Goal: Complete application form: Complete application form

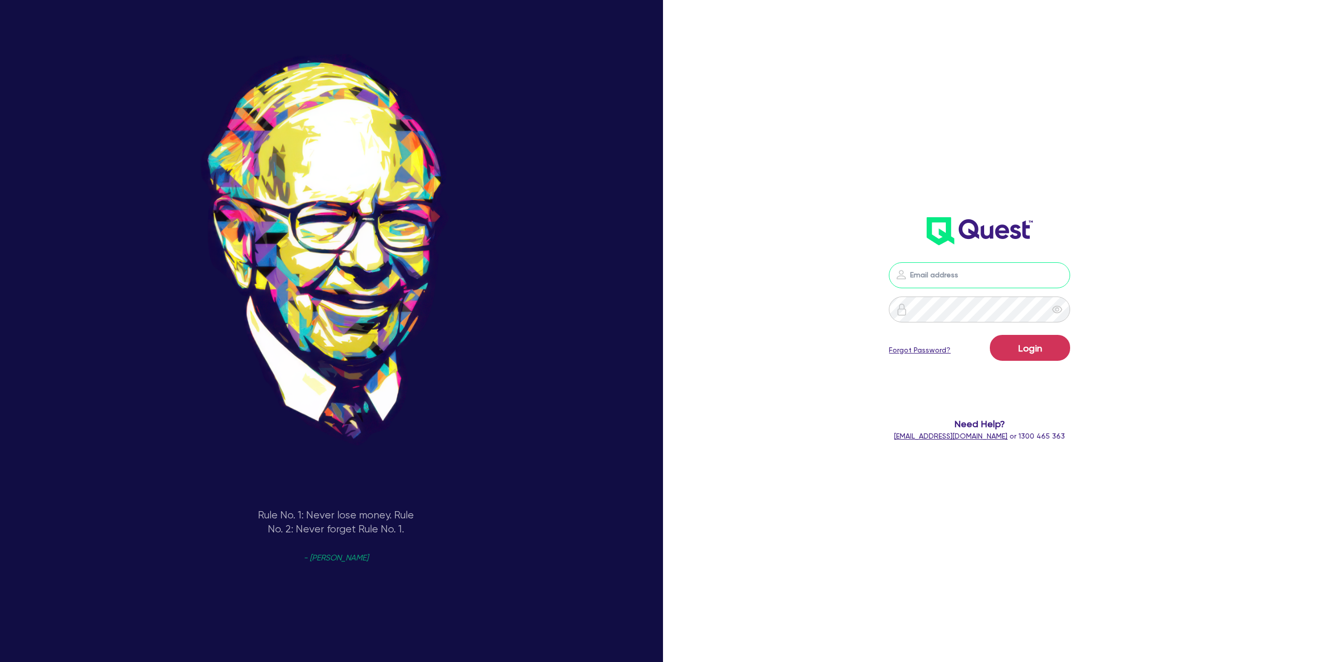
type input "gabriel.vanjour@quest.finance"
click at [1032, 352] on button "Login" at bounding box center [1030, 348] width 80 height 26
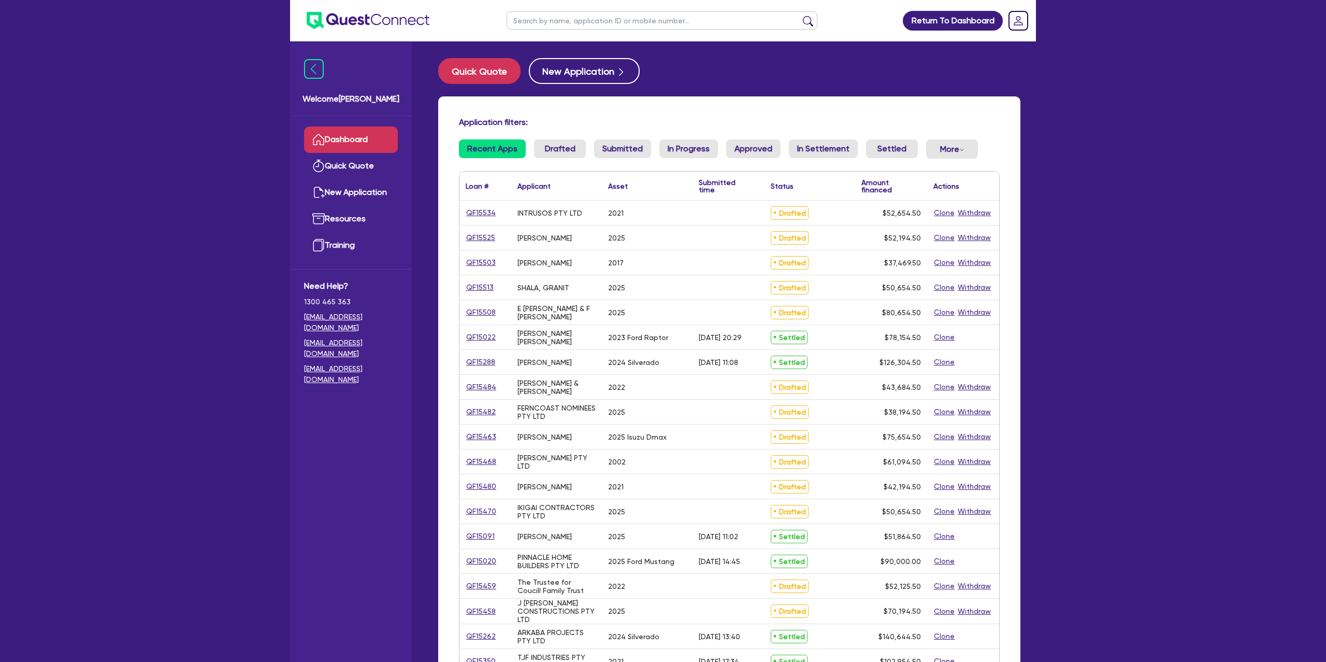
drag, startPoint x: 557, startPoint y: 23, endPoint x: 562, endPoint y: 21, distance: 5.3
click at [559, 22] on input "text" at bounding box center [662, 20] width 311 height 18
type input "ALICIA"
click at [800, 16] on button "submit" at bounding box center [808, 23] width 17 height 15
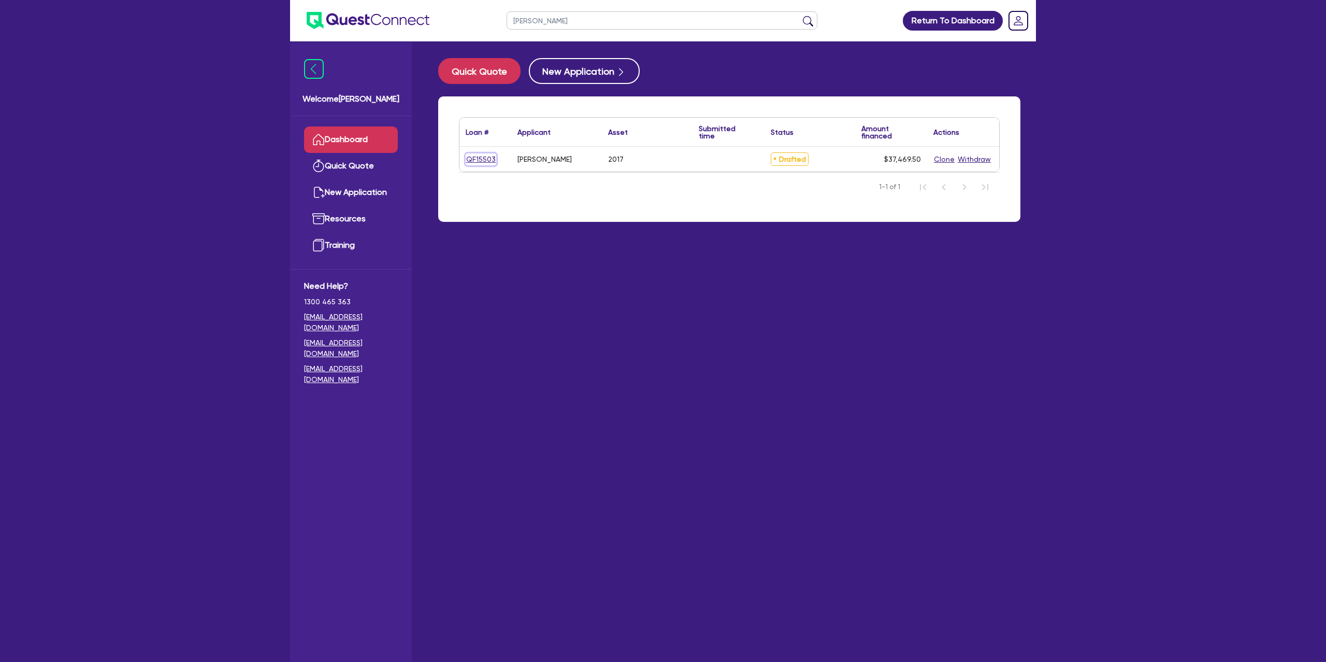
click at [487, 156] on link "QF15503" at bounding box center [481, 159] width 31 height 12
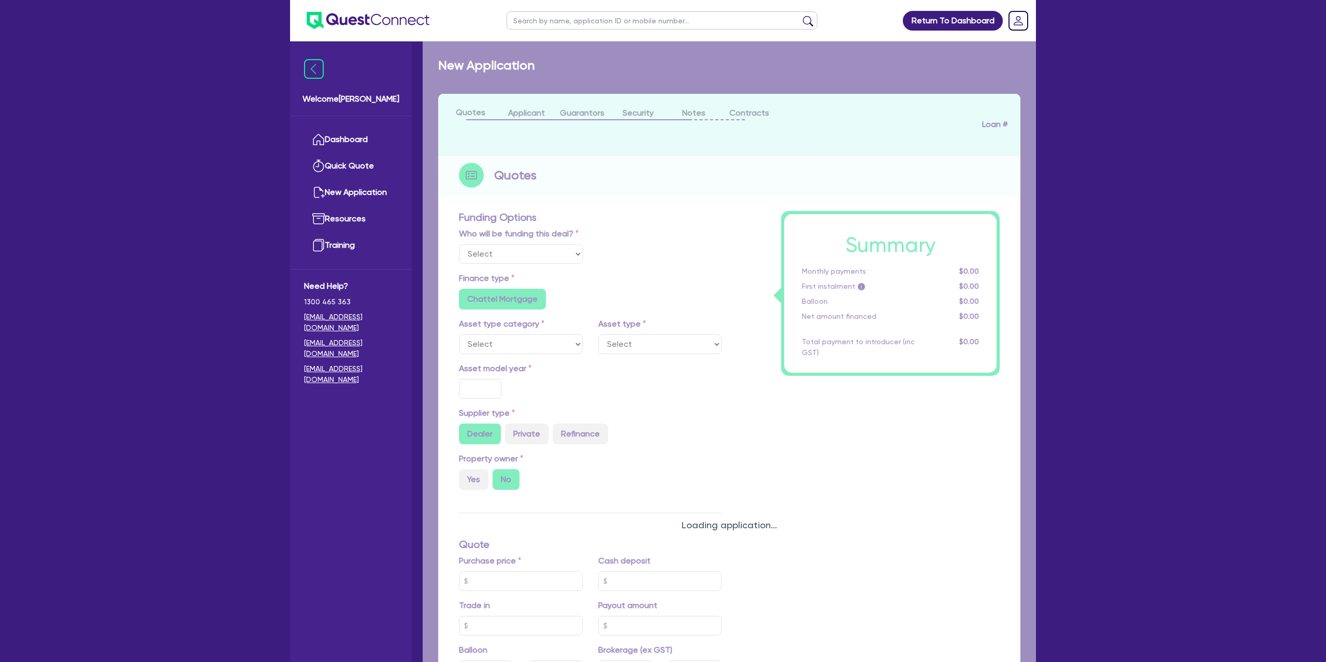
select select "Other"
select select "CARS_AND_LIGHT_TRUCKS"
type input "2017"
radio input "false"
radio input "true"
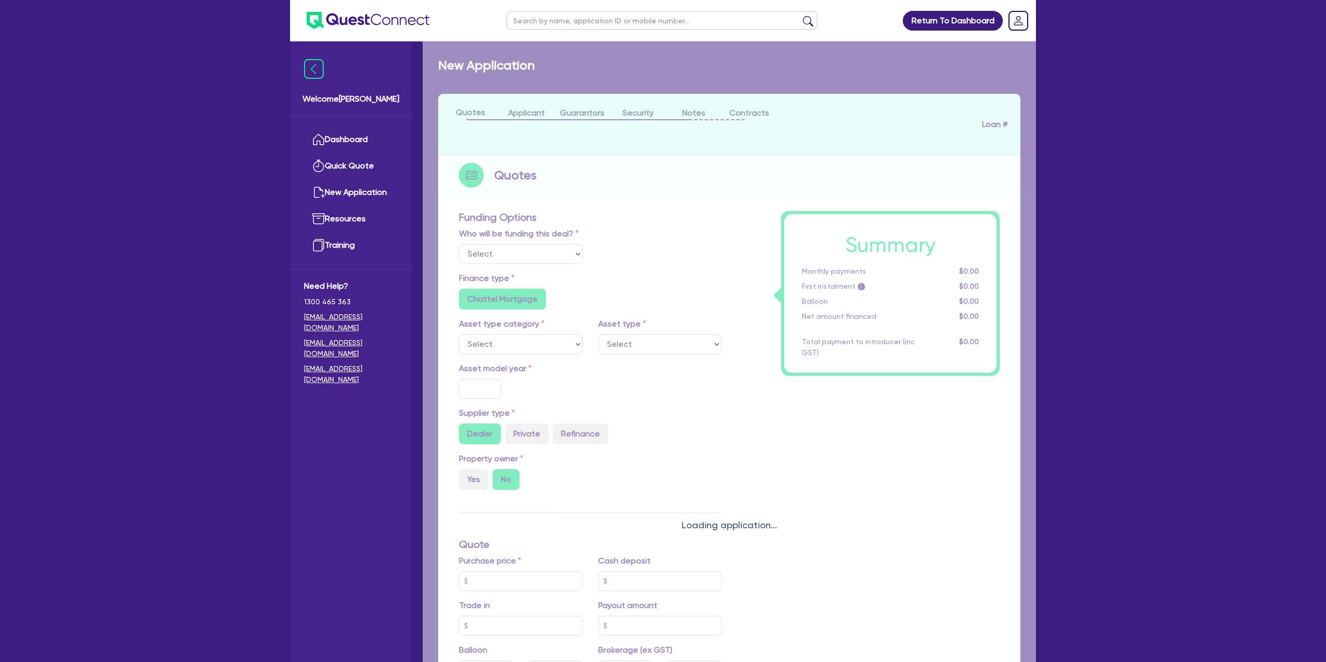
type input "35,000"
radio input "true"
radio input "false"
type input "13.99"
radio input "false"
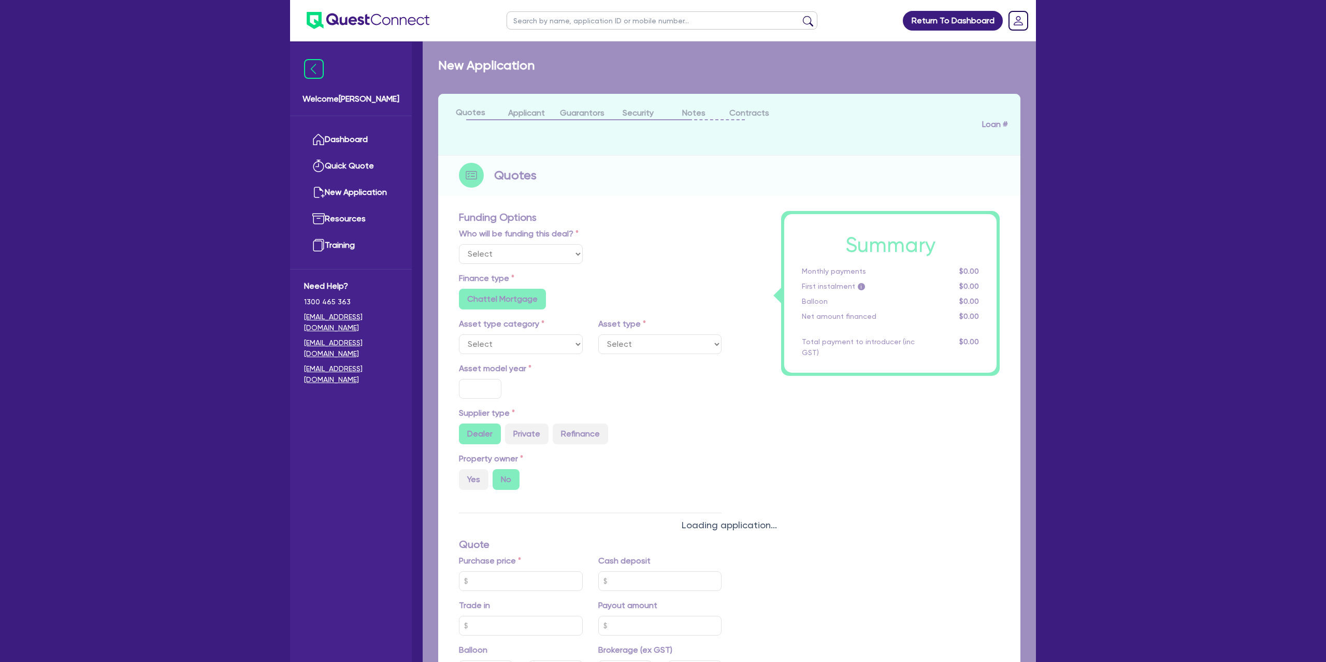
type input "1,650"
radio input "true"
select select "PASSENGER_VEHICLES"
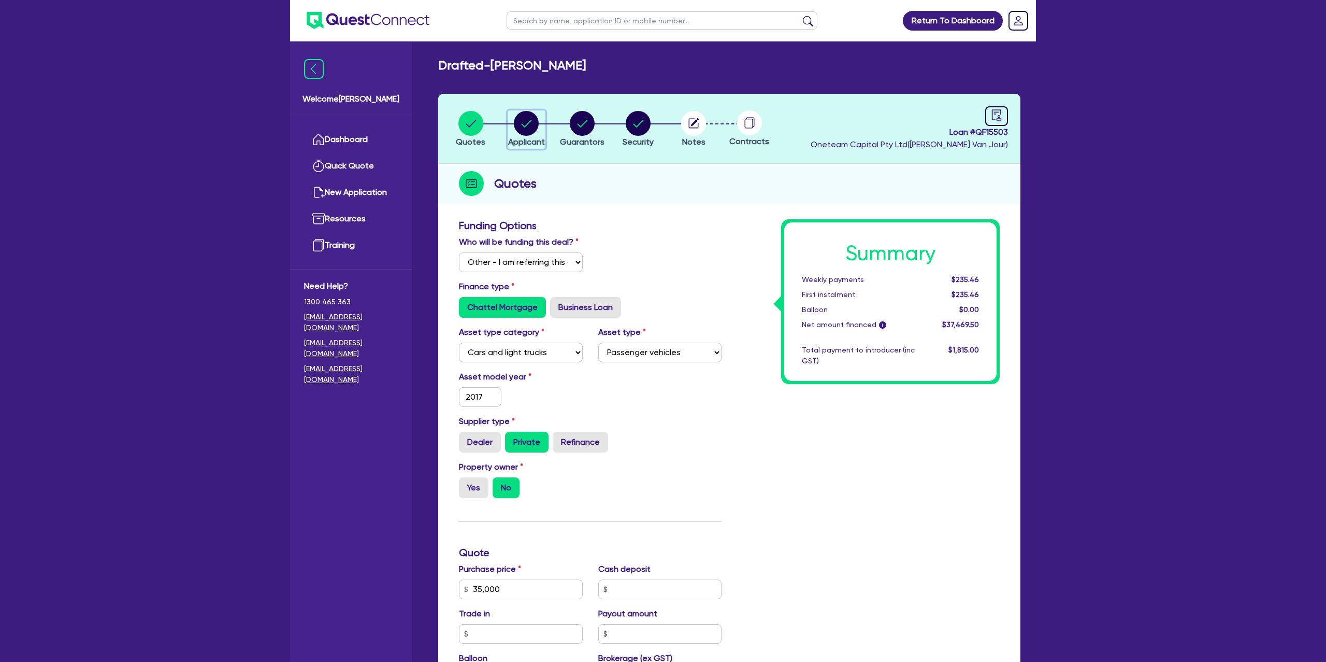
click at [533, 118] on circle "button" at bounding box center [526, 123] width 25 height 25
select select "SOLE_TRADER"
select select "RETAIL_WHOLESALE_TRADE"
select select "CLOTHING_FOOTWEAR"
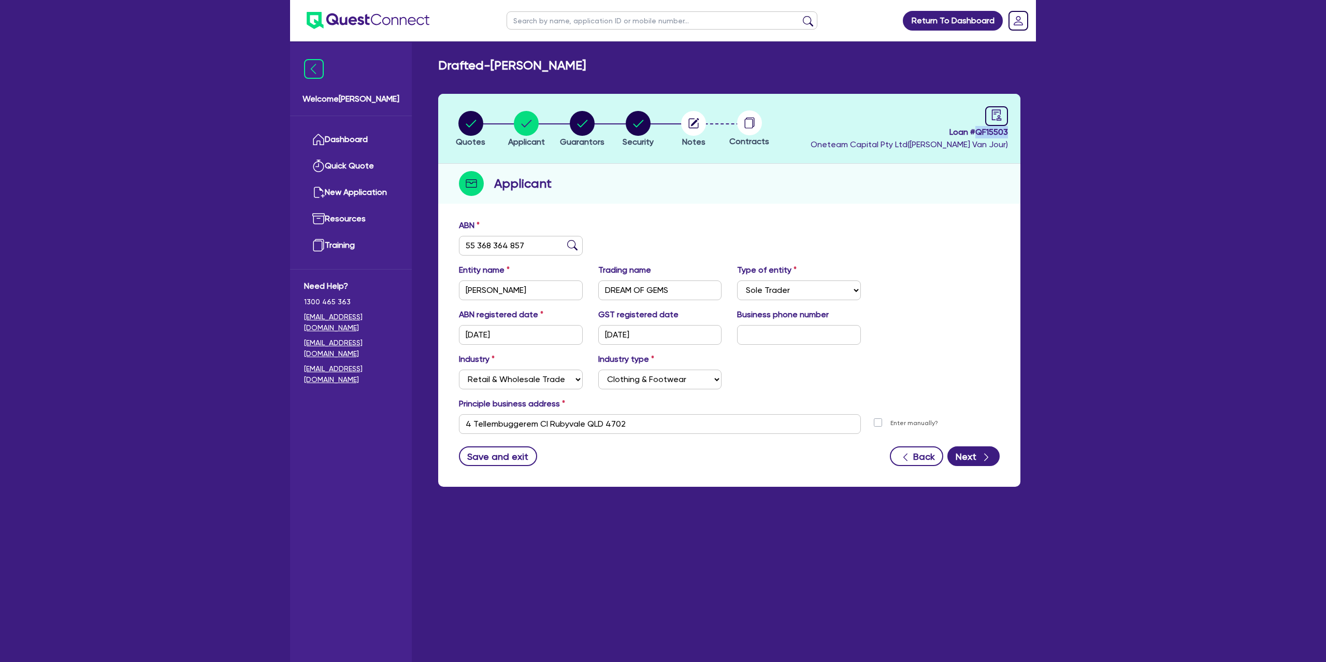
drag, startPoint x: 977, startPoint y: 131, endPoint x: 1018, endPoint y: 130, distance: 41.5
click at [1019, 129] on header "Quotes Applicant Guarantors Security Notes Contracts Loan # QF15503 Oneteam Cap…" at bounding box center [729, 129] width 582 height 70
copy span "QF15503"
click at [578, 120] on circle "button" at bounding box center [582, 123] width 25 height 25
select select "MRS"
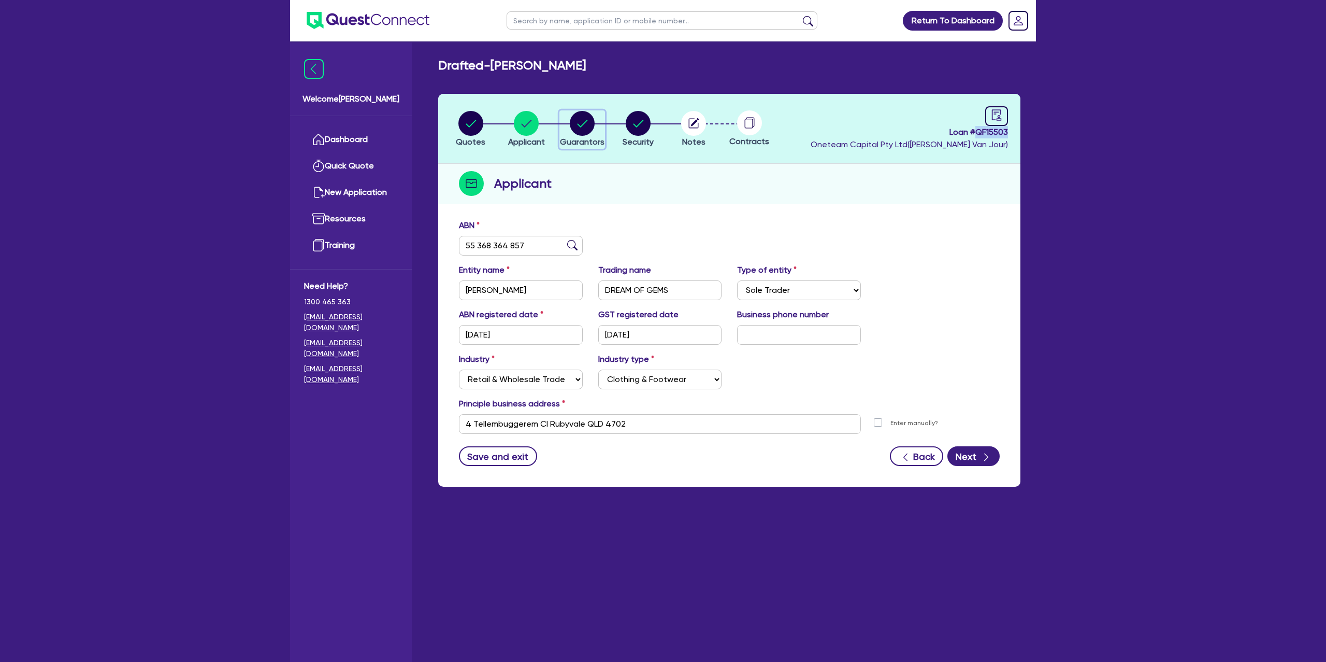
select select "QLD"
select select "MARRIED"
select select "CASH"
select select "VEHICLE"
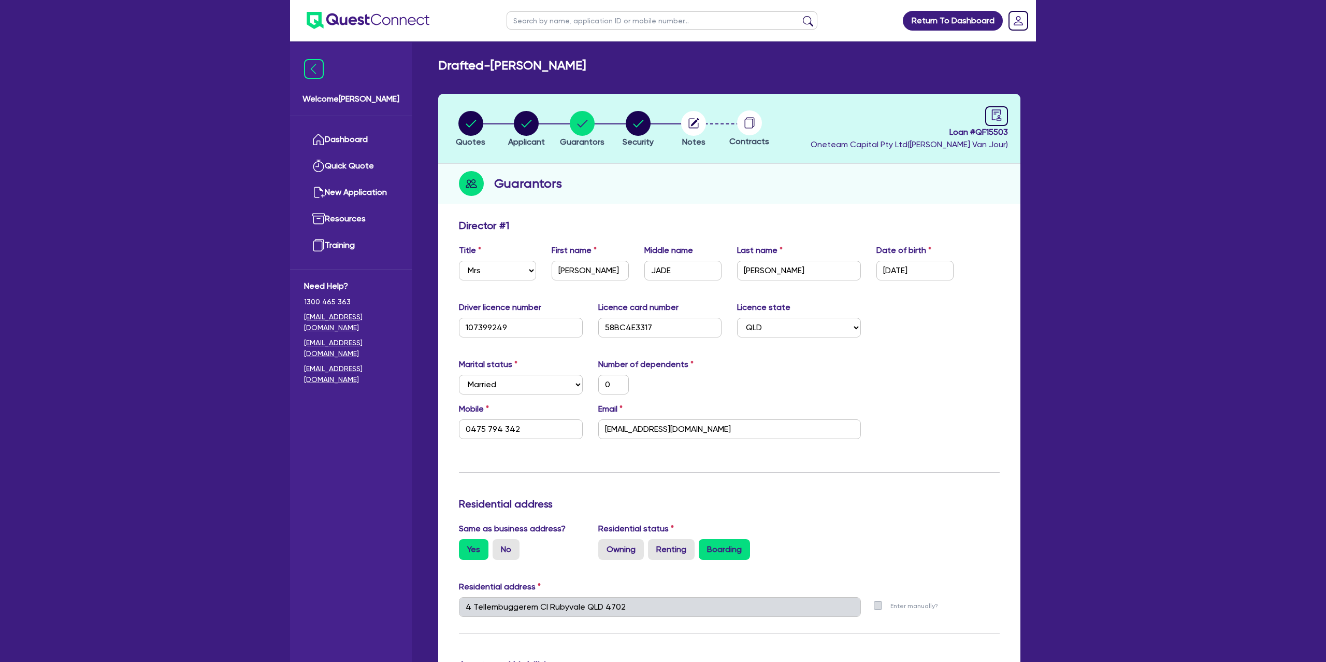
click at [558, 23] on input "text" at bounding box center [662, 20] width 311 height 18
type input "rachael"
click button "submit" at bounding box center [808, 23] width 17 height 15
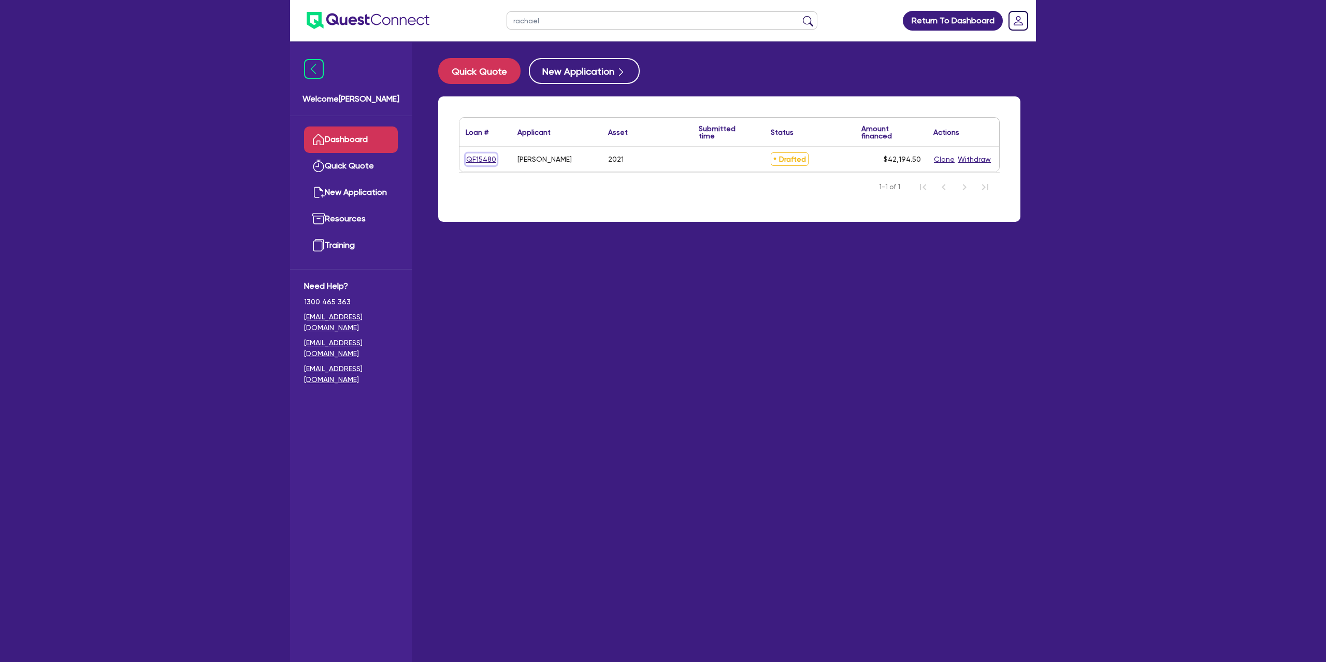
click at [475, 164] on link "QF15480" at bounding box center [481, 159] width 31 height 12
select select "Other"
select select "CARS_AND_LIGHT_TRUCKS"
select select "PASSENGER_VEHICLES"
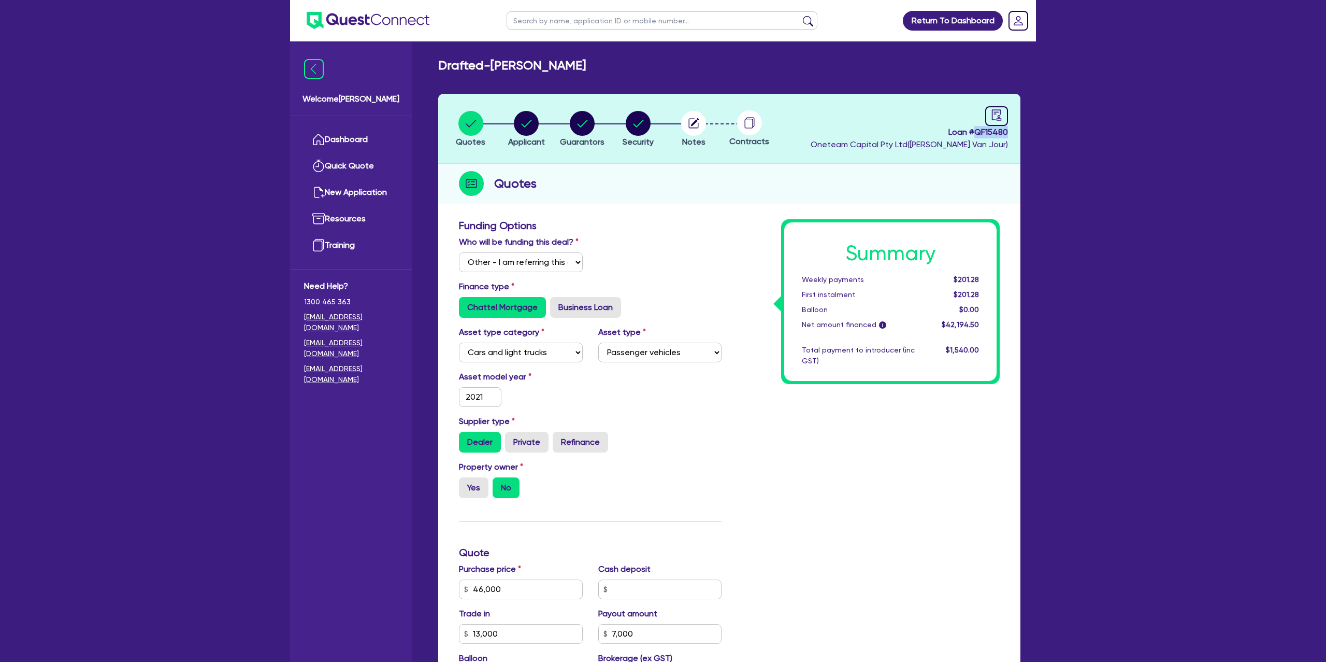
drag, startPoint x: 982, startPoint y: 132, endPoint x: 1030, endPoint y: 133, distance: 48.2
click at [1030, 133] on div "Drafted - PETERS, RACHAEL ANNE Quotes Applicant Guarantors Security Notes Contr…" at bounding box center [729, 504] width 613 height 893
copy span "QF15480"
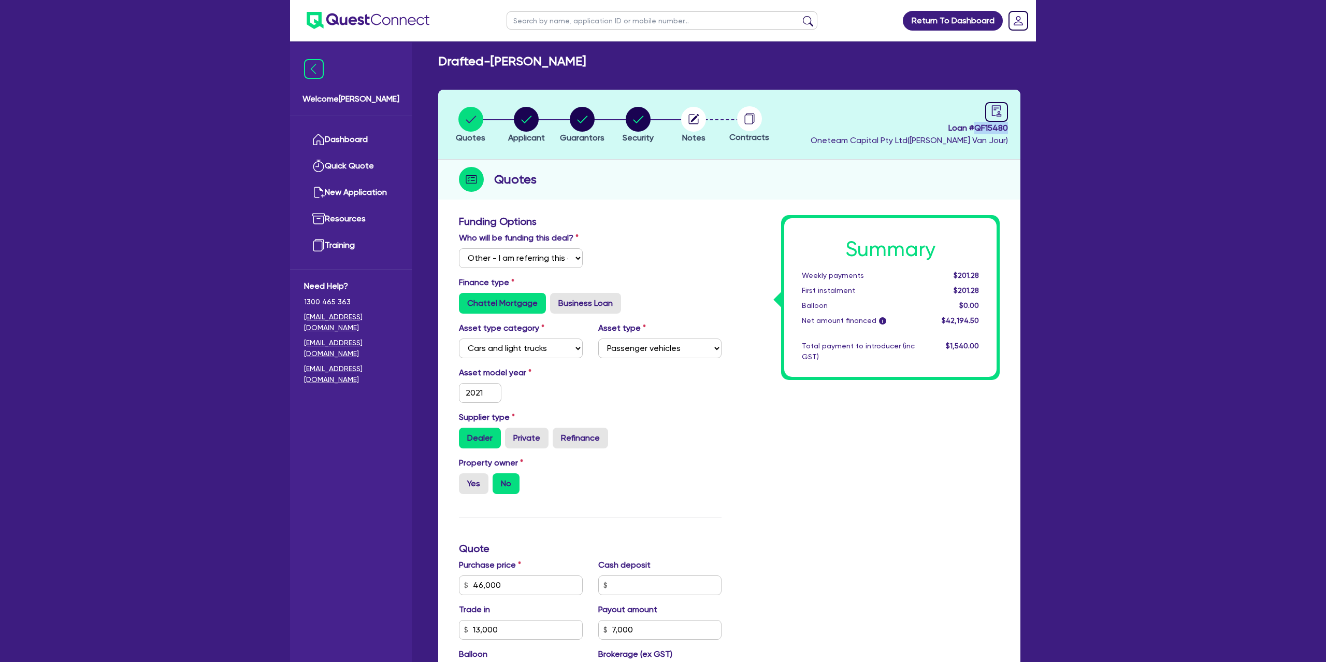
scroll to position [3, 0]
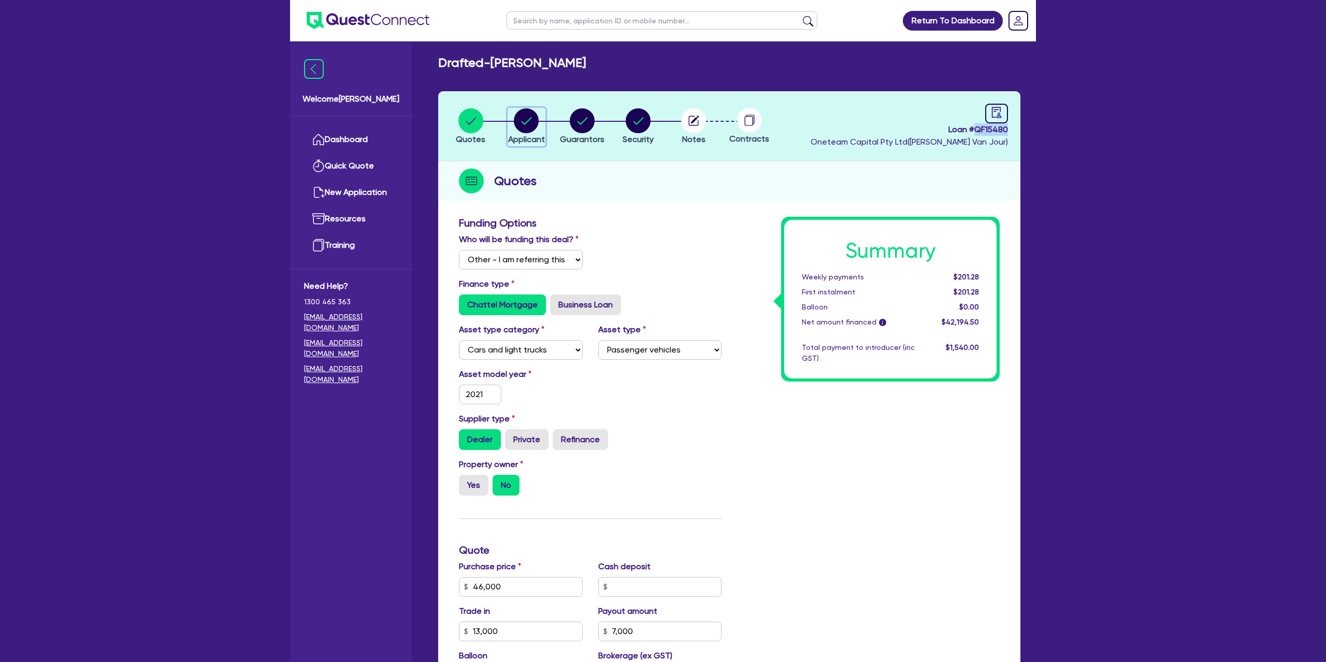
click at [533, 123] on circle "button" at bounding box center [526, 120] width 25 height 25
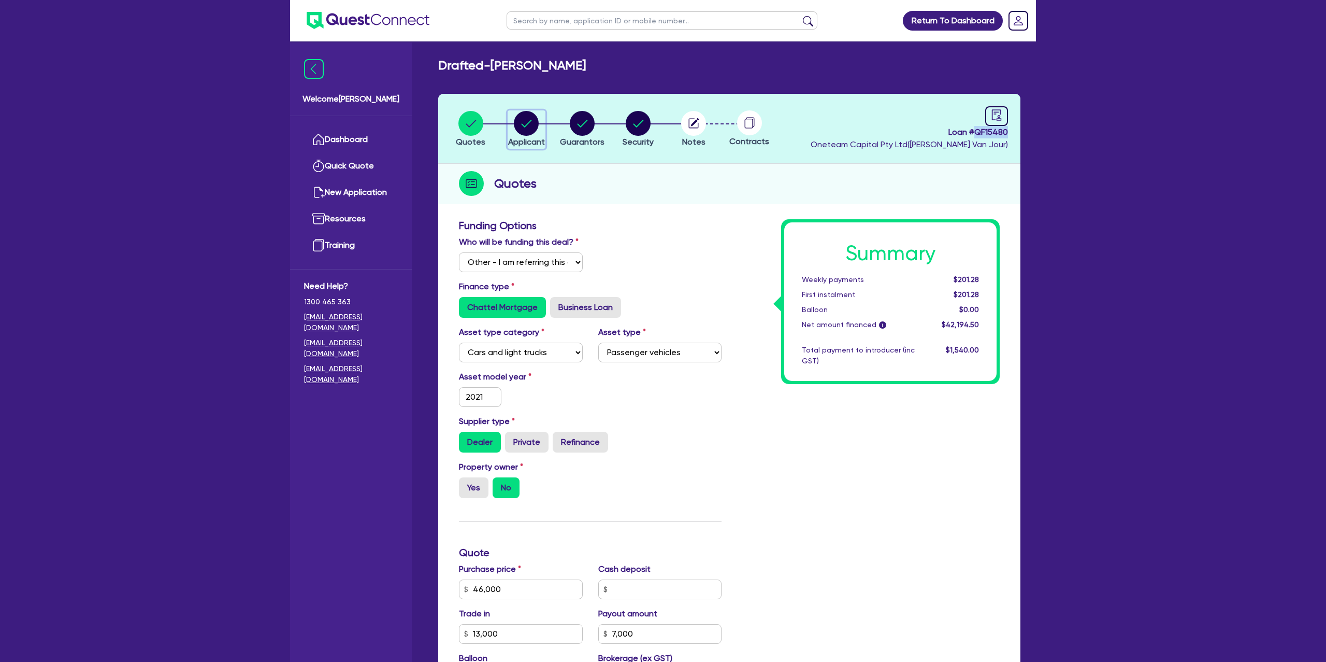
select select "SOLE_TRADER"
select select "TRANSPORT_WAREHOUSING"
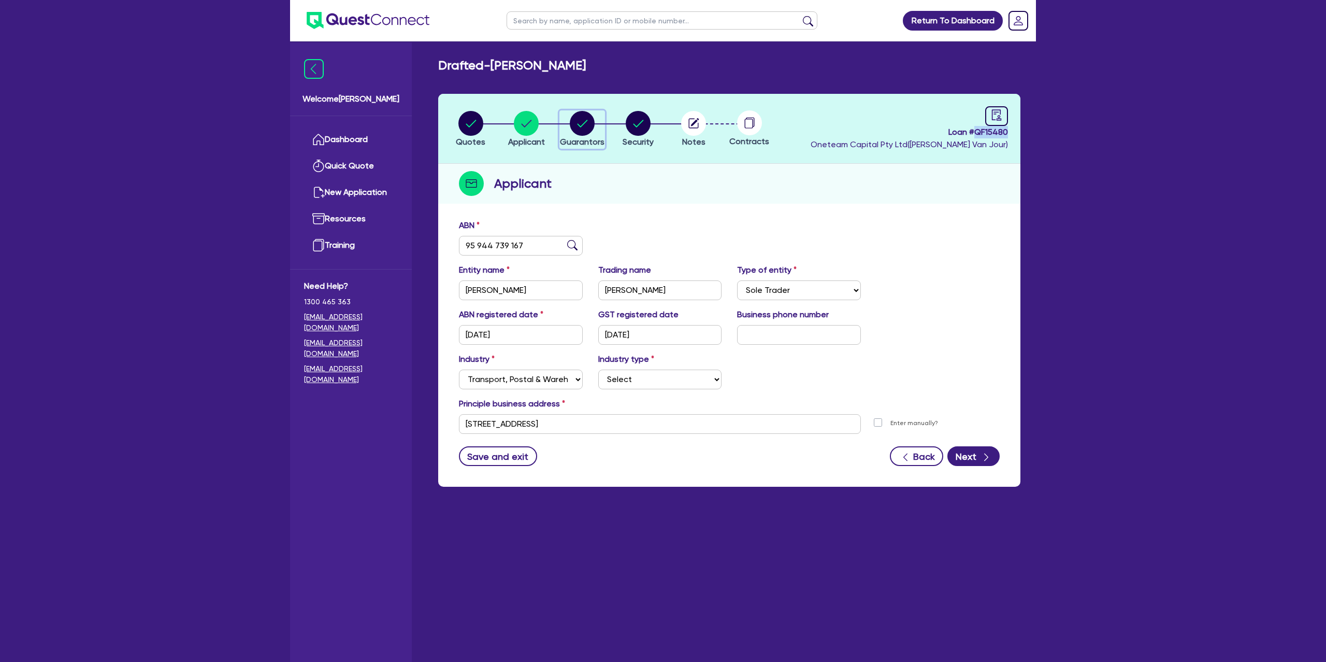
click at [571, 123] on circle "button" at bounding box center [582, 123] width 25 height 25
select select "MRS"
select select "[GEOGRAPHIC_DATA]"
select select "SINGLE"
select select "CASH"
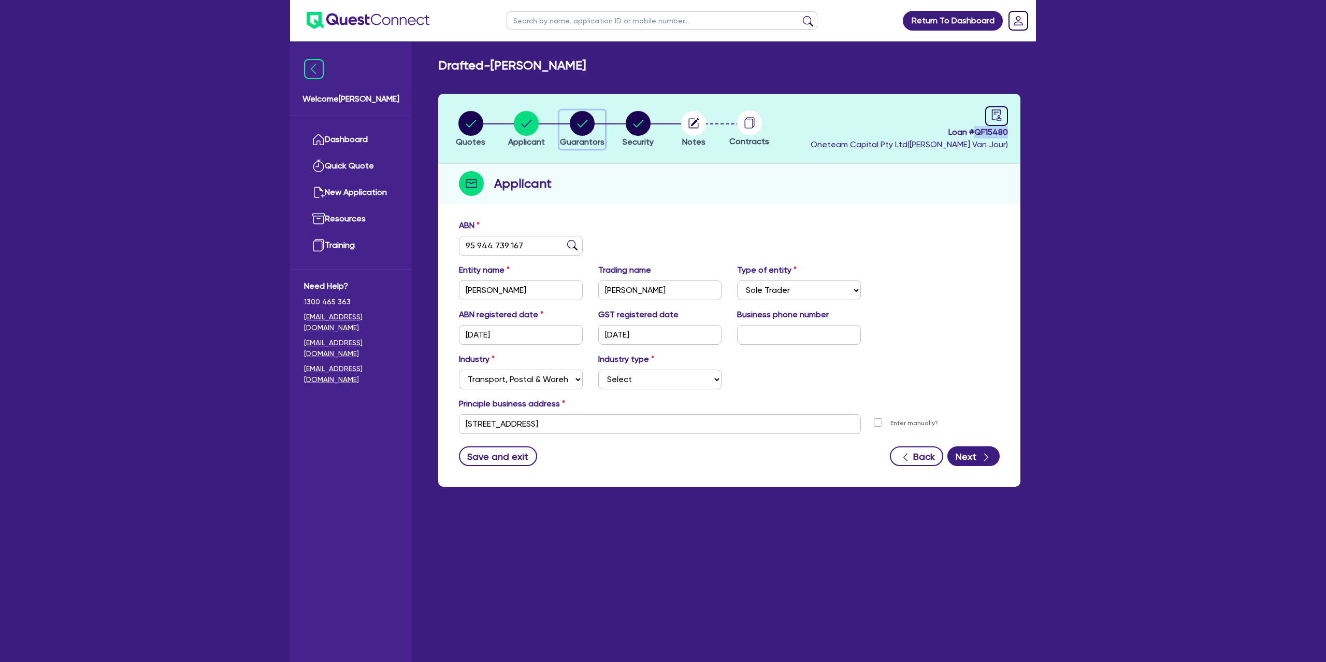
select select "VEHICLE"
select select "VEHICLE_LOAN"
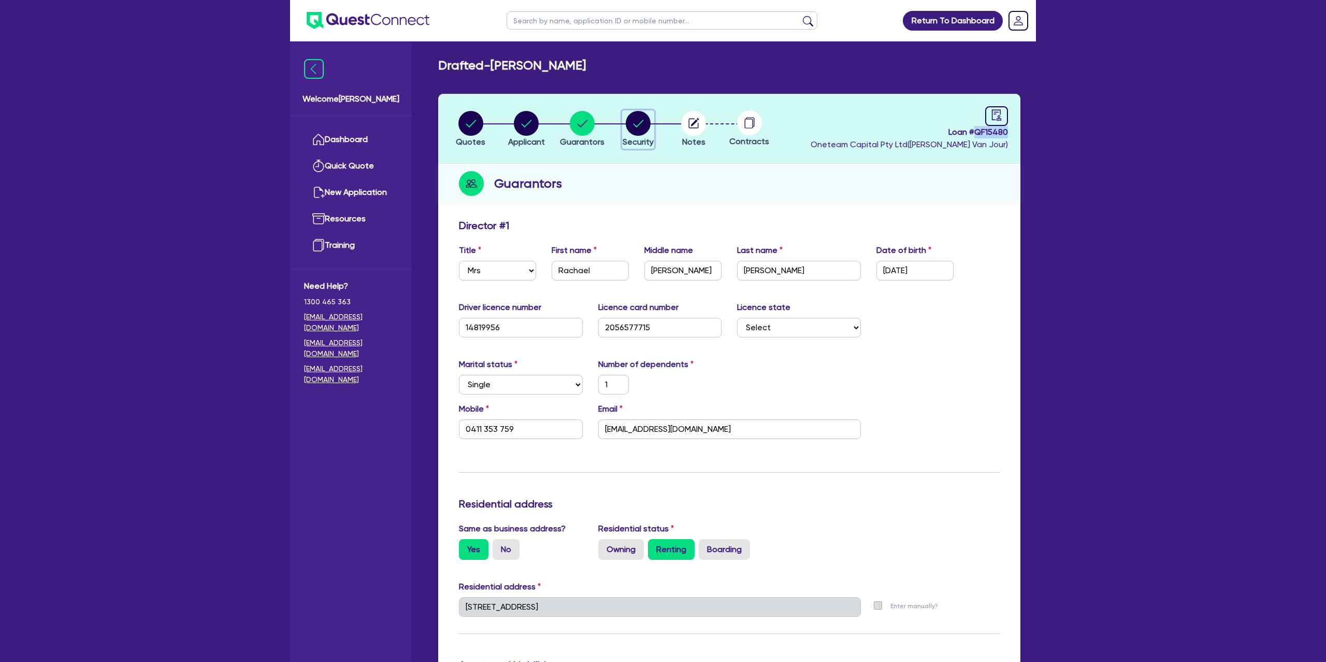
click at [627, 118] on circle "button" at bounding box center [638, 123] width 25 height 25
select select "CARS_AND_LIGHT_TRUCKS"
select select "PASSENGER_VEHICLES"
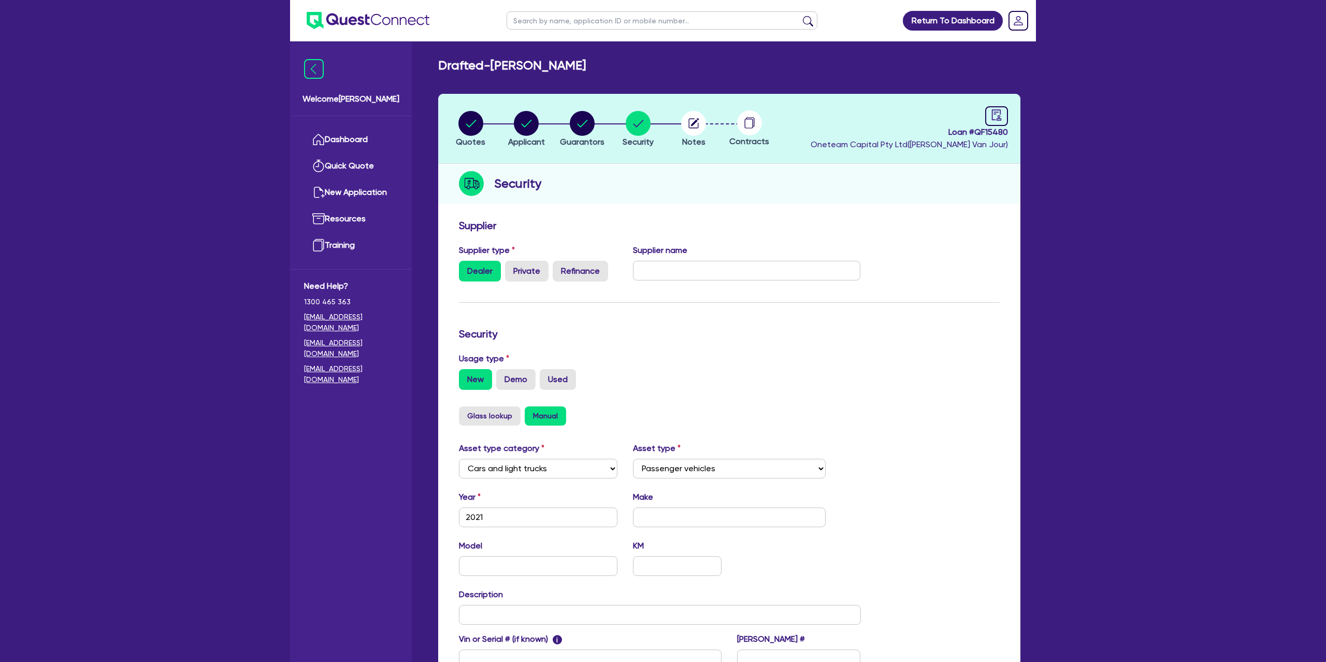
click at [1012, 112] on header "Quotes Applicant Guarantors Security Notes Contracts Loan # QF15480 Oneteam Cap…" at bounding box center [729, 129] width 582 height 70
click at [611, 24] on input "text" at bounding box center [662, 20] width 311 height 18
type input "mark"
click button "submit" at bounding box center [808, 23] width 17 height 15
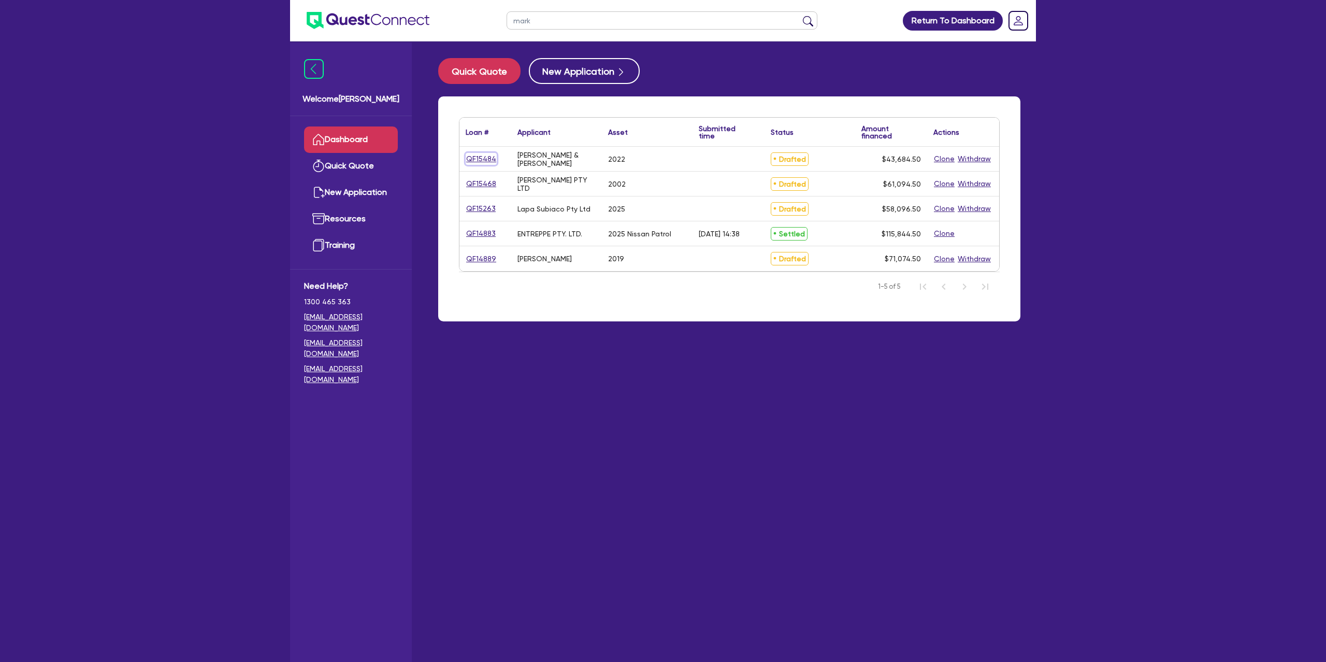
click at [476, 160] on link "QF15484" at bounding box center [481, 159] width 31 height 12
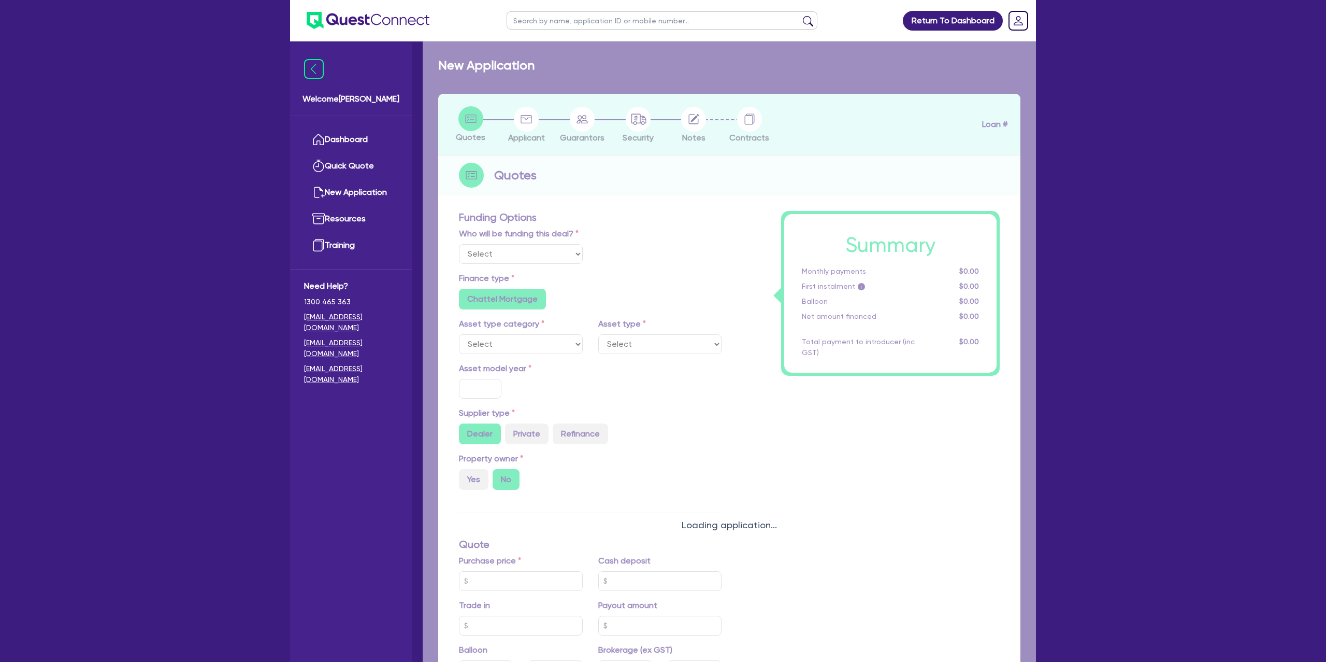
select select "Other"
select select "CARS_AND_LIGHT_TRUCKS"
type input "2022"
radio input "true"
type input "41,990"
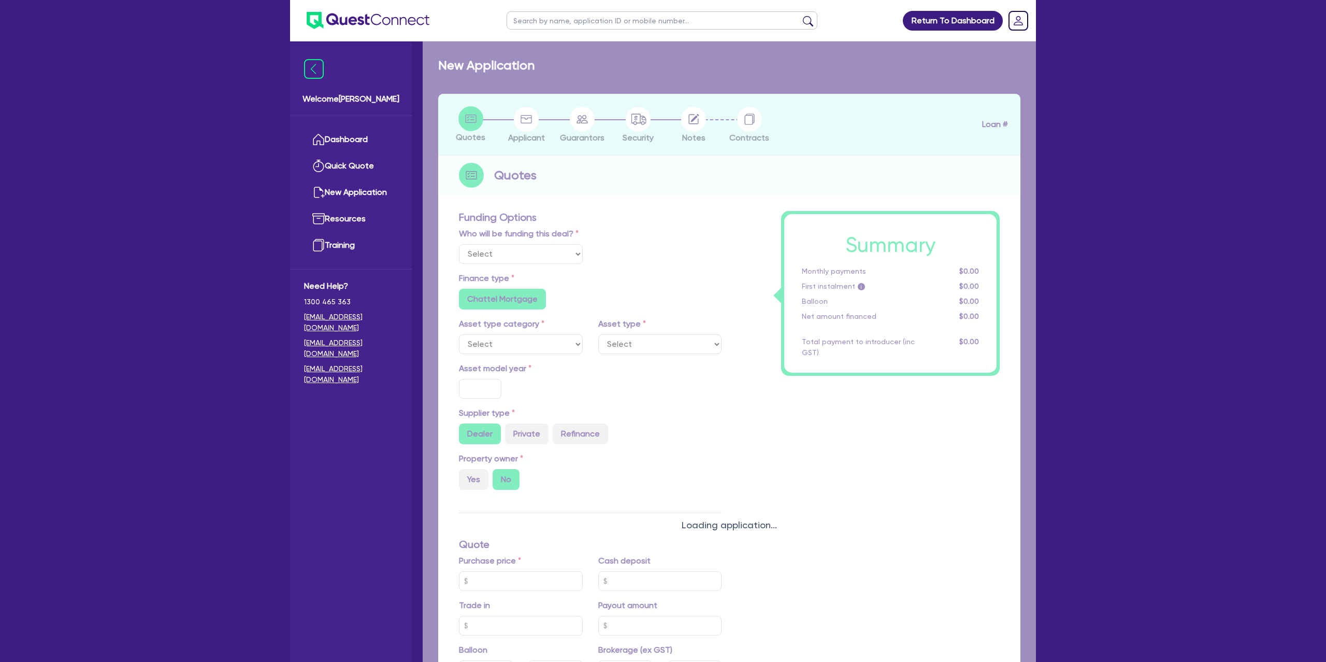
type input "500"
type input "6.99"
radio input "false"
type input "1,400"
radio input "true"
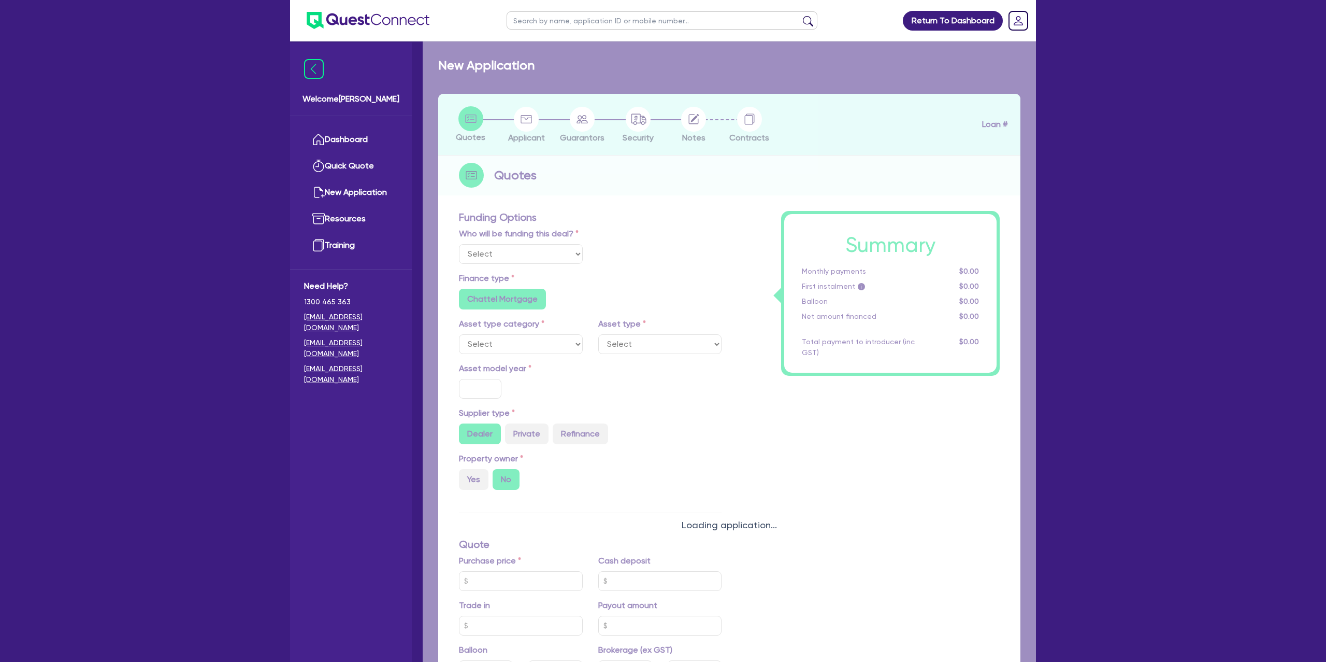
radio input "true"
select select "PASSENGER_VEHICLES"
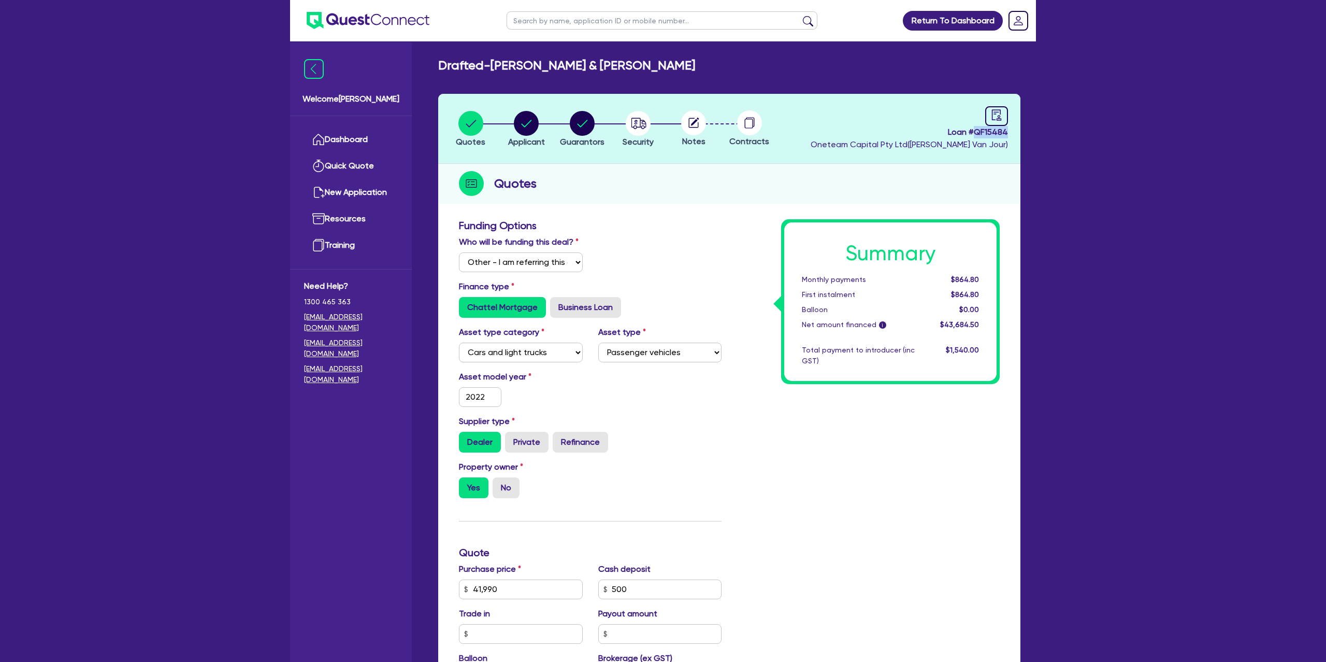
drag, startPoint x: 978, startPoint y: 131, endPoint x: 1016, endPoint y: 131, distance: 38.3
click at [1015, 131] on header "Quotes Applicant Guarantors Security Notes Contracts Loan # QF15484 Oneteam Cap…" at bounding box center [729, 129] width 582 height 70
copy span "QF15484"
drag, startPoint x: 494, startPoint y: 64, endPoint x: 692, endPoint y: 67, distance: 197.4
click at [692, 67] on div "Drafted - M.J BANKS & M.L BANKS" at bounding box center [729, 65] width 598 height 15
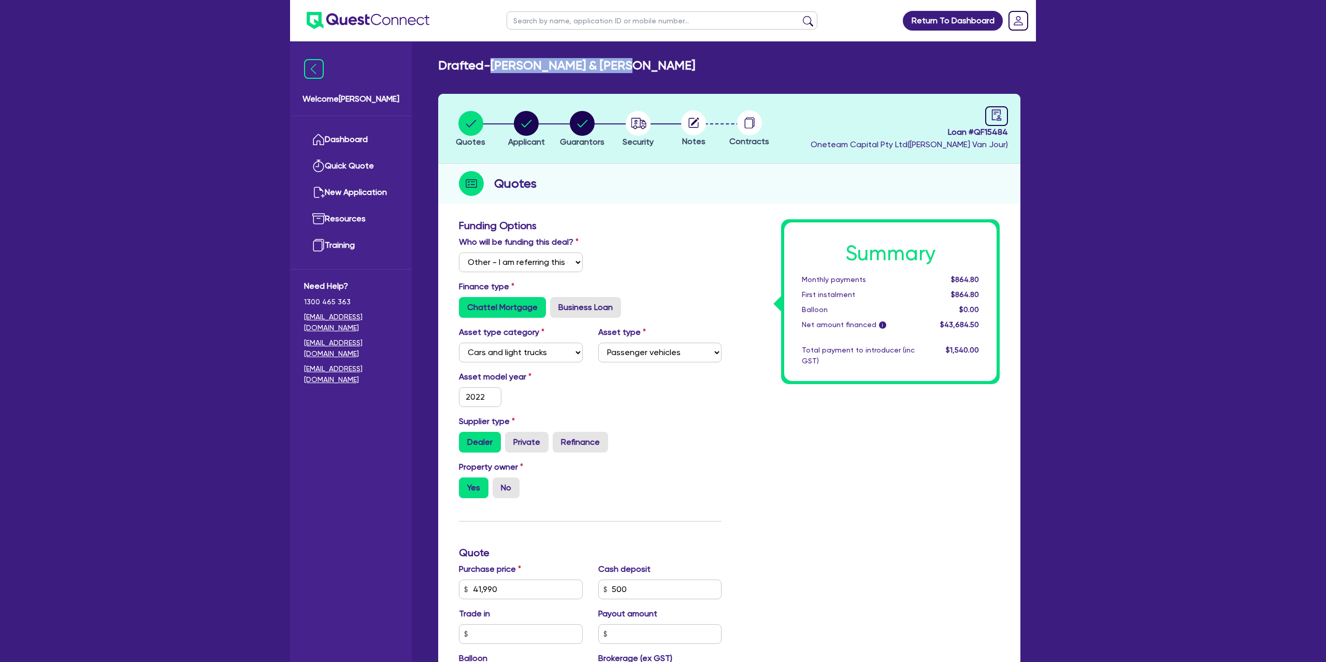
copy h2 "[PERSON_NAME] & [PERSON_NAME]"
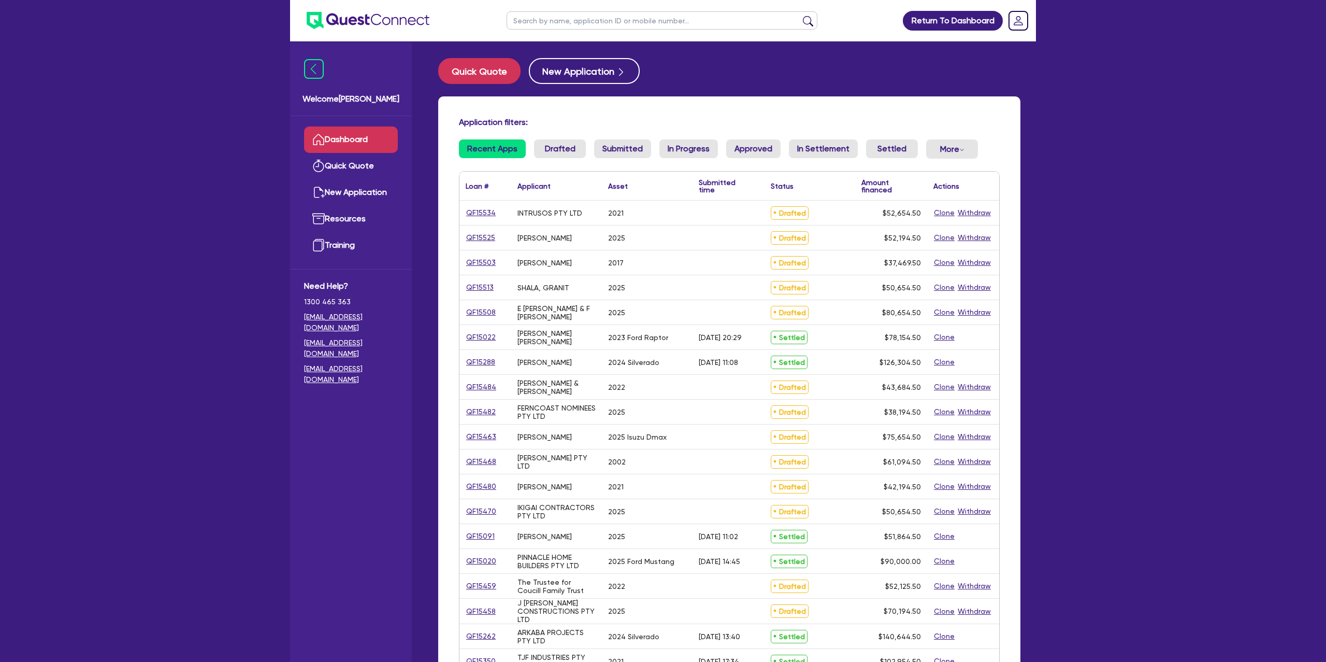
click at [597, 16] on input "text" at bounding box center [662, 20] width 311 height 18
type input "AJL"
click at [800, 16] on button "submit" at bounding box center [808, 23] width 17 height 15
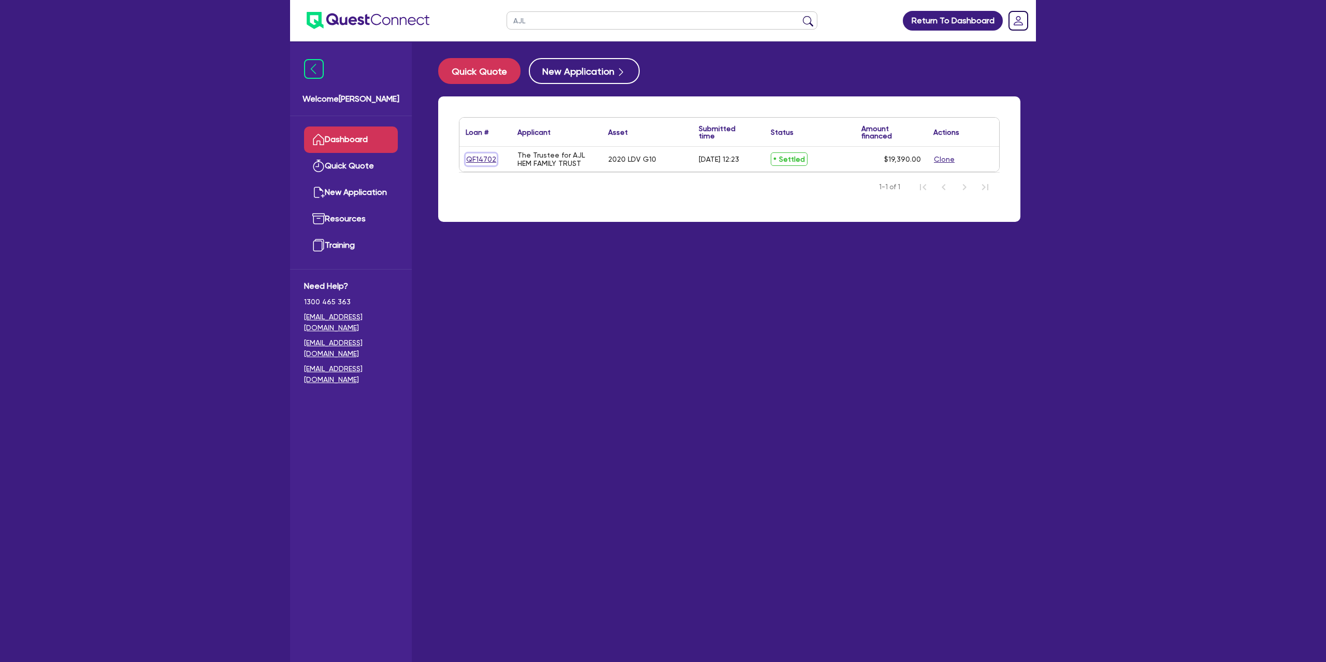
click at [490, 156] on link "QF14702" at bounding box center [481, 159] width 31 height 12
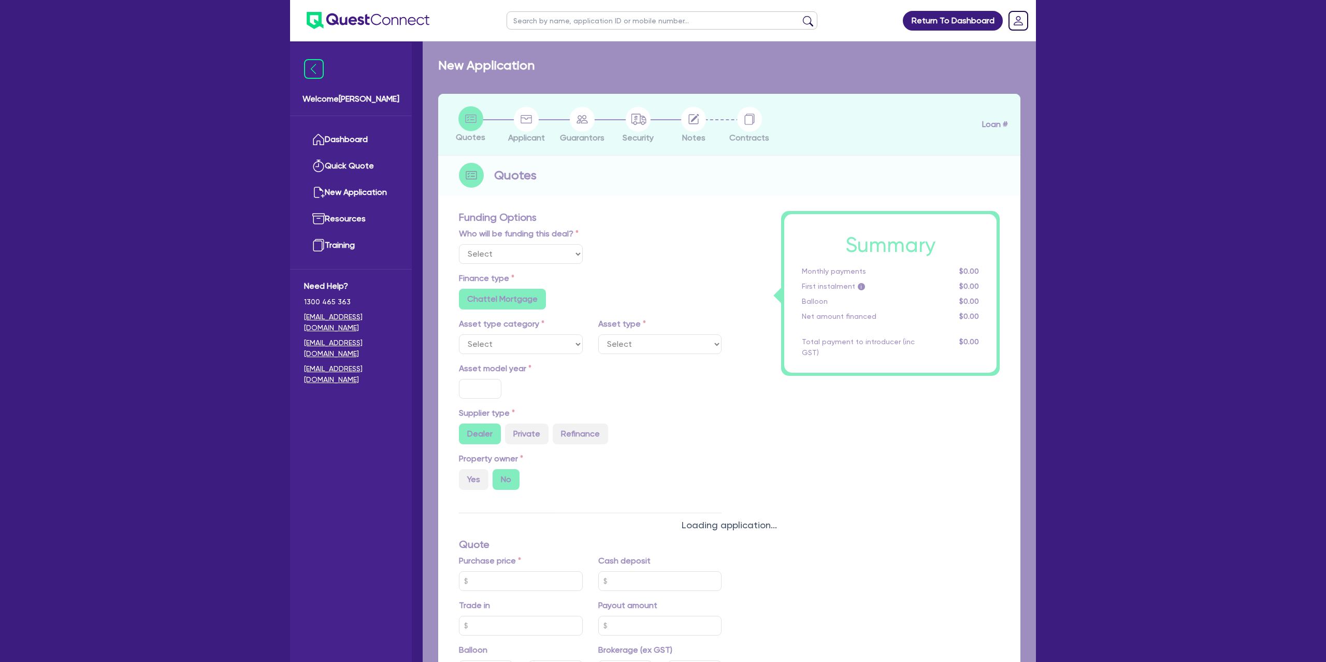
select select "Other"
select select "CARS_AND_LIGHT_TRUCKS"
type input "2020"
radio input "true"
type input "18,490"
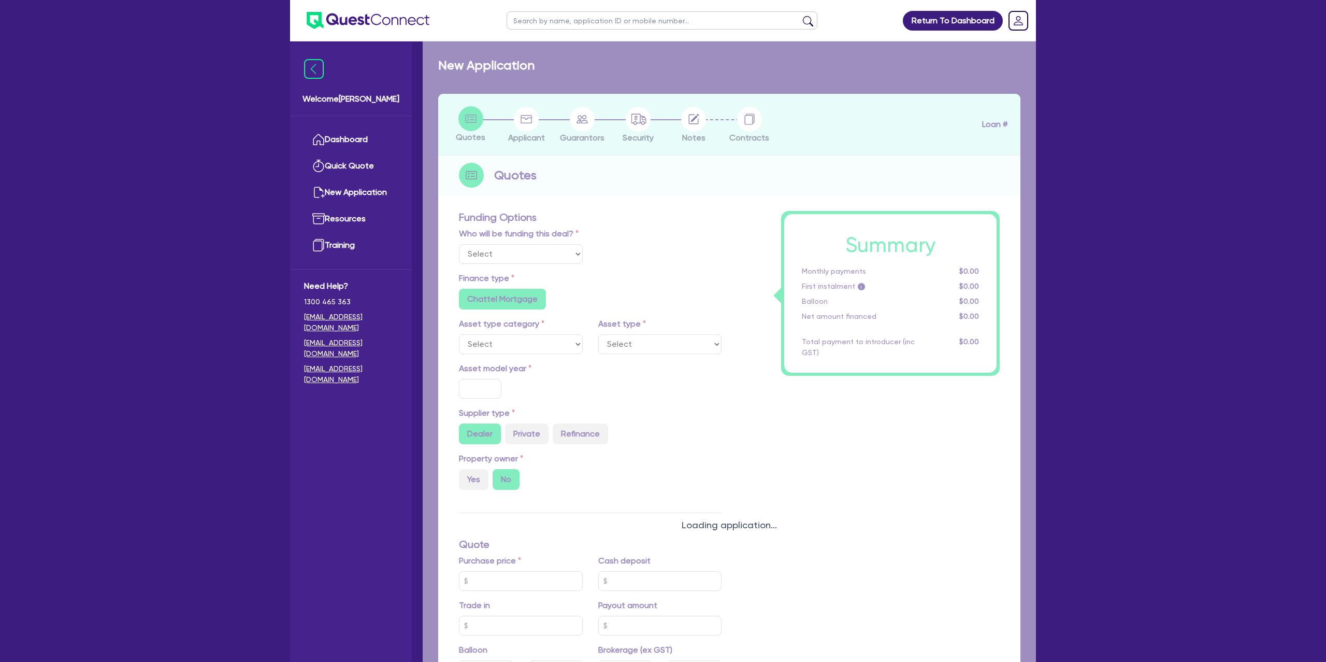
type input "500"
type input "6.79"
type input "1,308.36"
type input "7.99"
radio input "false"
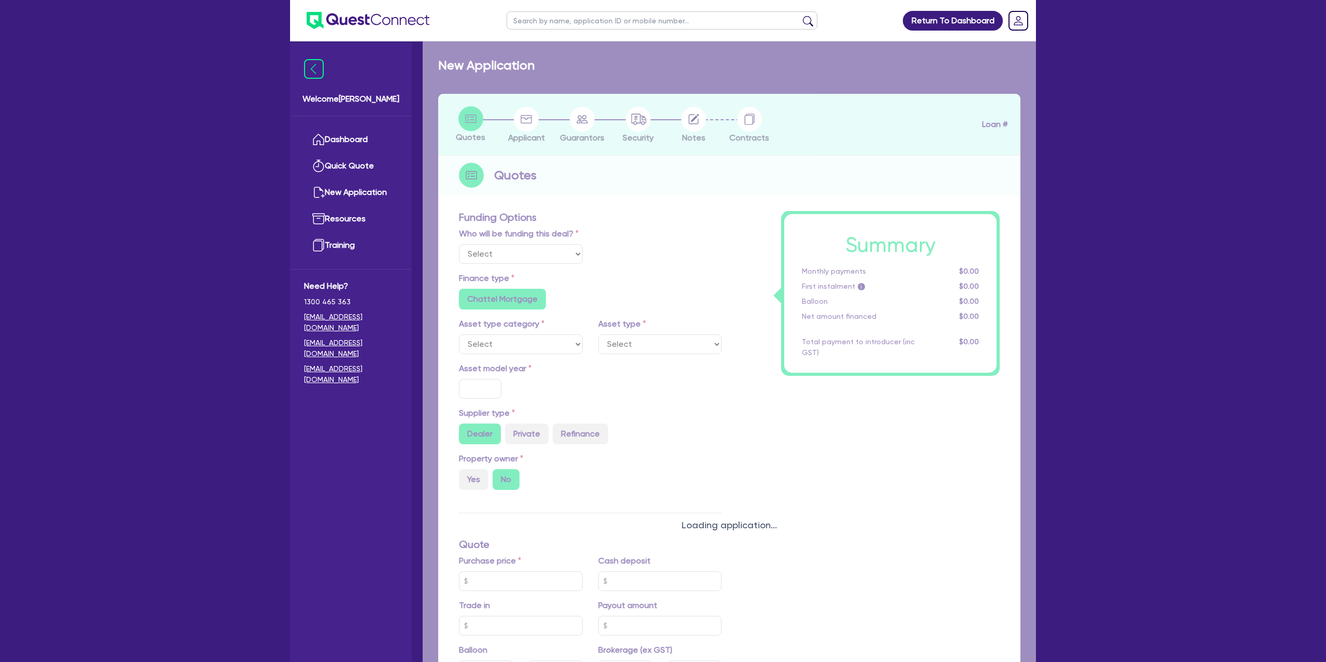
type input "490.91"
type input "1,272.73"
radio input "false"
radio input "true"
select select "PASSENGER_VEHICLES"
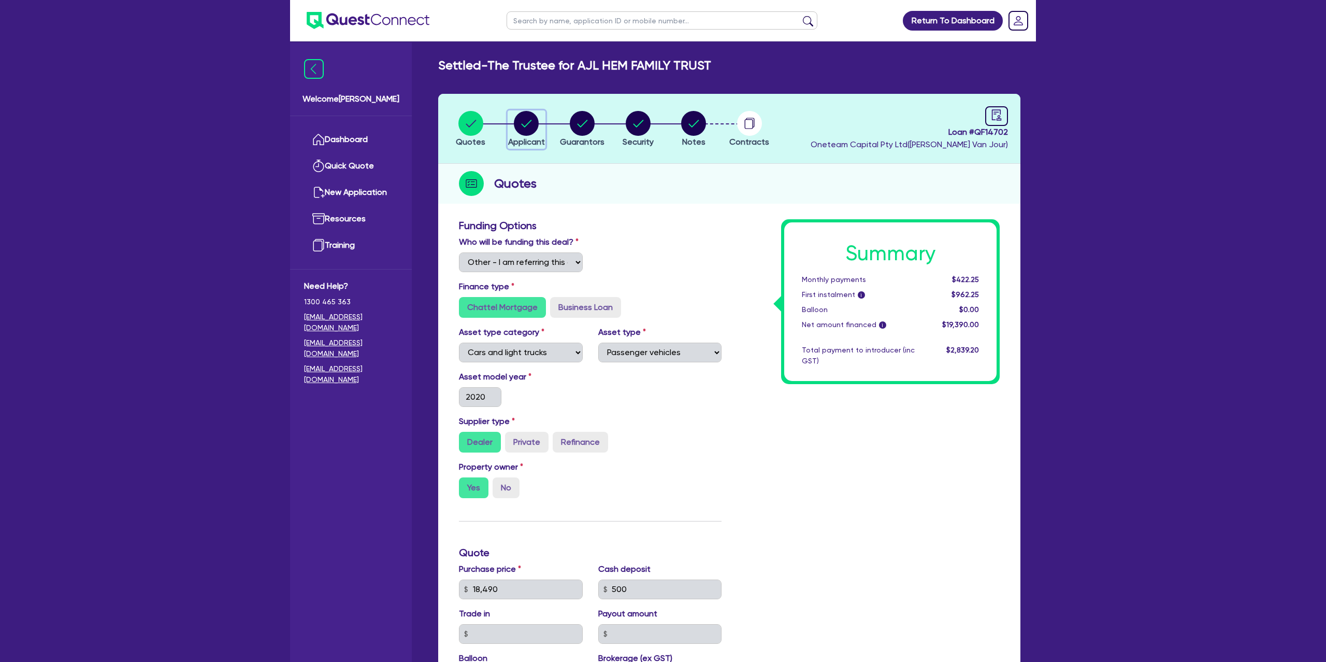
click at [529, 126] on circle "button" at bounding box center [526, 123] width 25 height 25
select select "TRUST"
select select "COMPANY"
select select "BUILDING_CONSTRUCTION"
select select "TRADES_SERVICES_CONSUMERS"
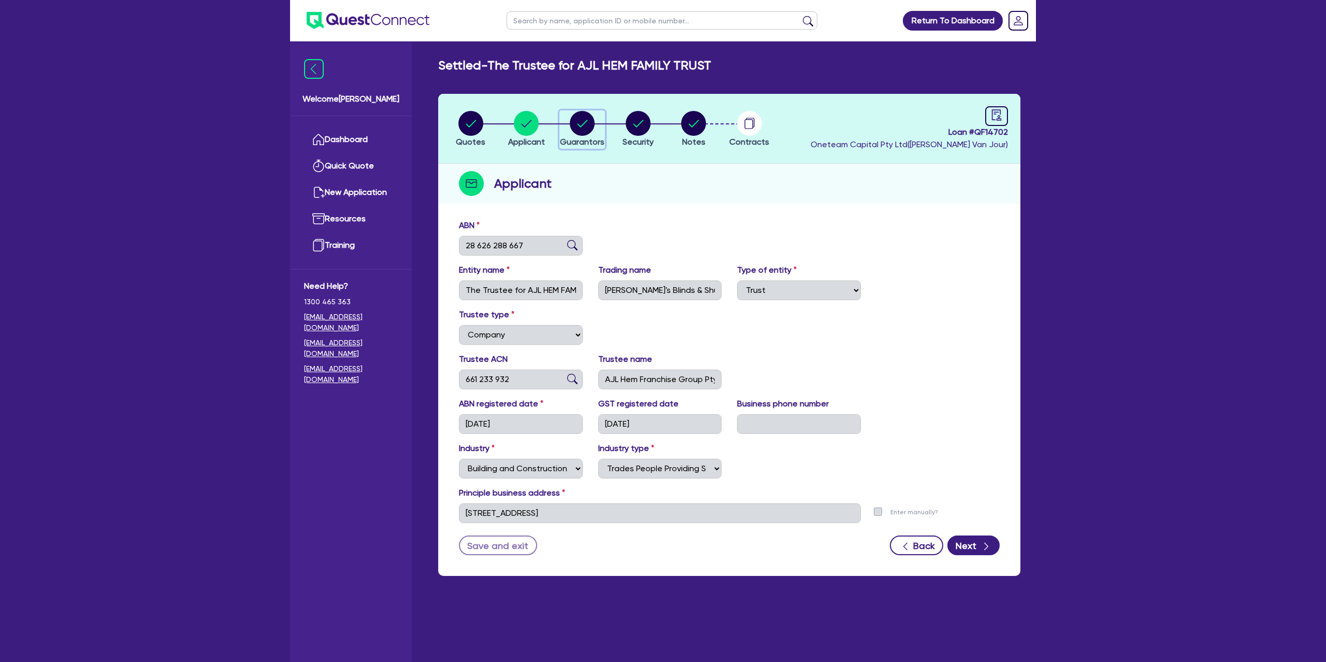
click at [586, 121] on icon "button" at bounding box center [582, 123] width 10 height 7
select select "MR"
select select "VIC"
select select "MARRIED"
select select "CASH"
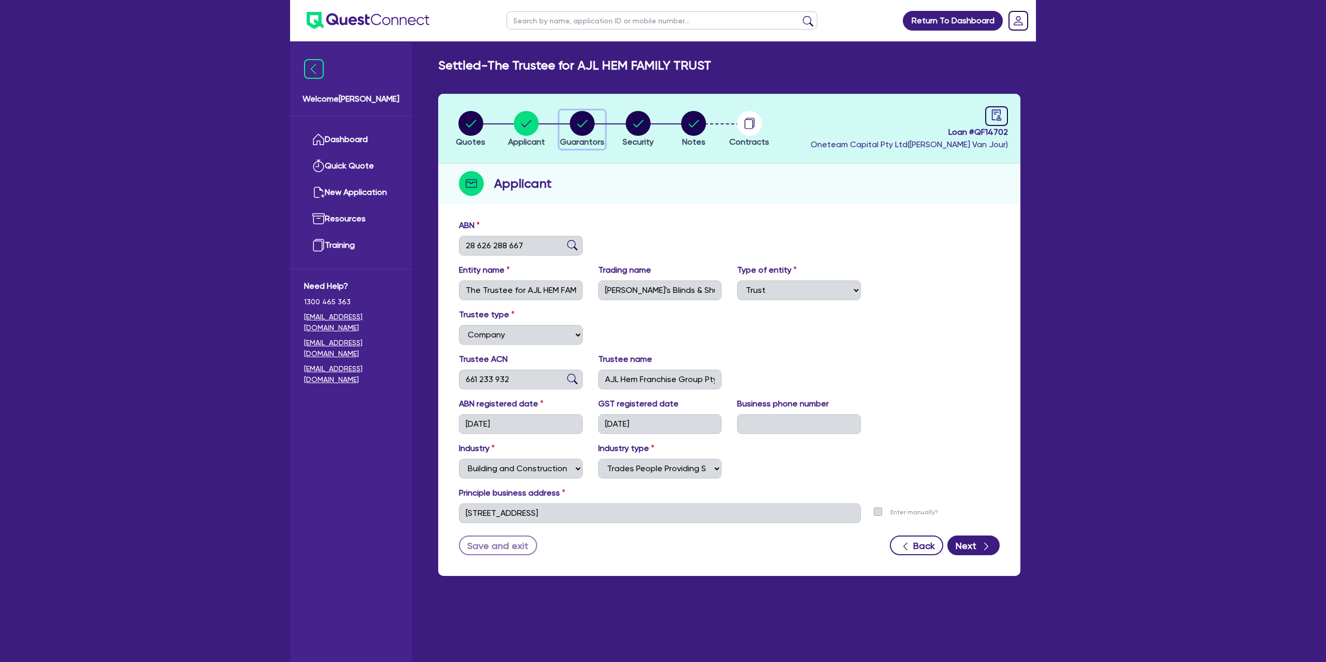
select select "PROPERTY"
select select "VEHICLE"
select select "VEHICLE_LOAN"
select select "MORTGAGE"
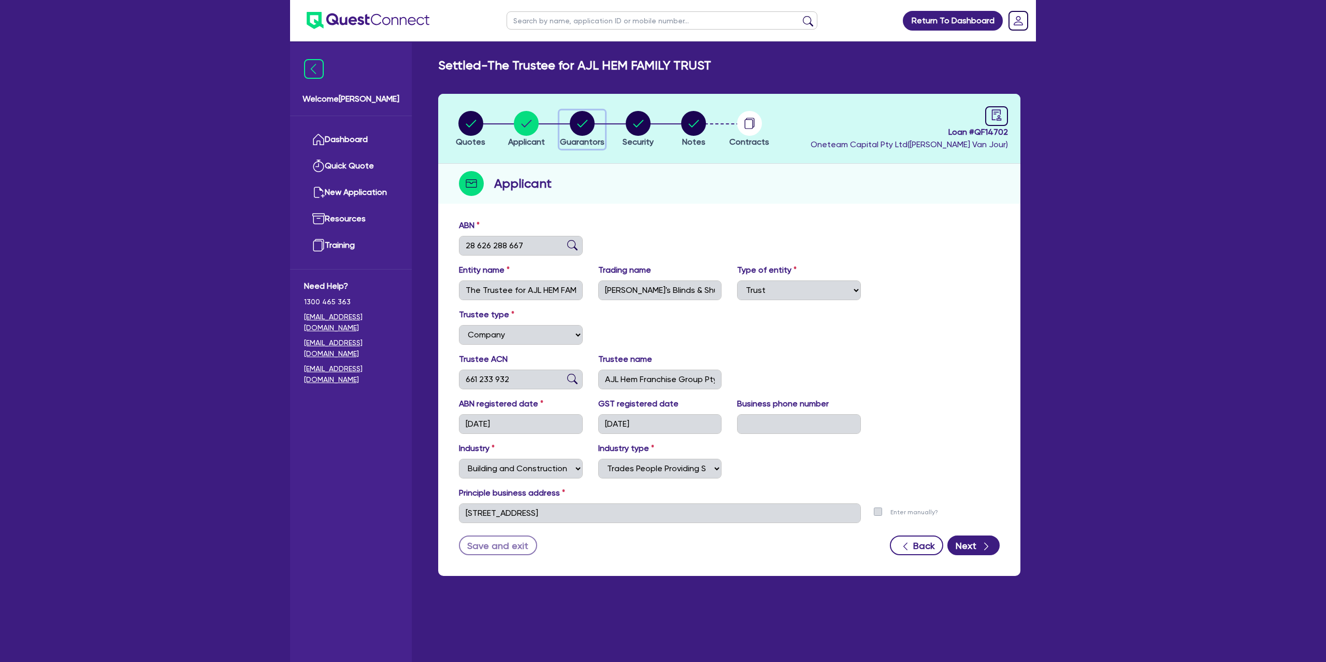
select select "MORTGAGE"
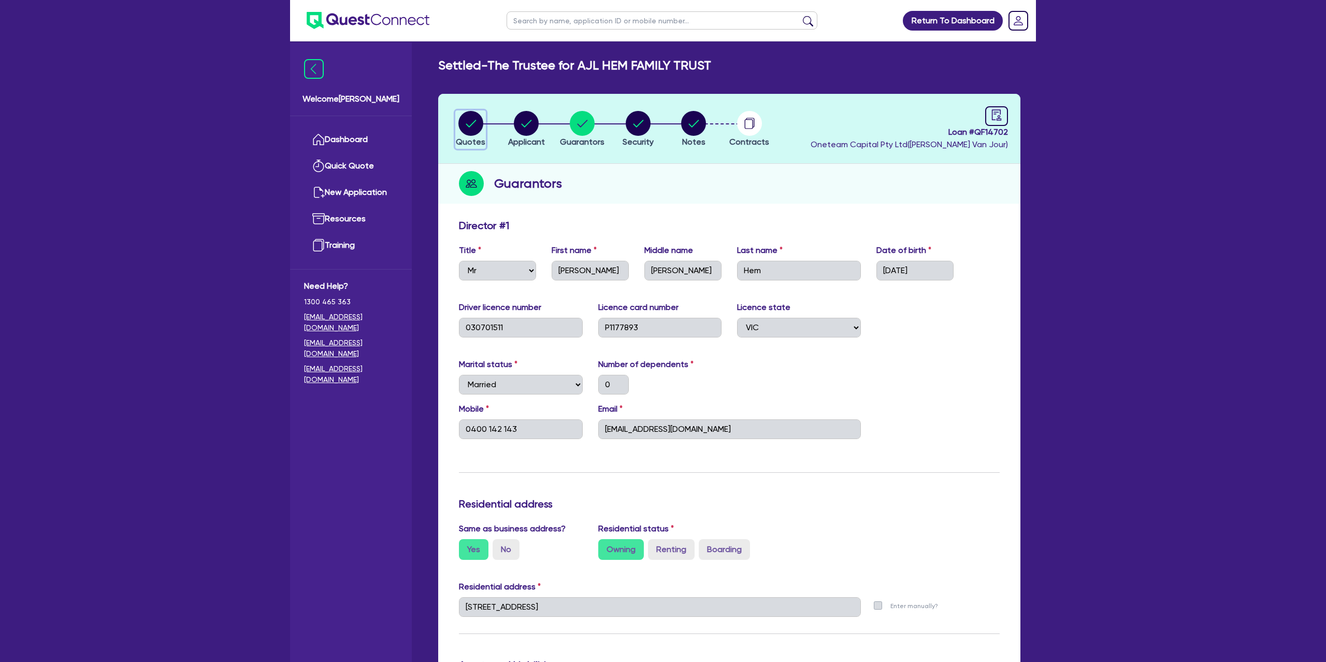
click at [469, 122] on circle "button" at bounding box center [470, 123] width 25 height 25
select select "Other"
select select "CARS_AND_LIGHT_TRUCKS"
select select "PASSENGER_VEHICLES"
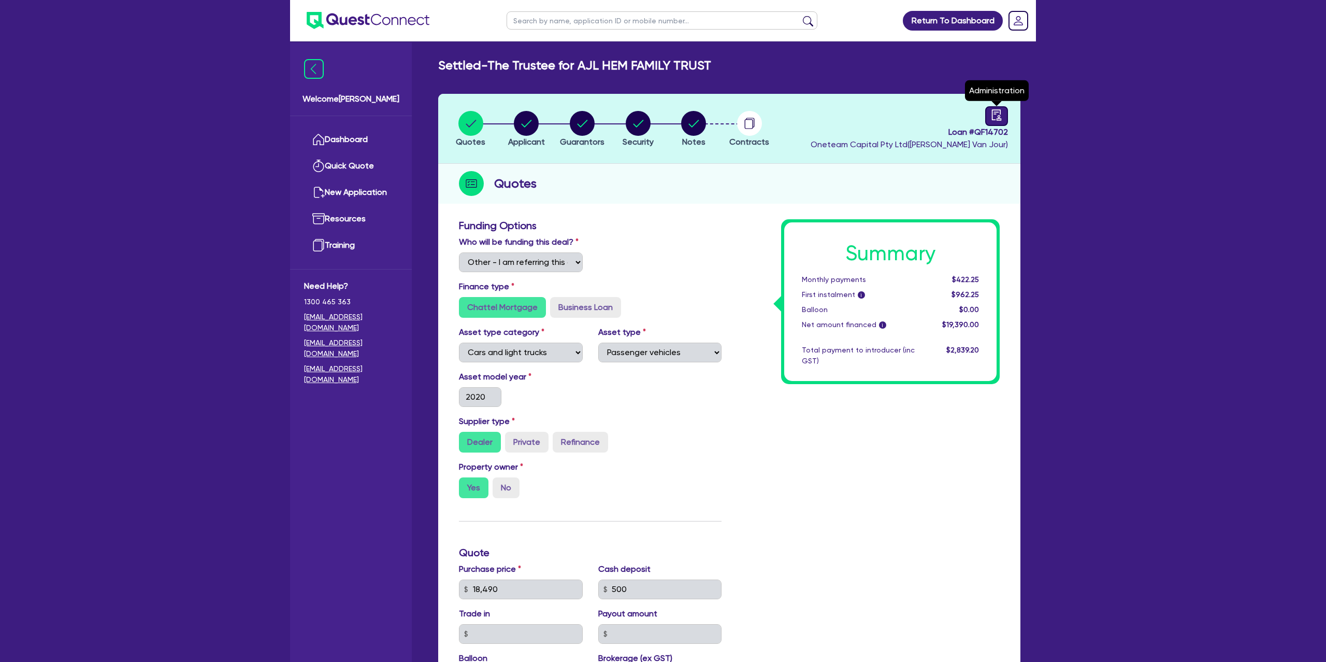
click at [991, 114] on icon "audit" at bounding box center [996, 114] width 11 height 11
select select "SETTLED"
select select "Angle Finance"
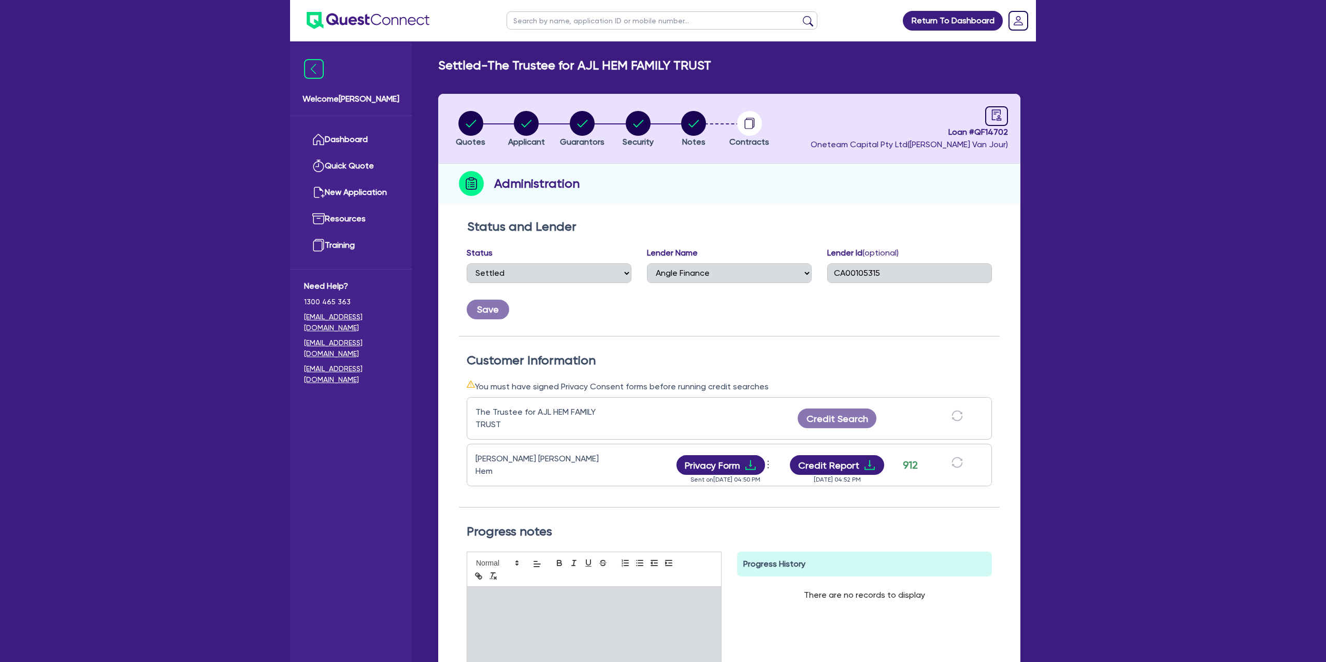
select select "Other"
select select "CARS_AND_LIGHT_TRUCKS"
select select "PASSENGER_VEHICLES"
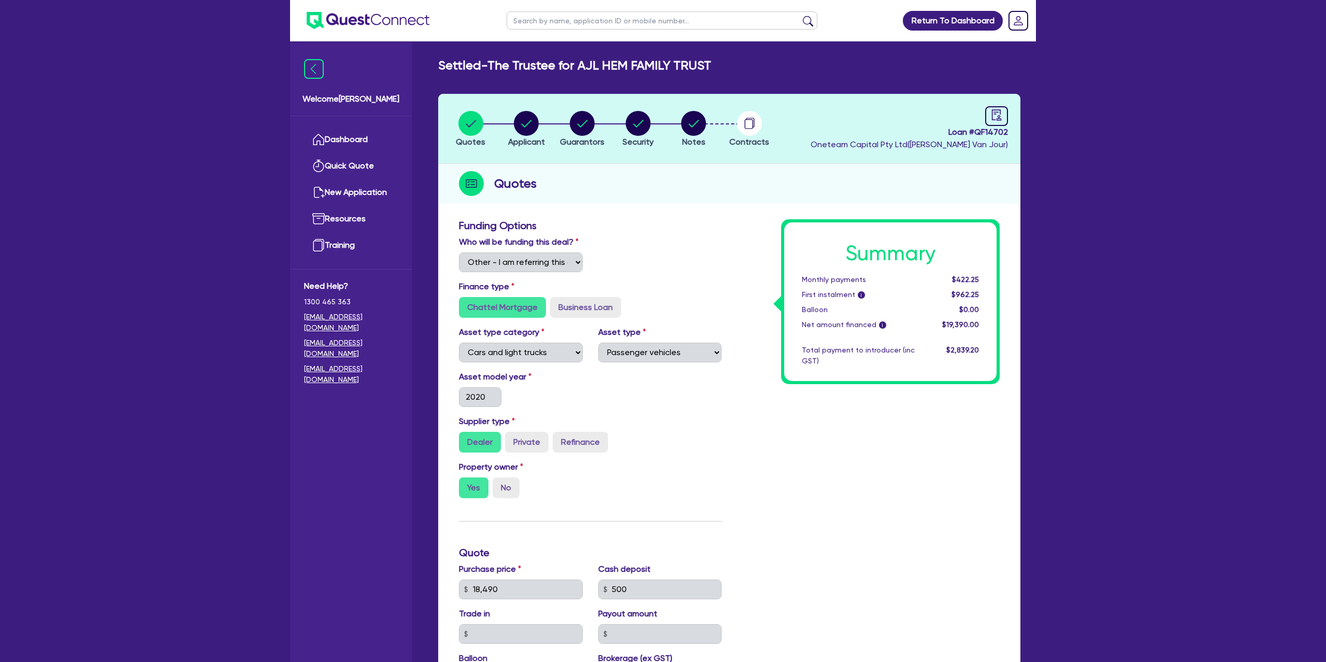
select select "MR"
select select "VIC"
select select "MARRIED"
select select "CASH"
select select "PROPERTY"
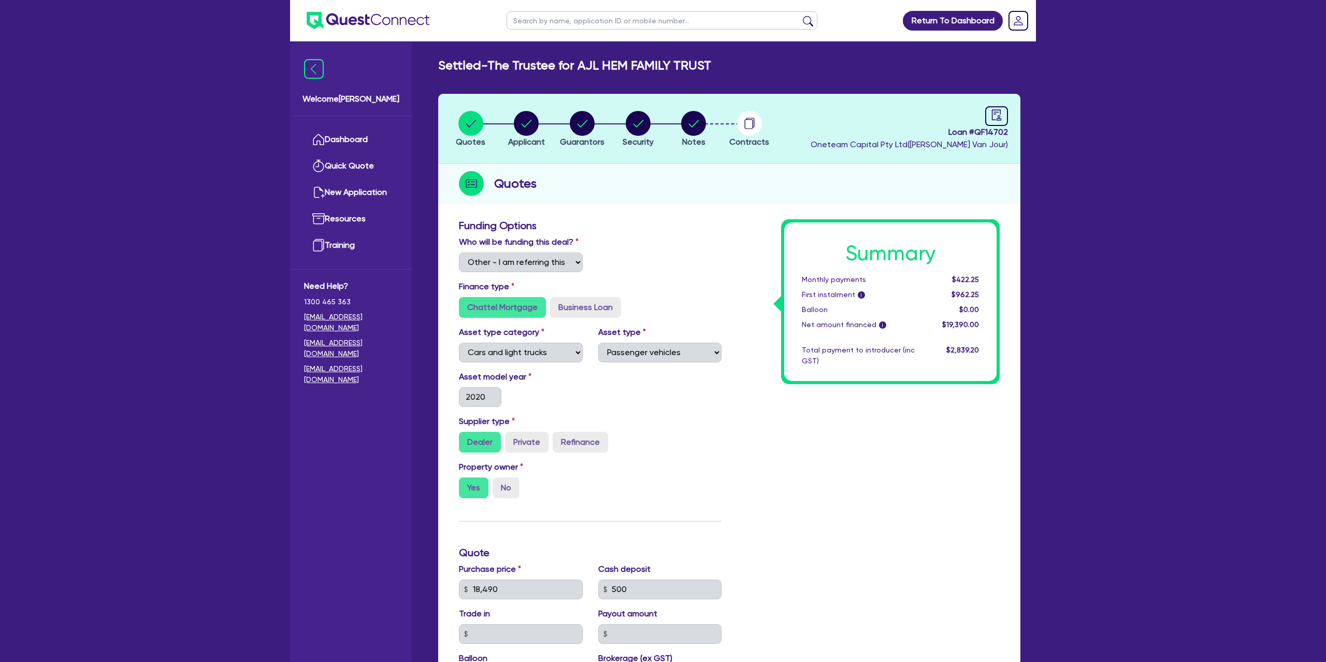
select select "VEHICLE"
select select "VEHICLE_LOAN"
select select "MORTGAGE"
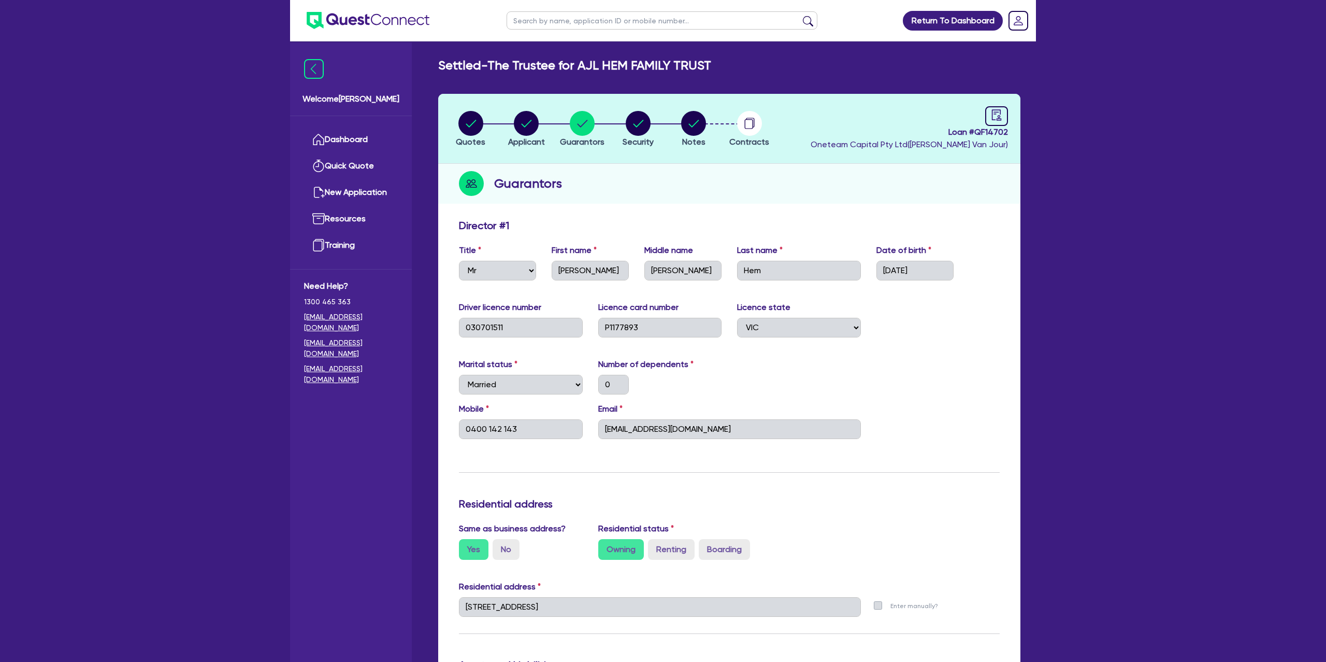
select select "TRUST"
select select "COMPANY"
select select "BUILDING_CONSTRUCTION"
select select "TRADES_SERVICES_CONSUMERS"
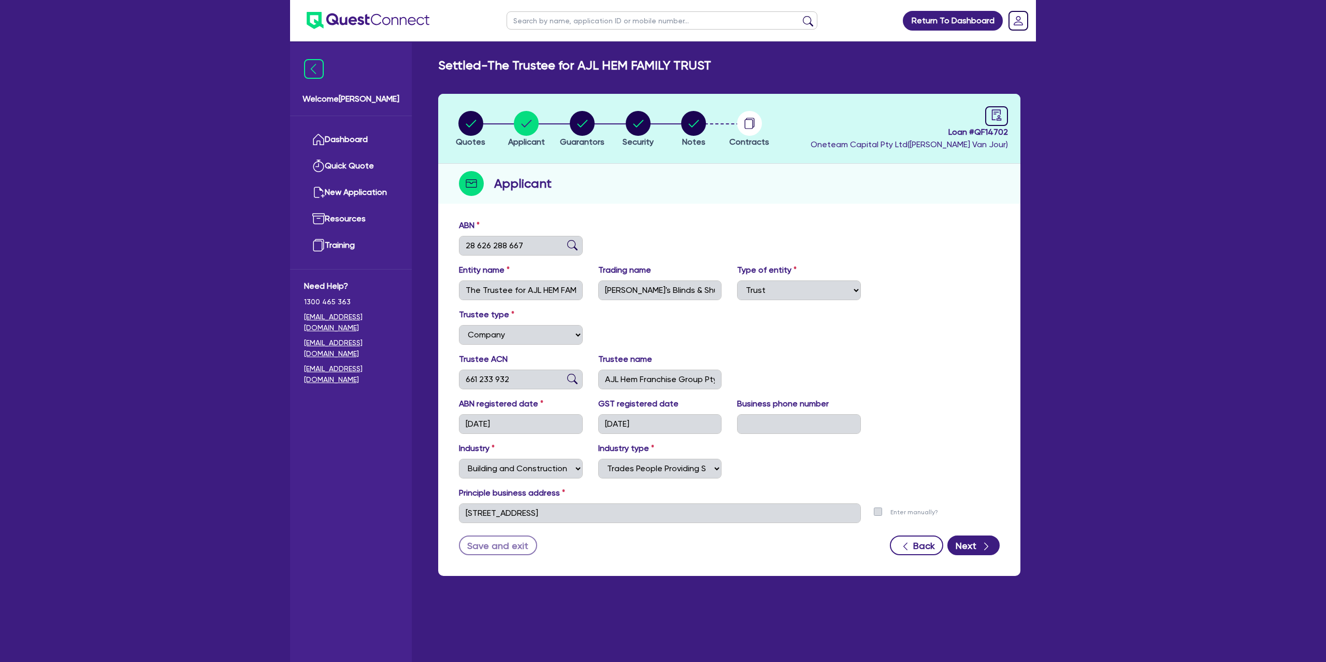
select select "Other"
select select "CARS_AND_LIGHT_TRUCKS"
select select "PASSENGER_VEHICLES"
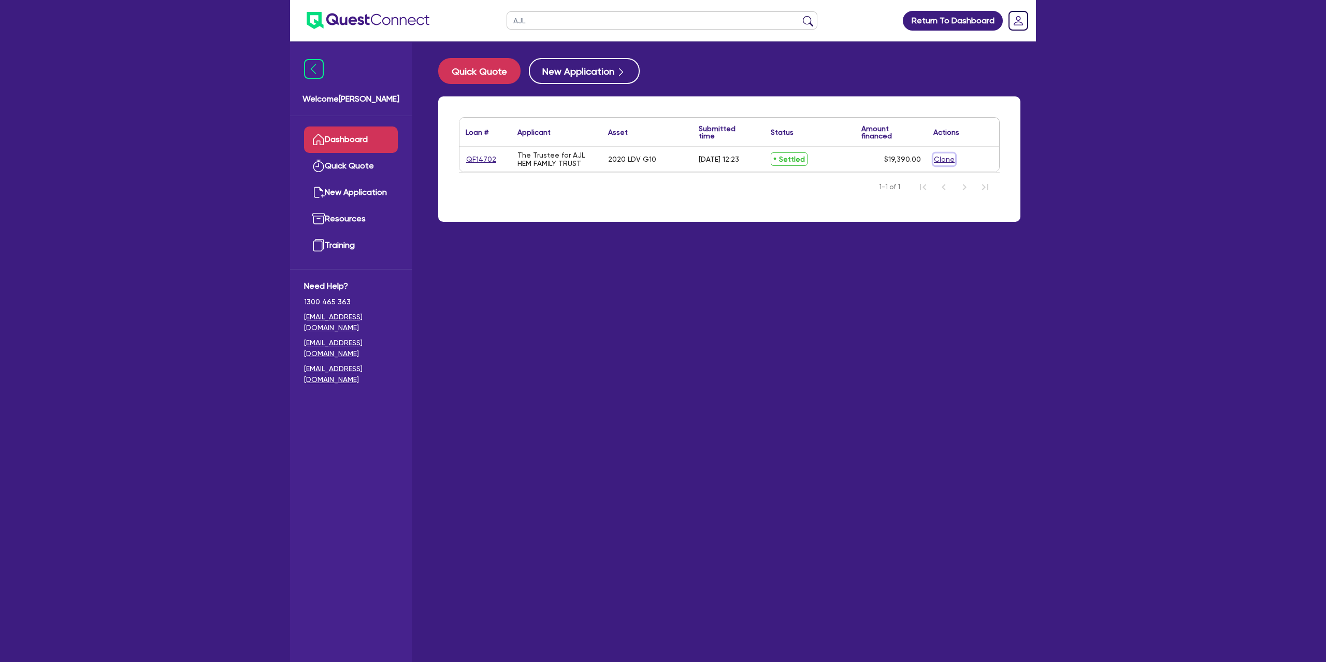
click at [938, 157] on button "Clone" at bounding box center [944, 159] width 22 height 12
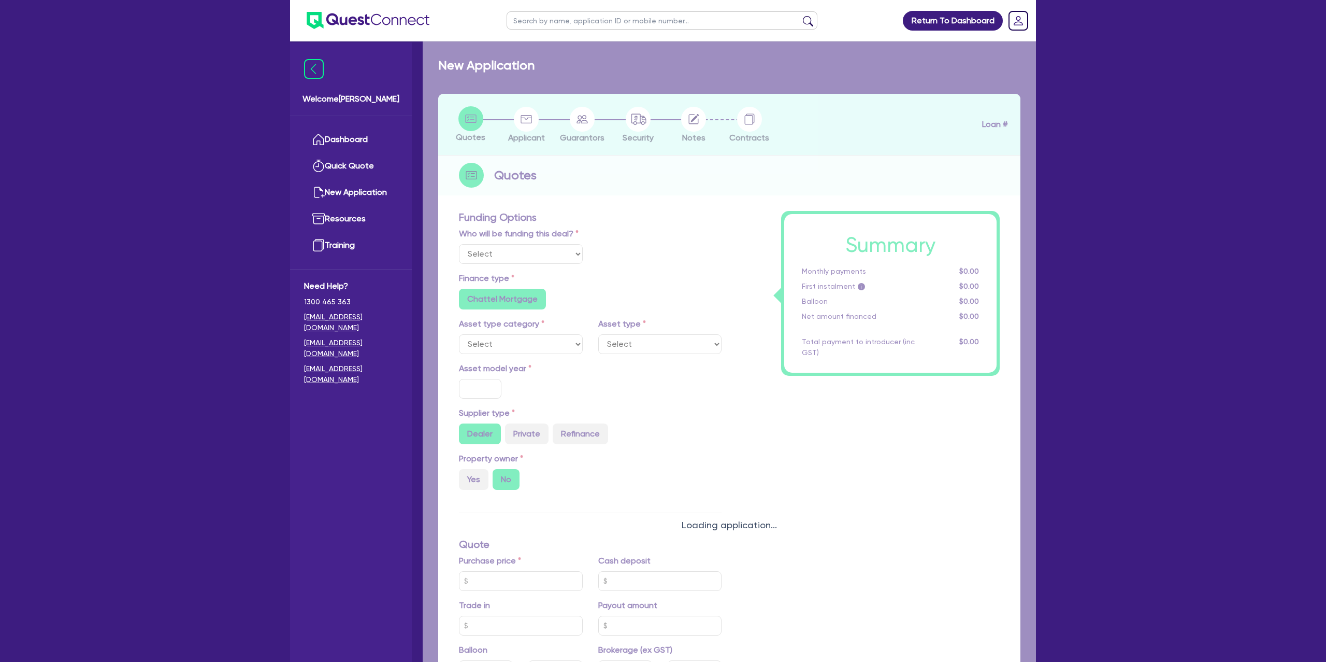
select select "Other"
radio input "true"
radio input "false"
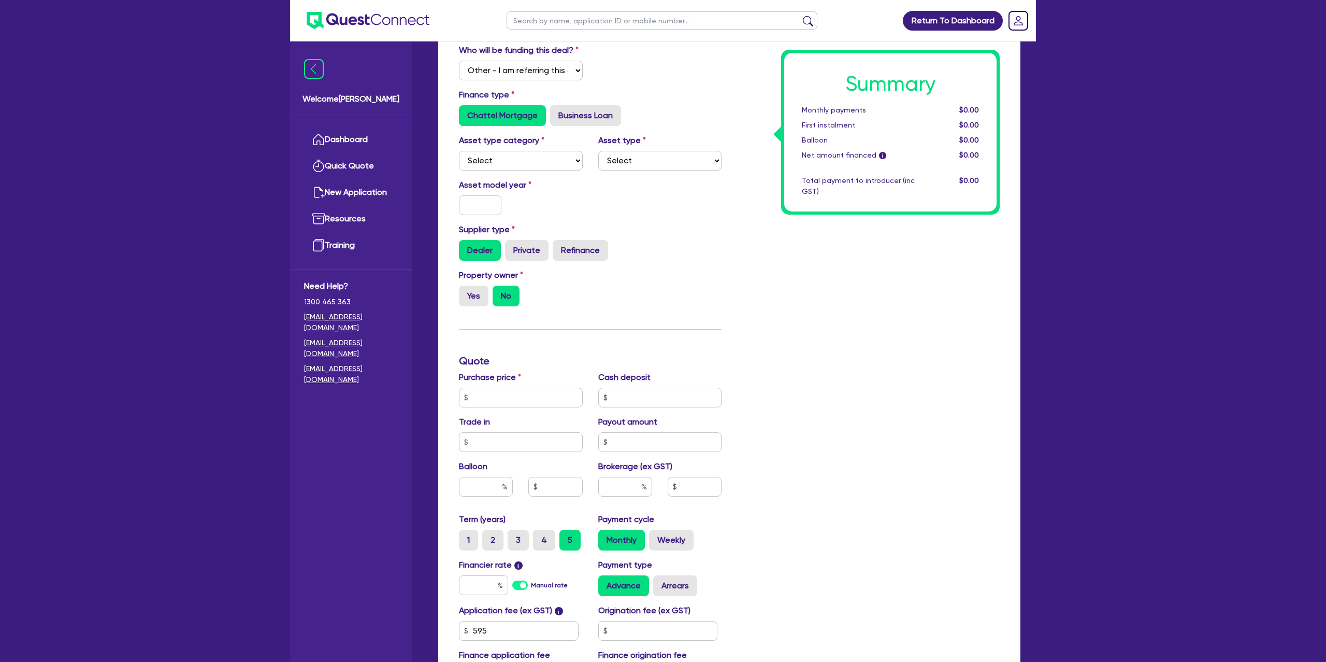
scroll to position [200, 0]
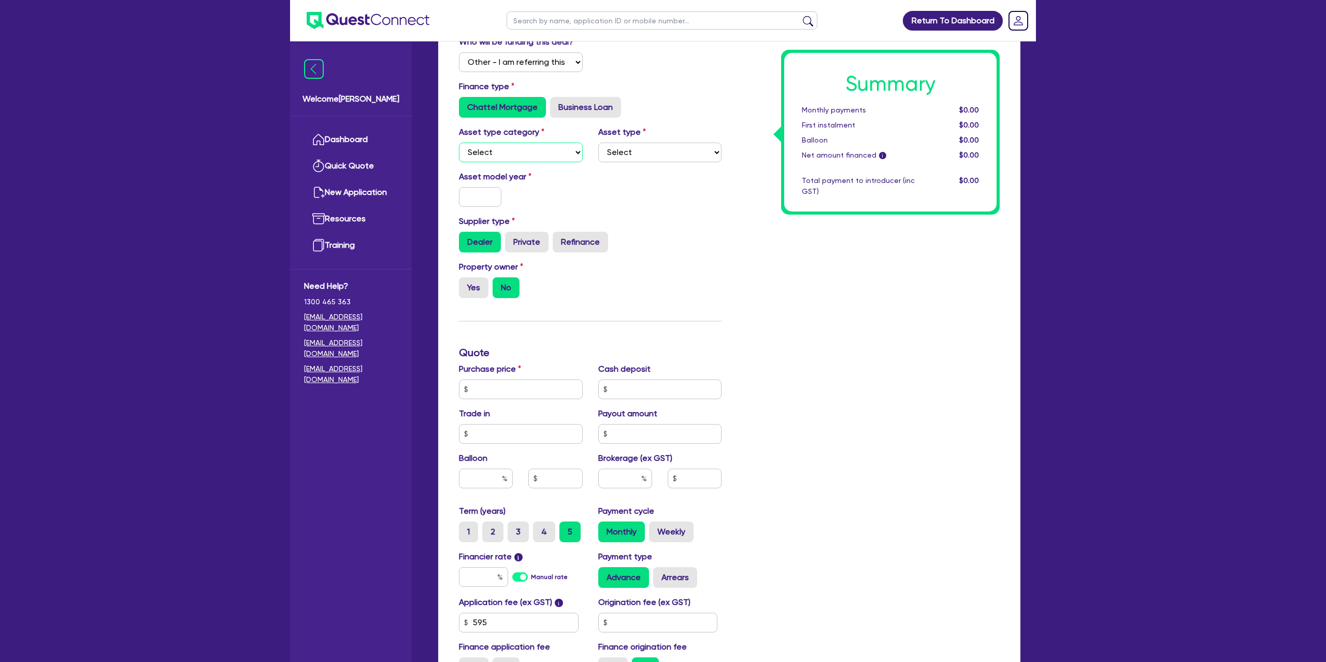
click at [507, 146] on select "Select Cars and light trucks Primary assets Secondary assets Tertiary assets" at bounding box center [521, 152] width 124 height 20
select select "CARS_AND_LIGHT_TRUCKS"
click at [459, 142] on select "Select Cars and light trucks Primary assets Secondary assets Tertiary assets" at bounding box center [521, 152] width 124 height 20
click at [712, 151] on select "Select Passenger vehicles Vans and utes Light trucks up to 4.5 tonne" at bounding box center [660, 152] width 124 height 20
select select "PASSENGER_VEHICLES"
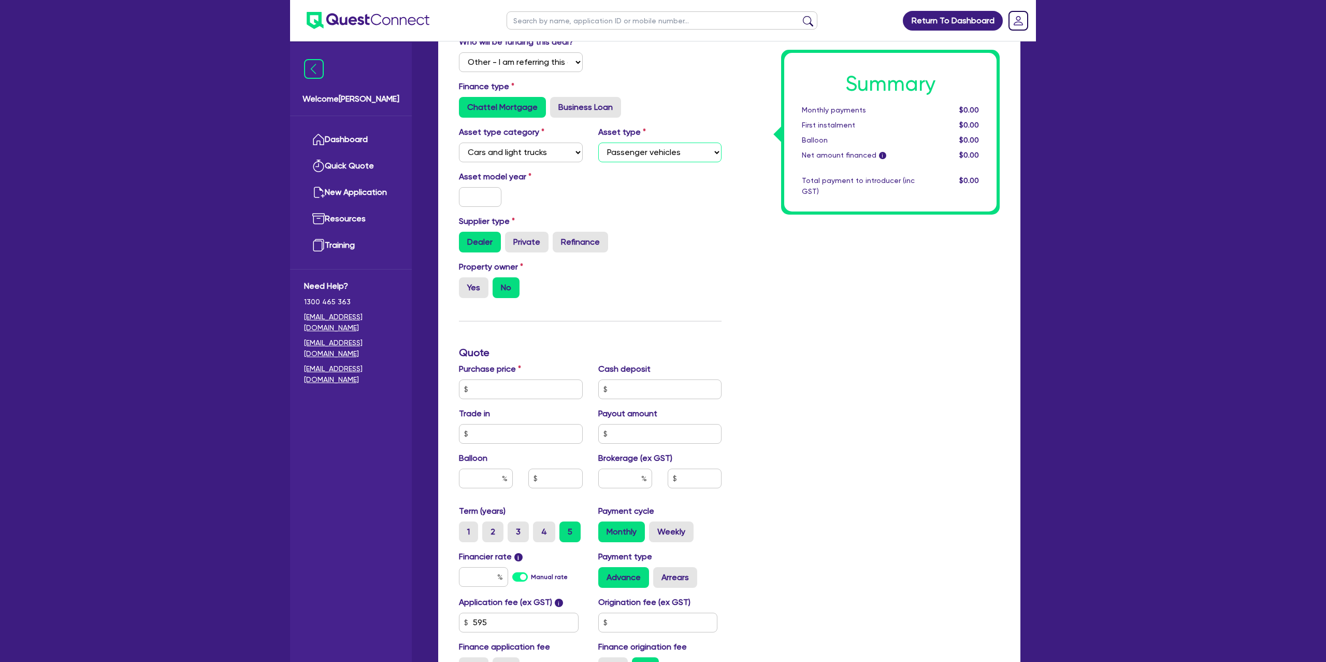
click at [598, 142] on select "Select Passenger vehicles Vans and utes Light trucks up to 4.5 tonne" at bounding box center [660, 152] width 124 height 20
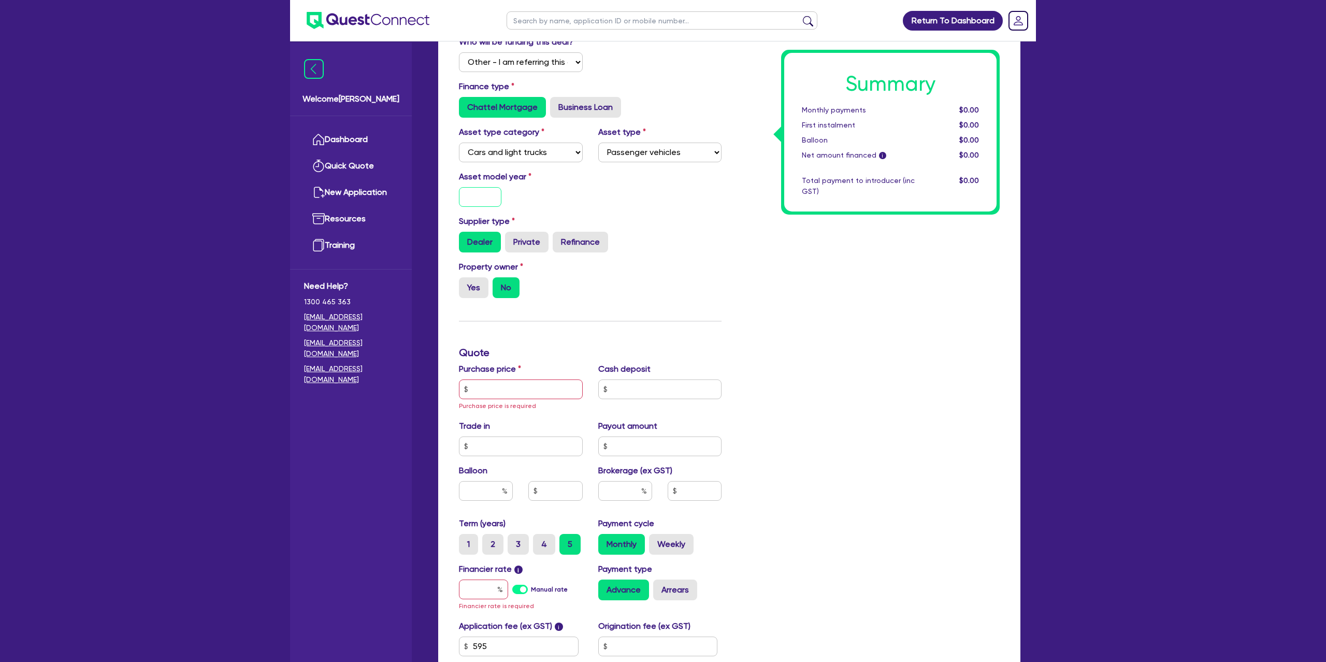
click at [501, 198] on input "text" at bounding box center [480, 197] width 42 height 20
type input "2020"
click at [520, 239] on label "Private" at bounding box center [527, 242] width 44 height 21
click at [512, 238] on input "Private" at bounding box center [508, 235] width 7 height 7
radio input "true"
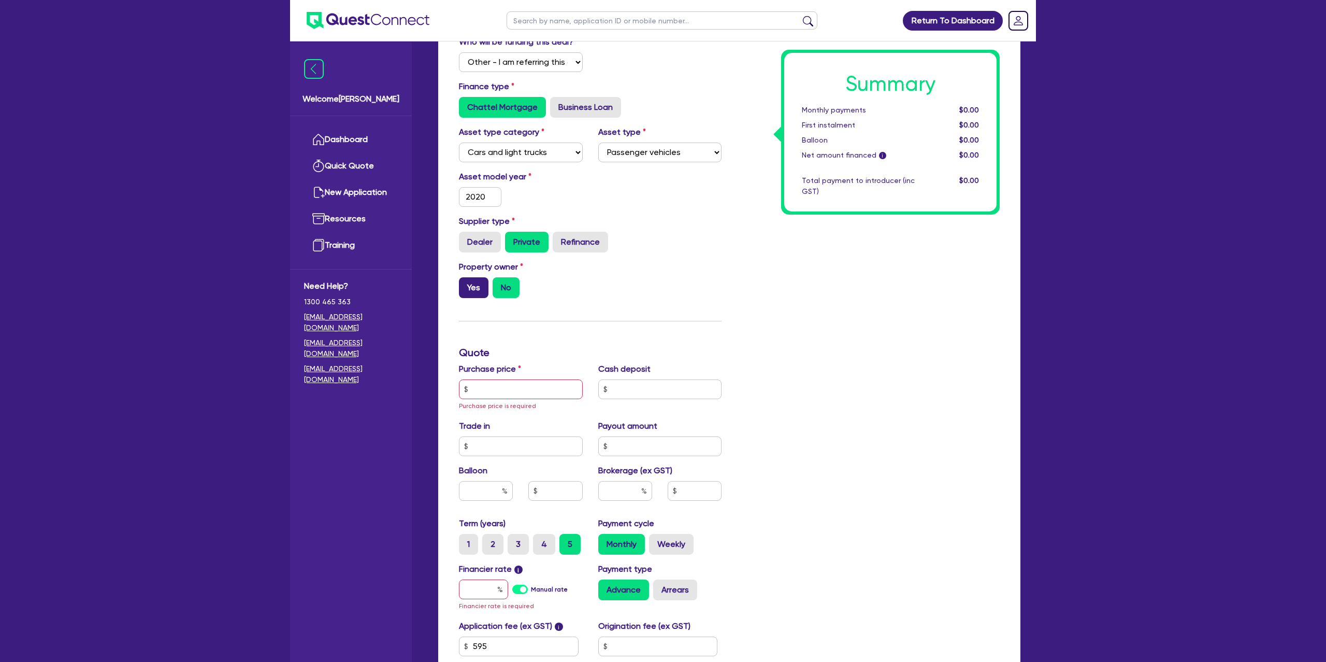
click at [478, 288] on label "Yes" at bounding box center [474, 287] width 30 height 21
click at [466, 284] on input "Yes" at bounding box center [462, 280] width 7 height 7
radio input "true"
click at [513, 388] on input "text" at bounding box center [521, 389] width 124 height 20
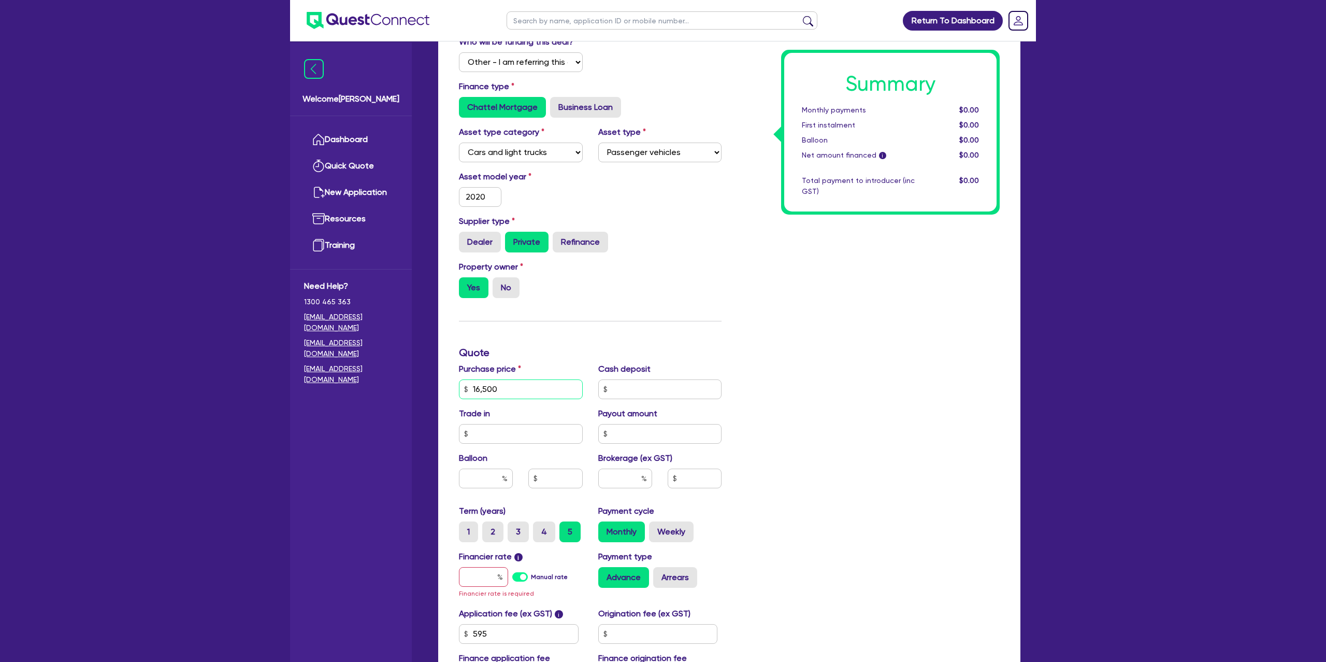
type input "16,500"
click at [869, 332] on div "Summary Monthly payments $0.00 First instalment $0.00 Balloon $0.00 Net amount …" at bounding box center [868, 358] width 278 height 678
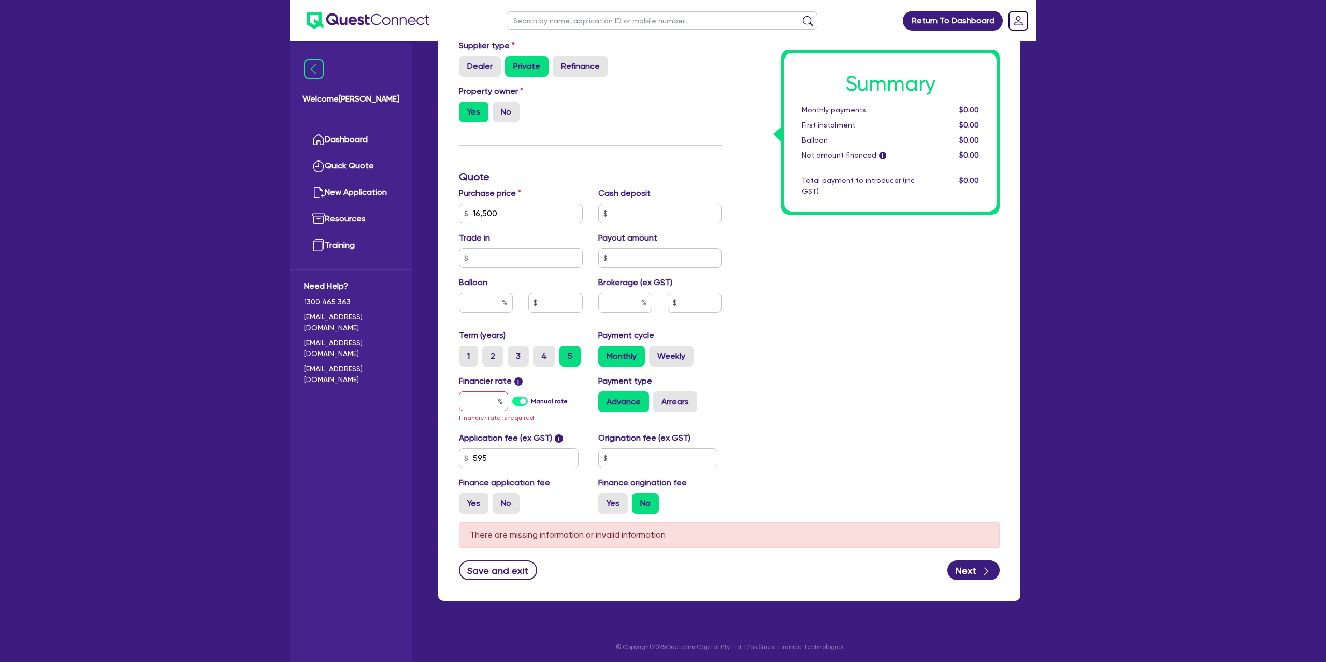
scroll to position [377, 0]
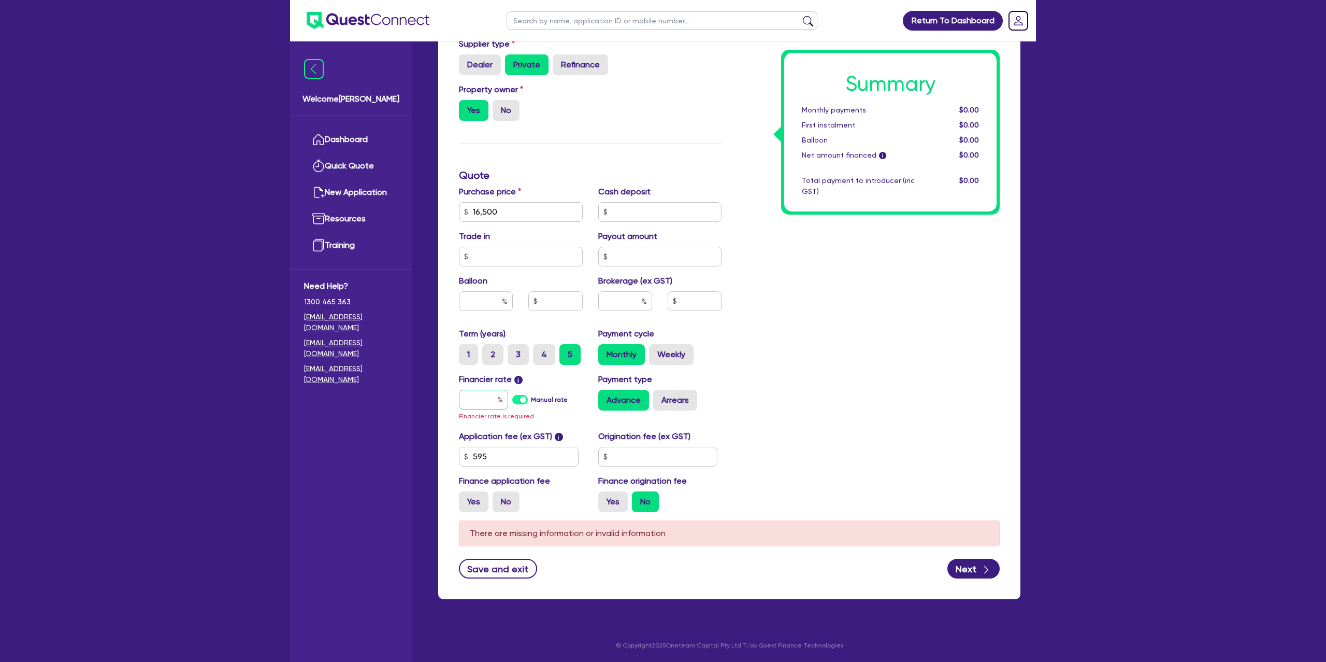
click at [467, 395] on input "text" at bounding box center [483, 400] width 49 height 20
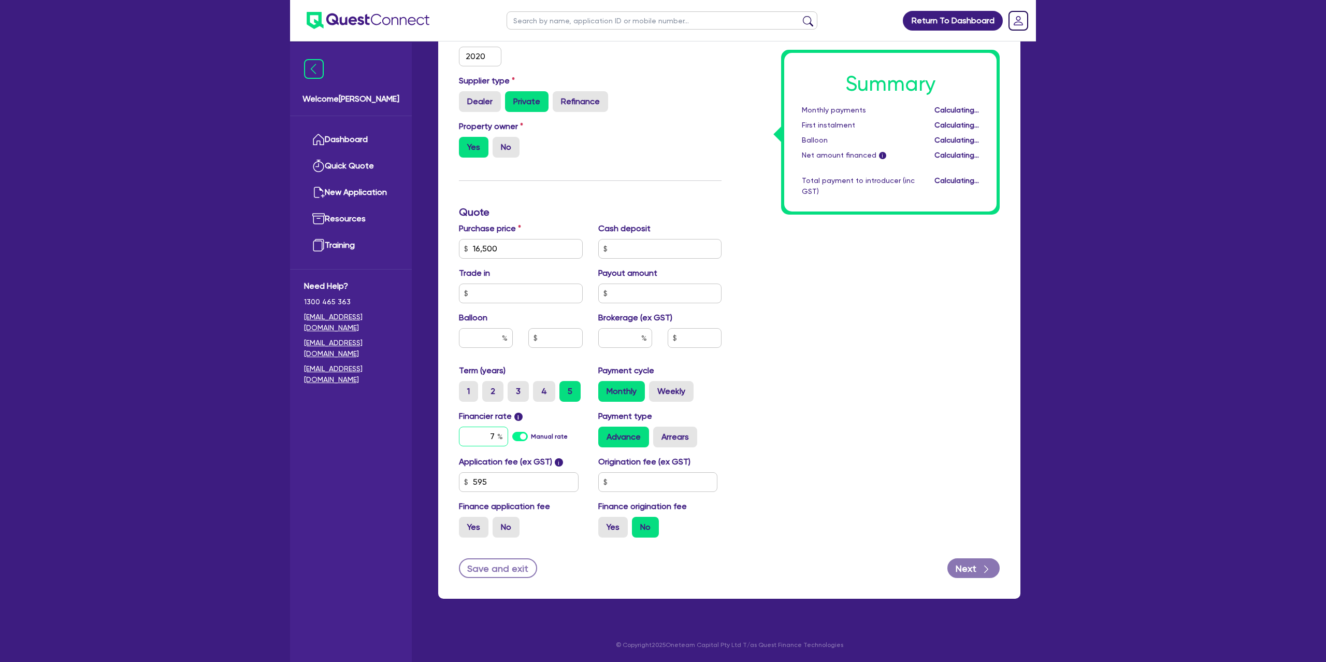
scroll to position [340, 0]
type input "7.99"
drag, startPoint x: 643, startPoint y: 492, endPoint x: 640, endPoint y: 486, distance: 6.9
click at [643, 488] on div "Application fee (ex GST) i 595 Origination fee (ex GST) Finance application fee…" at bounding box center [590, 501] width 278 height 90
click at [628, 477] on input "text" at bounding box center [658, 482] width 120 height 20
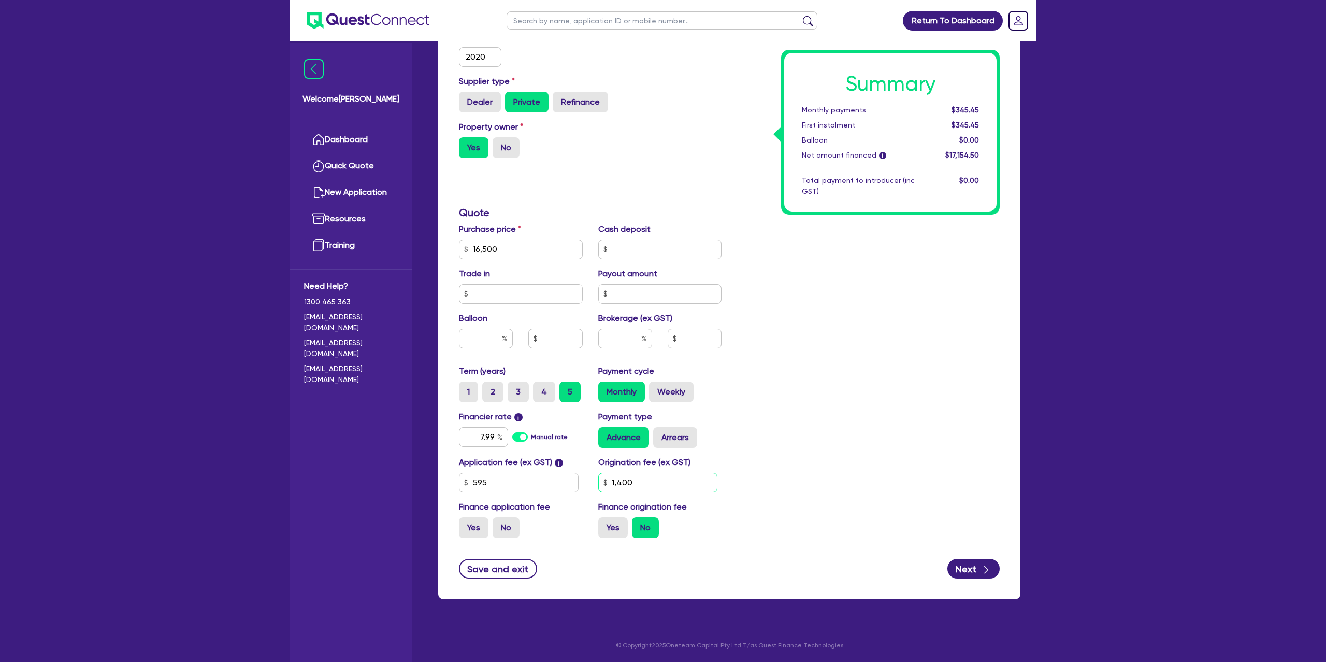
type input "1,400"
drag, startPoint x: 768, startPoint y: 449, endPoint x: 717, endPoint y: 454, distance: 50.5
click at [760, 448] on div "Summary Monthly payments $345.45 First instalment $345.45 Balloon $0.00 Net amo…" at bounding box center [868, 212] width 278 height 667
drag, startPoint x: 641, startPoint y: 348, endPoint x: 643, endPoint y: 340, distance: 8.5
click at [644, 341] on div at bounding box center [625, 342] width 69 height 28
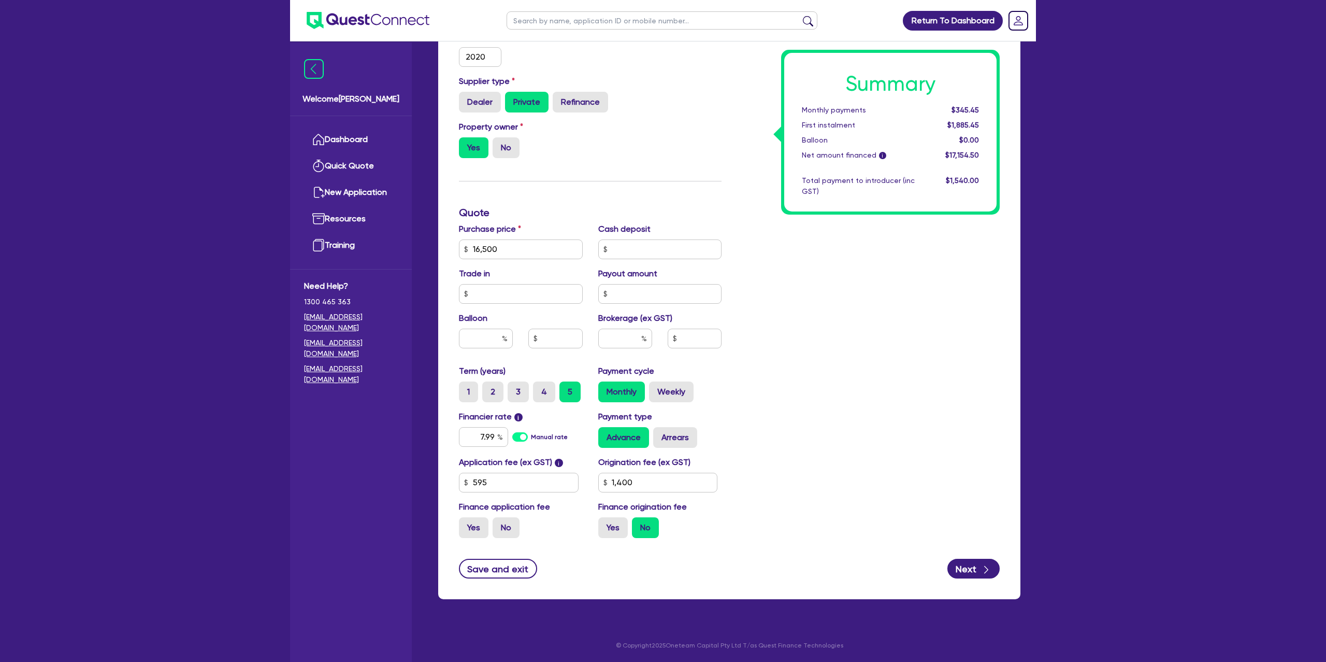
click at [643, 339] on div at bounding box center [625, 338] width 54 height 20
click at [643, 338] on div at bounding box center [625, 338] width 54 height 20
type input "8"
click at [849, 310] on div "Summary Monthly payments $345.45 First instalment $1,885.45 Balloon $0.00 Net a…" at bounding box center [868, 212] width 278 height 667
type input "1,372.36"
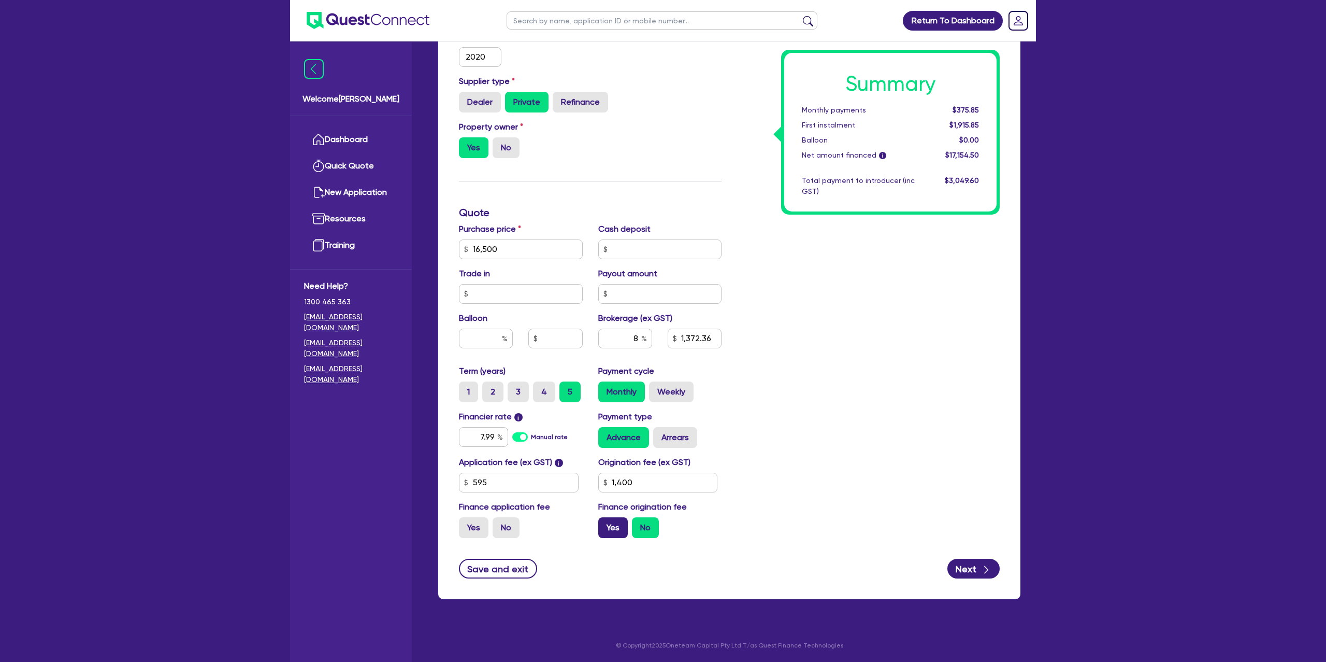
click at [610, 521] on label "Yes" at bounding box center [613, 527] width 30 height 21
click at [605, 521] on input "Yes" at bounding box center [601, 520] width 7 height 7
radio input "true"
click at [974, 572] on button "Next" at bounding box center [973, 568] width 52 height 20
type input "1,495.56"
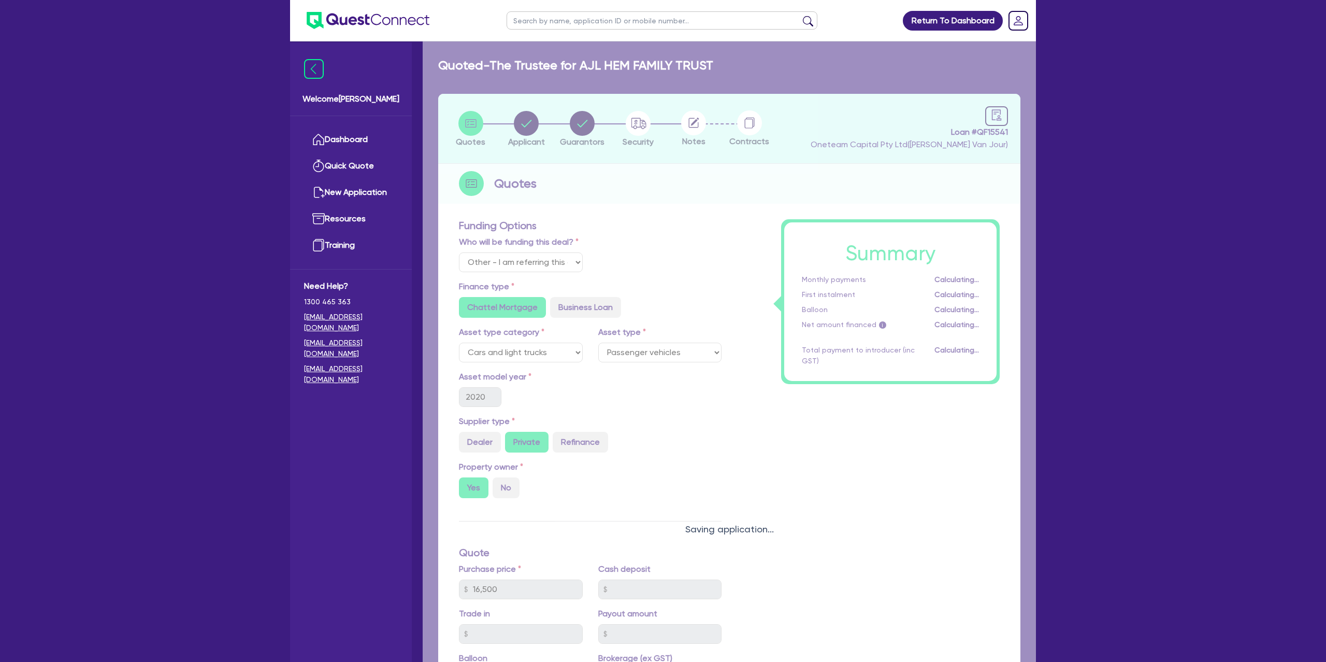
select select "TRUST"
select select "COMPANY"
select select "BUILDING_CONSTRUCTION"
select select "TRADES_SERVICES_CONSUMERS"
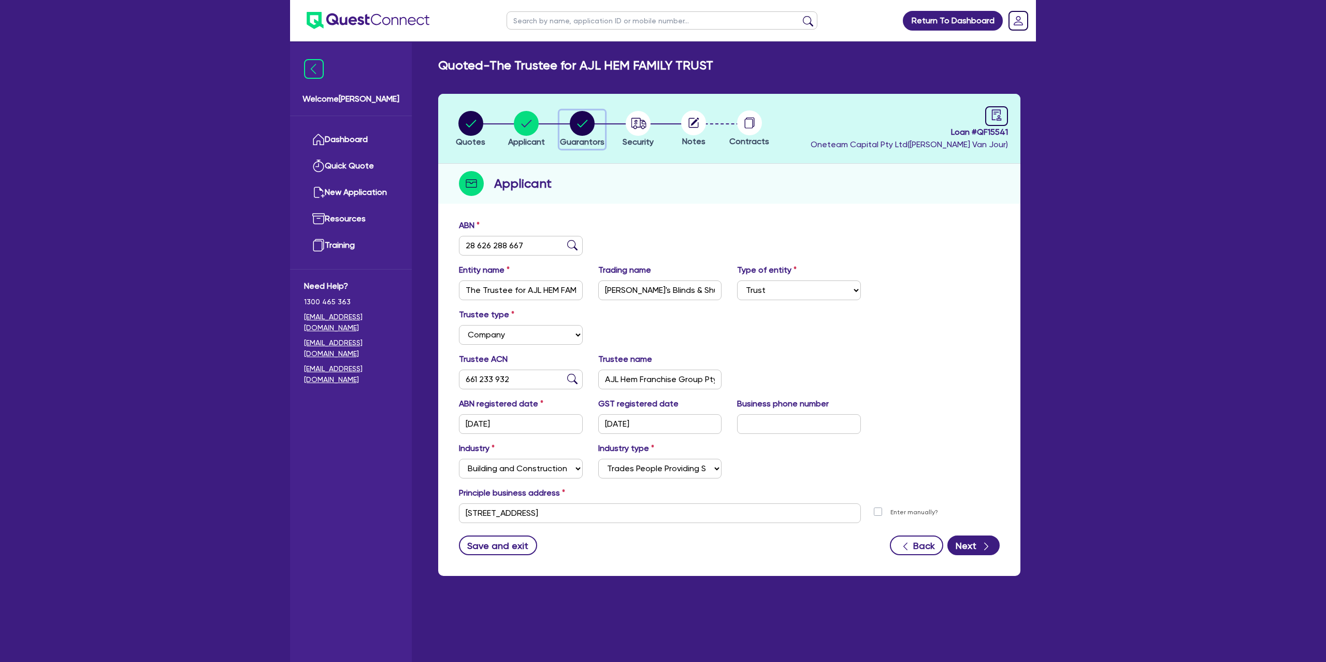
click at [580, 123] on circle "button" at bounding box center [582, 123] width 25 height 25
select select "MR"
select select "VIC"
select select "MARRIED"
select select "CASH"
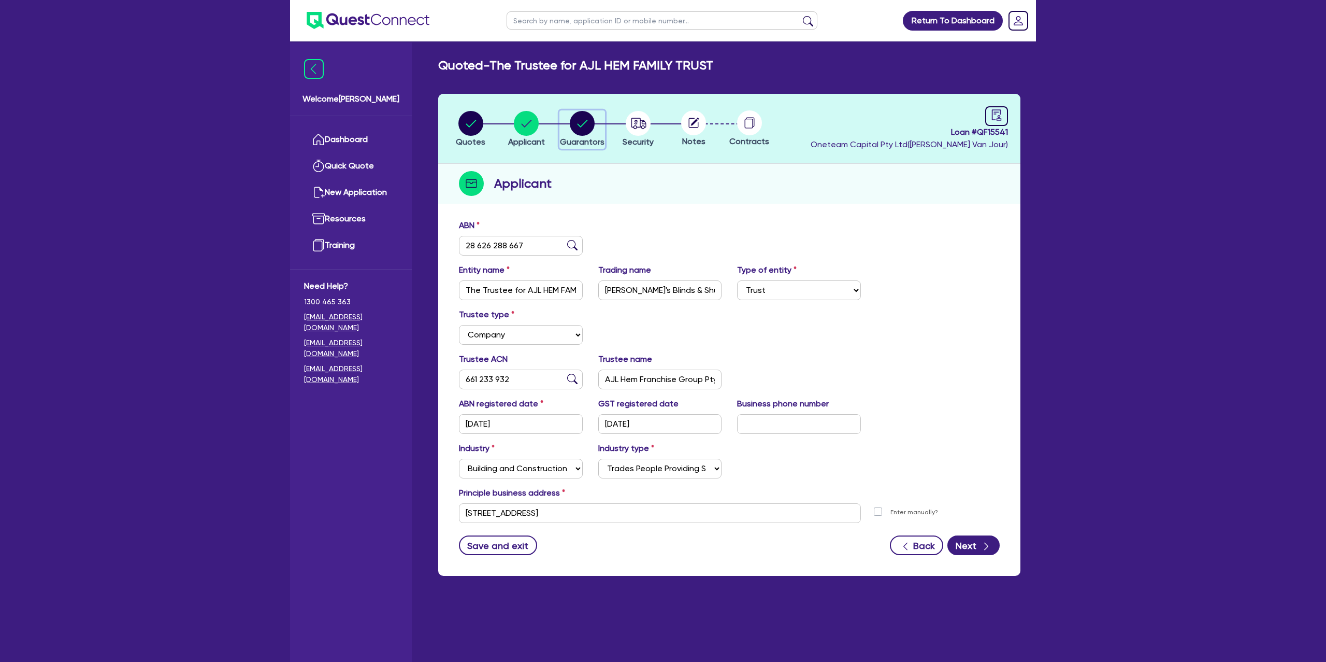
select select "PROPERTY"
select select "VEHICLE"
select select "VEHICLE_LOAN"
select select "MORTGAGE"
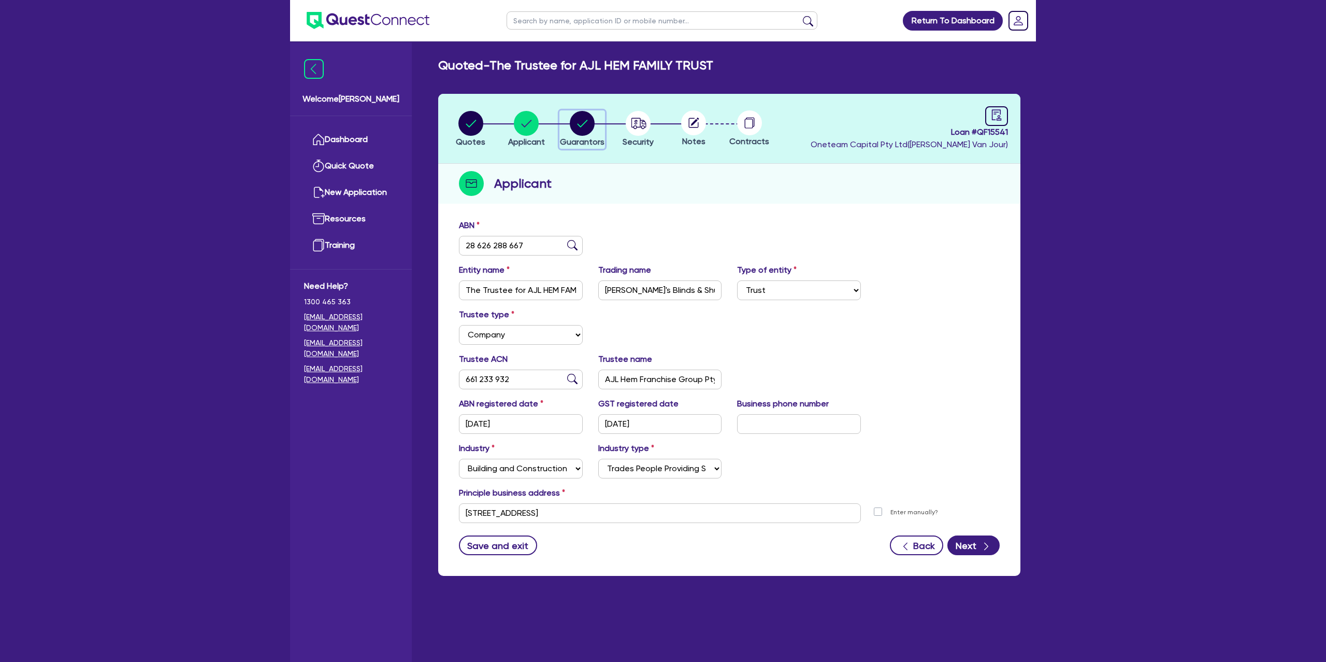
select select "MORTGAGE"
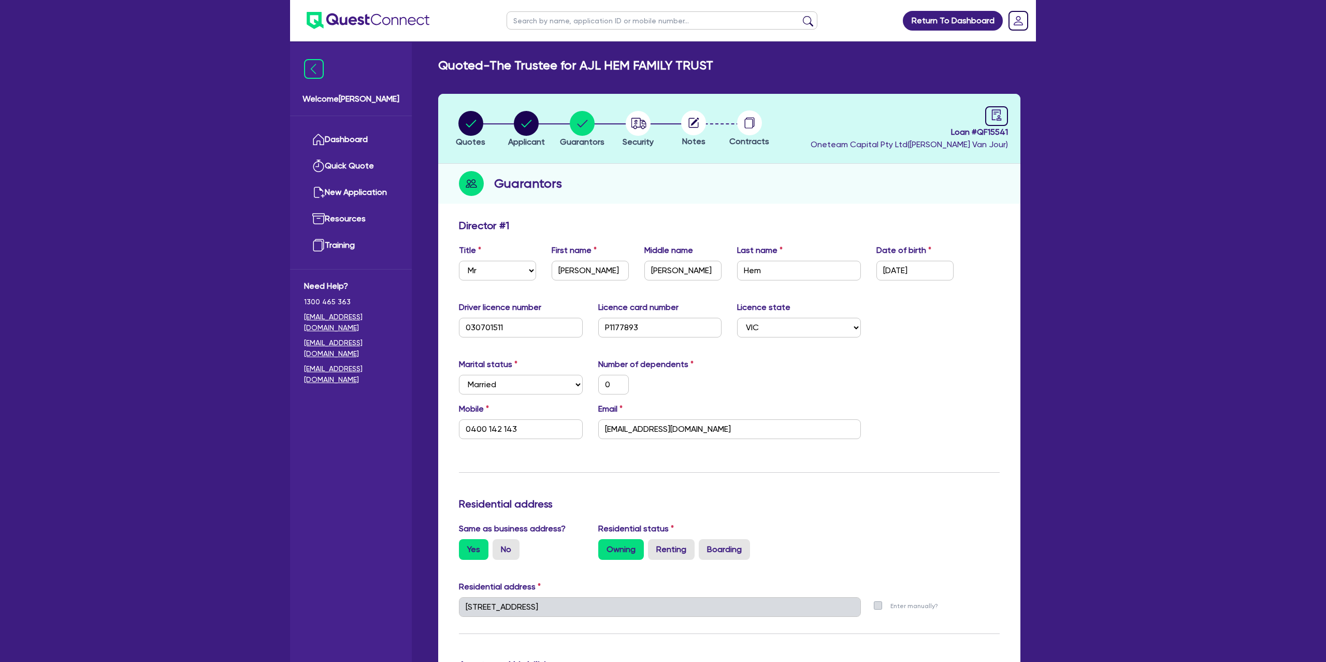
click at [1009, 117] on header "Quotes Applicant Guarantors Security Notes Contracts Loan # QF15541 Oneteam Cap…" at bounding box center [729, 129] width 582 height 70
click at [1000, 117] on icon "audit" at bounding box center [996, 114] width 11 height 11
select select "QUOTED"
select select "Other"
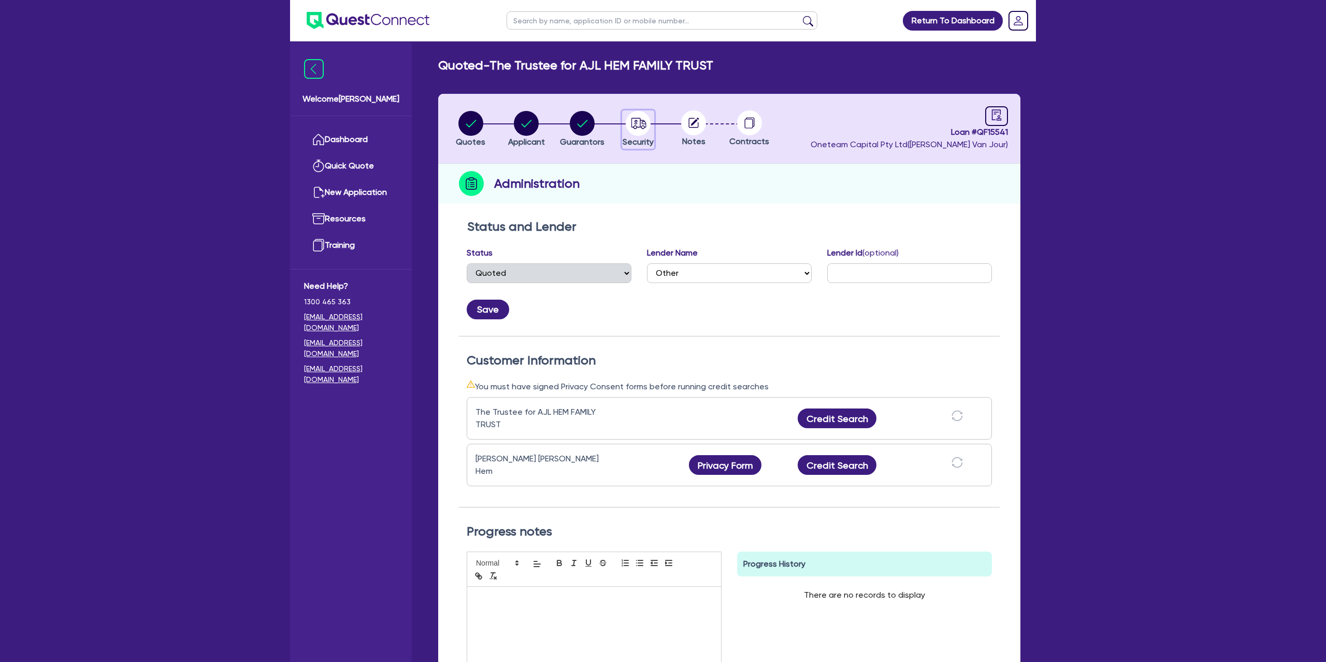
click at [648, 121] on circle "button" at bounding box center [638, 123] width 25 height 25
select select "CARS_AND_LIGHT_TRUCKS"
select select "PASSENGER_VEHICLES"
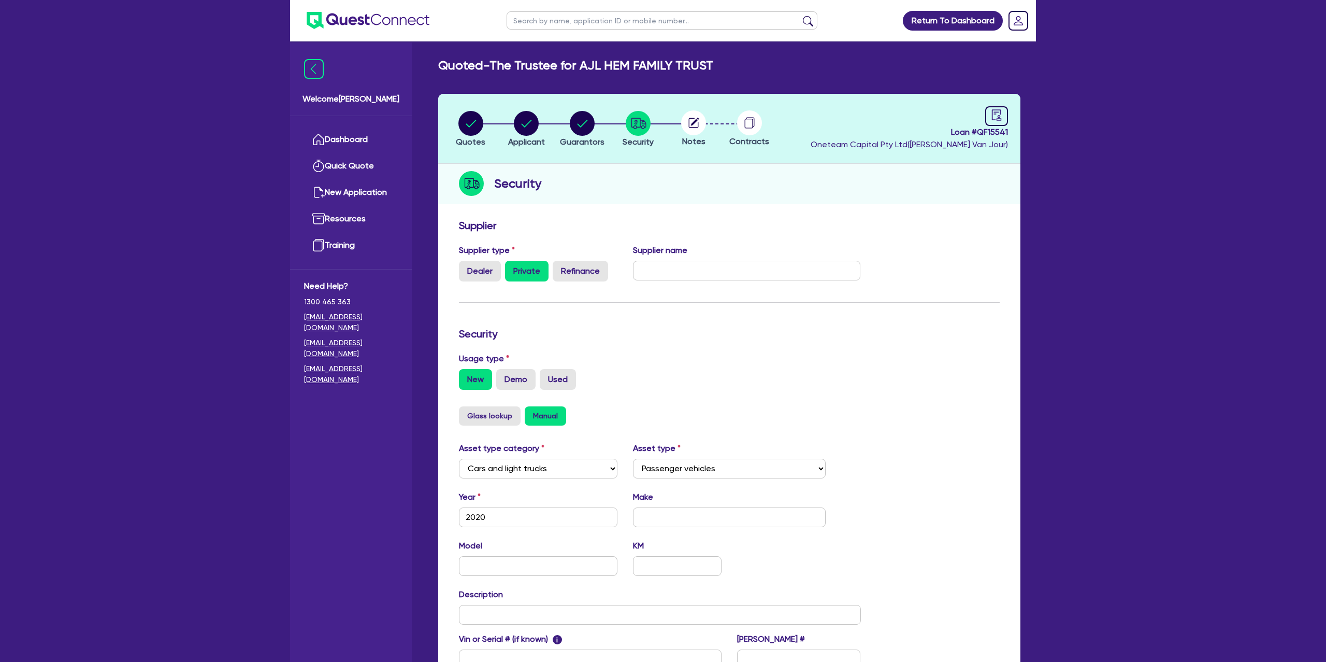
click at [694, 120] on circle at bounding box center [693, 122] width 25 height 25
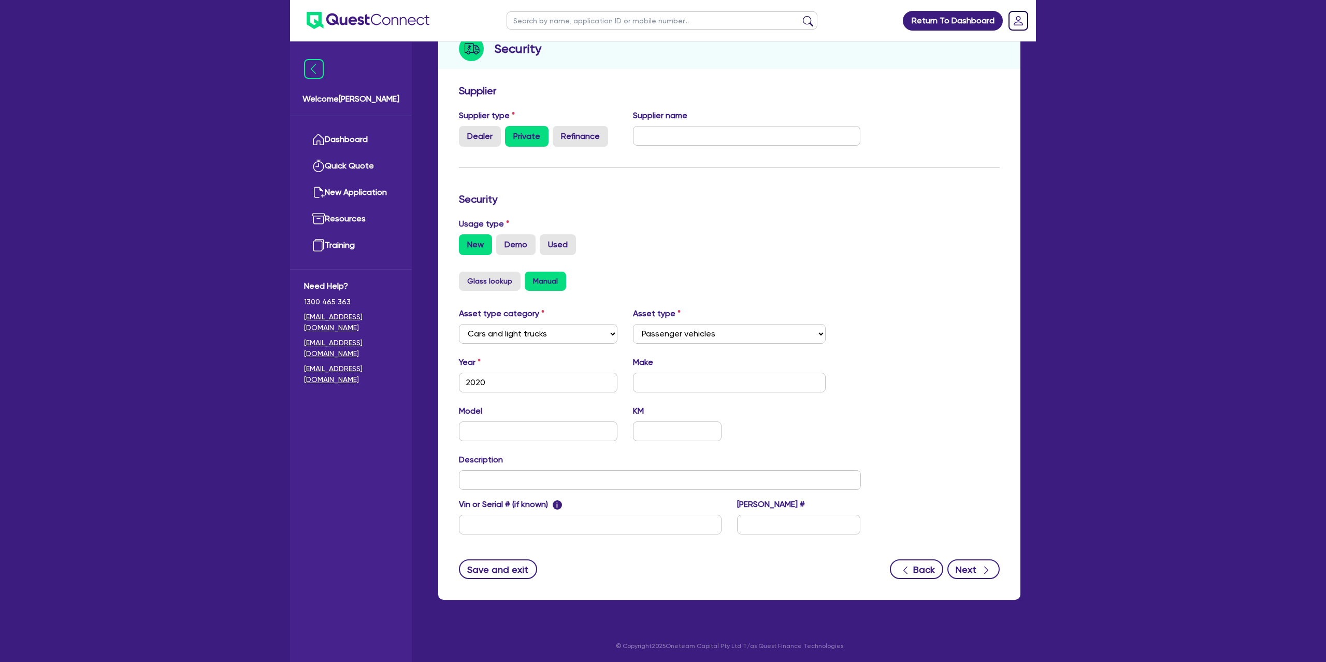
drag, startPoint x: 953, startPoint y: 558, endPoint x: 959, endPoint y: 567, distance: 10.8
click at [954, 559] on div "Back Next" at bounding box center [945, 569] width 110 height 20
click at [975, 572] on button "Next" at bounding box center [973, 569] width 52 height 20
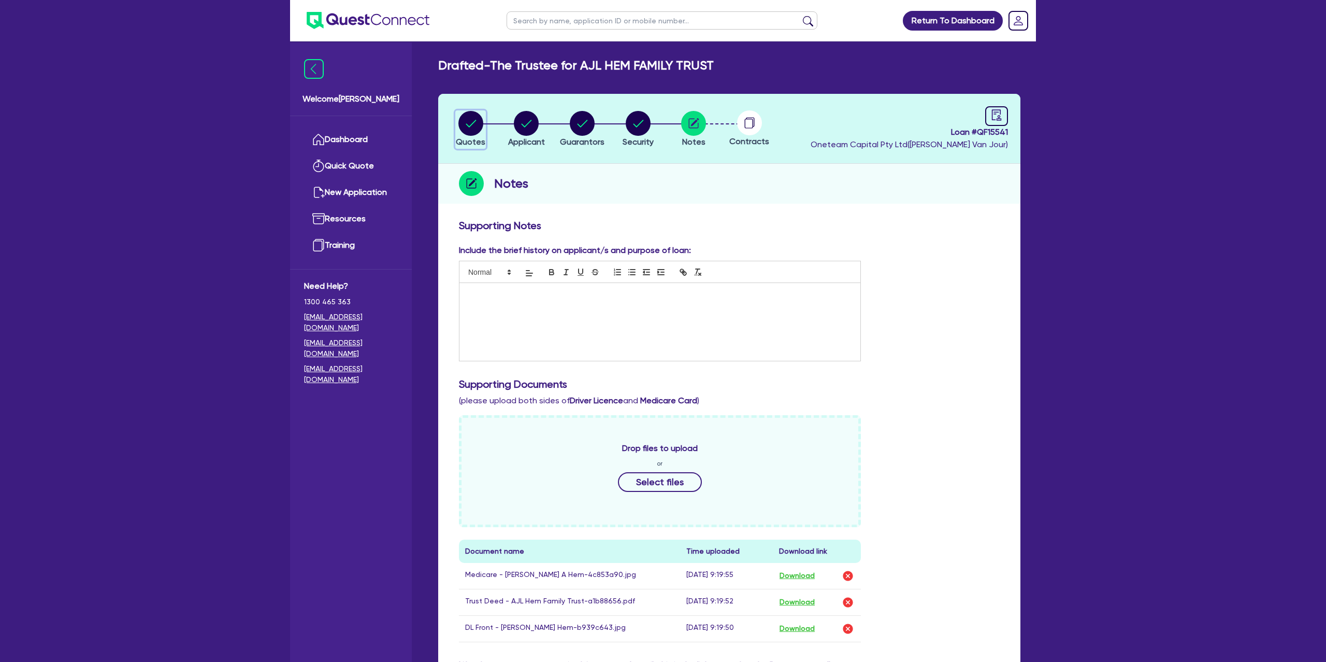
click at [473, 121] on circle "button" at bounding box center [470, 123] width 25 height 25
select select "Other"
select select "CARS_AND_LIGHT_TRUCKS"
select select "PASSENGER_VEHICLES"
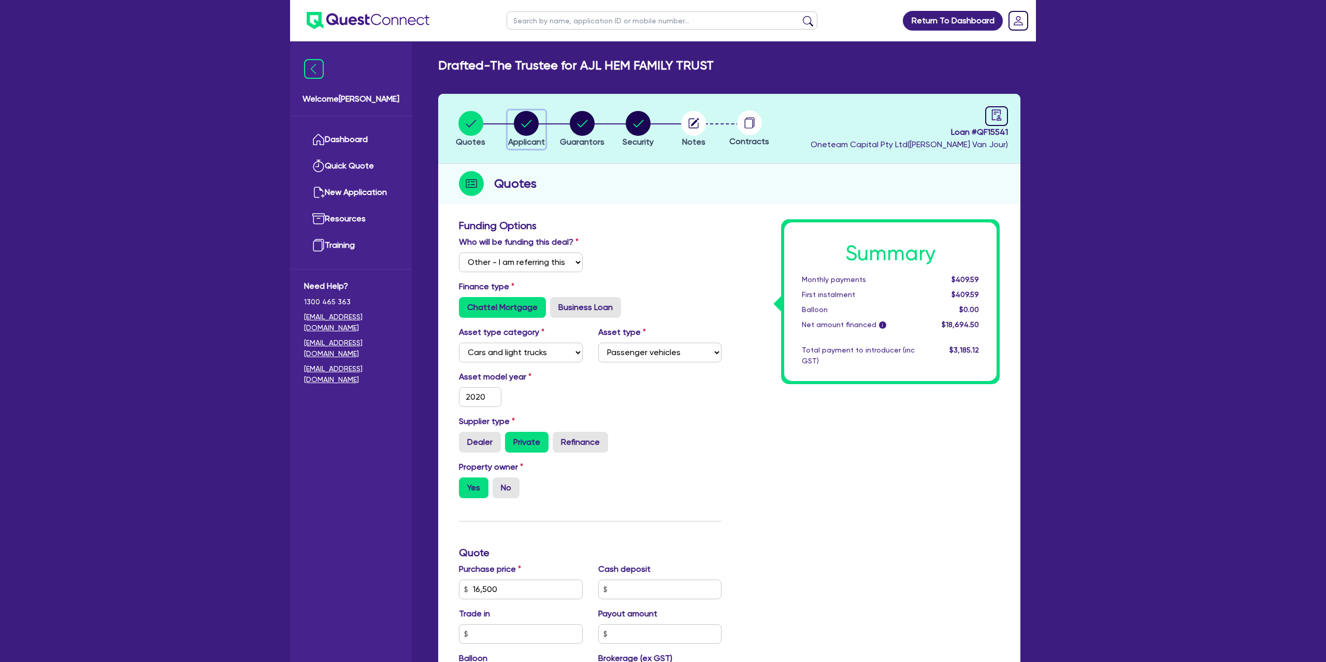
click at [525, 121] on circle "button" at bounding box center [526, 123] width 25 height 25
select select "TRUST"
select select "COMPANY"
select select "BUILDING_CONSTRUCTION"
select select "TRADES_SERVICES_CONSUMERS"
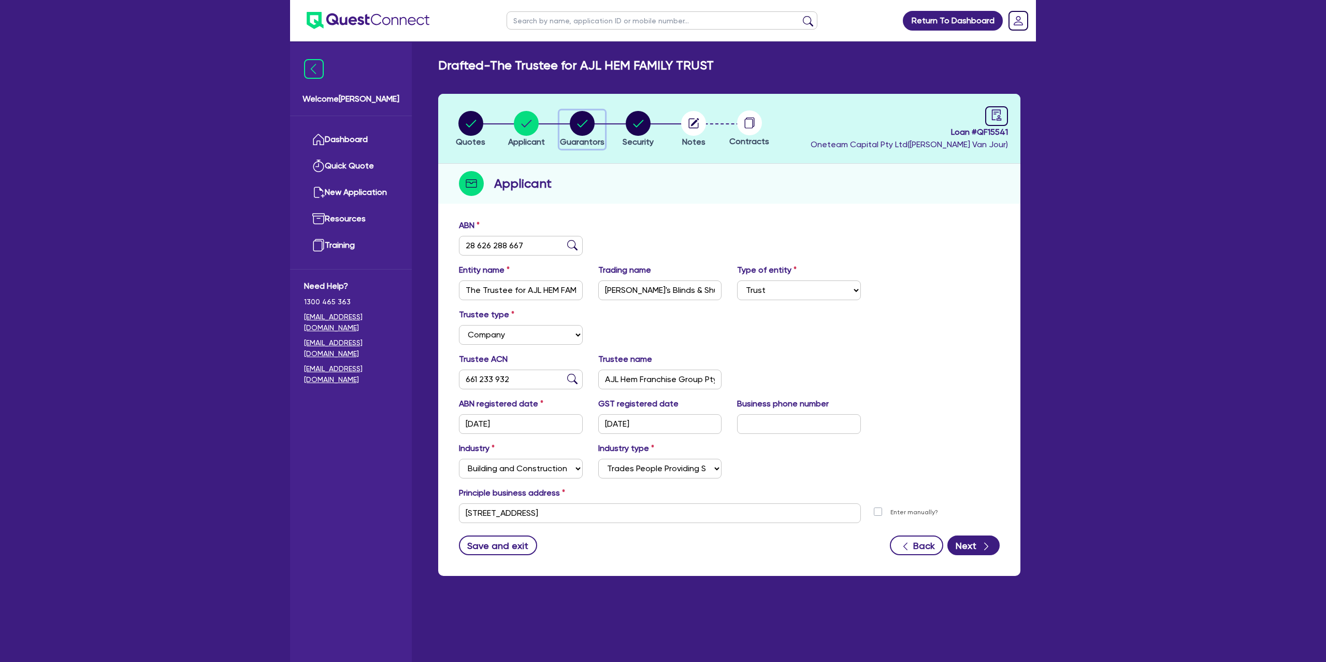
click at [581, 133] on circle "button" at bounding box center [582, 123] width 25 height 25
select select "MR"
select select "VIC"
select select "MARRIED"
select select "CASH"
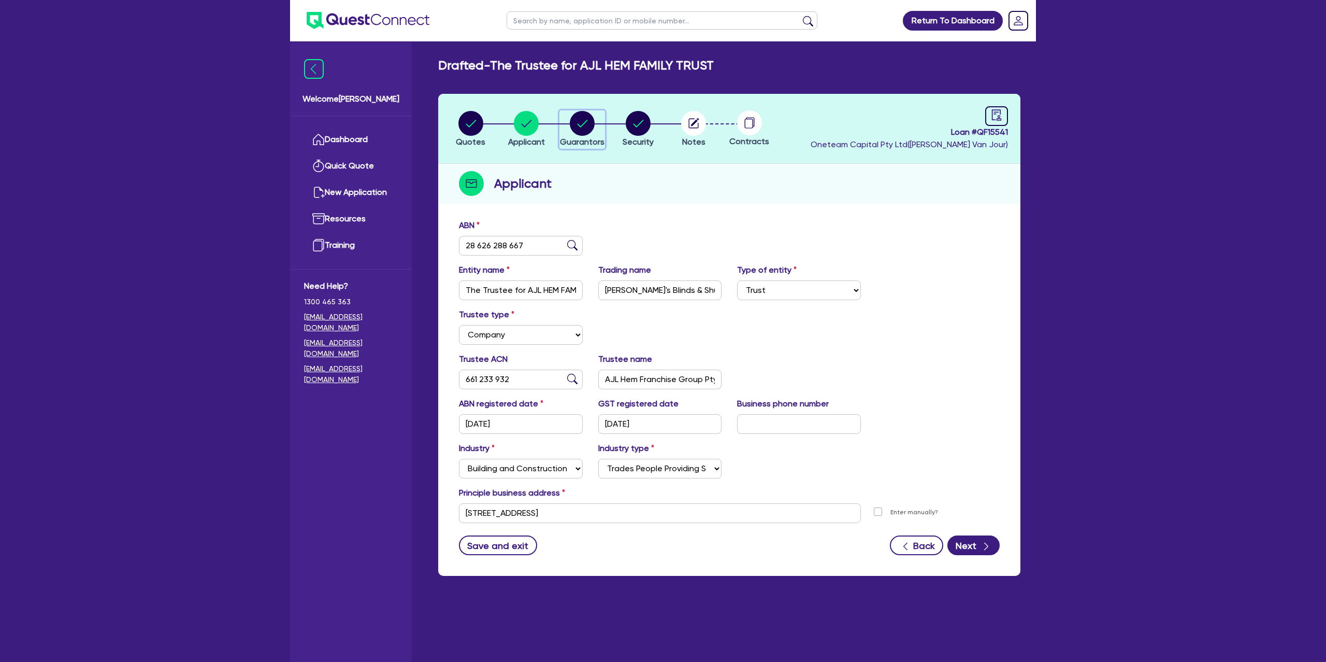
select select "PROPERTY"
select select "VEHICLE"
select select "VEHICLE_LOAN"
select select "MORTGAGE"
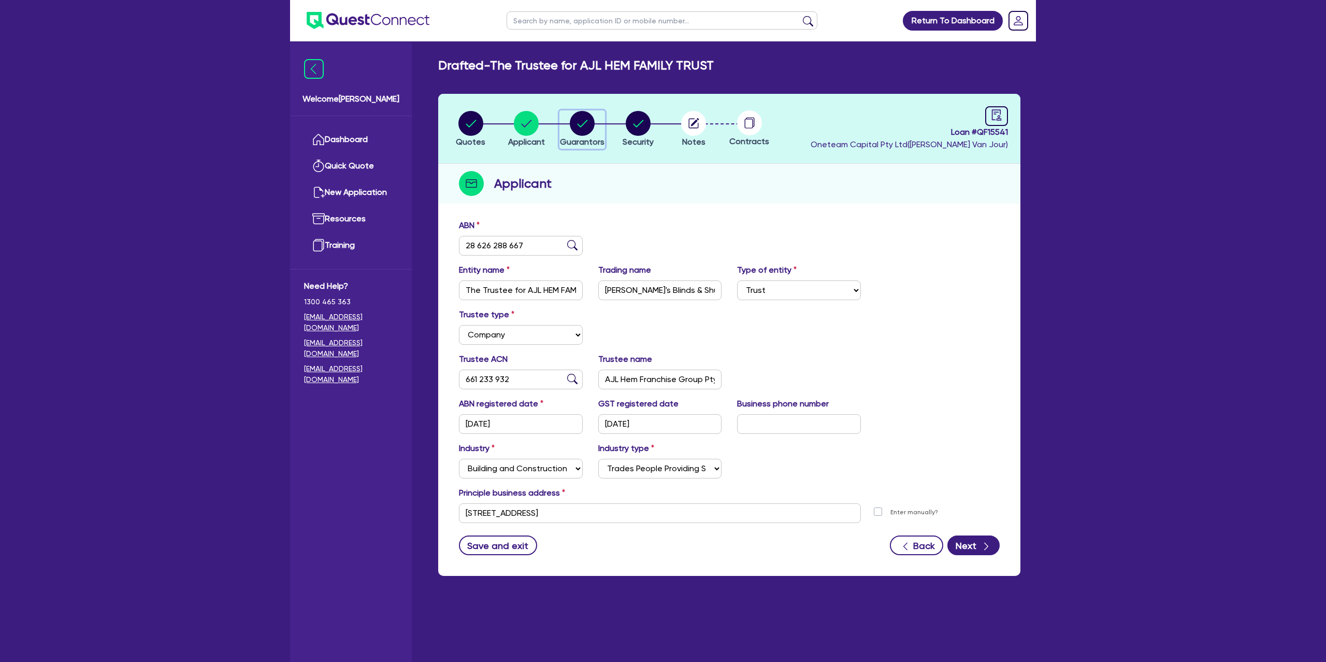
select select "MORTGAGE"
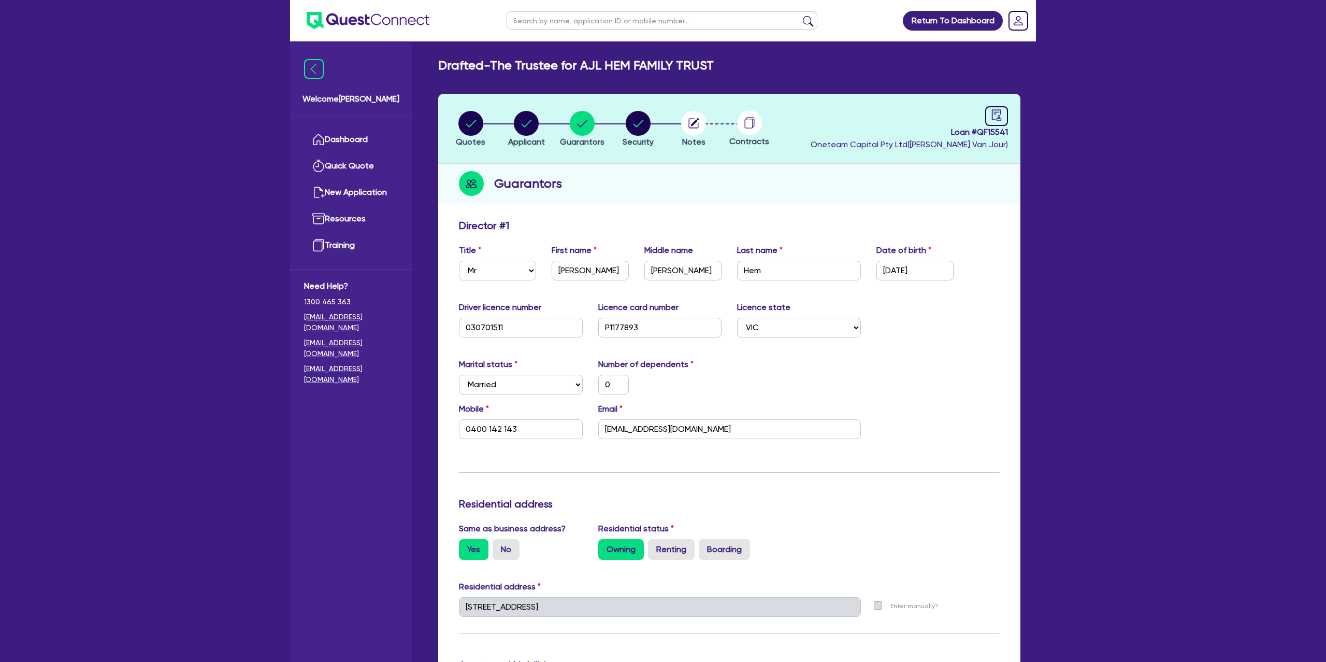
click at [755, 164] on div "Guarantors" at bounding box center [729, 184] width 582 height 40
click at [994, 107] on div at bounding box center [996, 116] width 23 height 20
select select "DRAFTED_NEW"
select select "Other"
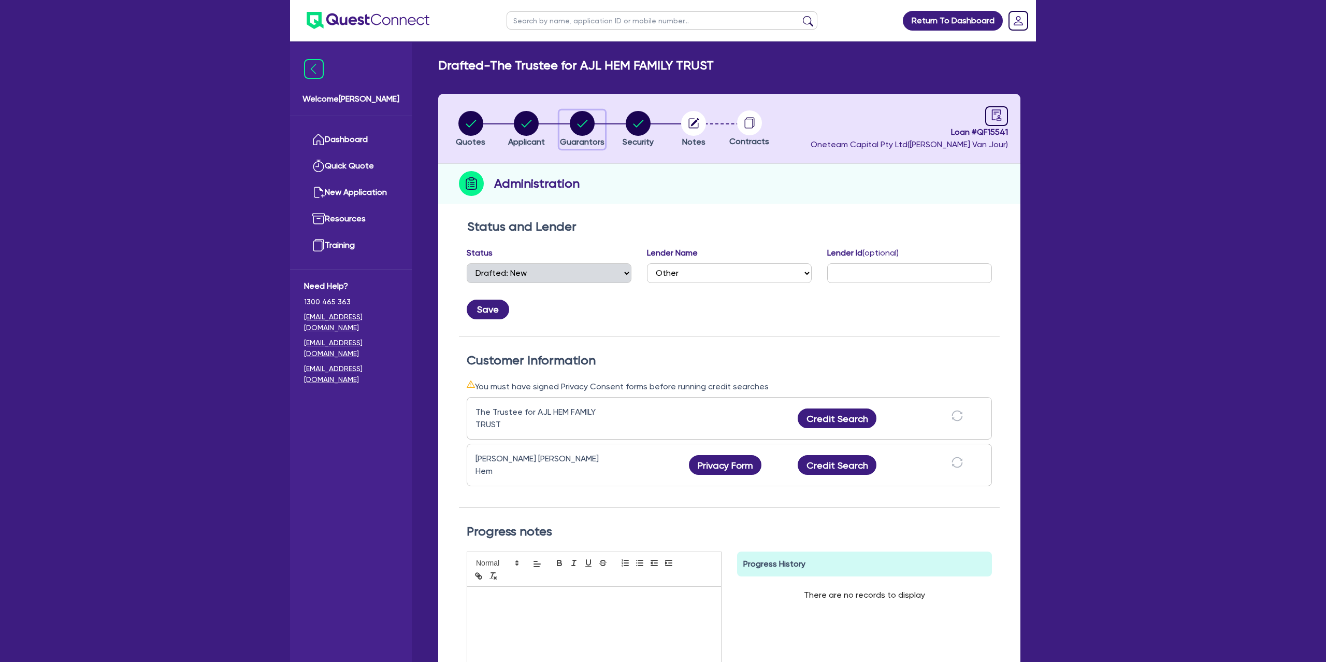
click at [581, 124] on circle "button" at bounding box center [582, 123] width 25 height 25
select select "MR"
select select "VIC"
select select "MARRIED"
select select "CASH"
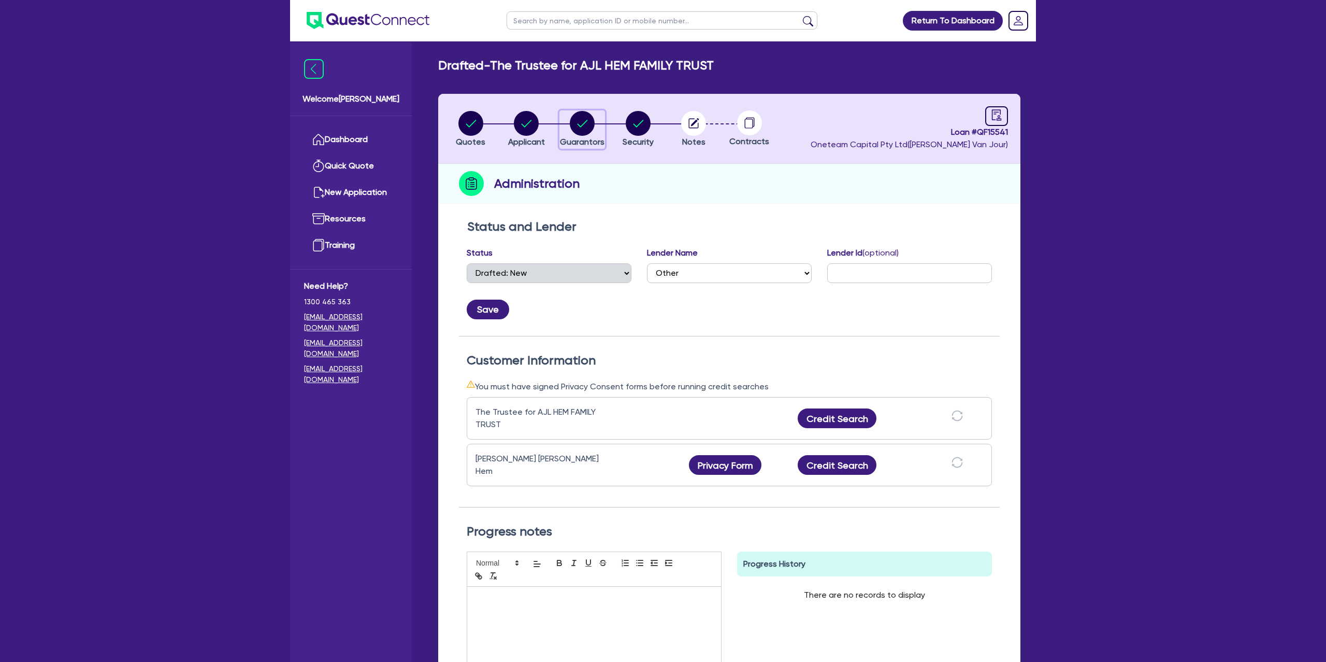
select select "PROPERTY"
select select "VEHICLE"
select select "VEHICLE_LOAN"
select select "MORTGAGE"
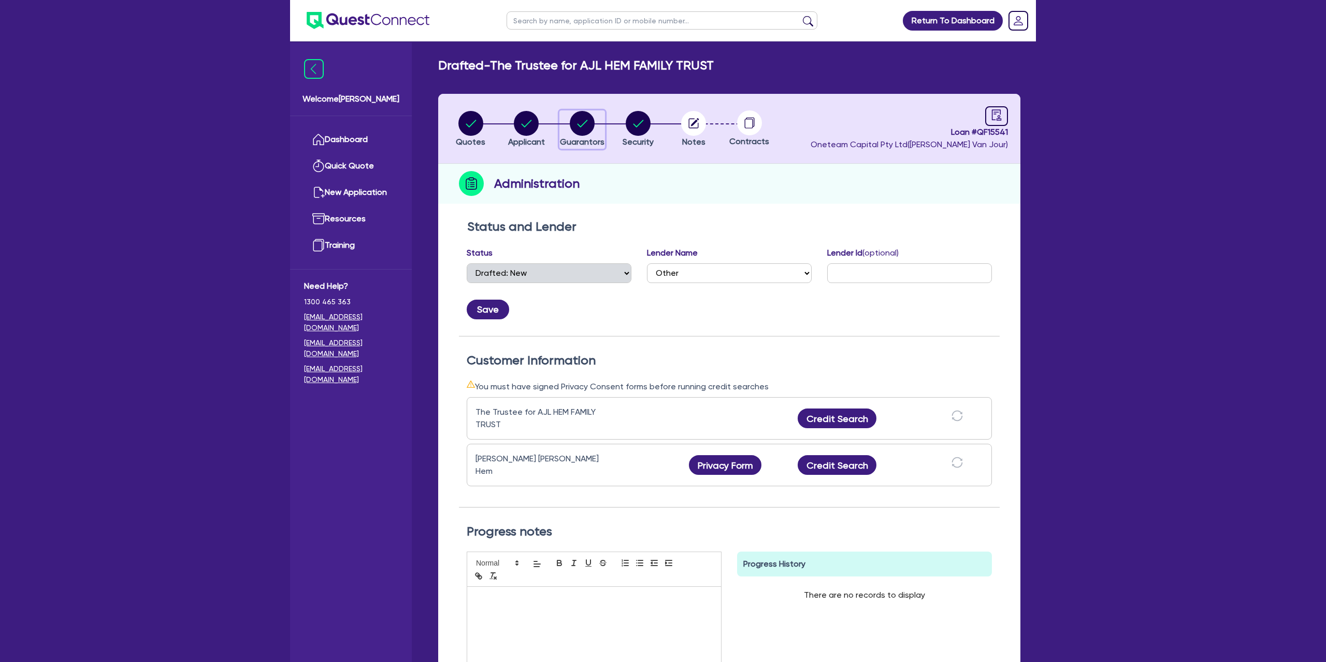
select select "MORTGAGE"
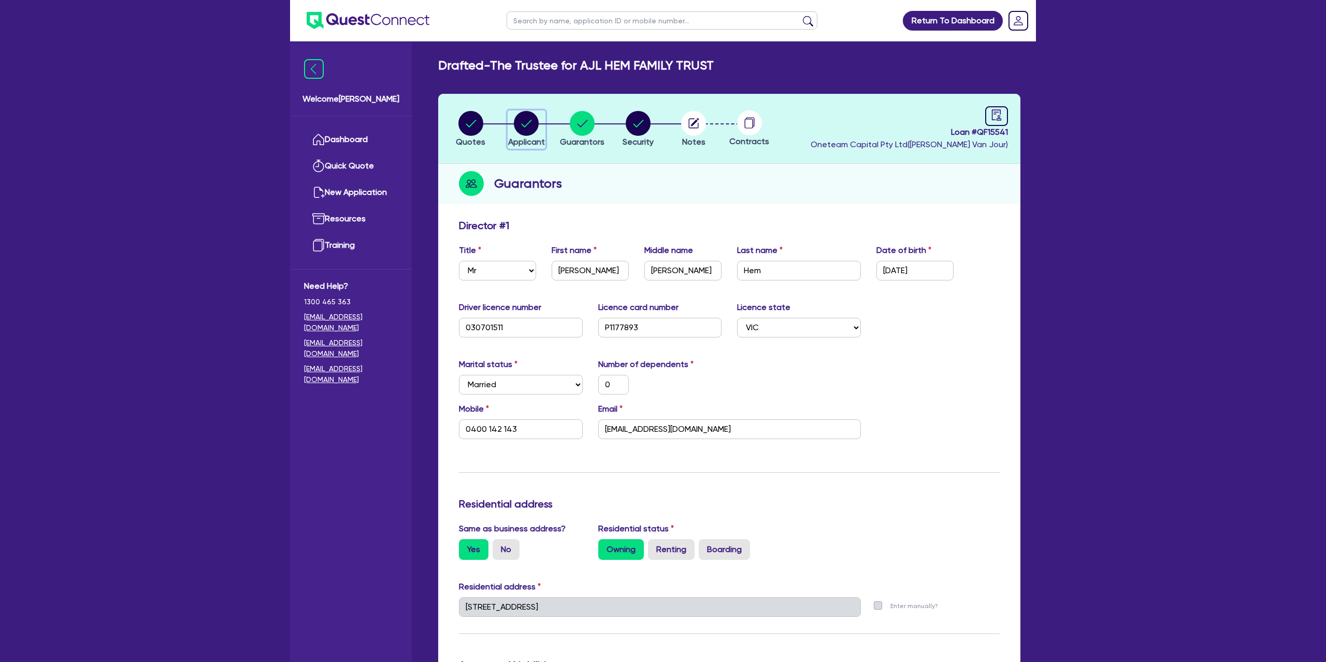
click at [518, 125] on circle "button" at bounding box center [526, 123] width 25 height 25
select select "TRUST"
select select "COMPANY"
select select "BUILDING_CONSTRUCTION"
select select "TRADES_SERVICES_CONSUMERS"
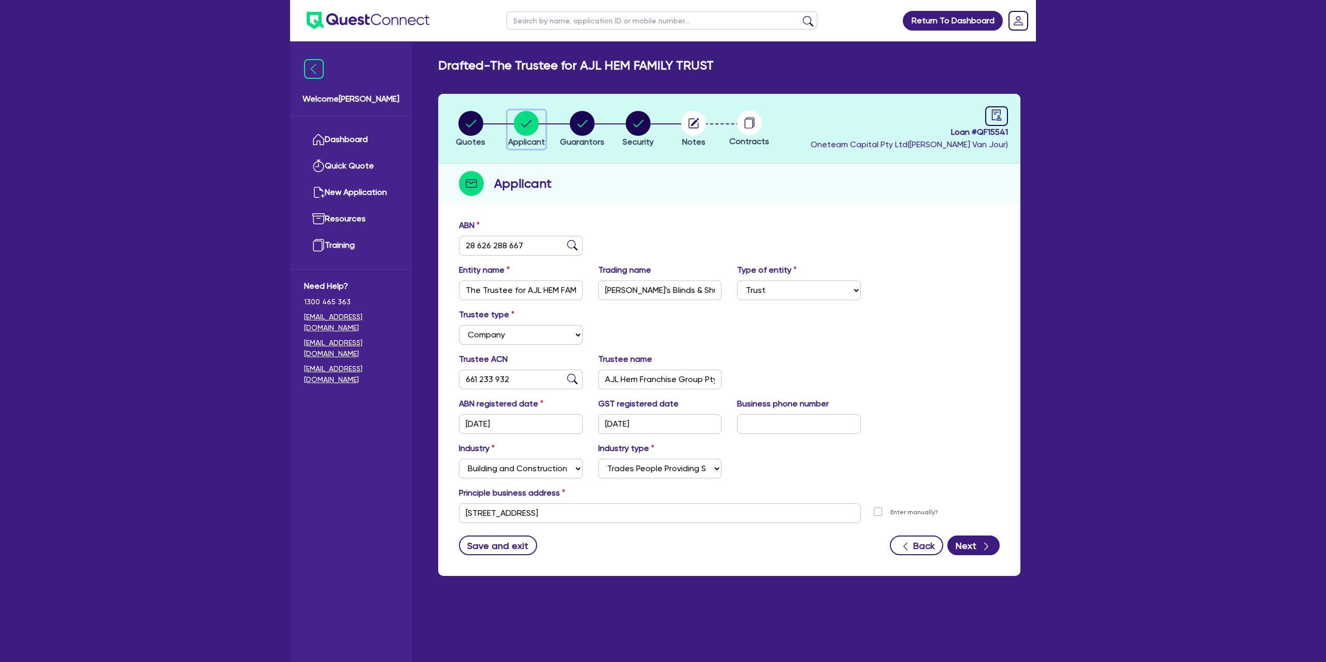
scroll to position [10, 0]
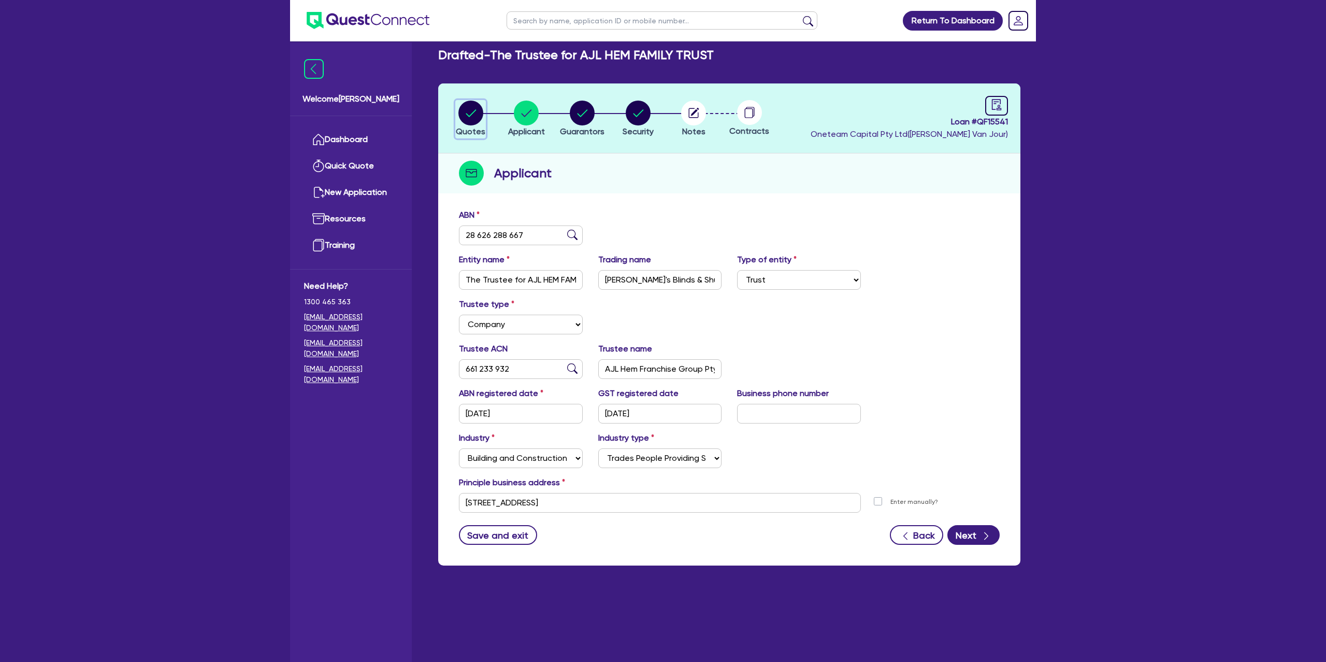
click at [479, 100] on icon "button" at bounding box center [470, 112] width 25 height 25
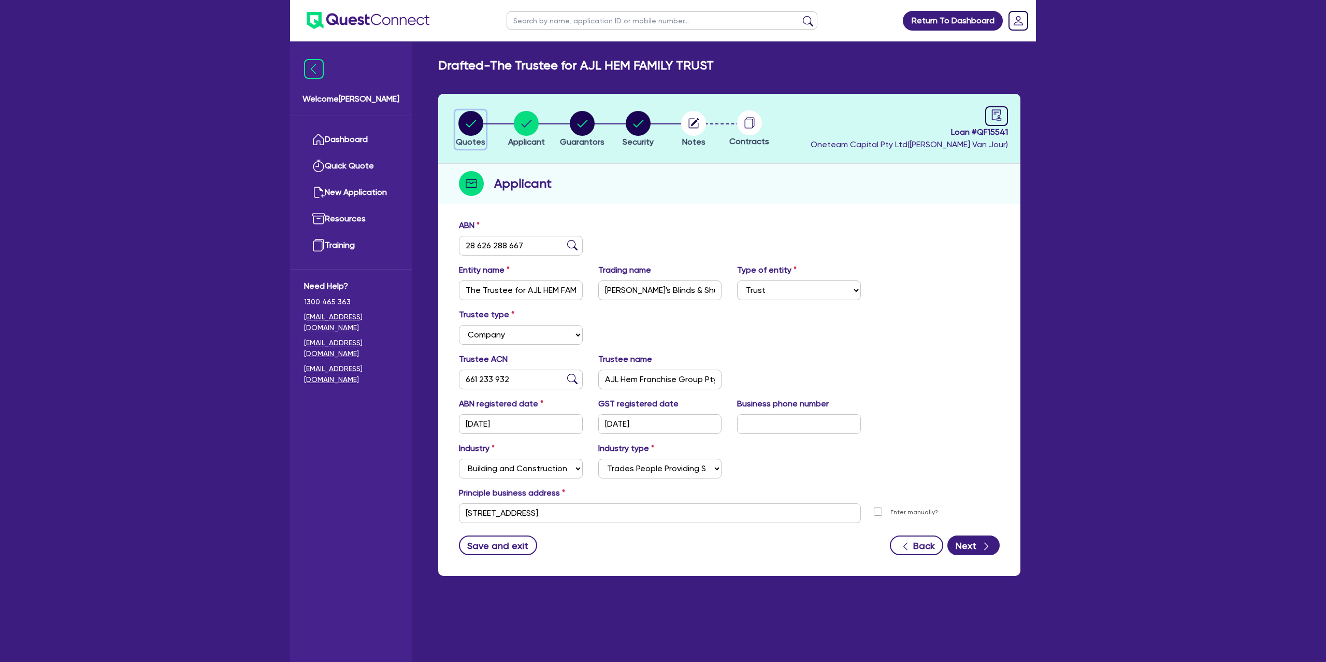
select select "Other"
select select "CARS_AND_LIGHT_TRUCKS"
select select "PASSENGER_VEHICLES"
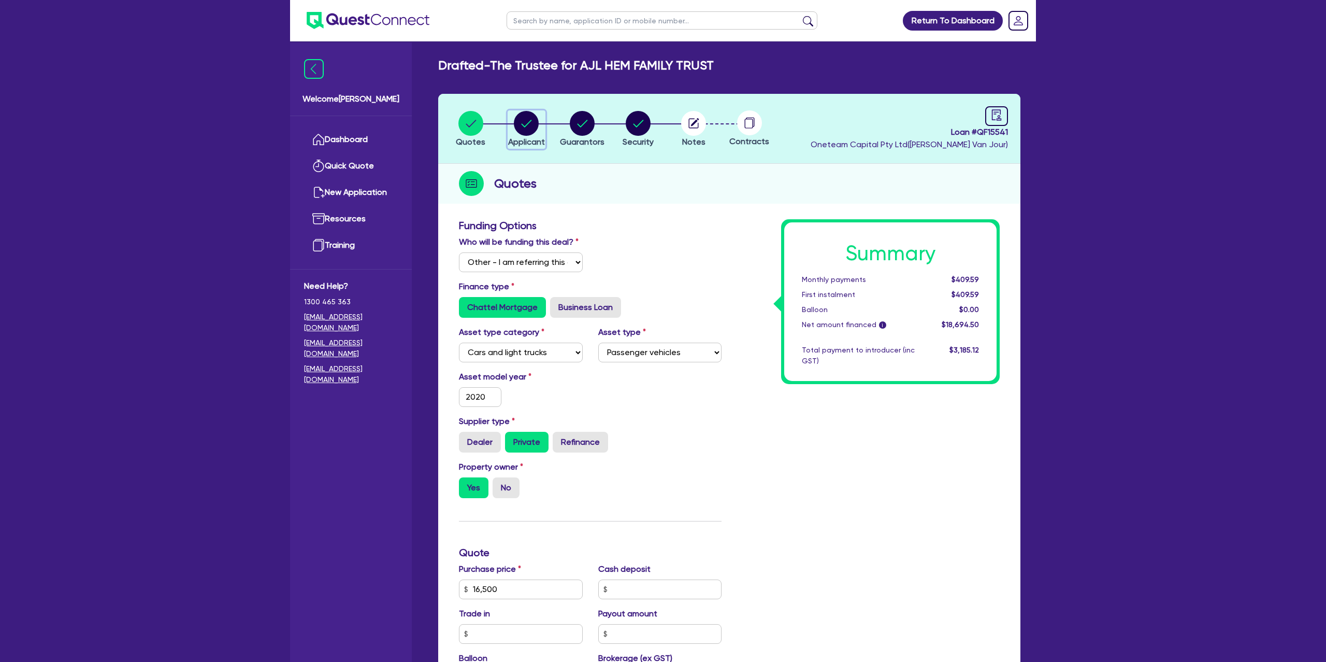
click at [535, 120] on circle "button" at bounding box center [526, 123] width 25 height 25
select select "TRUST"
select select "COMPANY"
select select "BUILDING_CONSTRUCTION"
select select "TRADES_SERVICES_CONSUMERS"
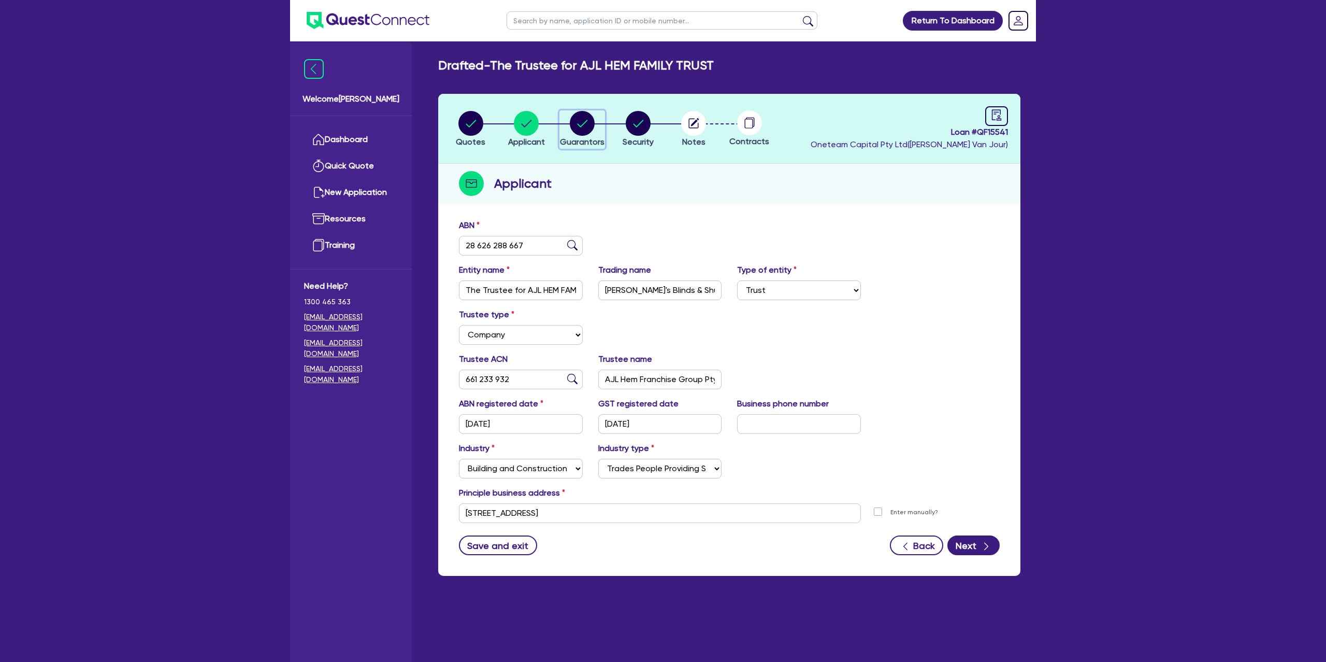
click at [588, 120] on circle "button" at bounding box center [582, 123] width 25 height 25
select select "MR"
select select "VIC"
select select "MARRIED"
select select "CASH"
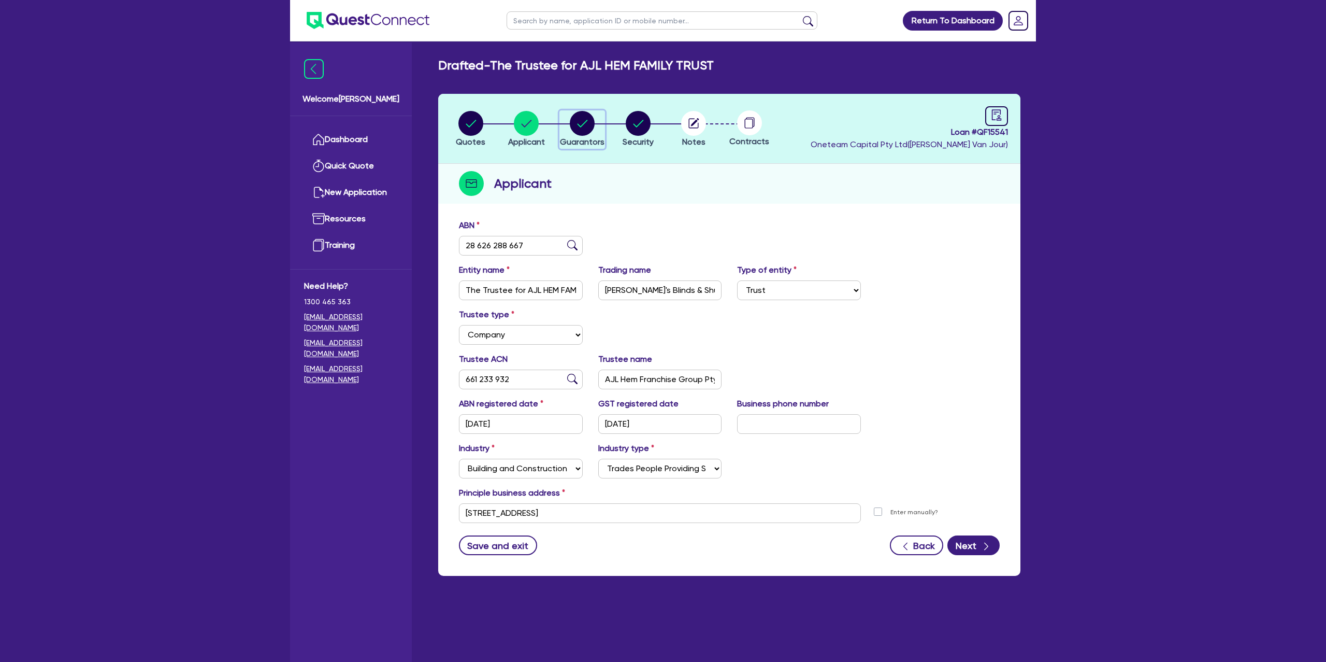
select select "PROPERTY"
select select "VEHICLE"
select select "VEHICLE_LOAN"
select select "MORTGAGE"
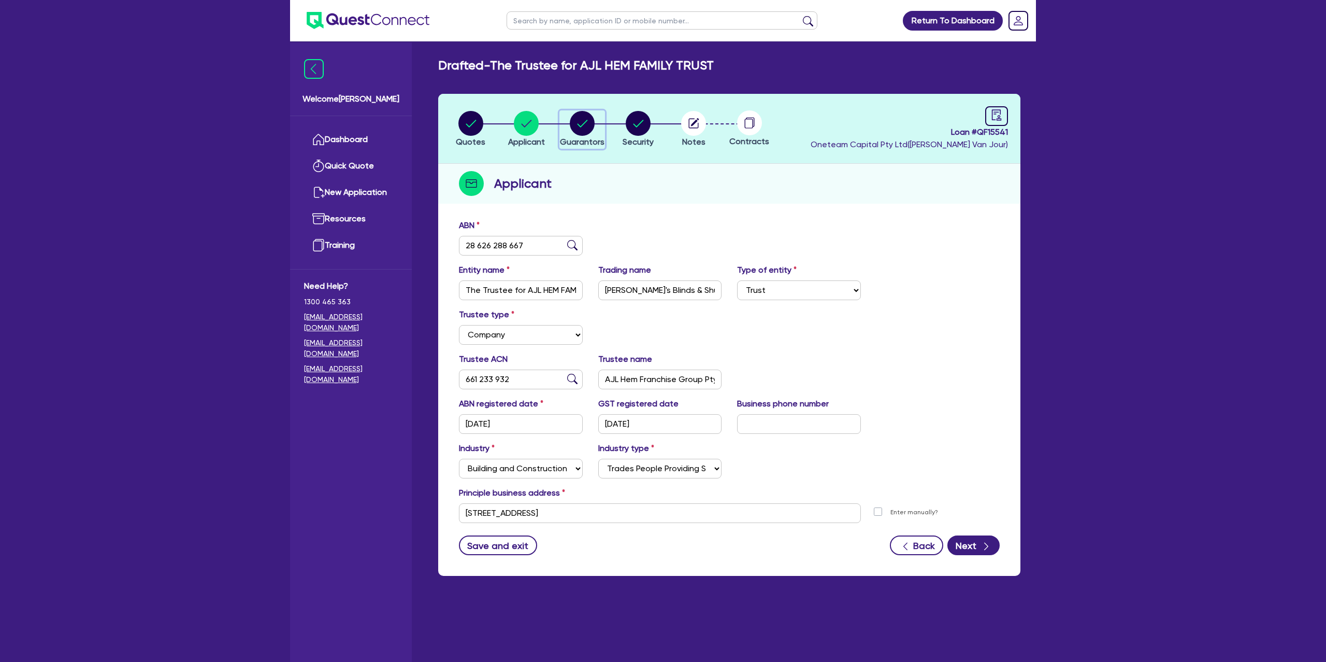
select select "MORTGAGE"
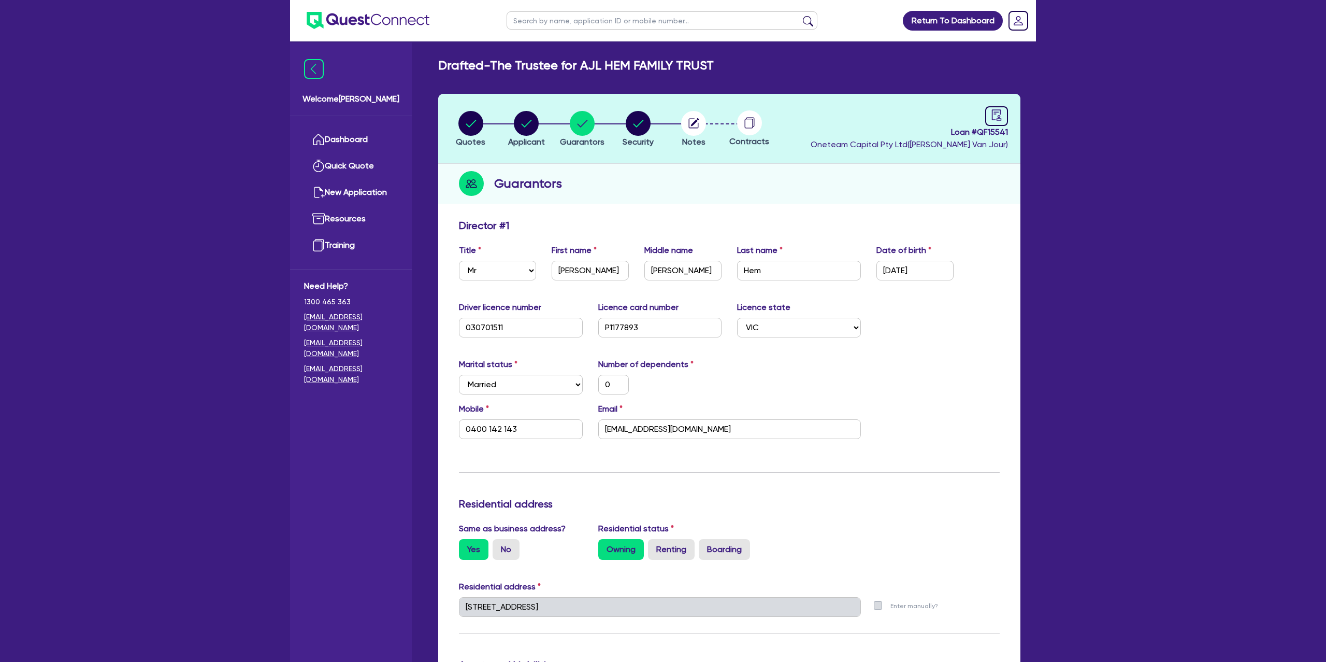
click at [591, 164] on div "Guarantors" at bounding box center [729, 184] width 582 height 40
click at [997, 113] on icon "audit" at bounding box center [996, 114] width 11 height 11
select select "DRAFTED_NEW"
select select "Other"
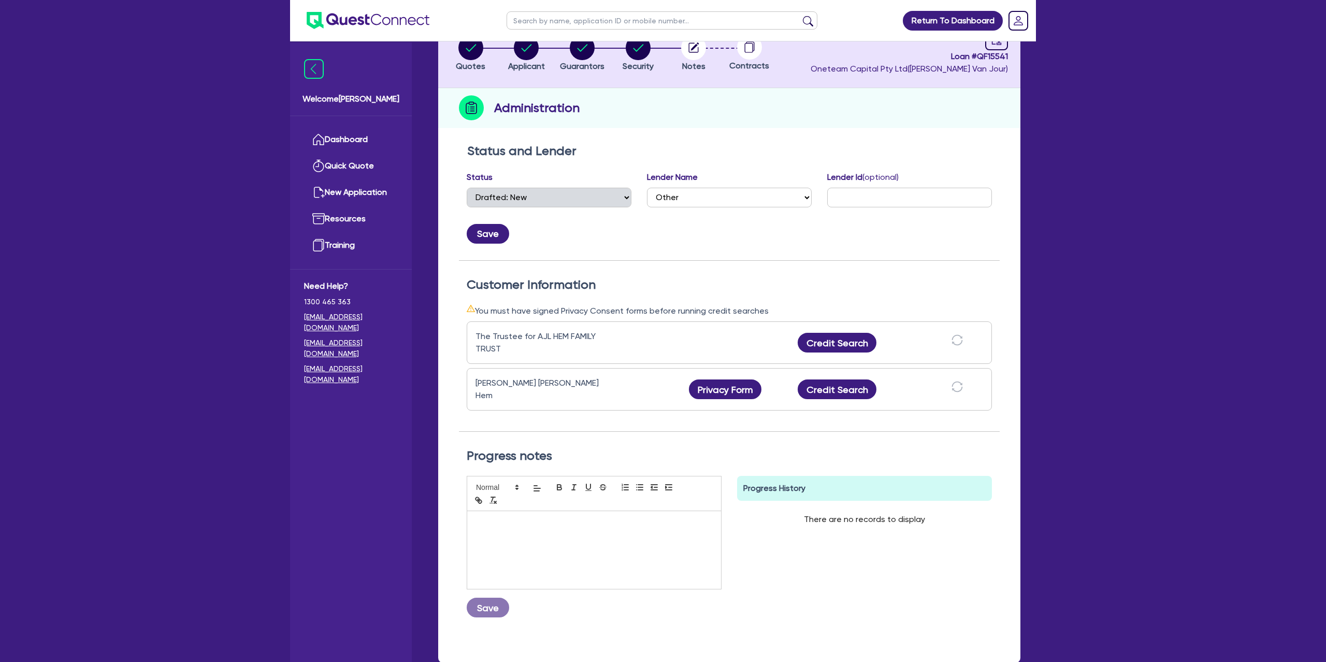
scroll to position [85, 0]
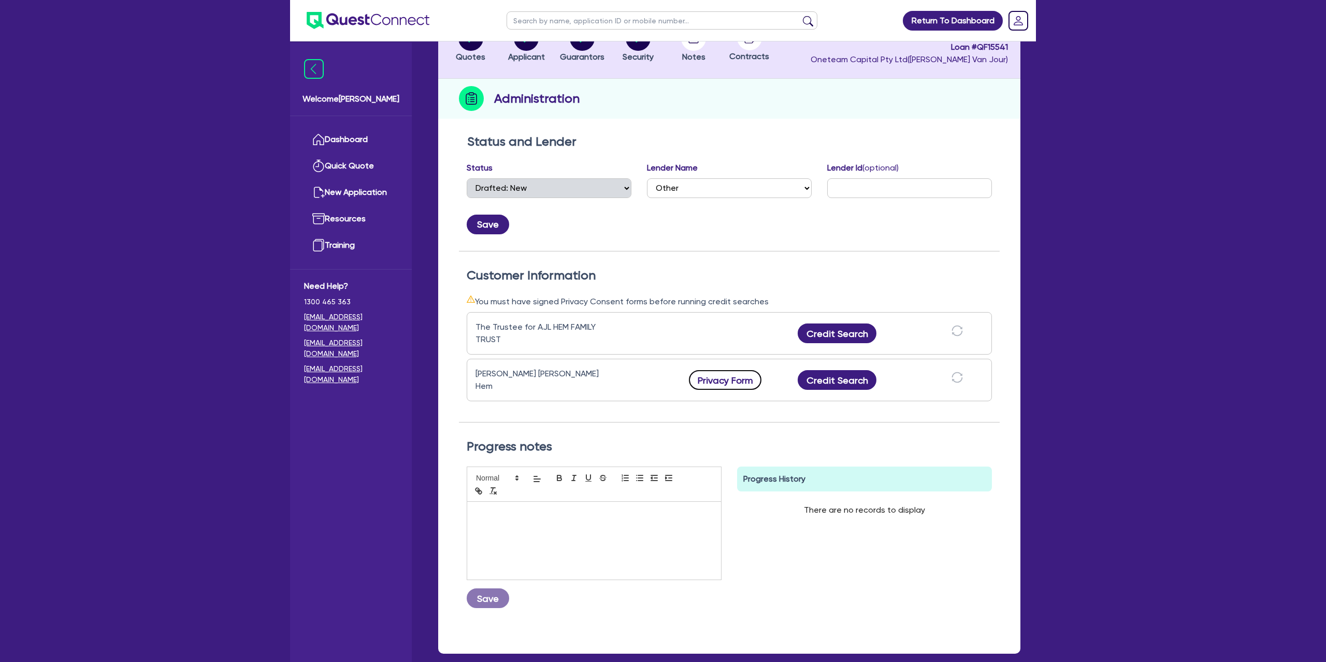
click at [746, 370] on button "Privacy Form" at bounding box center [725, 380] width 73 height 20
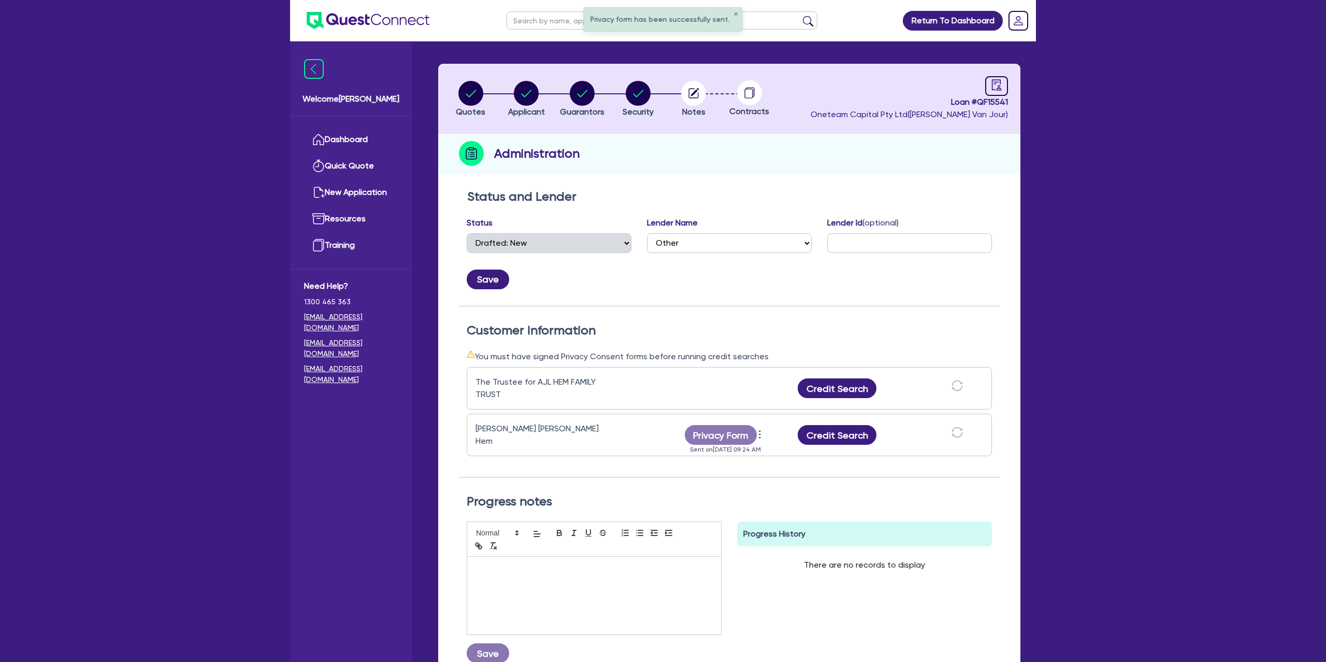
scroll to position [0, 0]
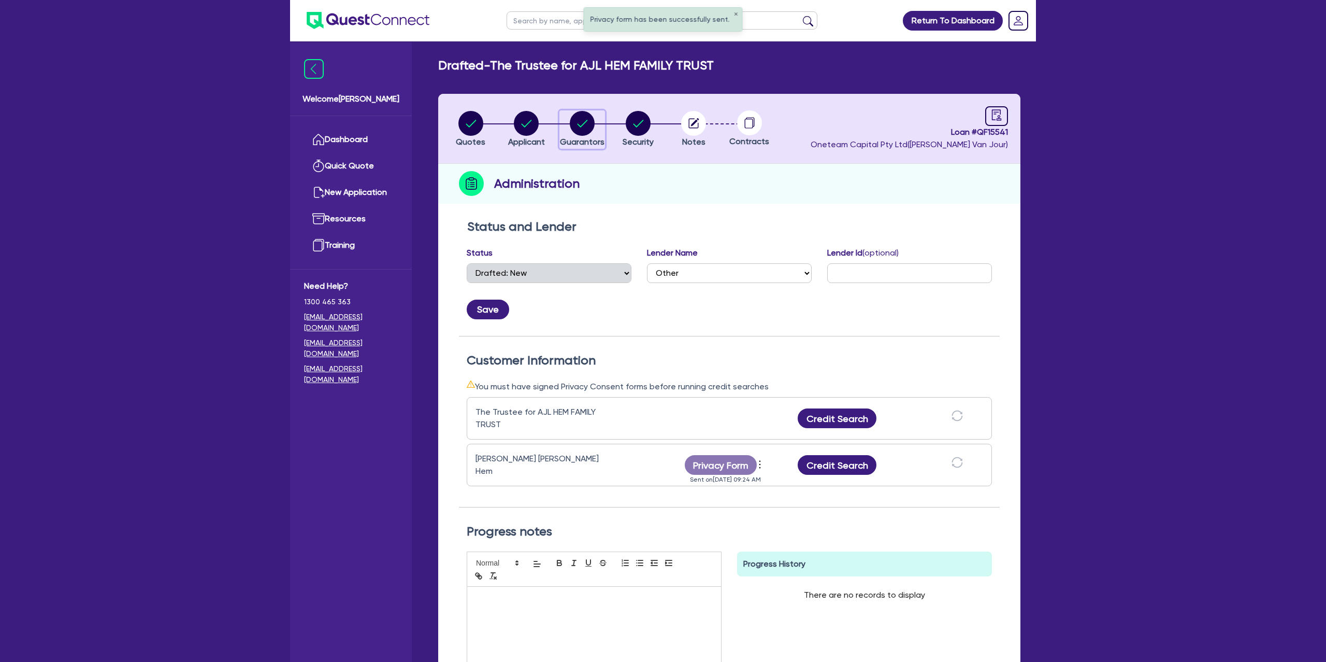
click at [587, 123] on circle "button" at bounding box center [582, 123] width 25 height 25
select select "MR"
select select "VIC"
select select "MARRIED"
select select "CASH"
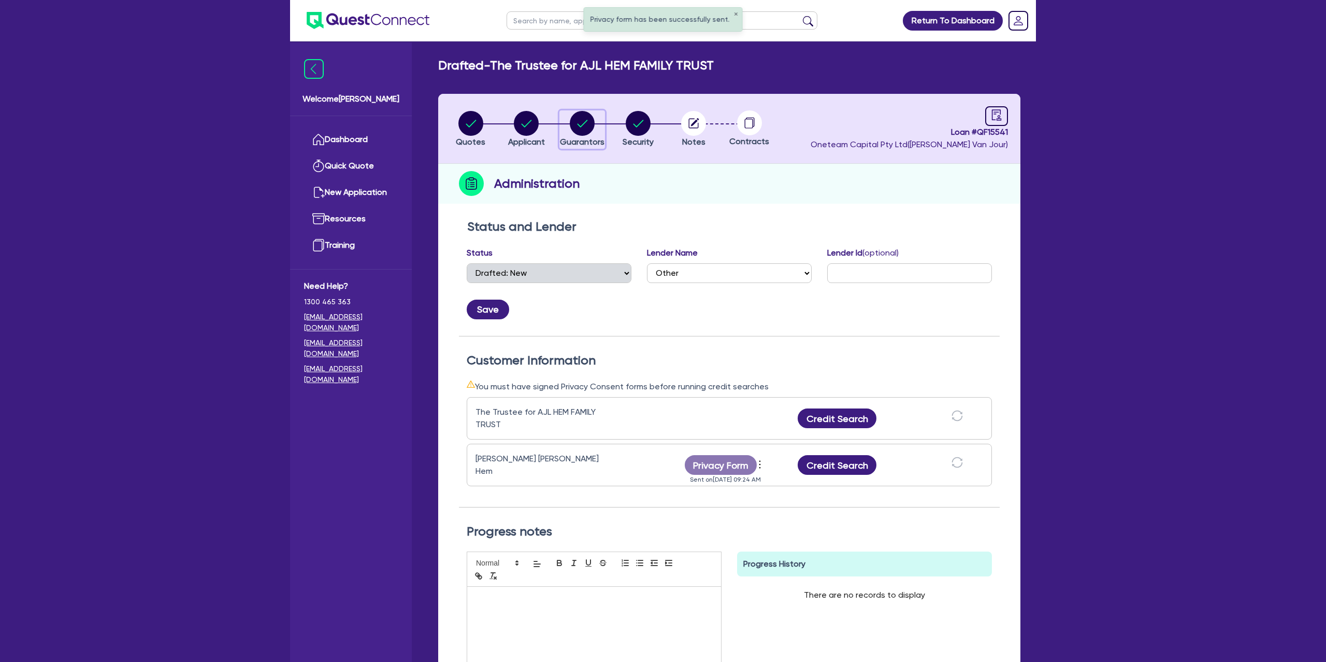
select select "PROPERTY"
select select "VEHICLE"
select select "VEHICLE_LOAN"
select select "MORTGAGE"
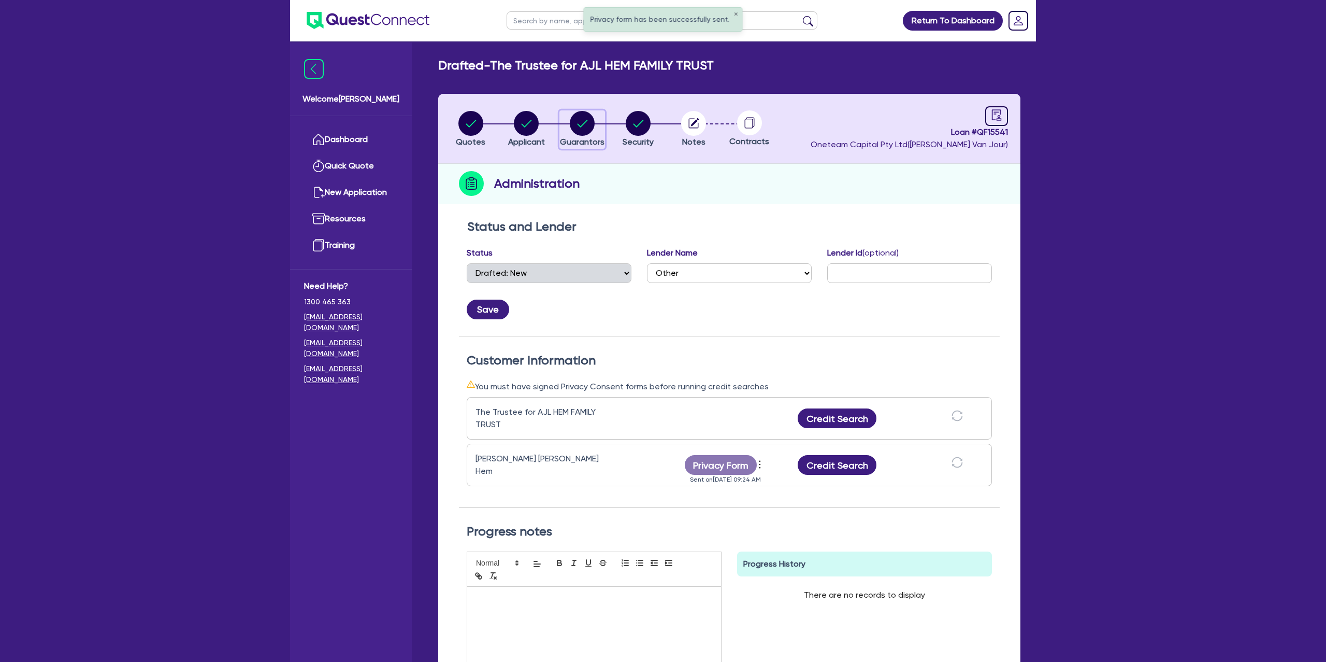
select select "MORTGAGE"
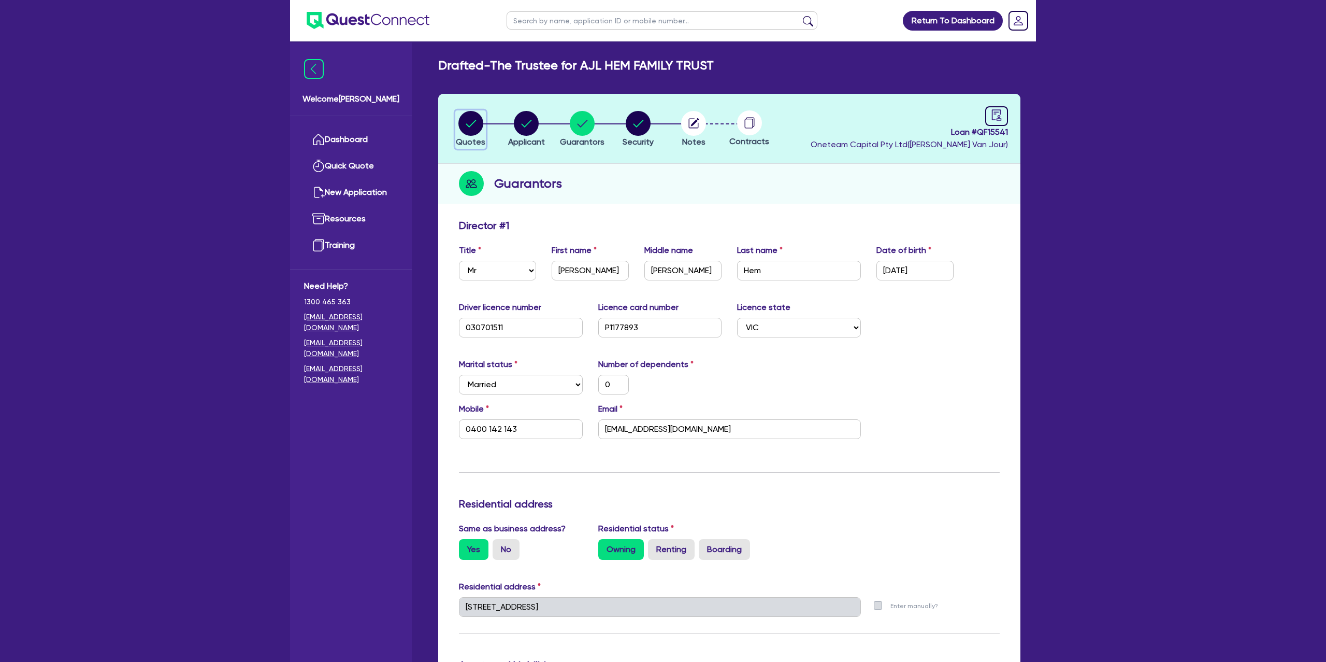
click at [475, 125] on circle "button" at bounding box center [470, 123] width 25 height 25
select select "Other"
select select "CARS_AND_LIGHT_TRUCKS"
select select "PASSENGER_VEHICLES"
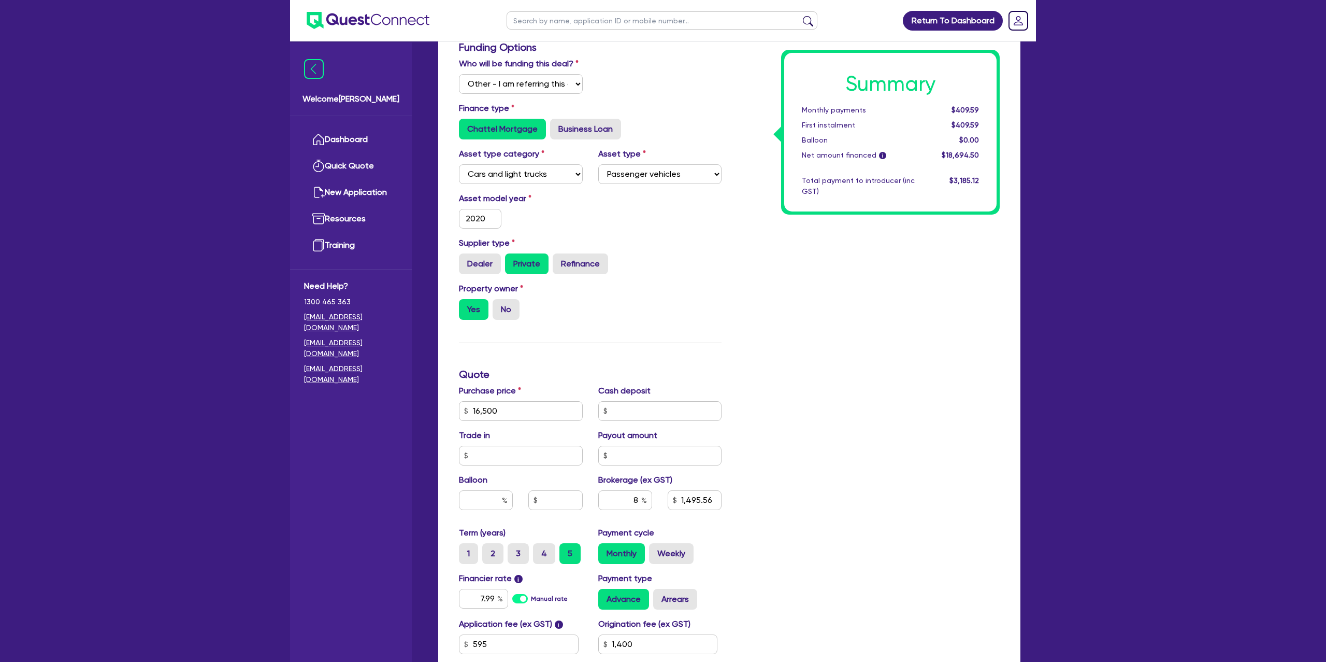
scroll to position [340, 0]
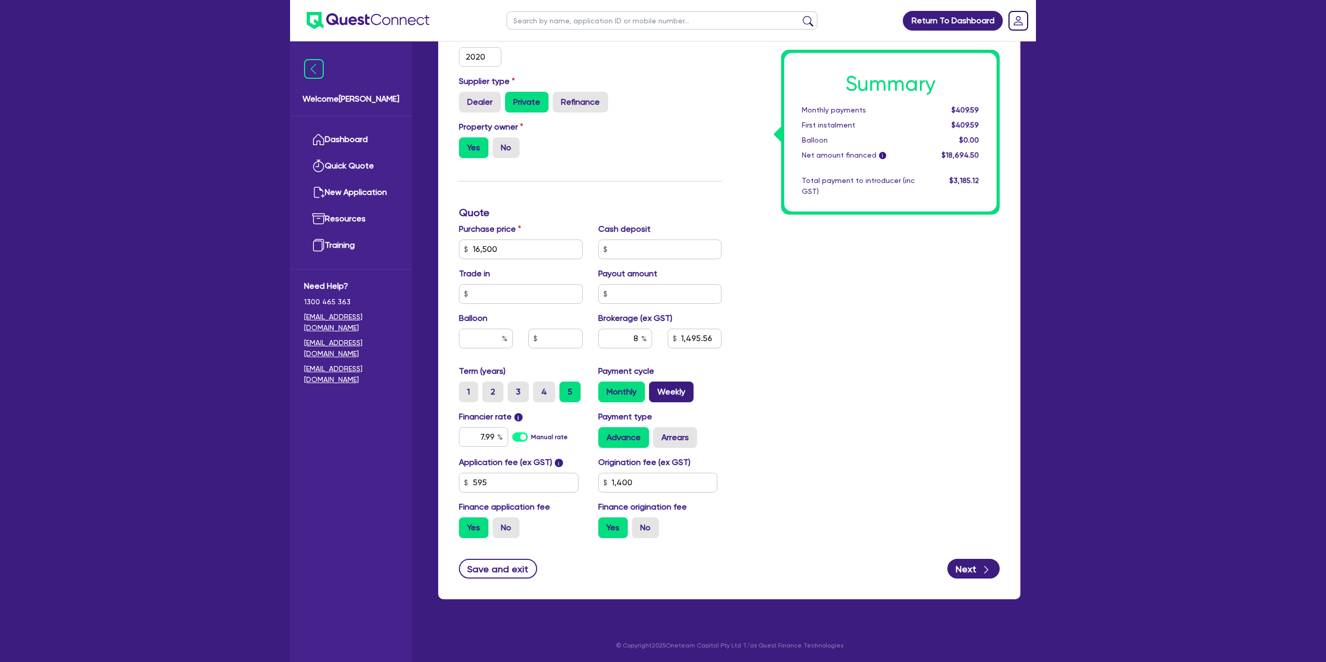
click at [672, 390] on label "Weekly" at bounding box center [671, 391] width 45 height 21
click at [656, 388] on input "Weekly" at bounding box center [652, 384] width 7 height 7
radio input "true"
type input "16,500"
type input "1,495.56"
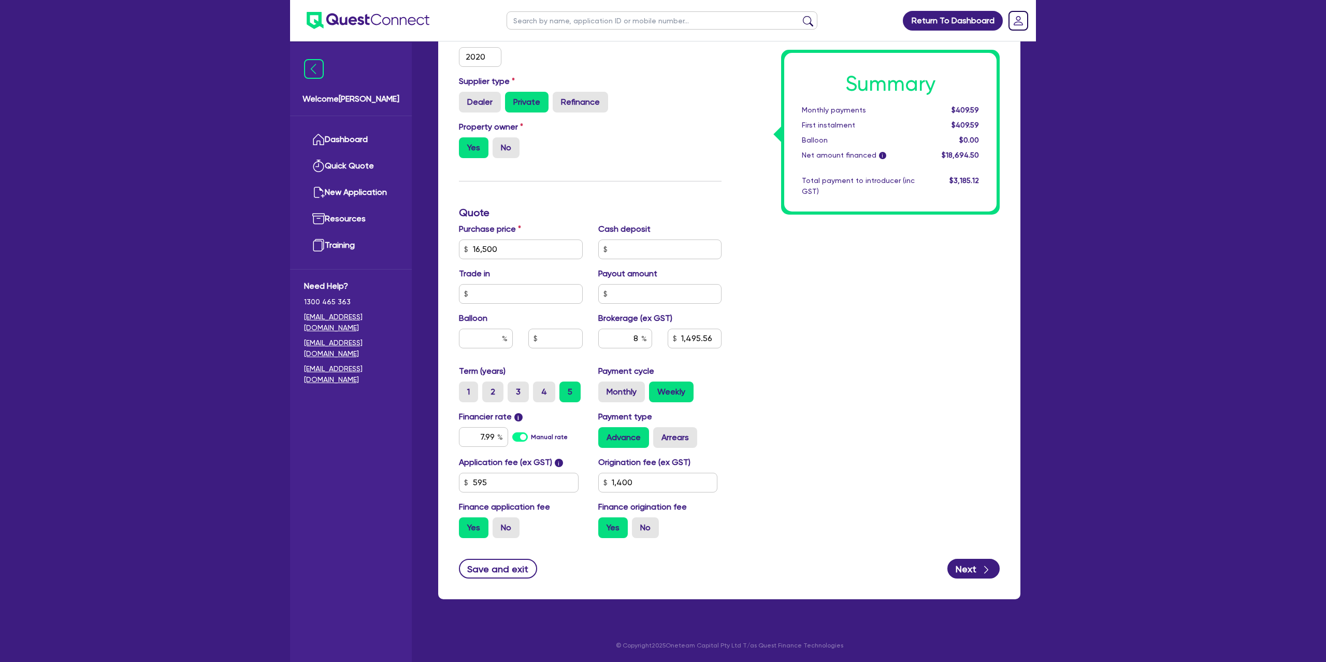
type input "1,400"
type input "16,500"
type input "1,495.56"
type input "1,400"
click at [627, 391] on label "Monthly" at bounding box center [621, 391] width 47 height 21
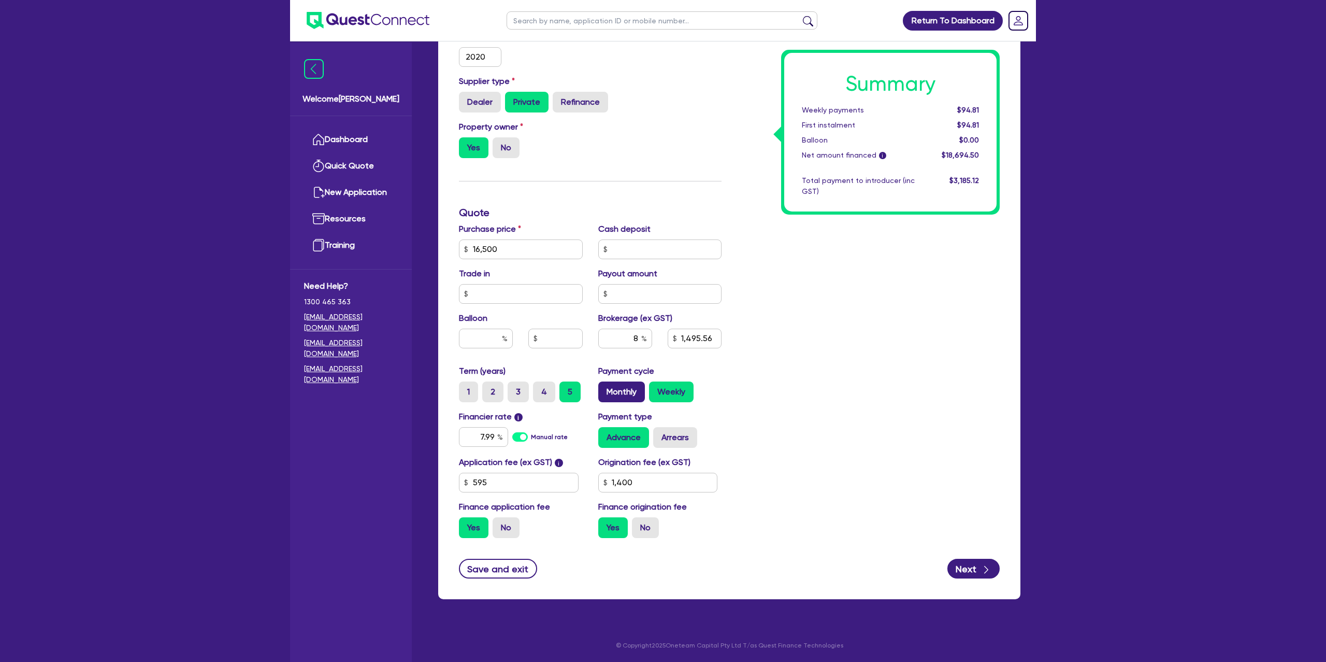
click at [605, 388] on input "Monthly" at bounding box center [601, 384] width 7 height 7
radio input "true"
type input "16,500"
type input "1,495.56"
type input "1,400"
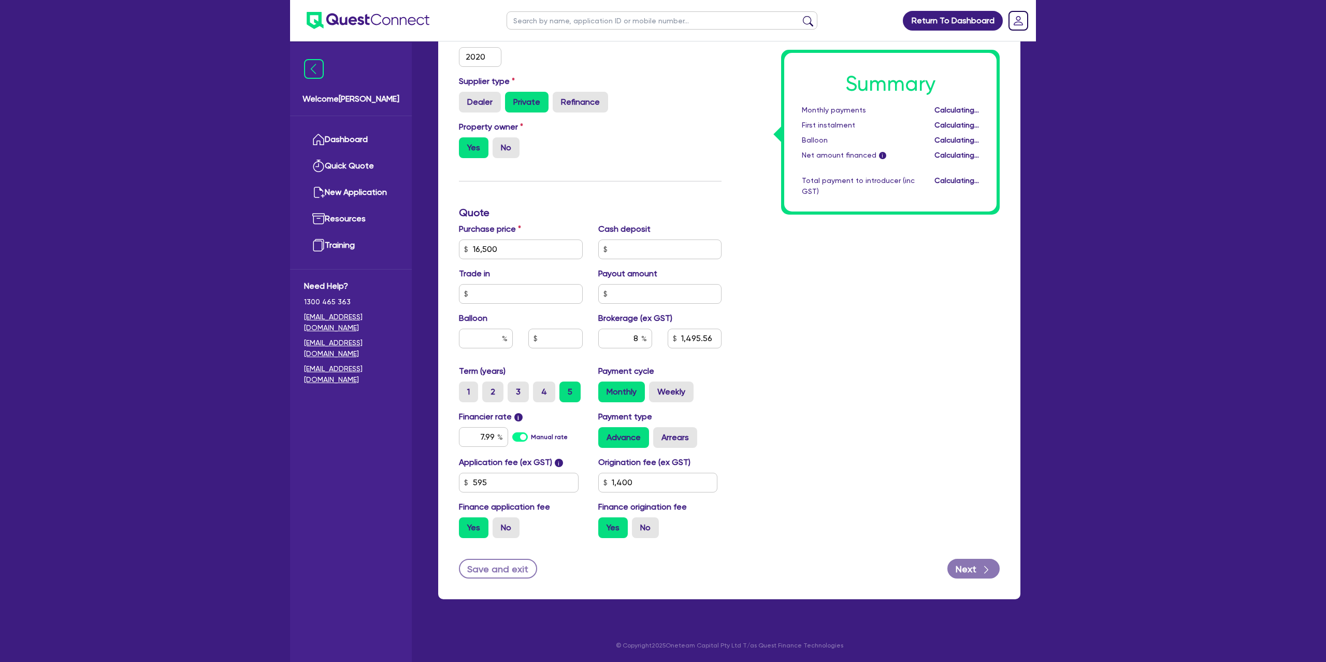
type input "16,500"
type input "1,495.56"
type input "1,400"
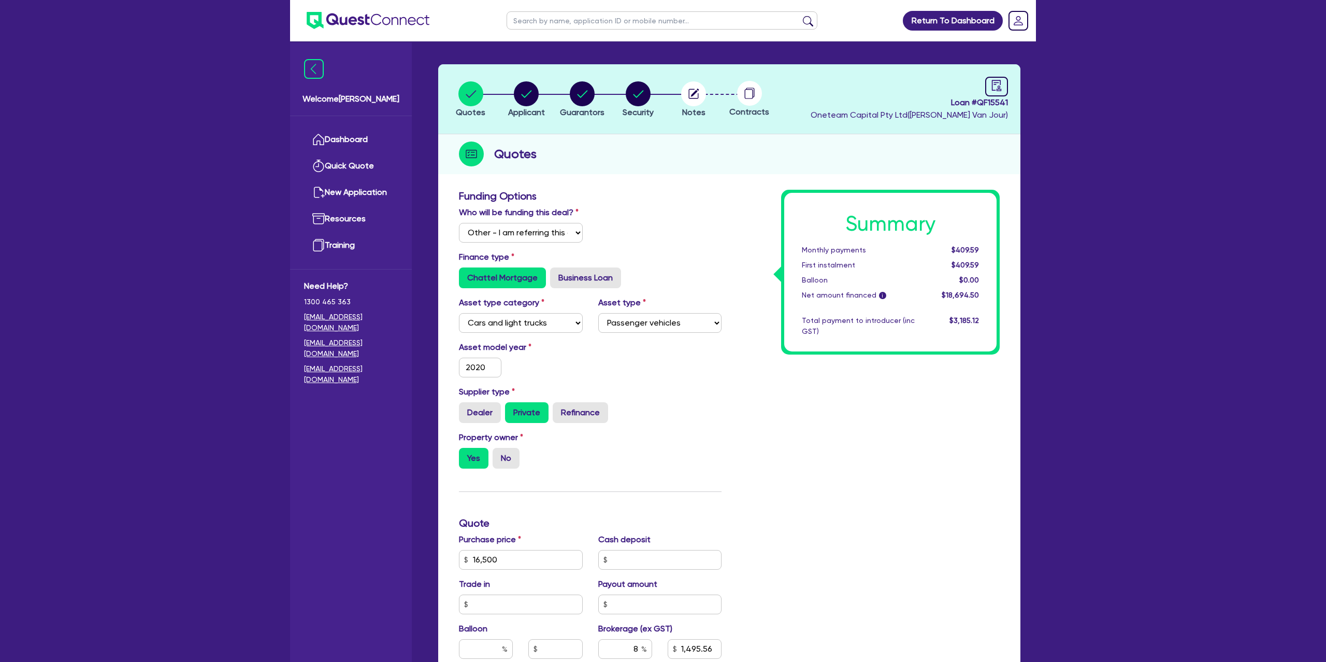
scroll to position [0, 0]
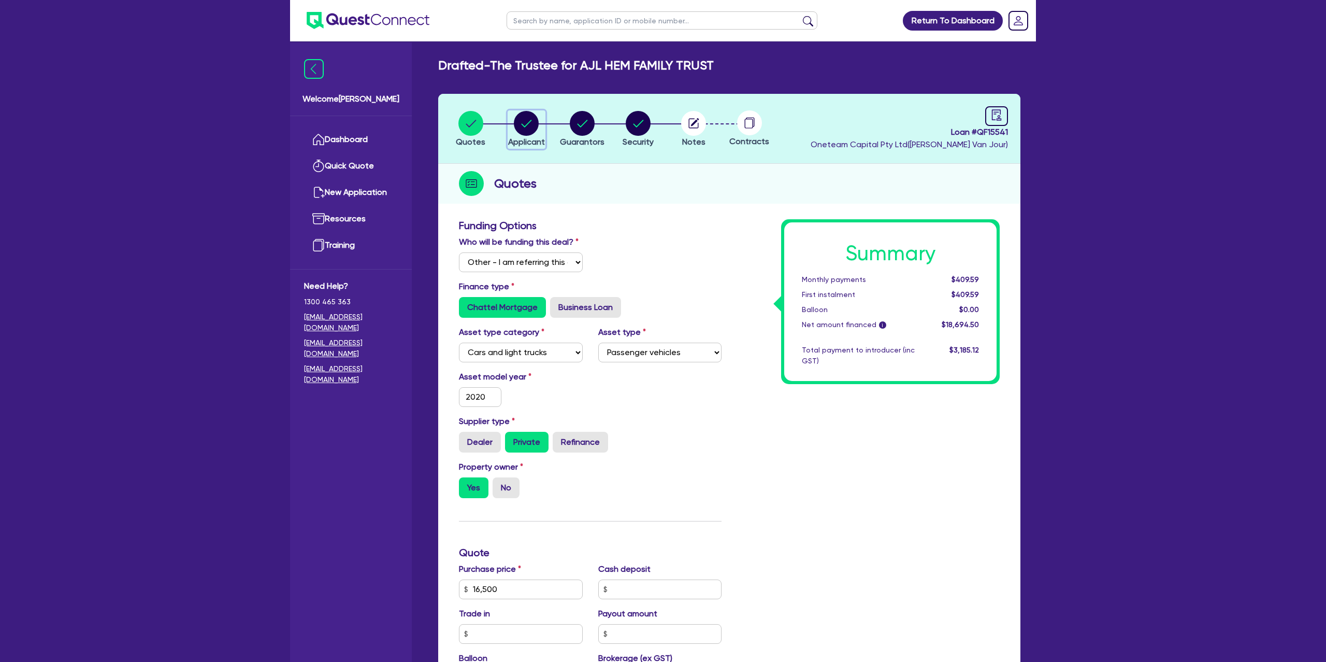
click at [528, 116] on circle "button" at bounding box center [526, 123] width 25 height 25
select select "TRUST"
select select "COMPANY"
select select "BUILDING_CONSTRUCTION"
select select "TRADES_SERVICES_CONSUMERS"
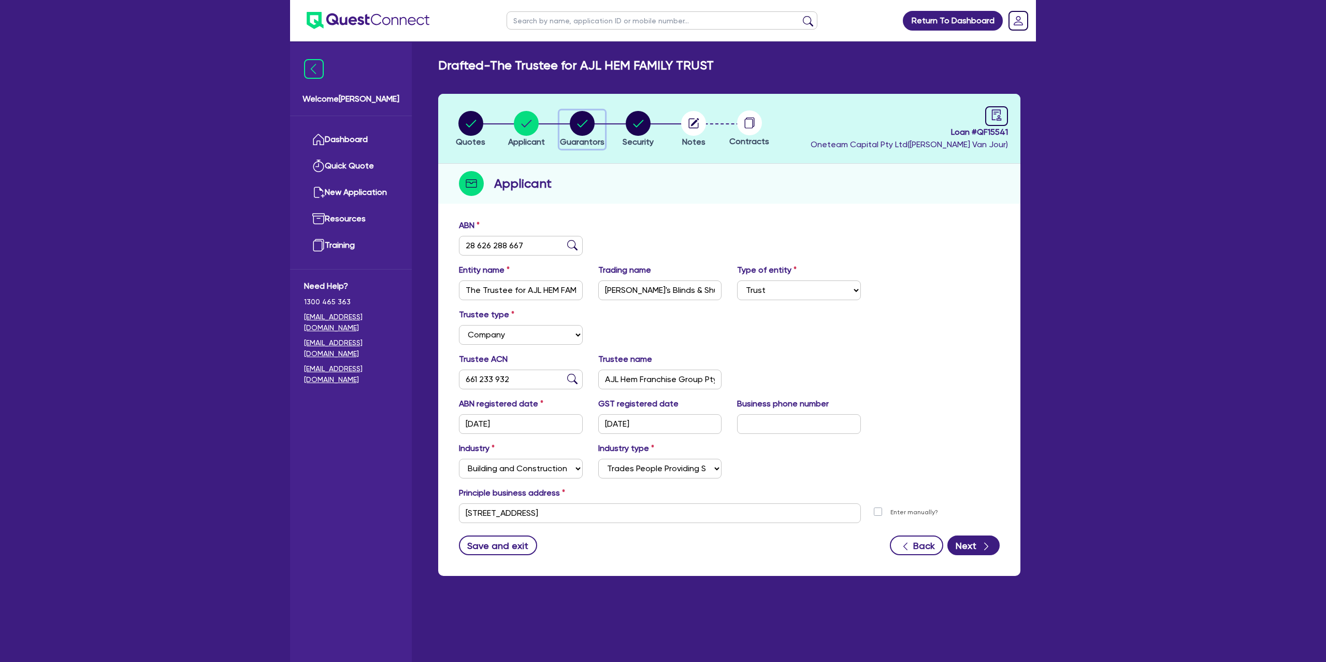
click at [593, 122] on circle "button" at bounding box center [582, 123] width 25 height 25
select select "MR"
select select "VIC"
select select "MARRIED"
select select "CASH"
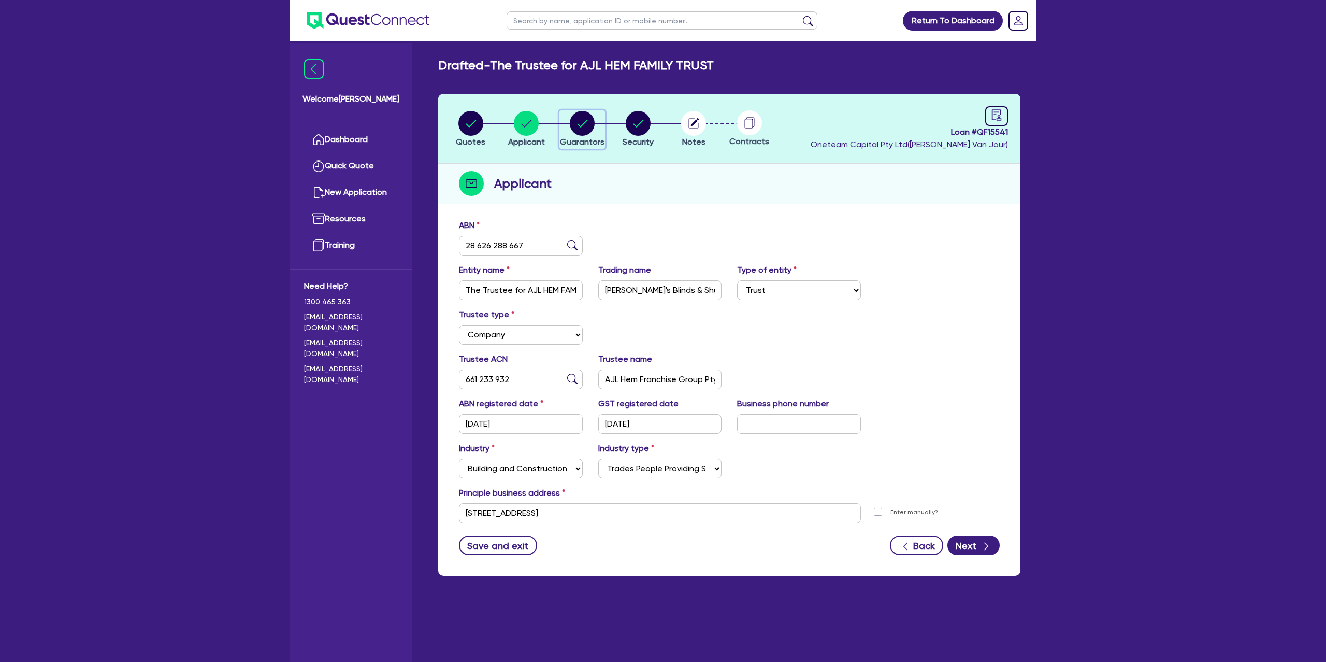
select select "PROPERTY"
select select "VEHICLE"
select select "VEHICLE_LOAN"
select select "MORTGAGE"
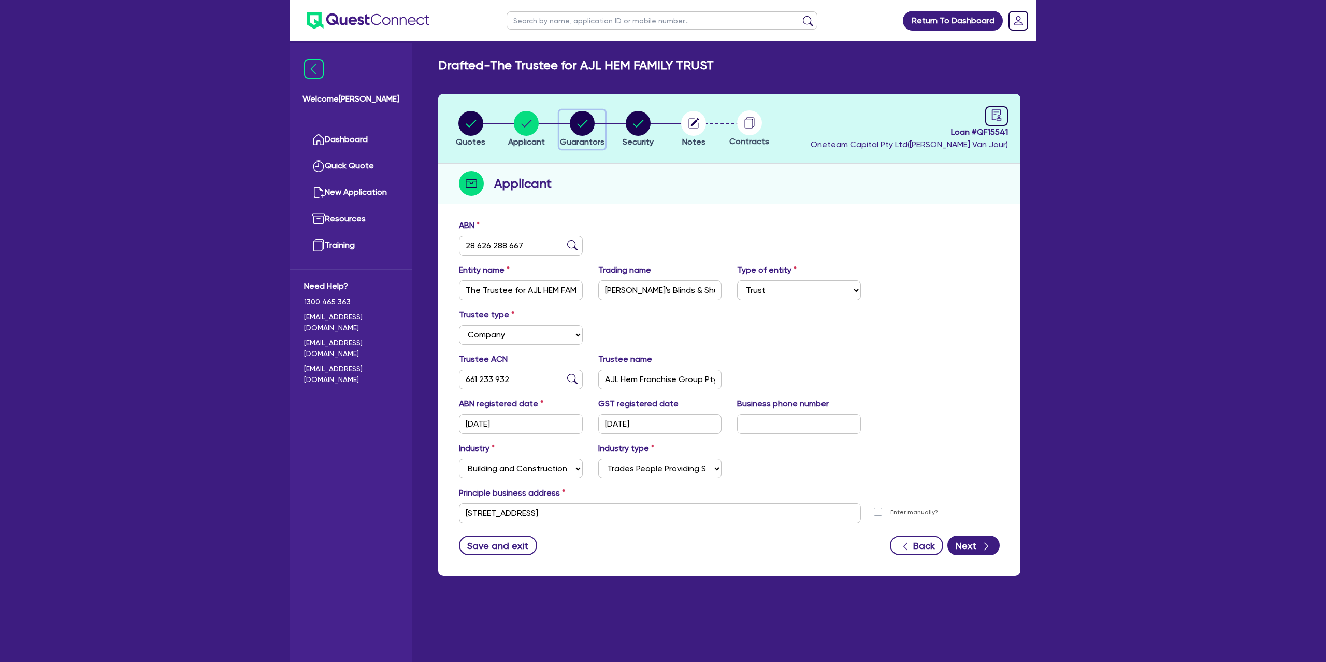
select select "MORTGAGE"
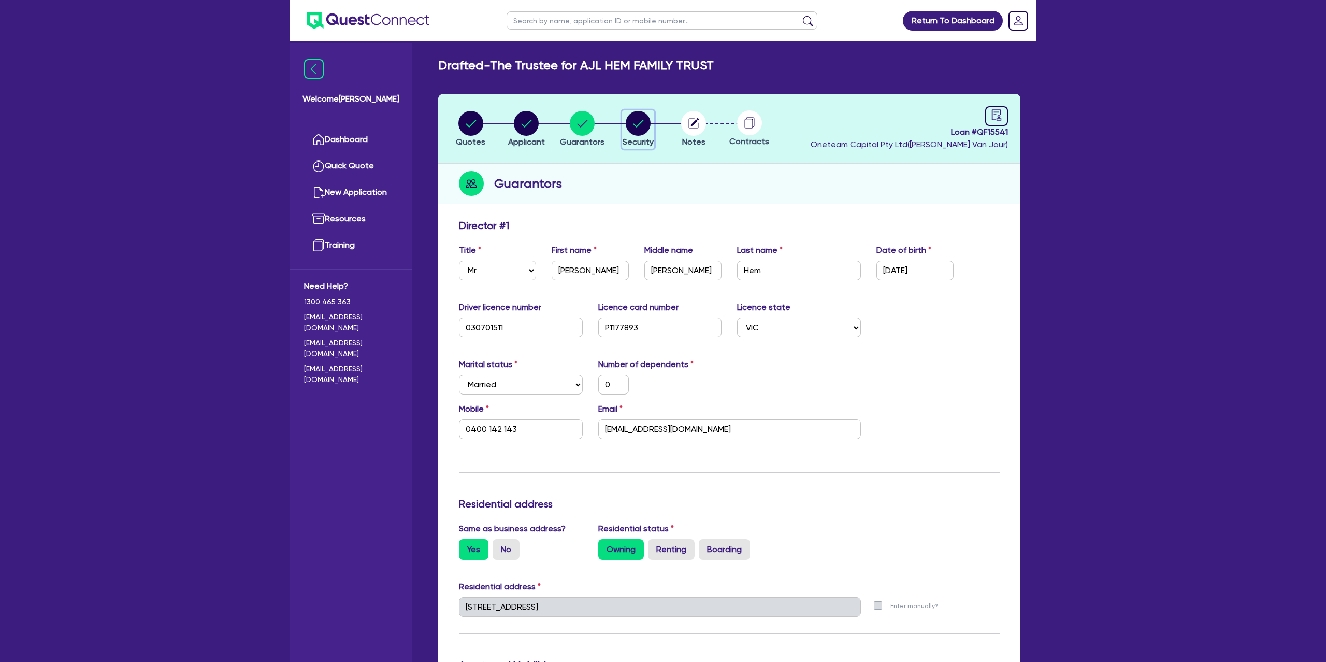
click at [642, 125] on circle "button" at bounding box center [638, 123] width 25 height 25
select select "CARS_AND_LIGHT_TRUCKS"
select select "PASSENGER_VEHICLES"
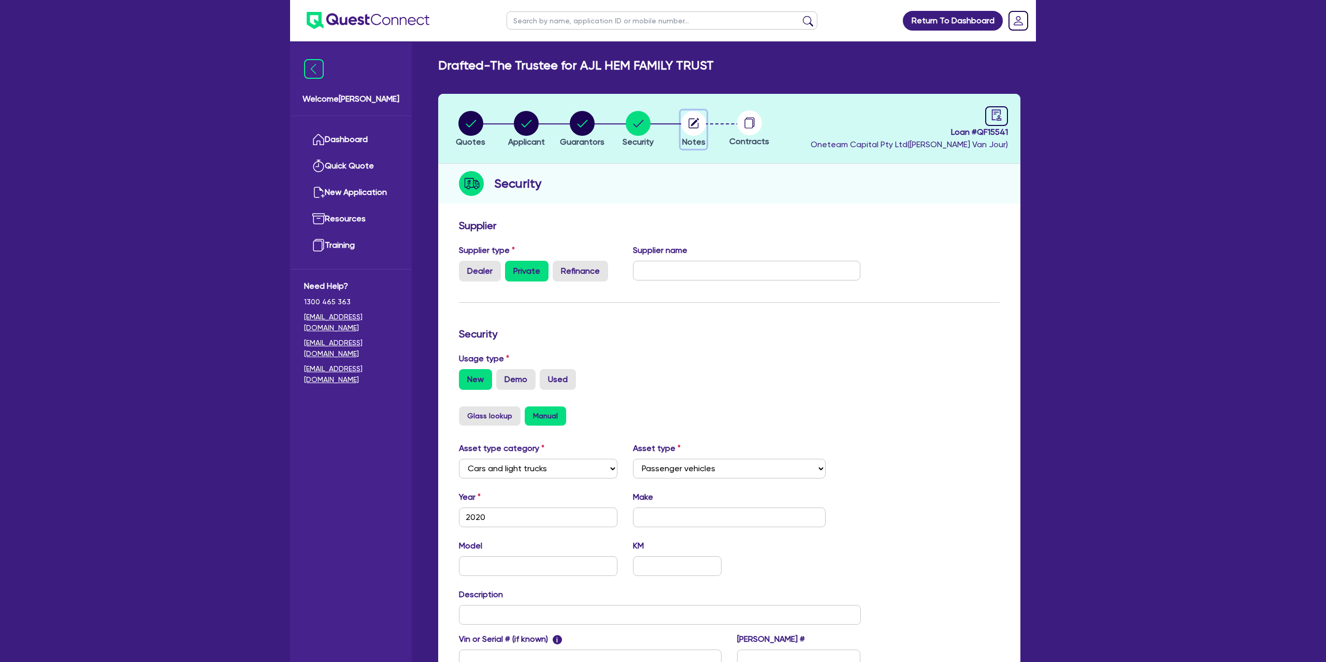
click at [695, 121] on icon "button" at bounding box center [695, 122] width 8 height 8
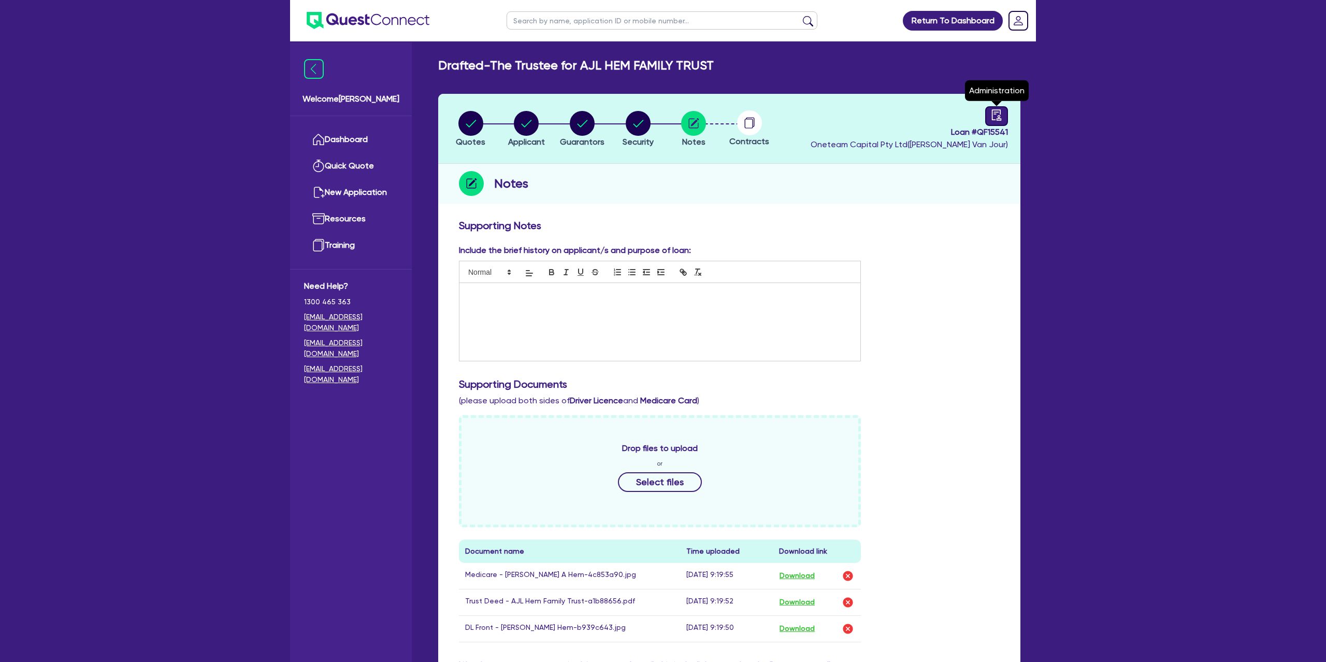
click at [1000, 111] on icon "audit" at bounding box center [996, 114] width 9 height 11
select select "DRAFTED_NEW"
select select "Other"
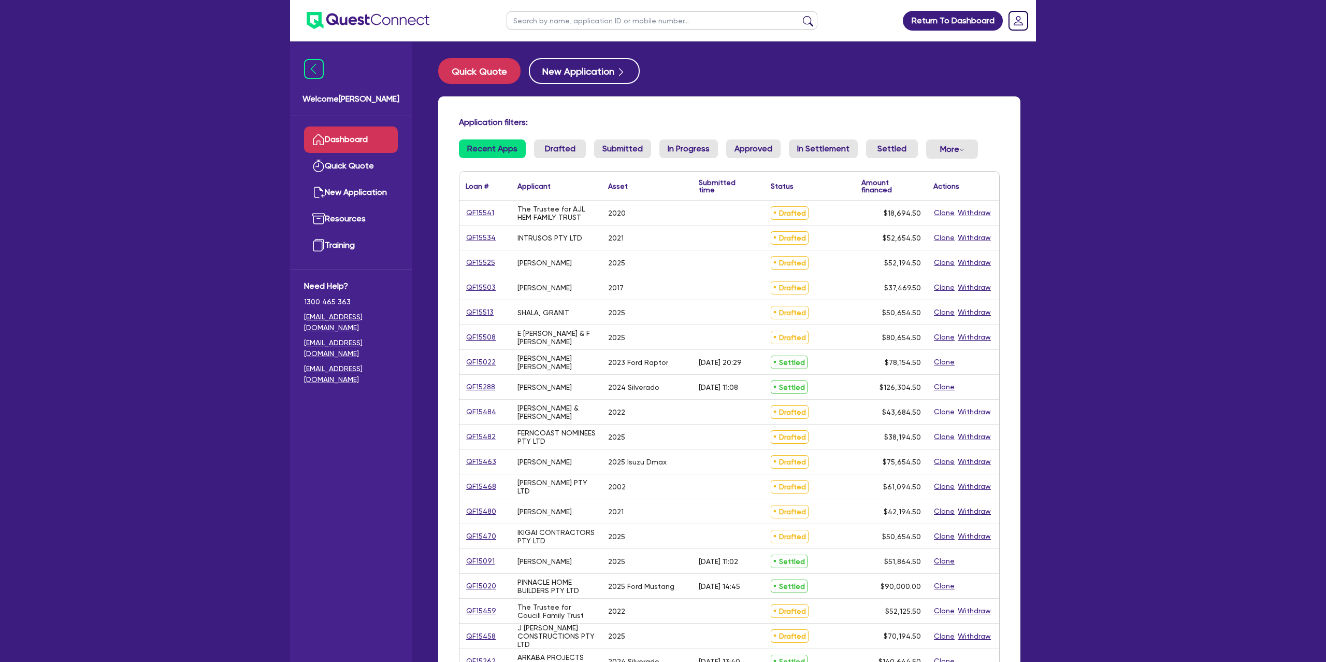
click at [547, 14] on input "text" at bounding box center [662, 20] width 311 height 18
type input "AJL"
click at [800, 16] on button "submit" at bounding box center [808, 23] width 17 height 15
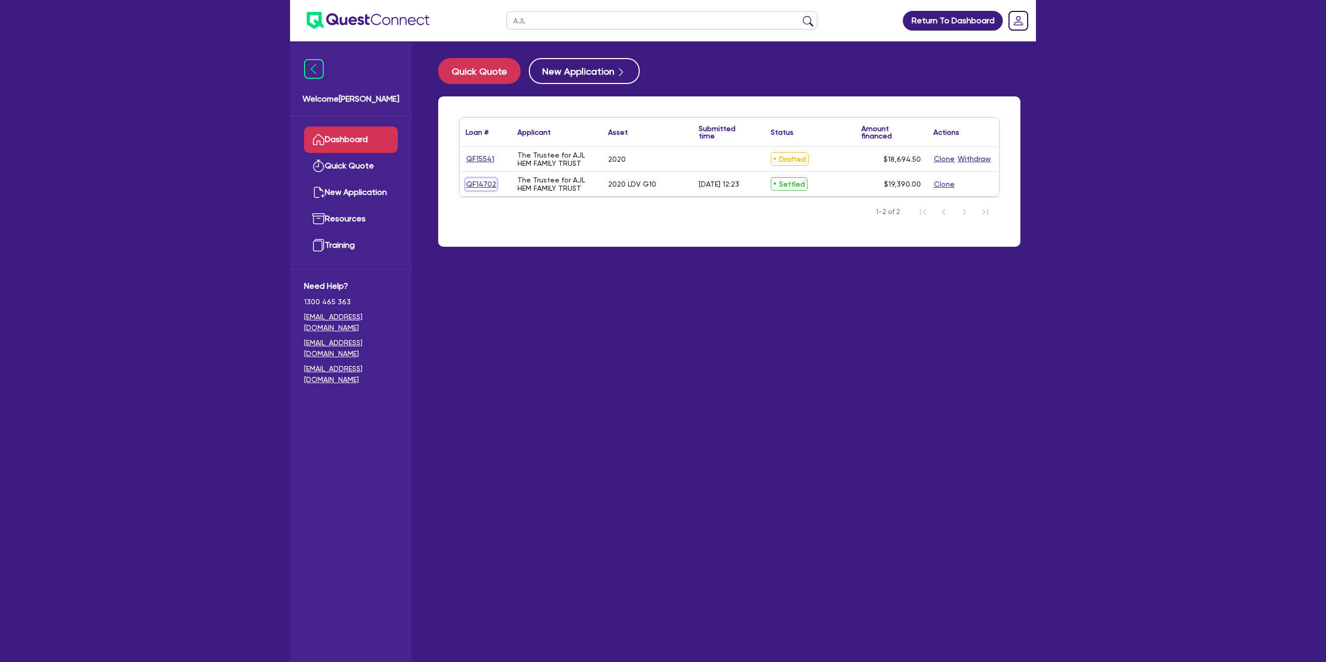
click at [482, 186] on link "QF14702" at bounding box center [481, 184] width 31 height 12
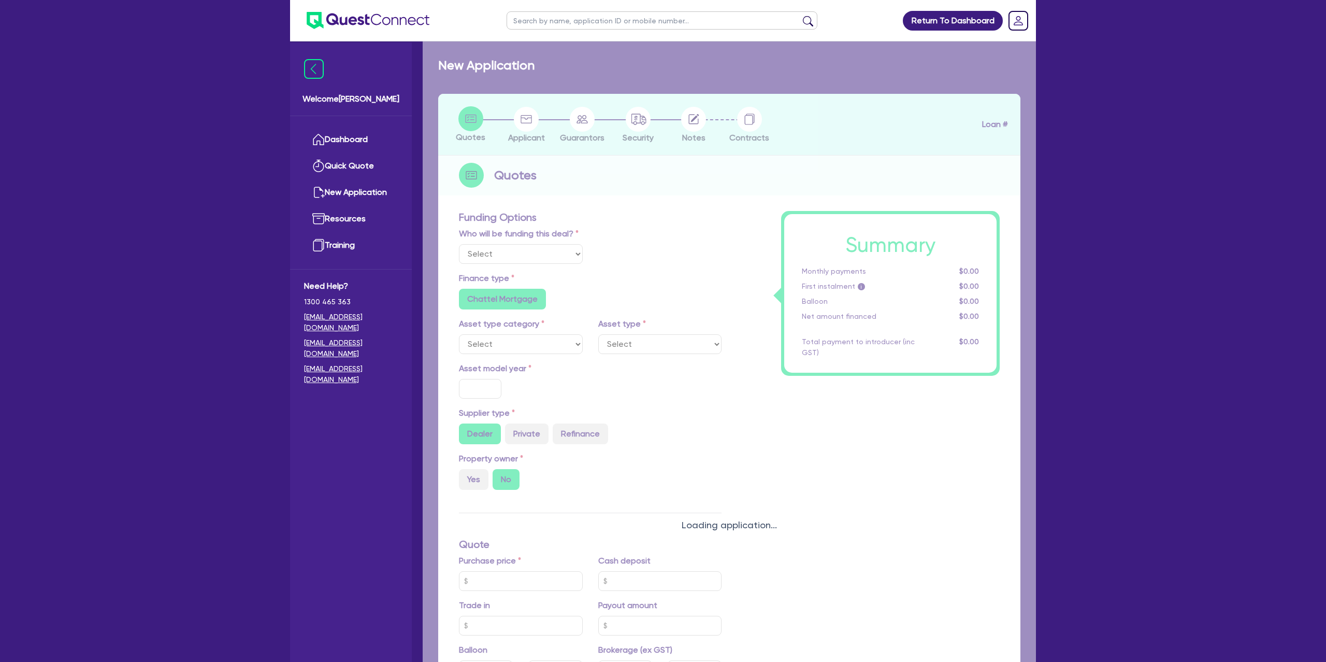
select select "Other"
select select "CARS_AND_LIGHT_TRUCKS"
type input "2020"
radio input "true"
type input "18,490"
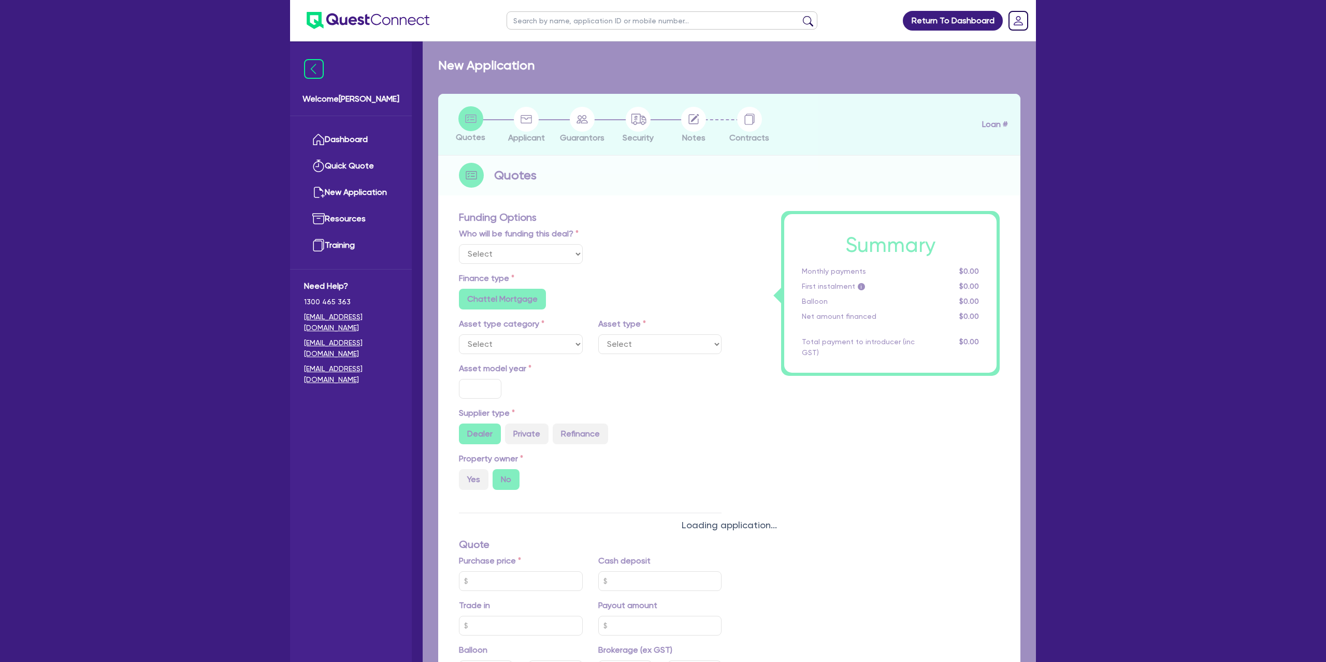
type input "500"
type input "6.79"
type input "1,308.36"
type input "7.99"
radio input "false"
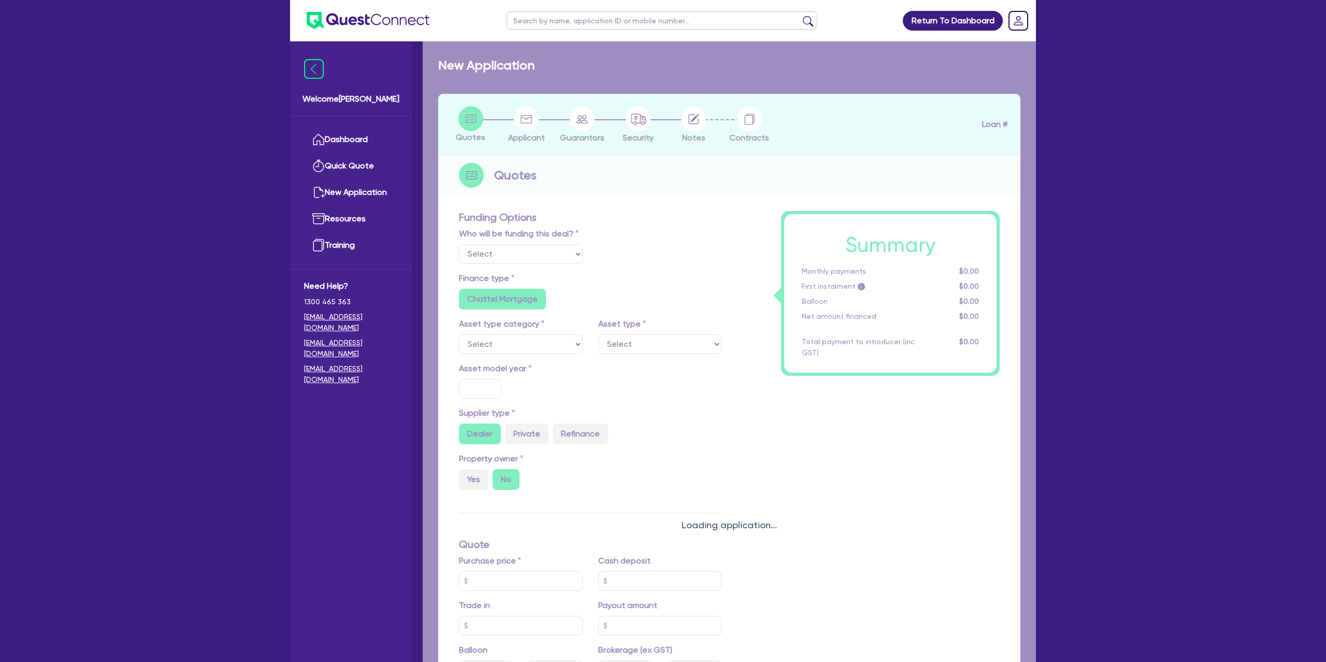
type input "490.91"
type input "1,272.73"
radio input "false"
radio input "true"
select select "PASSENGER_VEHICLES"
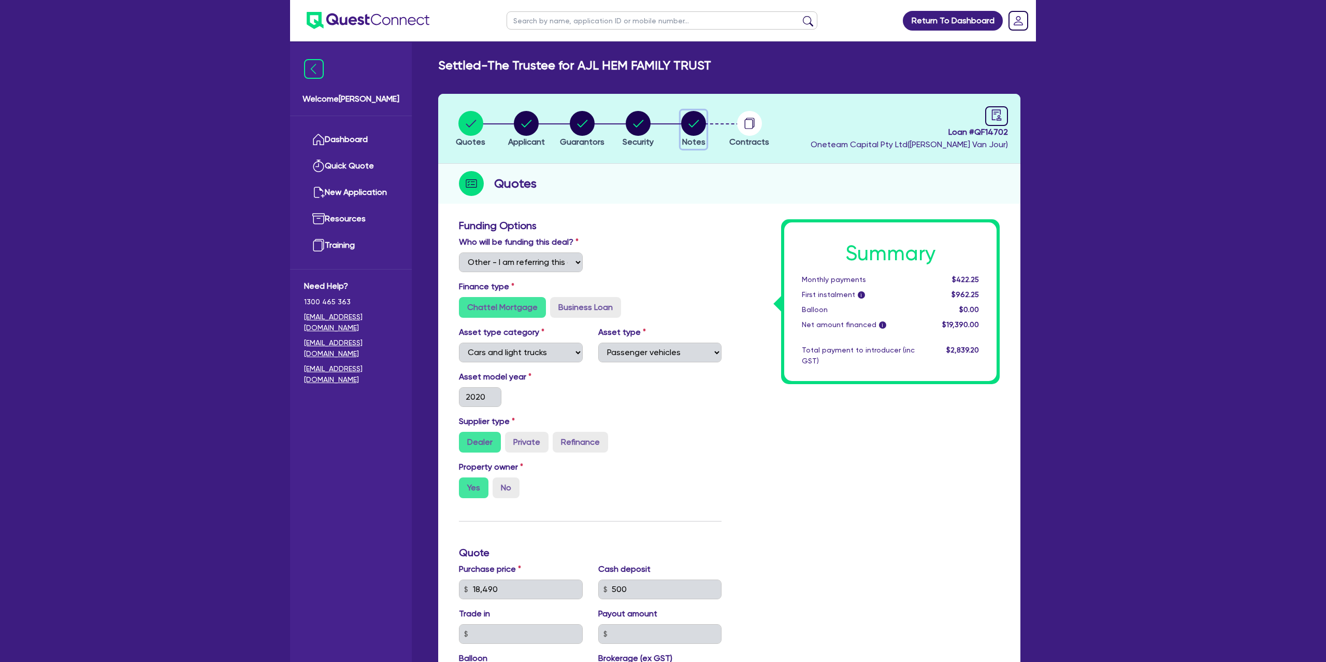
click at [695, 125] on circle "button" at bounding box center [693, 123] width 25 height 25
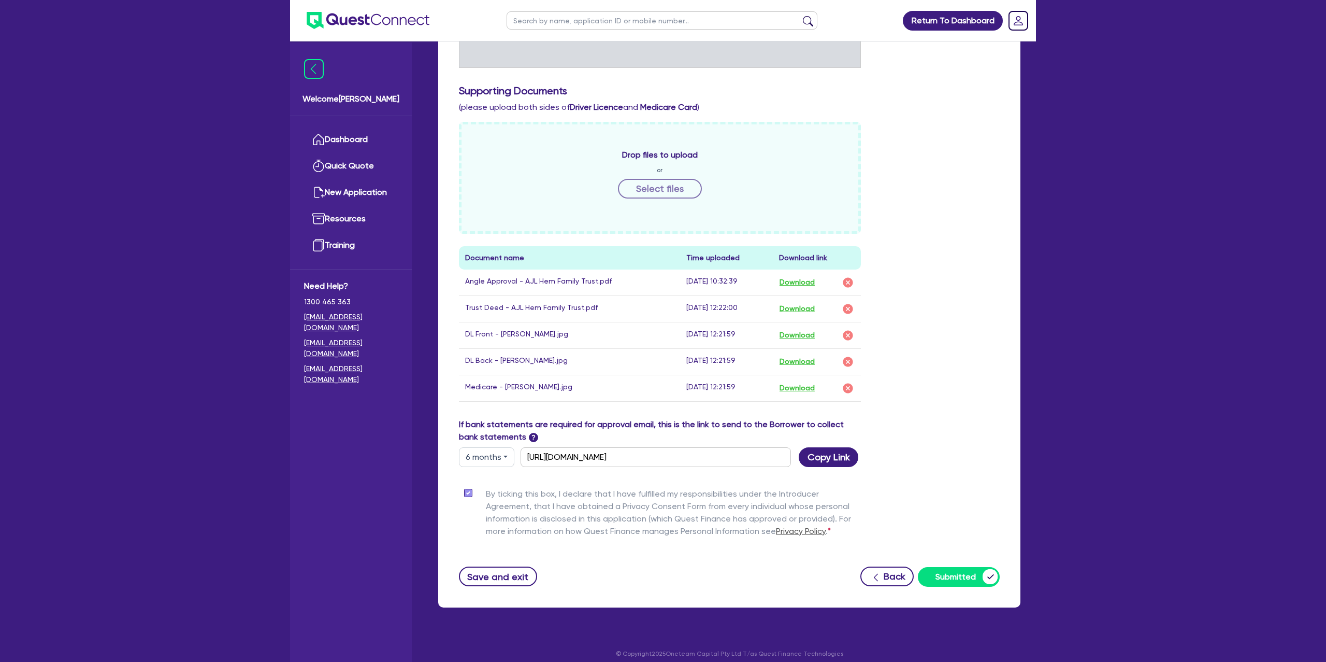
scroll to position [305, 0]
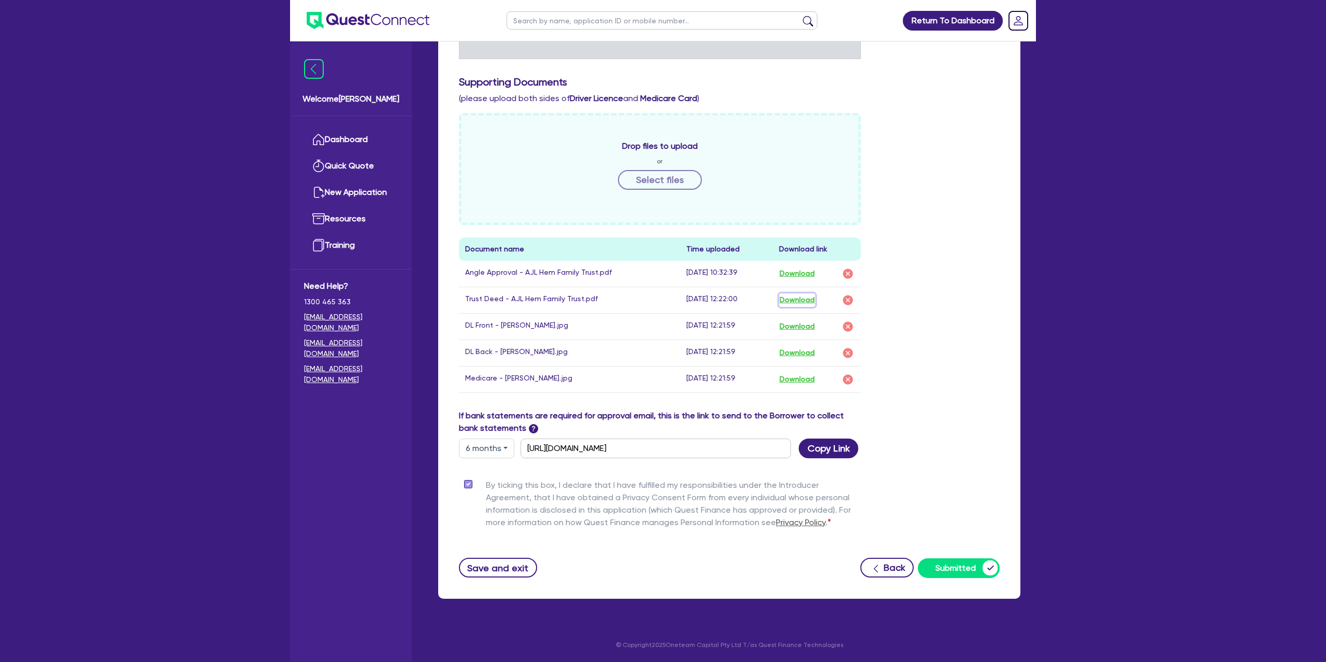
click at [803, 296] on button "Download" at bounding box center [797, 299] width 36 height 13
click at [1015, 261] on div "Supporting Notes Include the brief history on applicant/s and purpose of loan: …" at bounding box center [729, 255] width 582 height 686
click at [798, 324] on button "Download" at bounding box center [797, 326] width 36 height 13
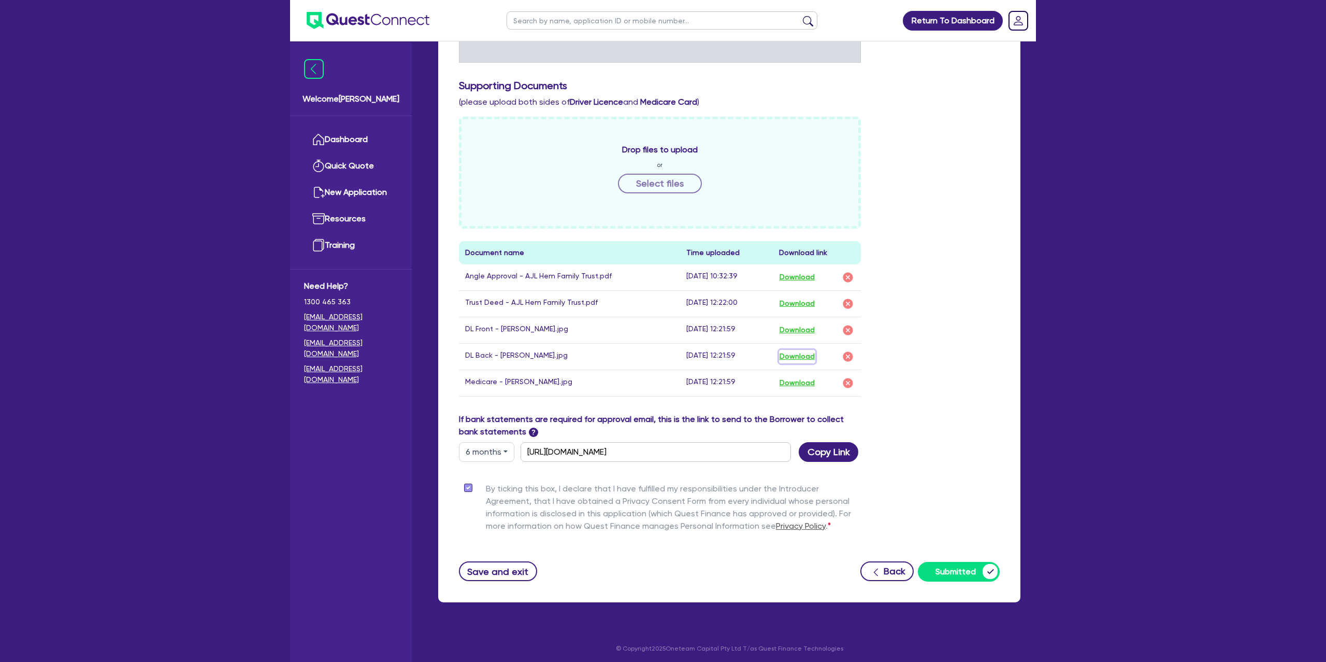
click at [809, 356] on button "Download" at bounding box center [797, 356] width 36 height 13
click at [798, 385] on button "Download" at bounding box center [797, 382] width 36 height 13
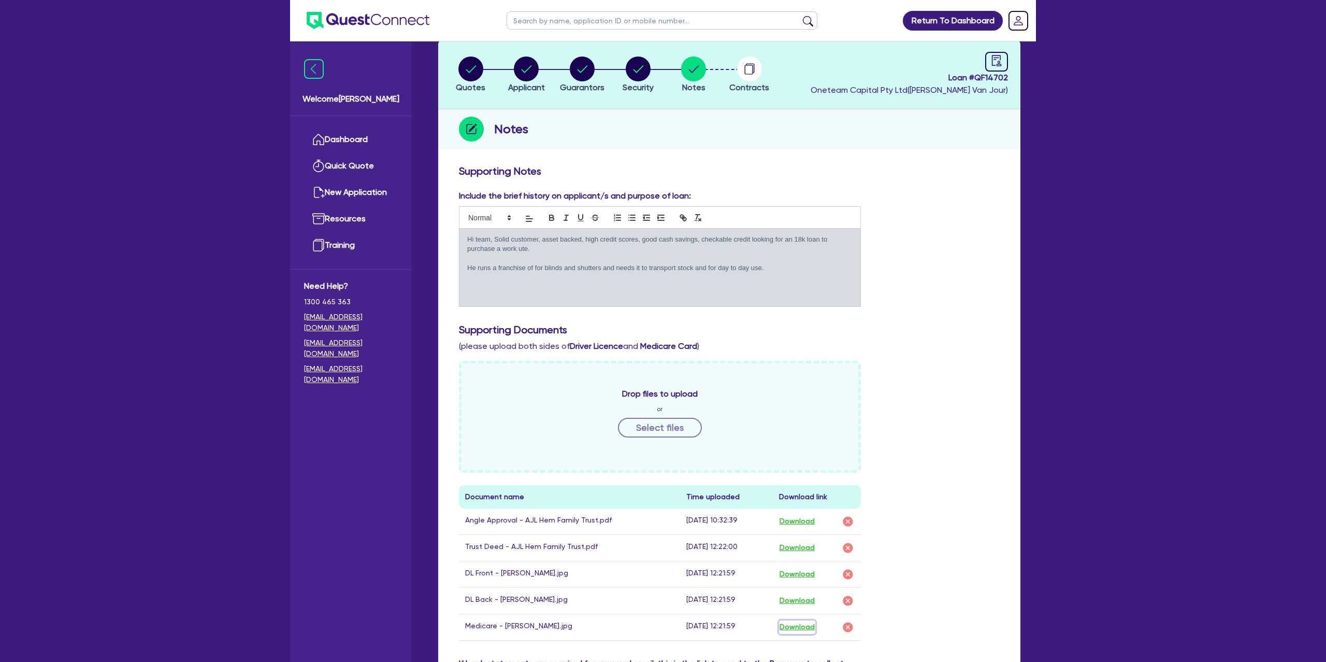
scroll to position [0, 0]
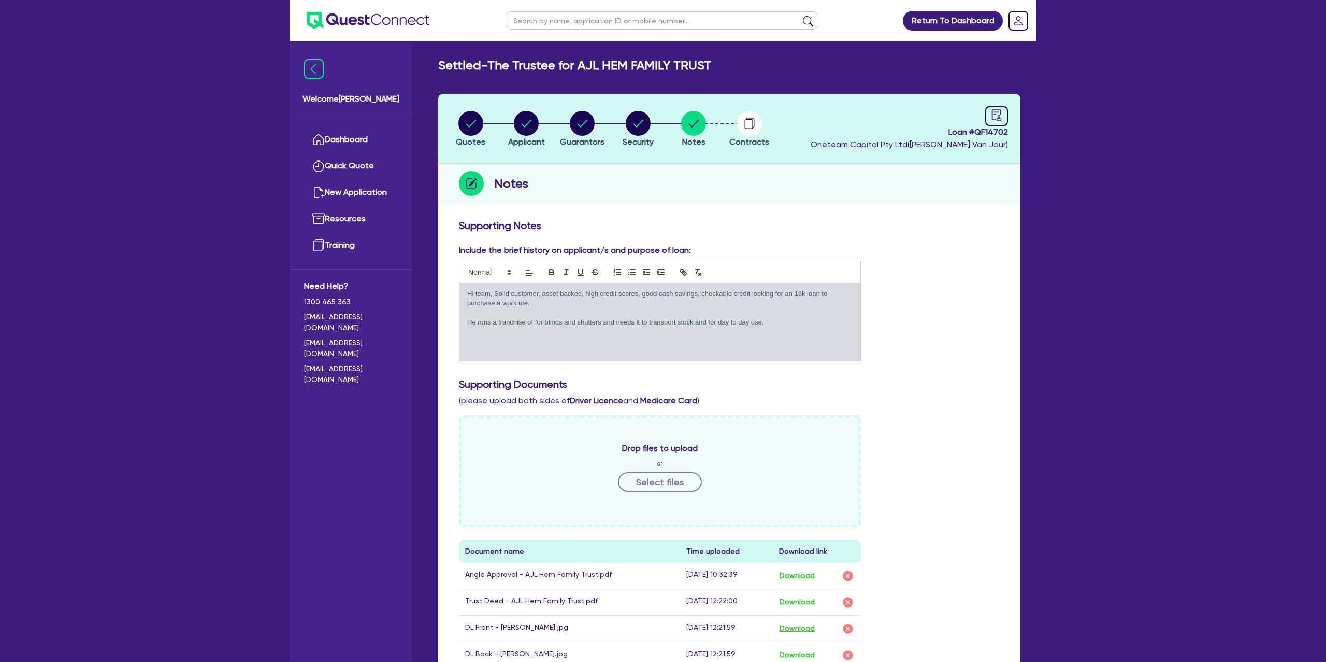
drag, startPoint x: 913, startPoint y: 183, endPoint x: 744, endPoint y: 183, distance: 168.9
click at [909, 180] on div "Notes" at bounding box center [729, 184] width 582 height 40
click at [469, 121] on circle "button" at bounding box center [470, 123] width 25 height 25
select select "Other"
select select "CARS_AND_LIGHT_TRUCKS"
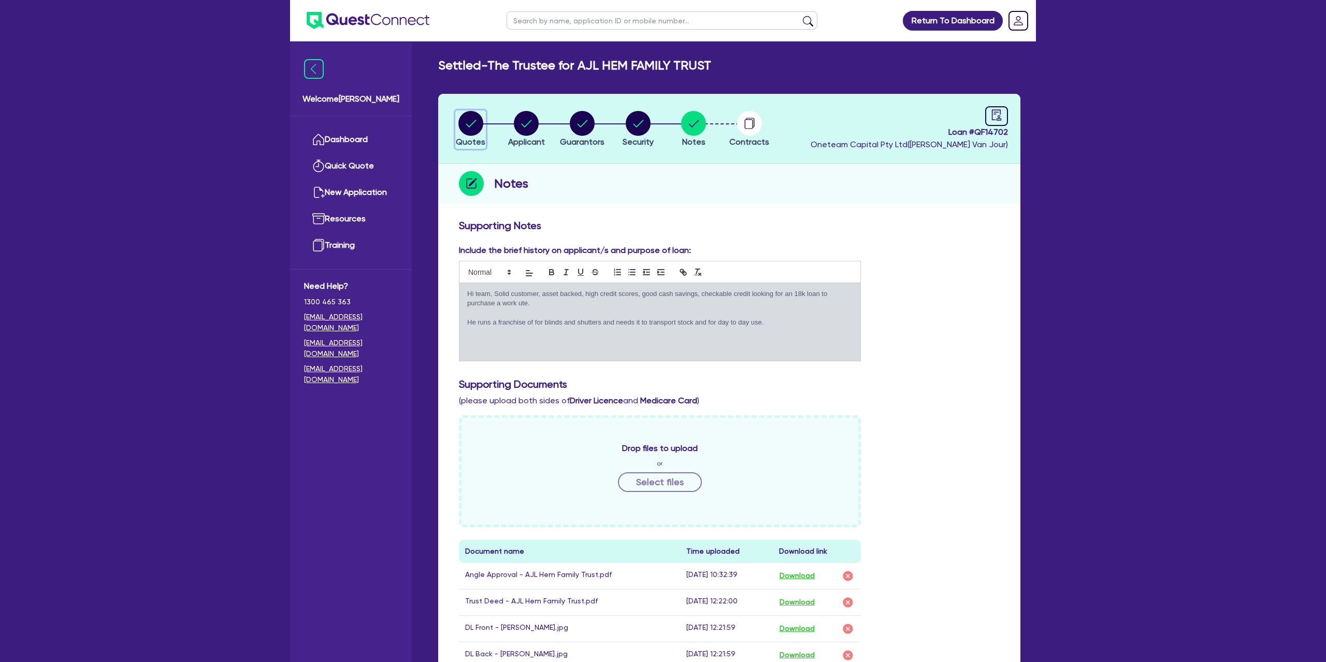
select select "PASSENGER_VEHICLES"
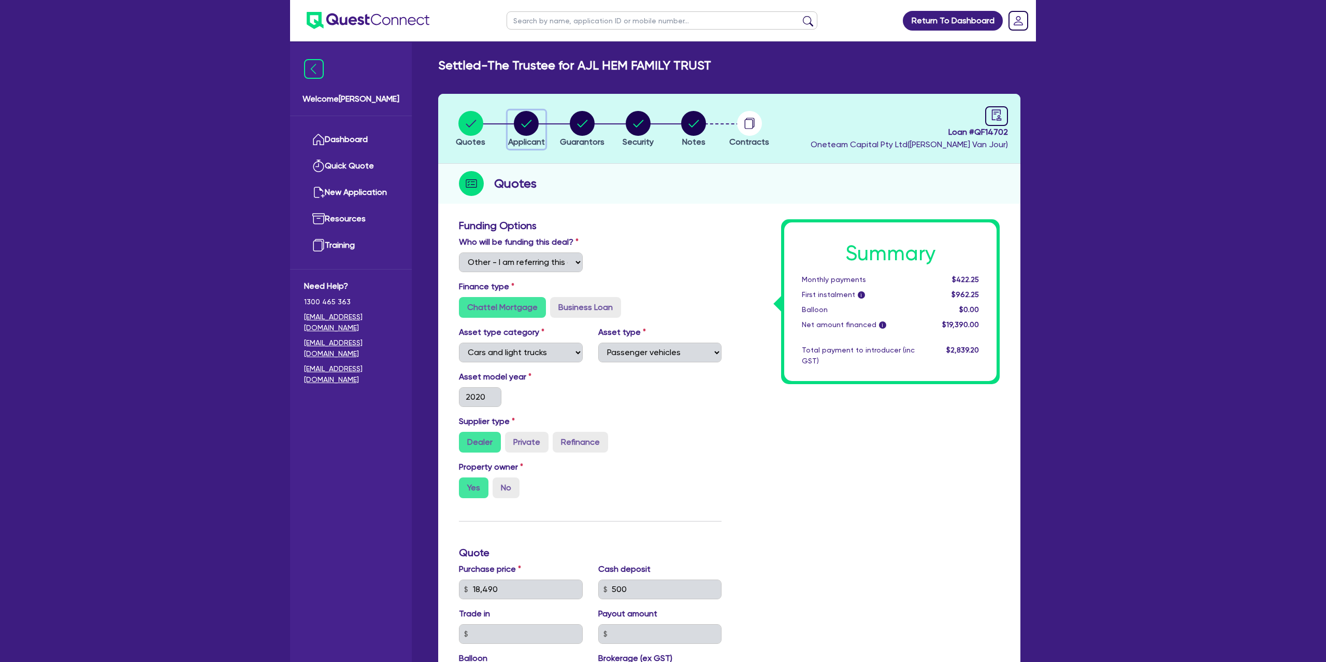
click at [523, 120] on circle "button" at bounding box center [526, 123] width 25 height 25
select select "TRUST"
select select "COMPANY"
select select "BUILDING_CONSTRUCTION"
select select "TRADES_SERVICES_CONSUMERS"
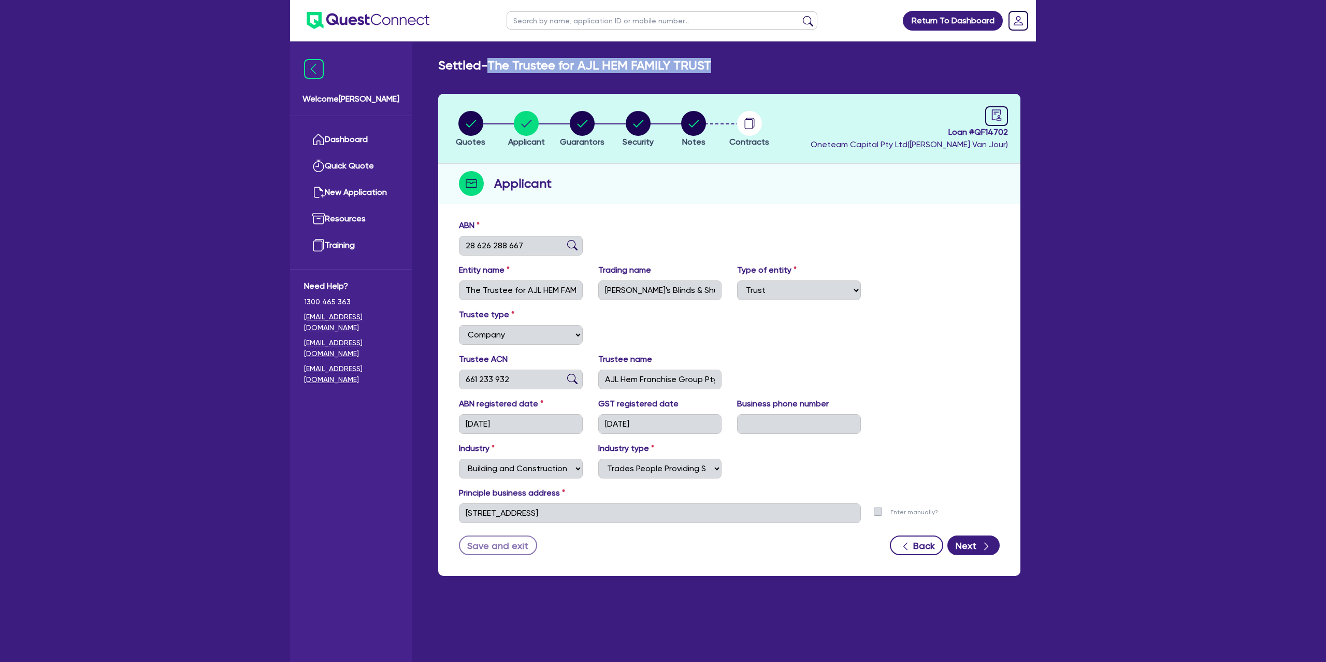
drag, startPoint x: 710, startPoint y: 44, endPoint x: 720, endPoint y: 63, distance: 22.2
click at [720, 63] on div "Settled - The Trustee for AJL HEM FAMILY TRUST" at bounding box center [729, 65] width 598 height 15
copy h2 "The Trustee for AJL HEM FAMILY TRUST"
click at [495, 244] on input "28 626 288 667" at bounding box center [521, 246] width 124 height 20
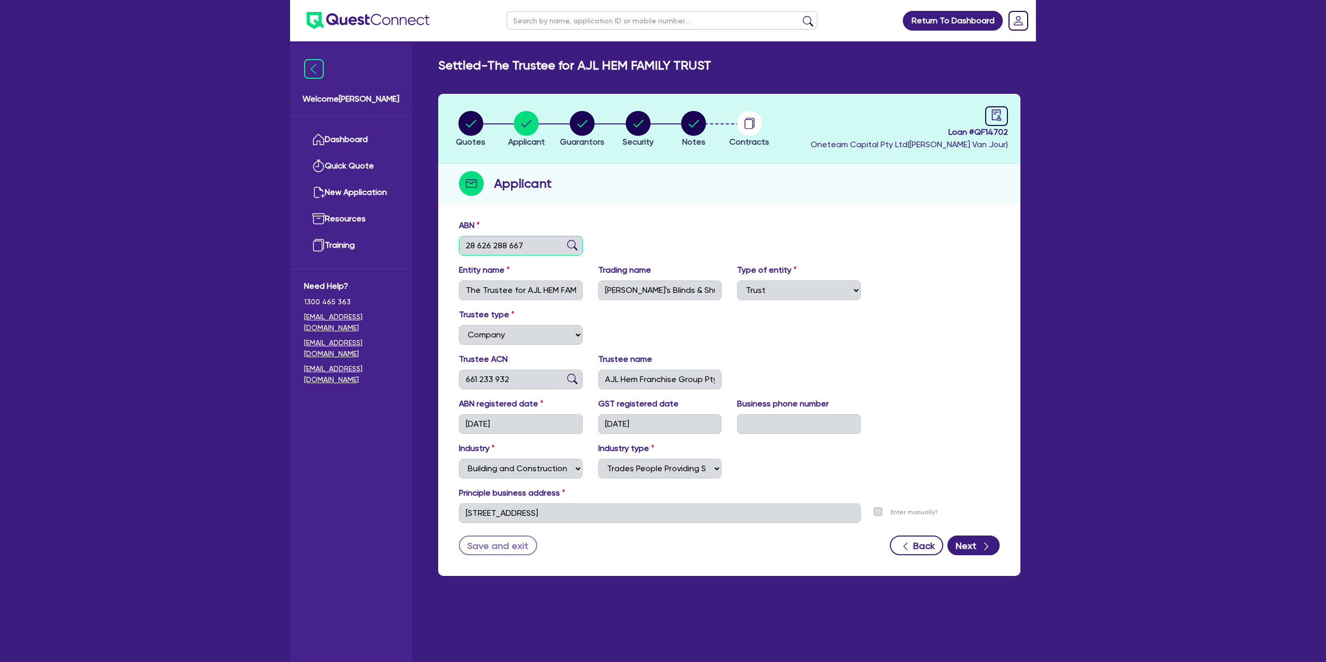
click at [495, 244] on input "28 626 288 667" at bounding box center [521, 246] width 124 height 20
click at [736, 156] on header "Quotes Applicant Guarantors Security Notes Contracts Loan # QF14702 Oneteam Cap…" at bounding box center [729, 129] width 582 height 70
click at [996, 116] on icon "audit" at bounding box center [996, 114] width 11 height 11
select select "SETTLED"
select select "Angle Finance"
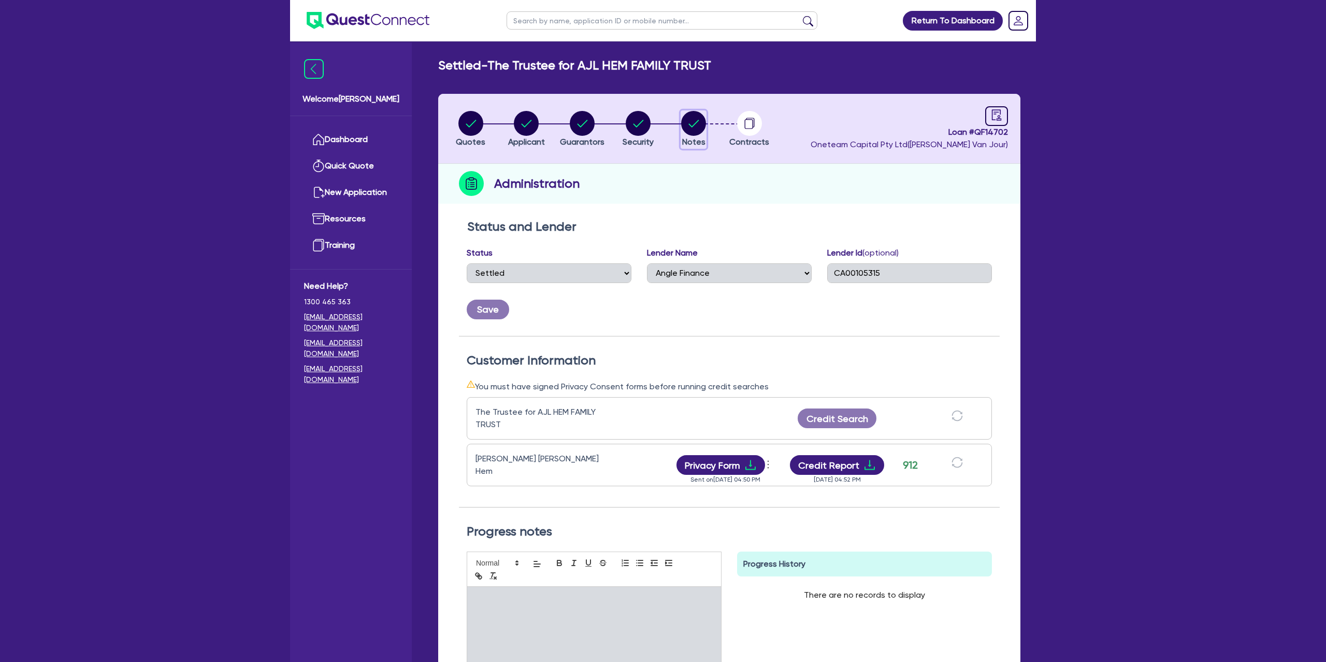
click at [690, 117] on circle "button" at bounding box center [693, 123] width 25 height 25
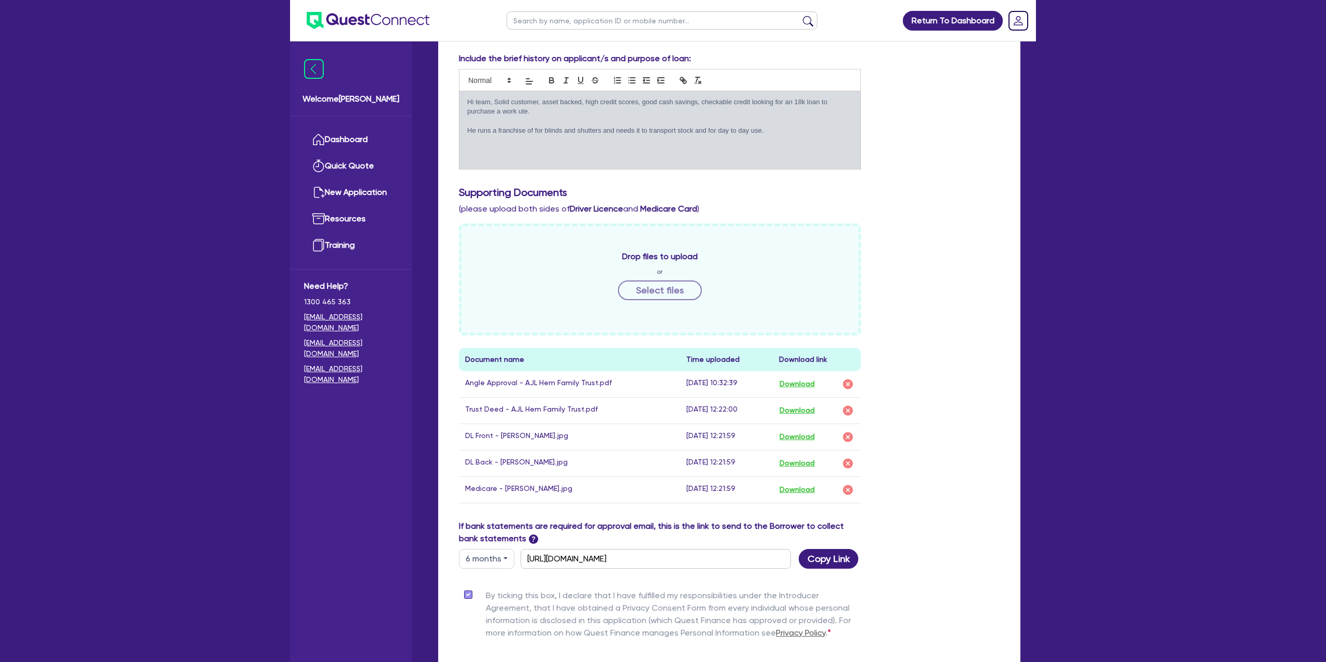
scroll to position [199, 0]
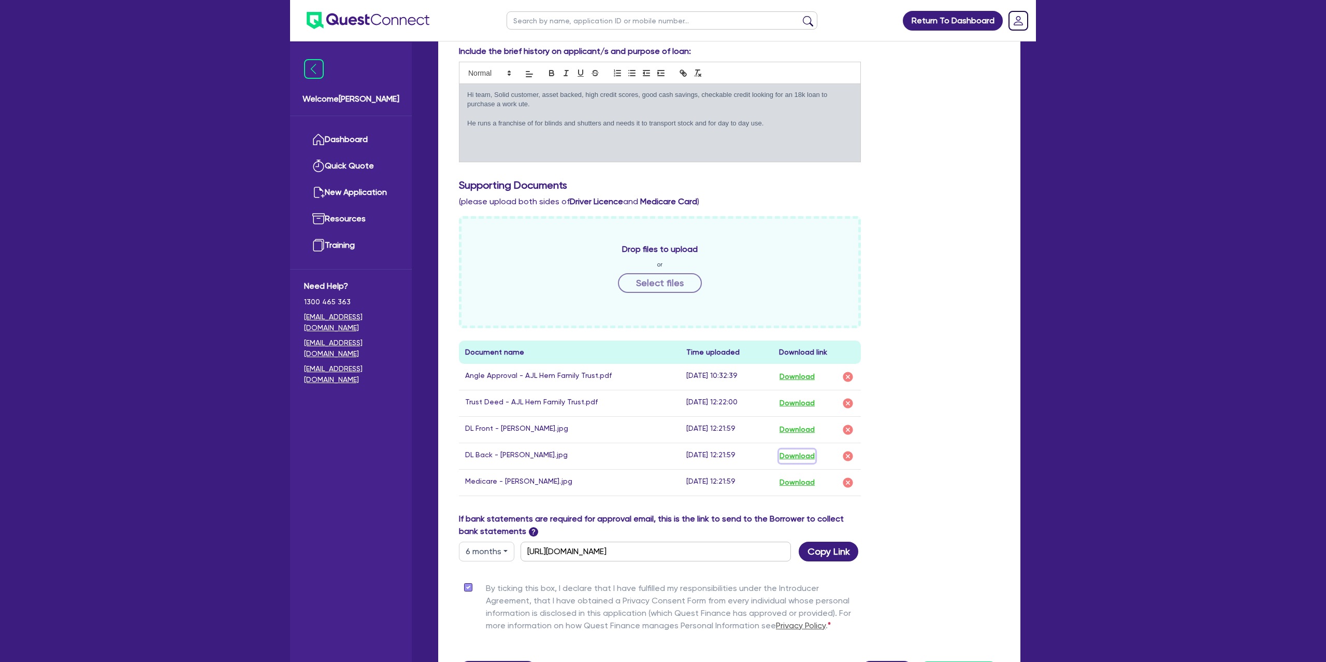
click at [810, 456] on button "Download" at bounding box center [797, 455] width 36 height 13
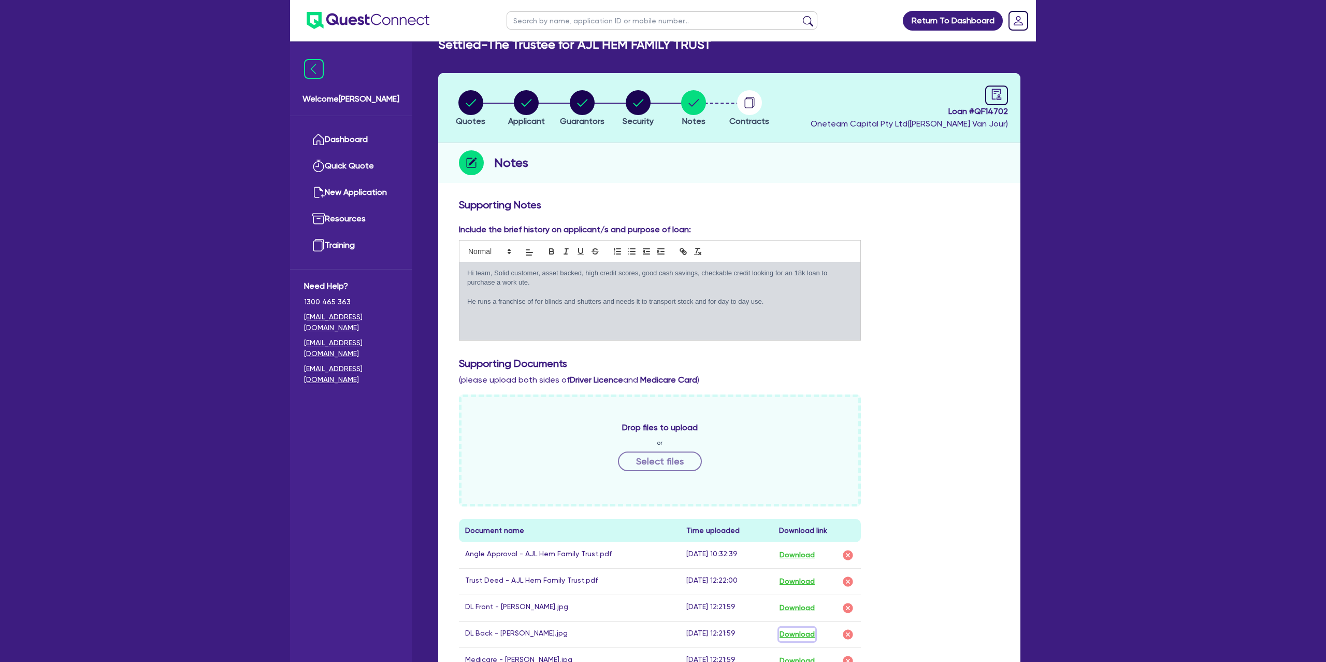
scroll to position [0, 0]
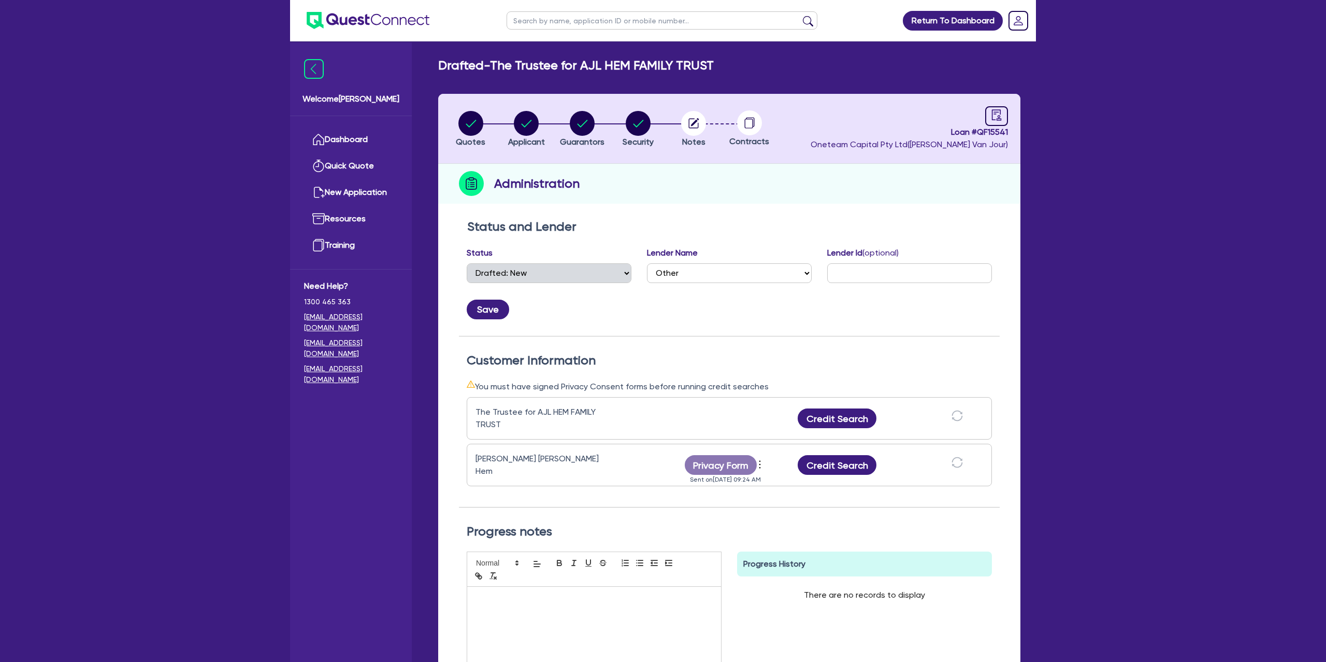
select select "DRAFTED_NEW"
select select "Other"
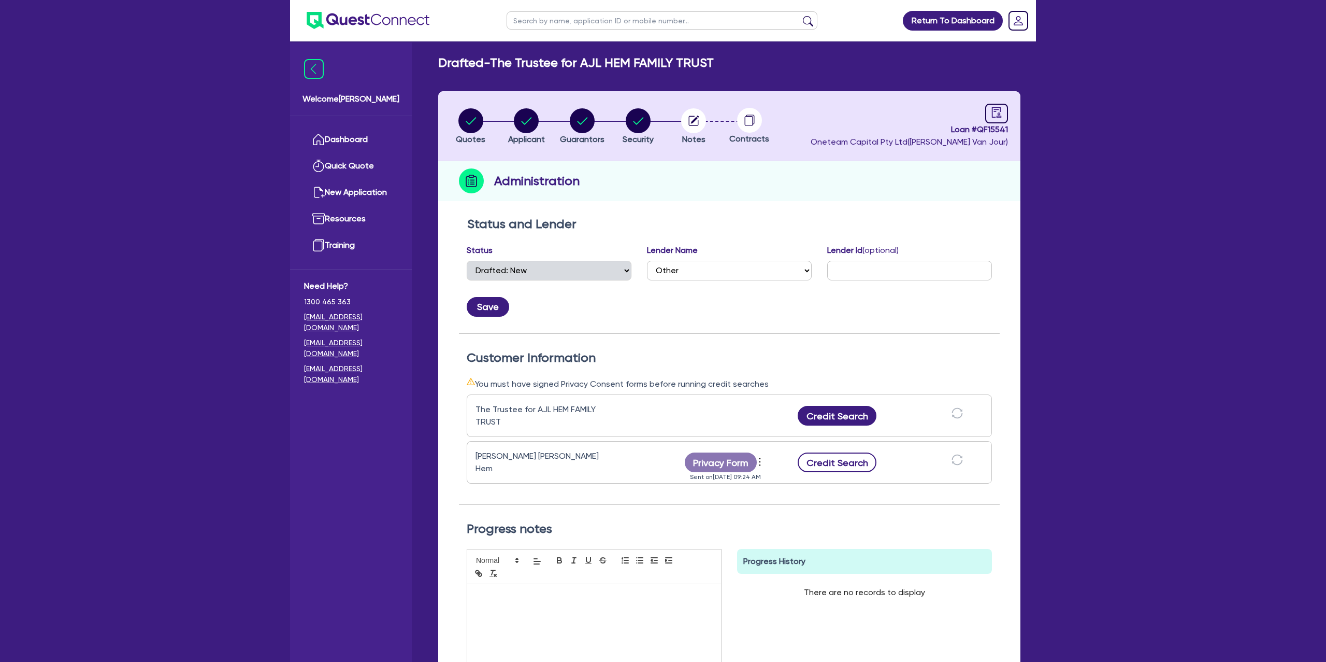
scroll to position [4, 0]
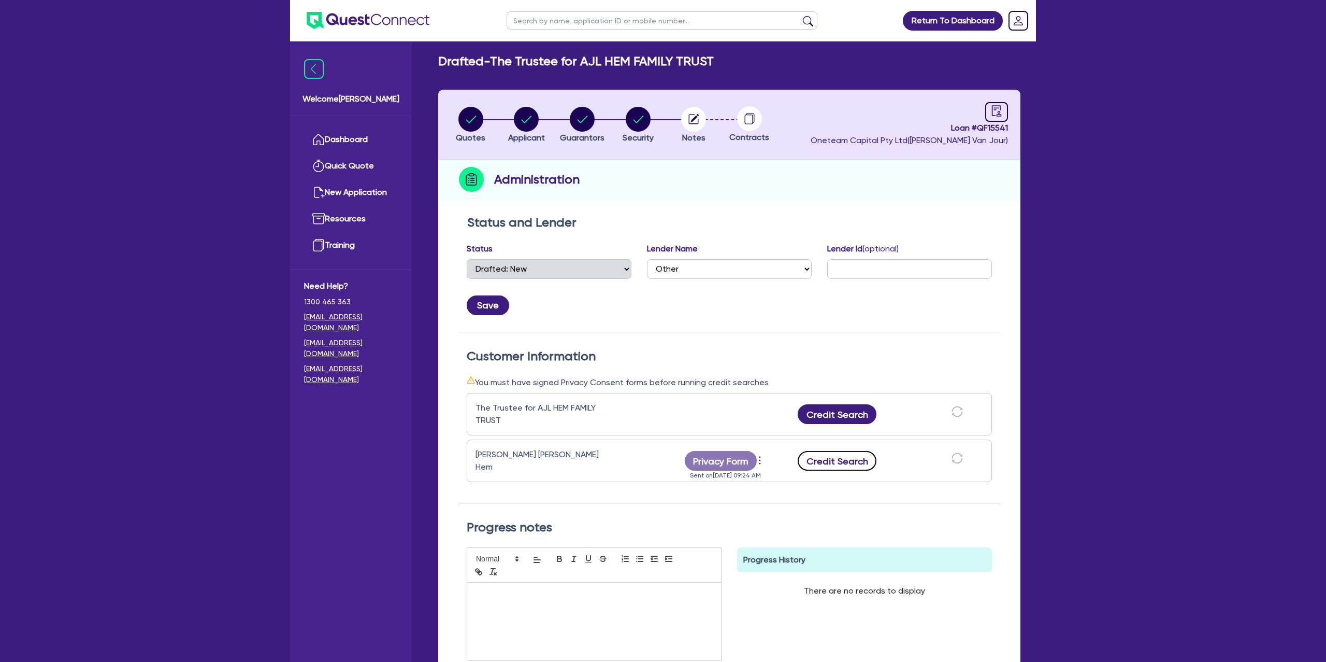
click at [831, 462] on button "Credit Search" at bounding box center [837, 461] width 79 height 20
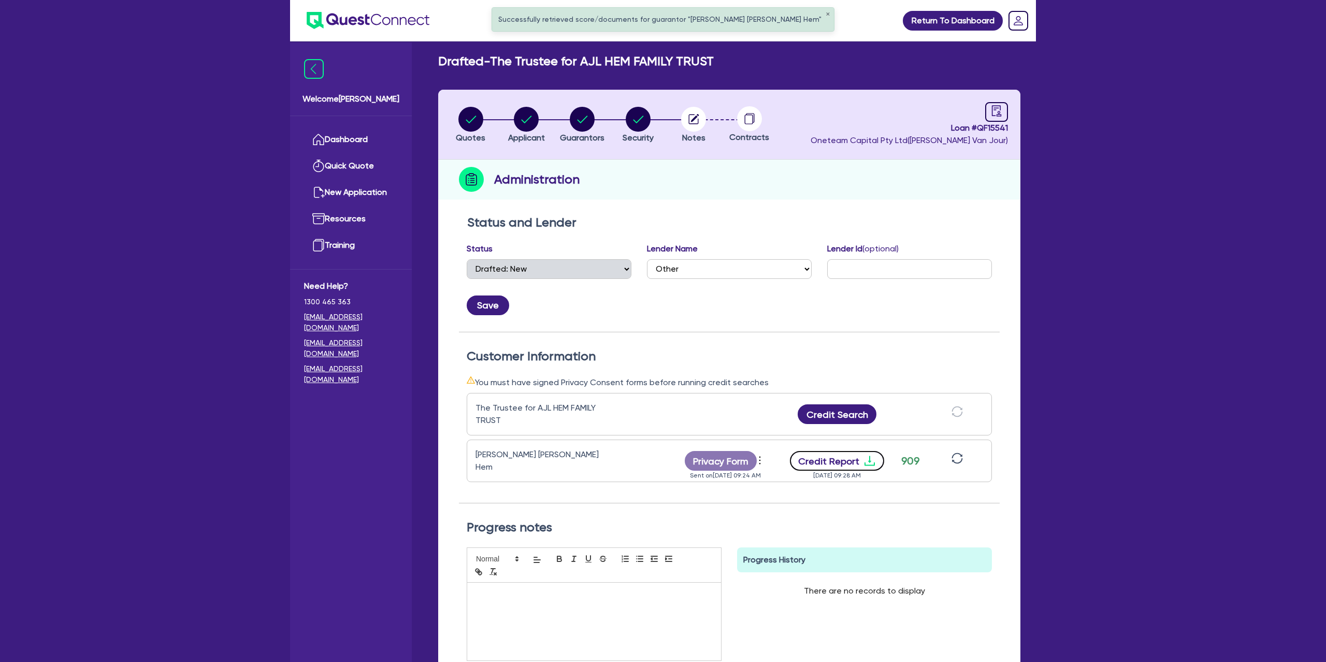
click at [866, 454] on icon "download" at bounding box center [870, 460] width 12 height 12
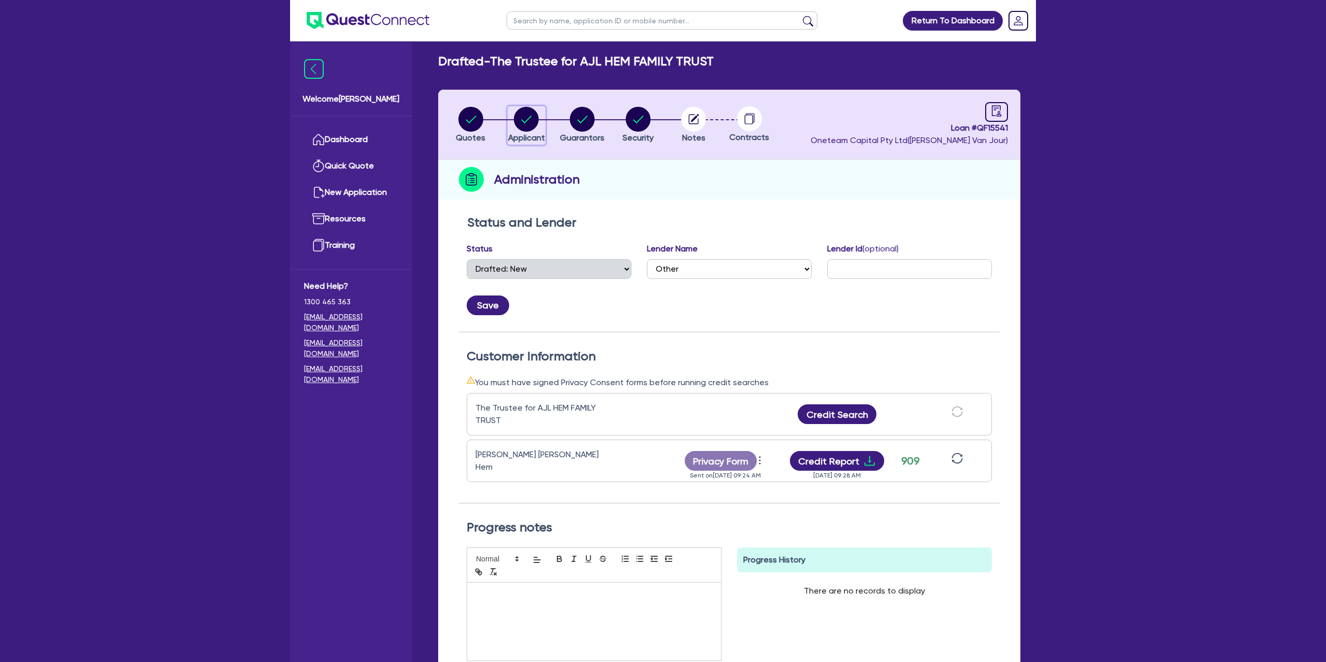
click at [527, 113] on circle "button" at bounding box center [526, 119] width 25 height 25
select select "TRUST"
select select "COMPANY"
select select "BUILDING_CONSTRUCTION"
select select "TRADES_SERVICES_CONSUMERS"
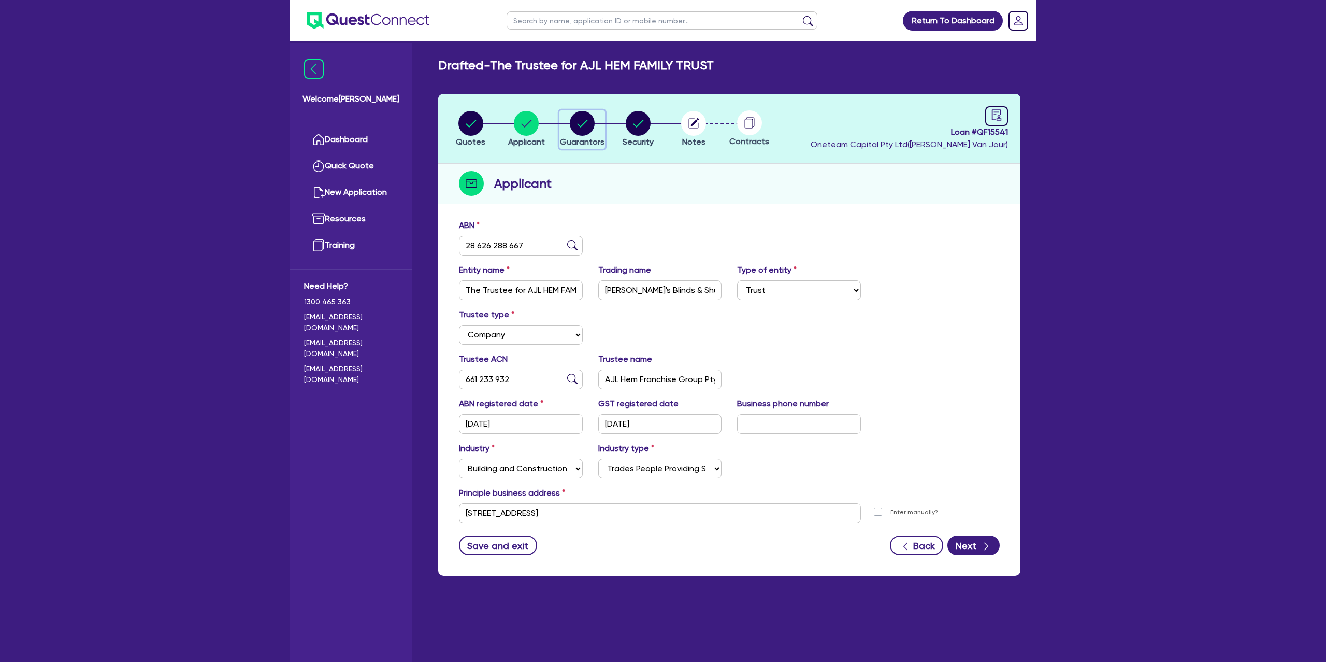
click at [586, 115] on circle "button" at bounding box center [582, 123] width 25 height 25
select select "MR"
select select "VIC"
select select "MARRIED"
select select "CASH"
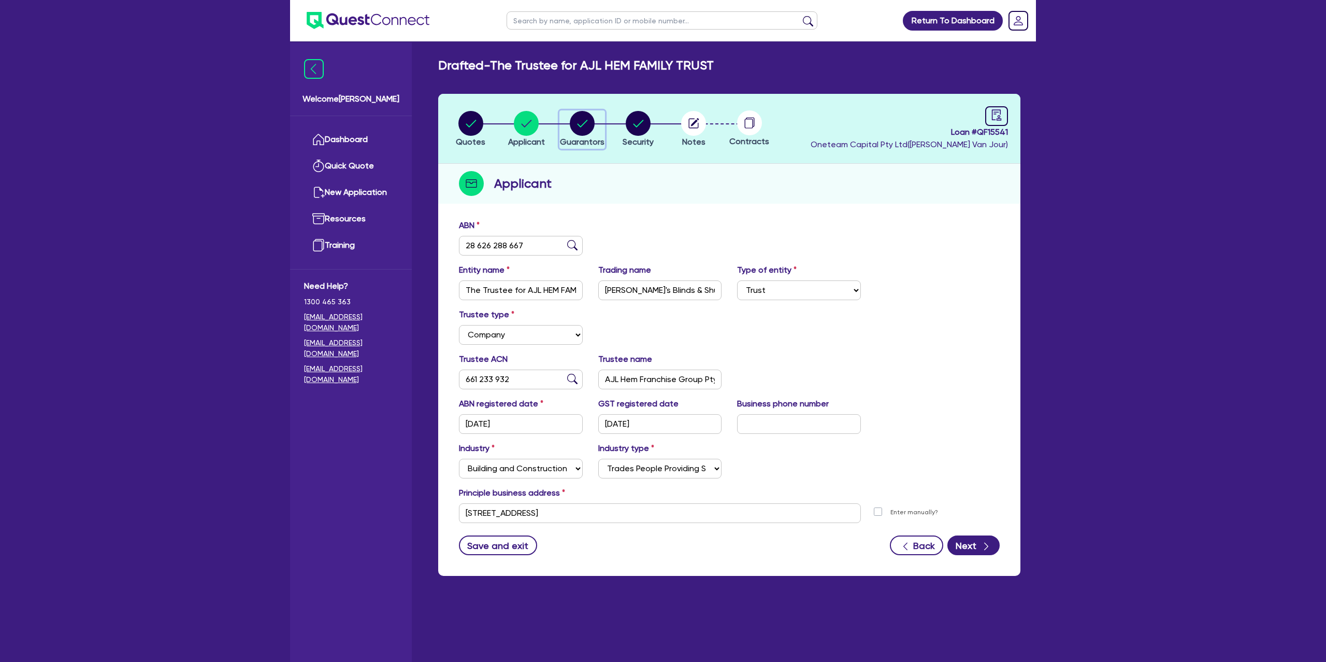
select select "PROPERTY"
select select "VEHICLE"
select select "VEHICLE_LOAN"
select select "MORTGAGE"
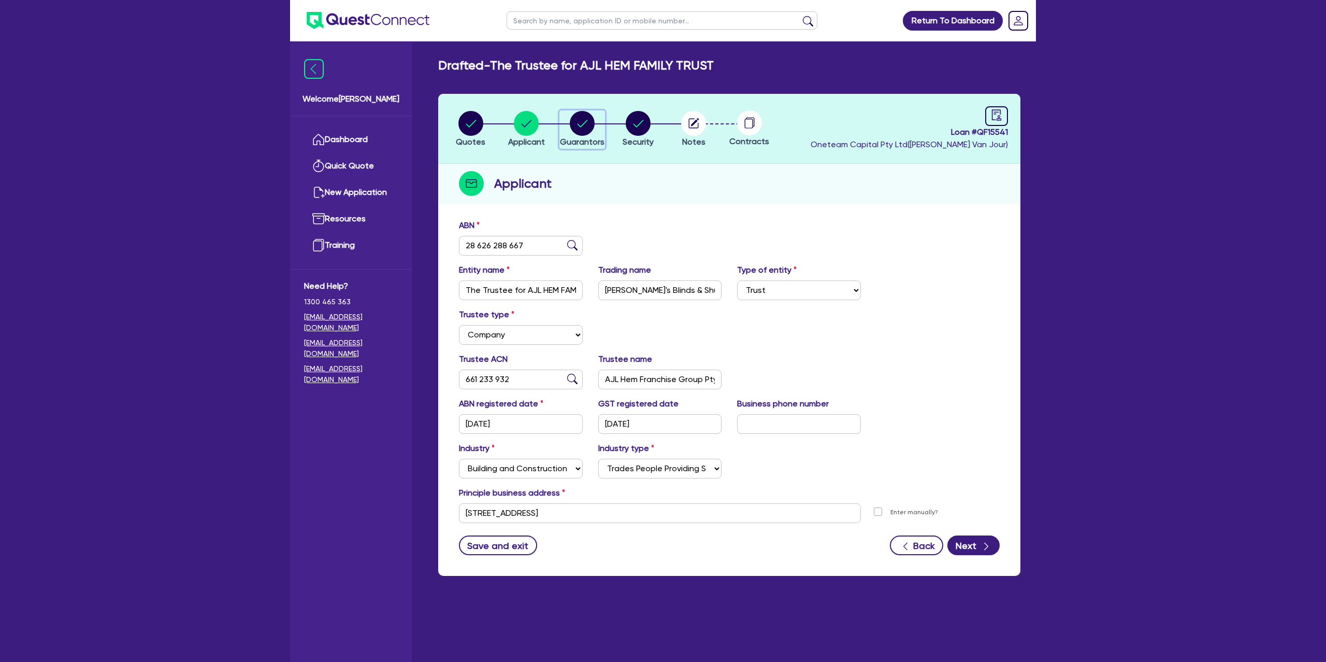
select select "MORTGAGE"
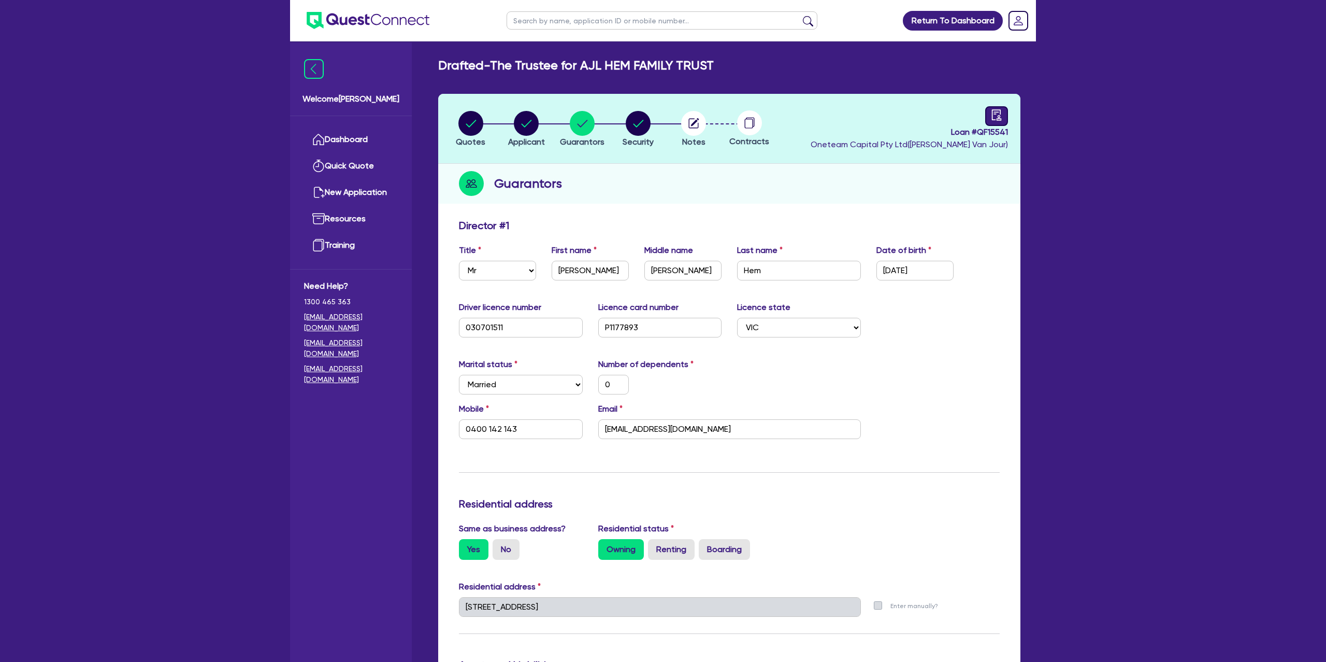
click at [1000, 120] on div at bounding box center [996, 116] width 23 height 20
select select "DRAFTED_NEW"
select select "Other"
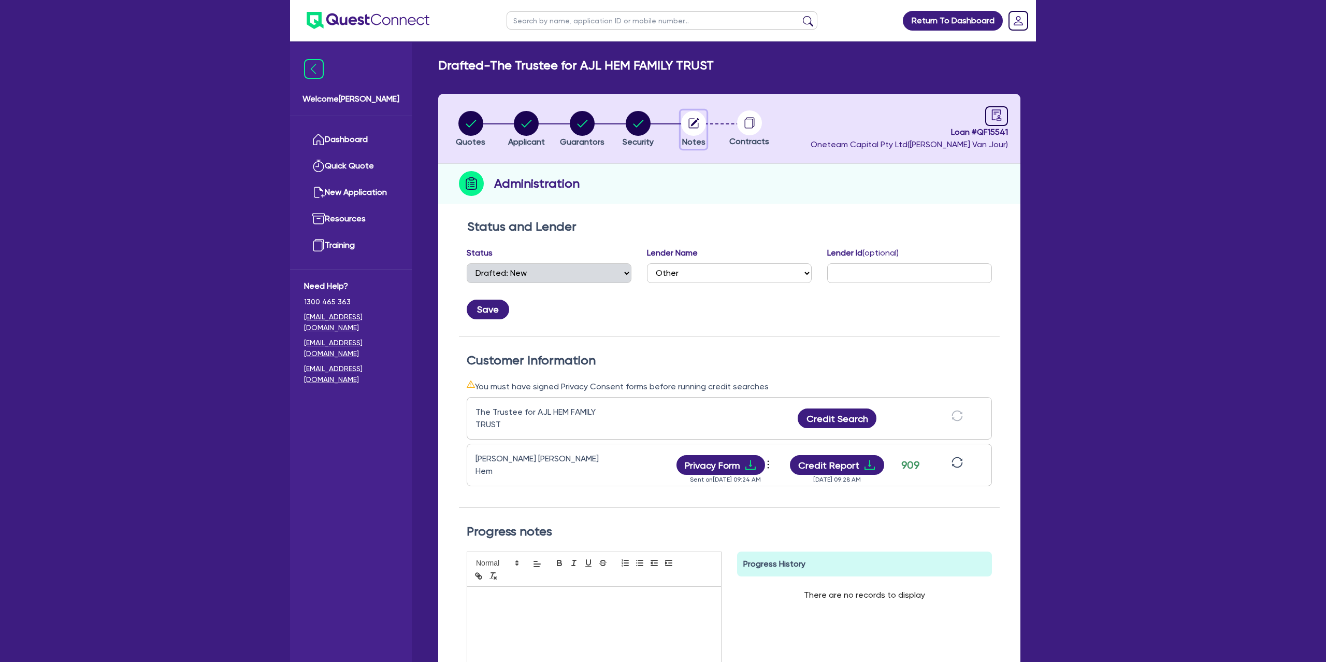
click at [700, 119] on circle "button" at bounding box center [693, 123] width 25 height 25
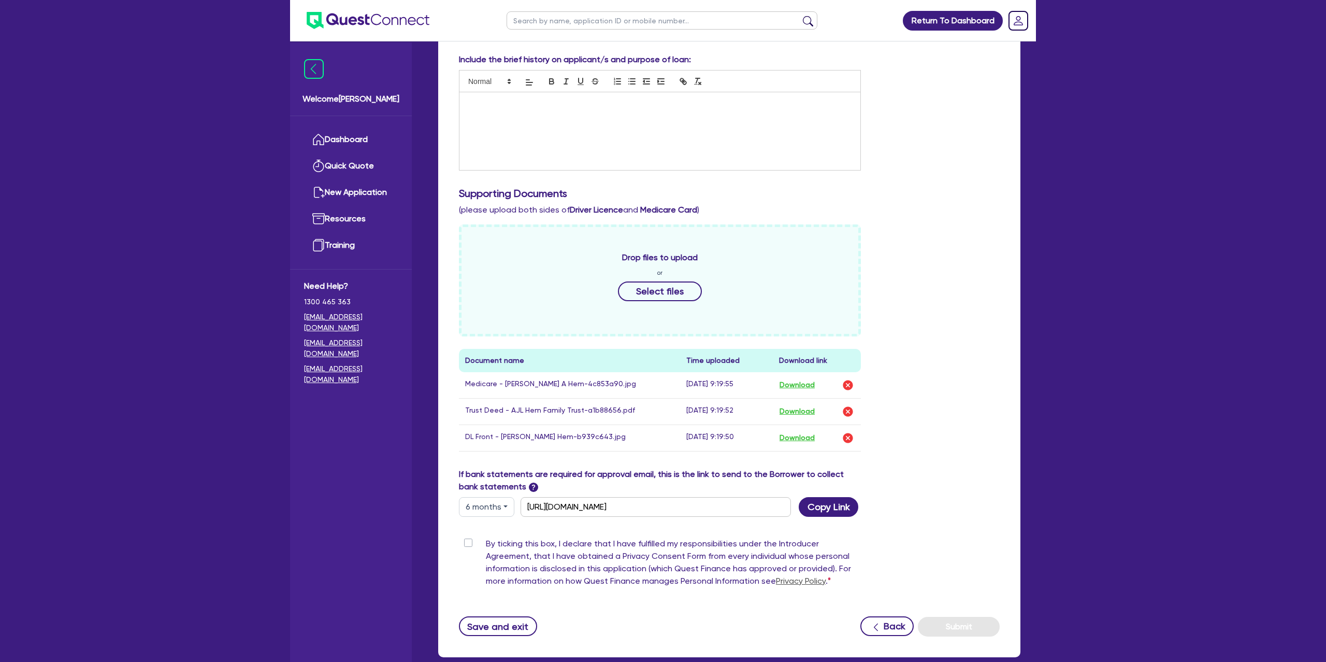
scroll to position [202, 0]
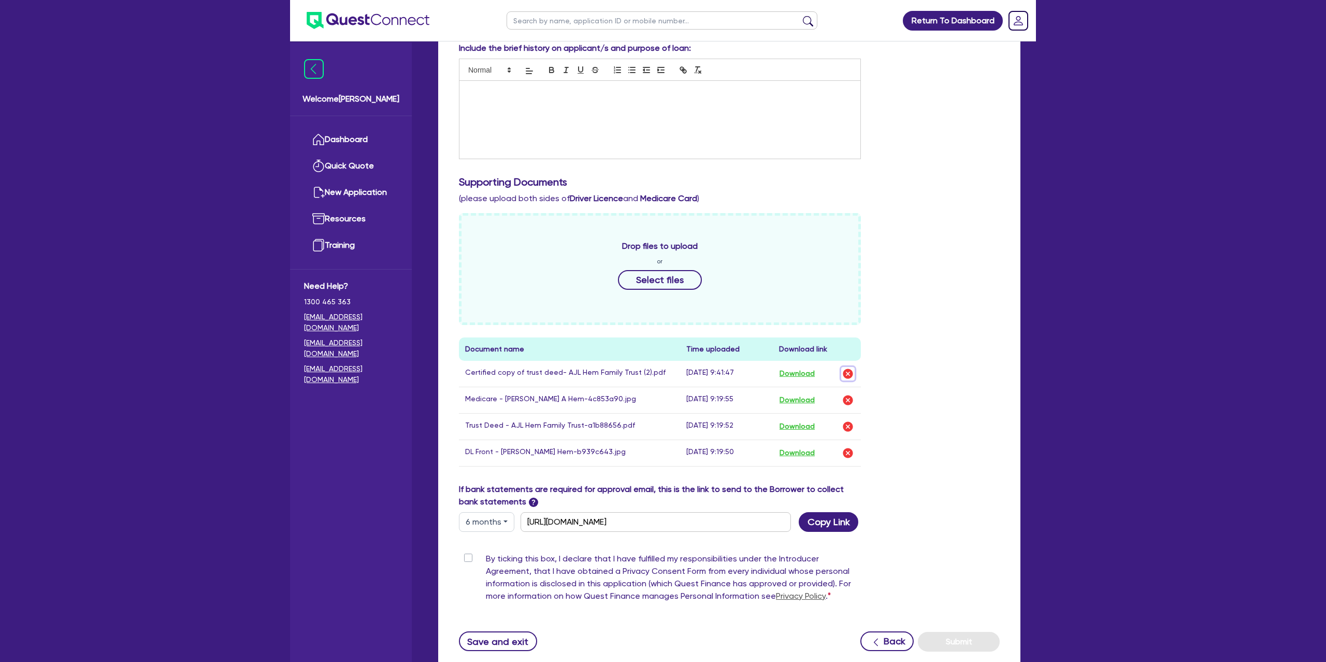
click at [849, 372] on img "button" at bounding box center [848, 373] width 12 height 12
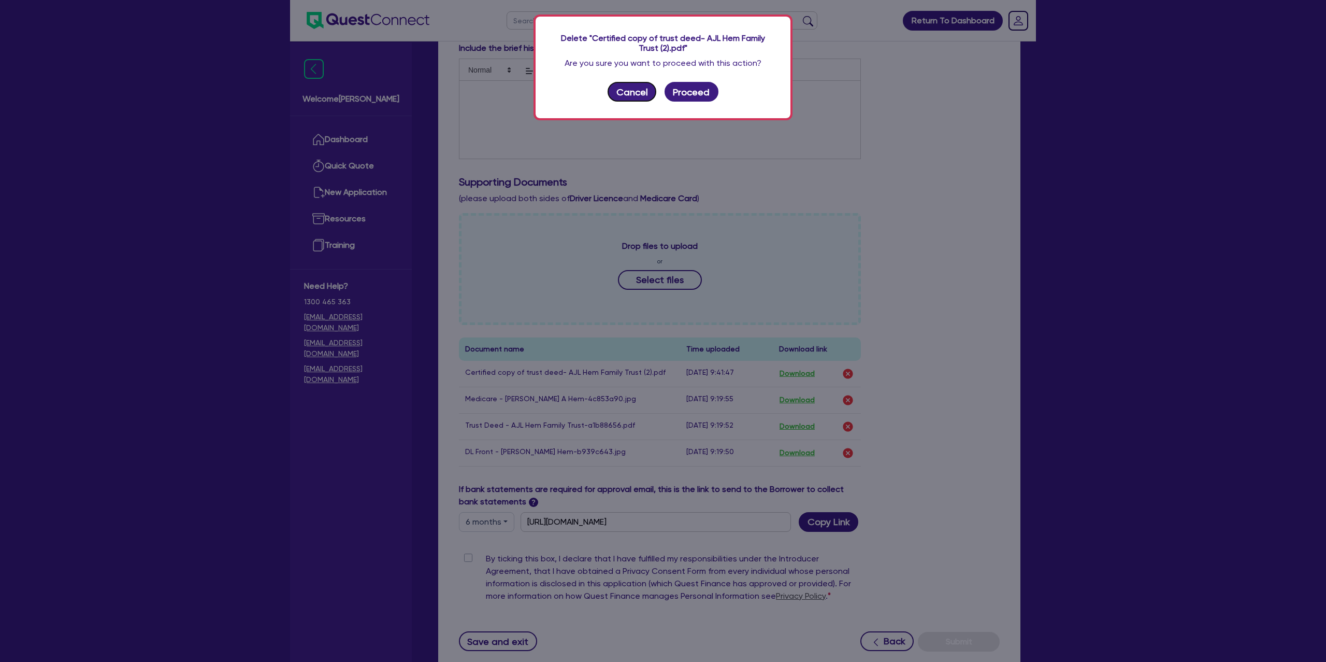
click at [634, 92] on button "Cancel" at bounding box center [632, 92] width 49 height 20
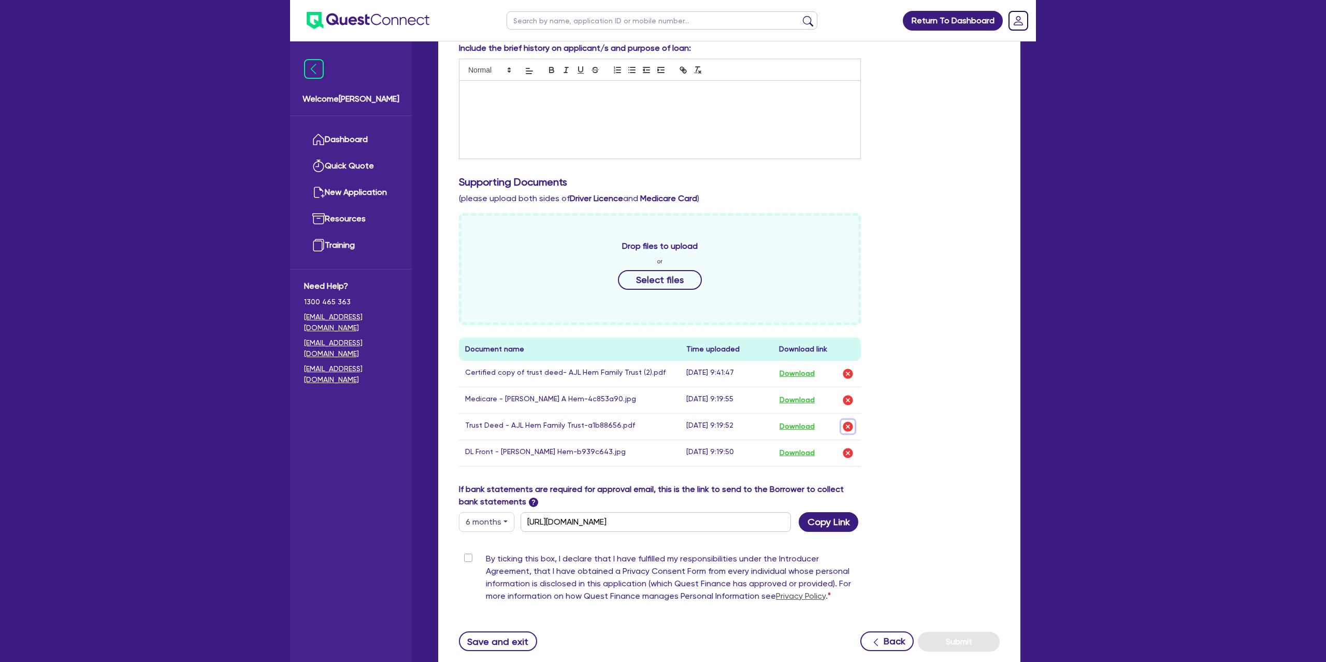
click at [846, 426] on img "button" at bounding box center [848, 426] width 12 height 12
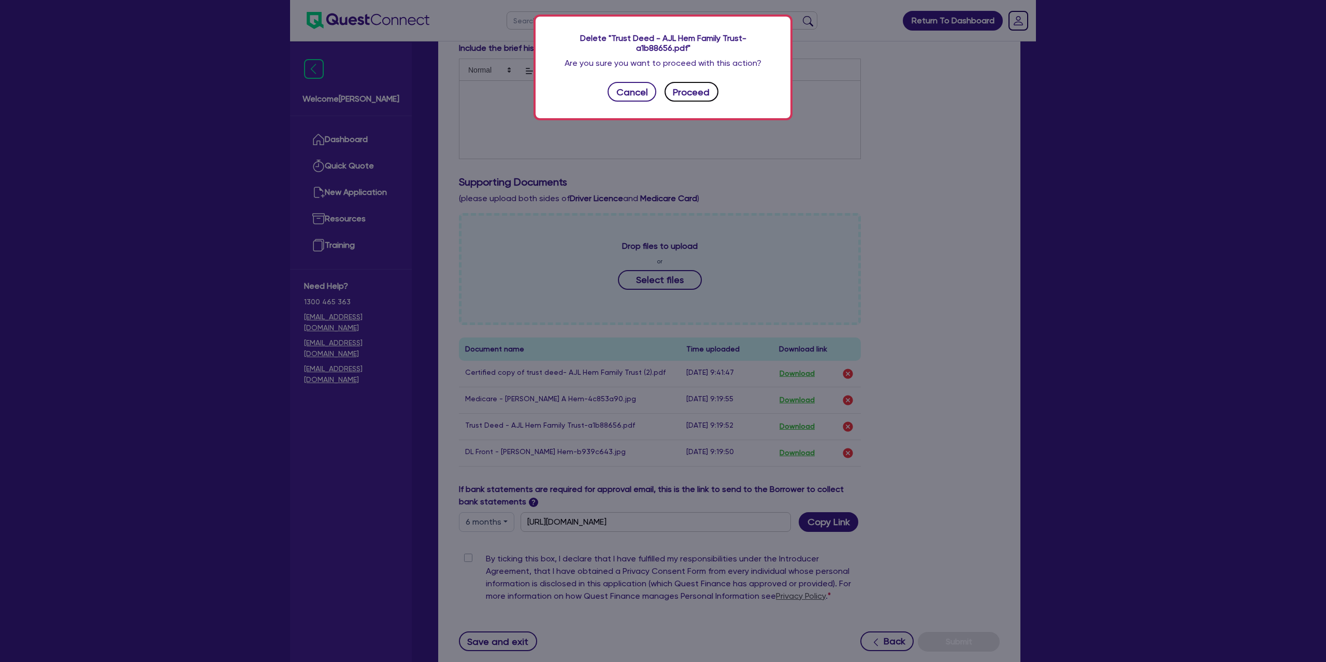
click at [677, 95] on button "Proceed" at bounding box center [692, 92] width 54 height 20
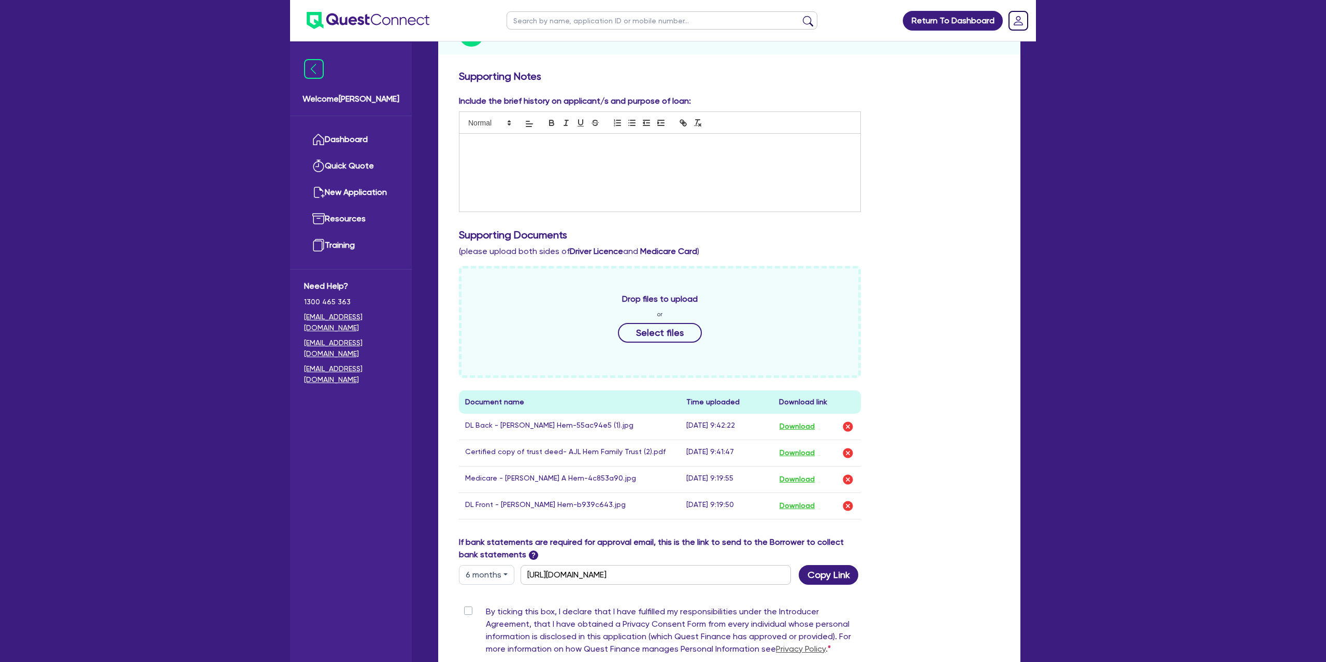
scroll to position [0, 0]
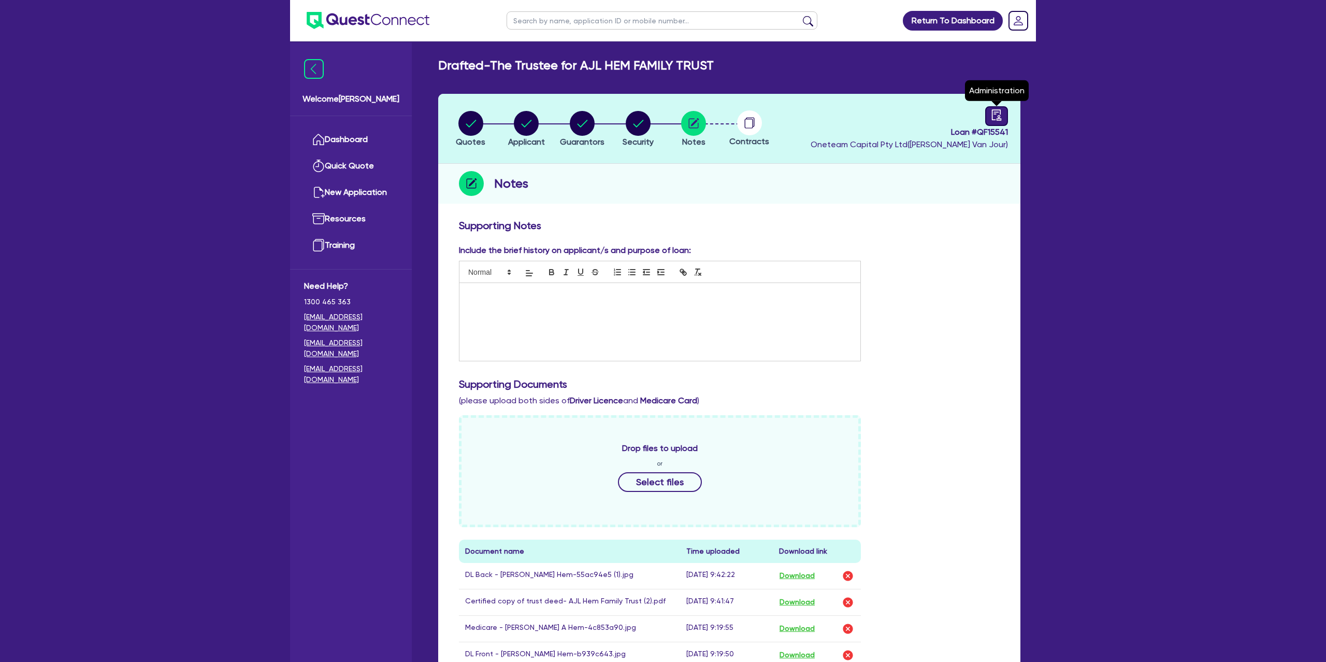
click at [992, 111] on icon "audit" at bounding box center [996, 114] width 9 height 11
select select "DRAFTED_NEW"
select select "Other"
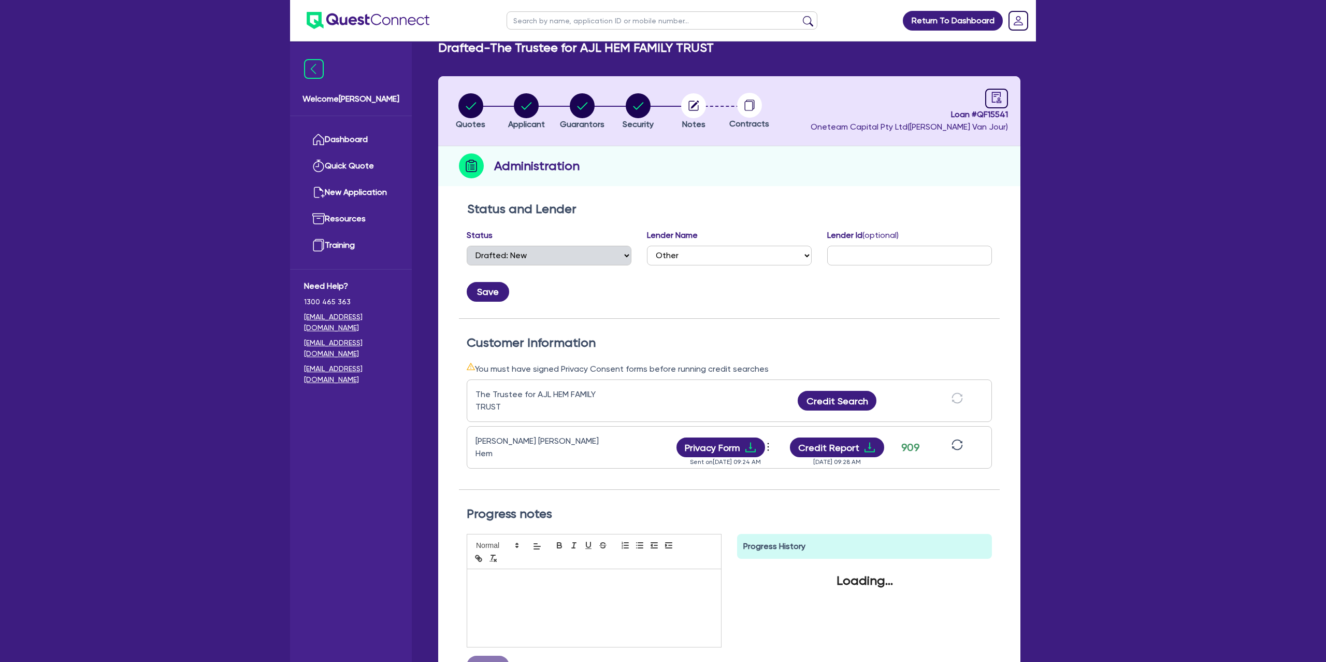
scroll to position [83, 0]
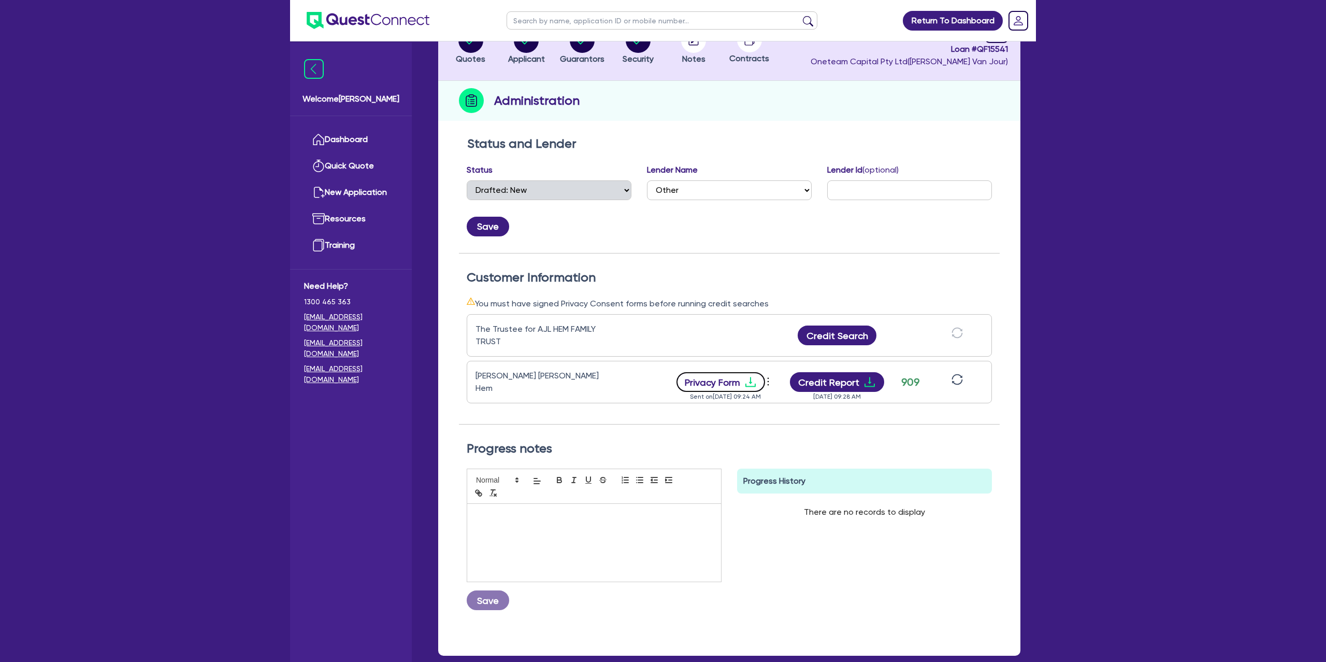
click at [751, 378] on icon "download" at bounding box center [750, 382] width 12 height 12
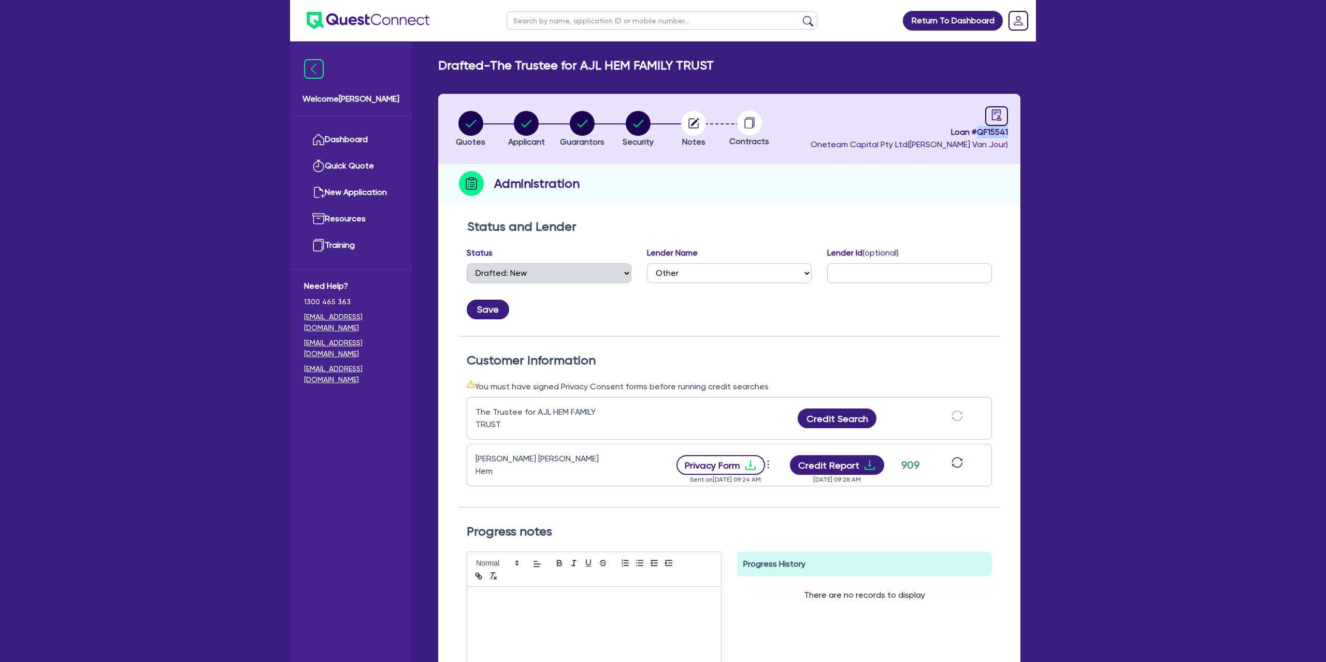
drag, startPoint x: 978, startPoint y: 132, endPoint x: 1043, endPoint y: 137, distance: 65.5
click at [1043, 137] on div "Return To Dashboard Edit Profile Logout Welcome Gabriel Dashboard Quick Quote N…" at bounding box center [662, 400] width 761 height 801
copy span "QF15541"
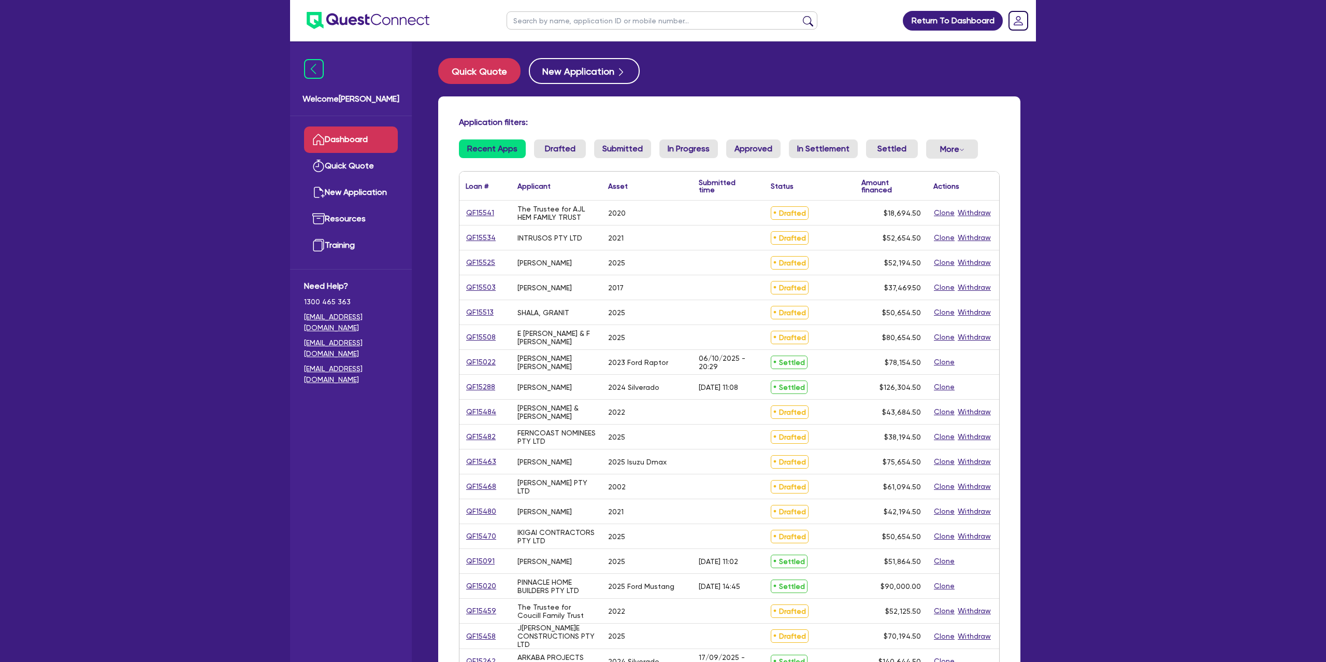
click at [541, 25] on input "text" at bounding box center [662, 20] width 311 height 18
click at [800, 16] on button "submit" at bounding box center [808, 23] width 17 height 15
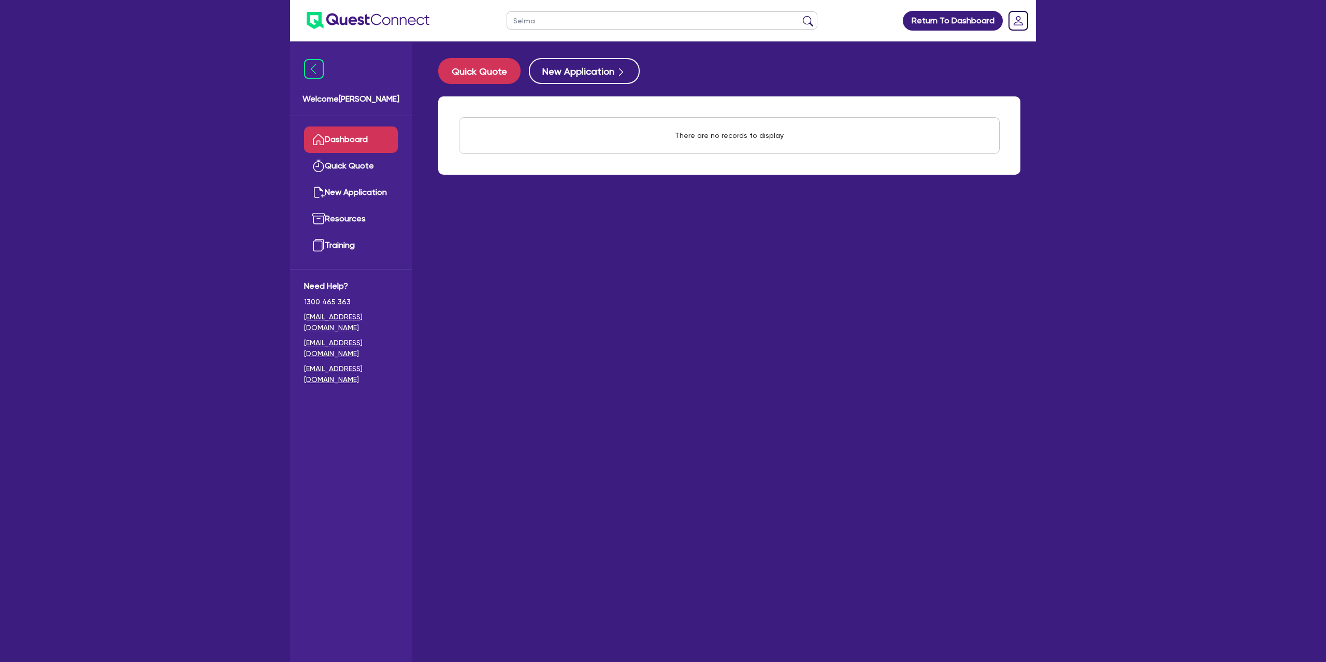
click at [550, 23] on input "Selma" at bounding box center [662, 20] width 311 height 18
type input "S"
type input "I"
type input "g"
click at [800, 16] on button "submit" at bounding box center [808, 23] width 17 height 15
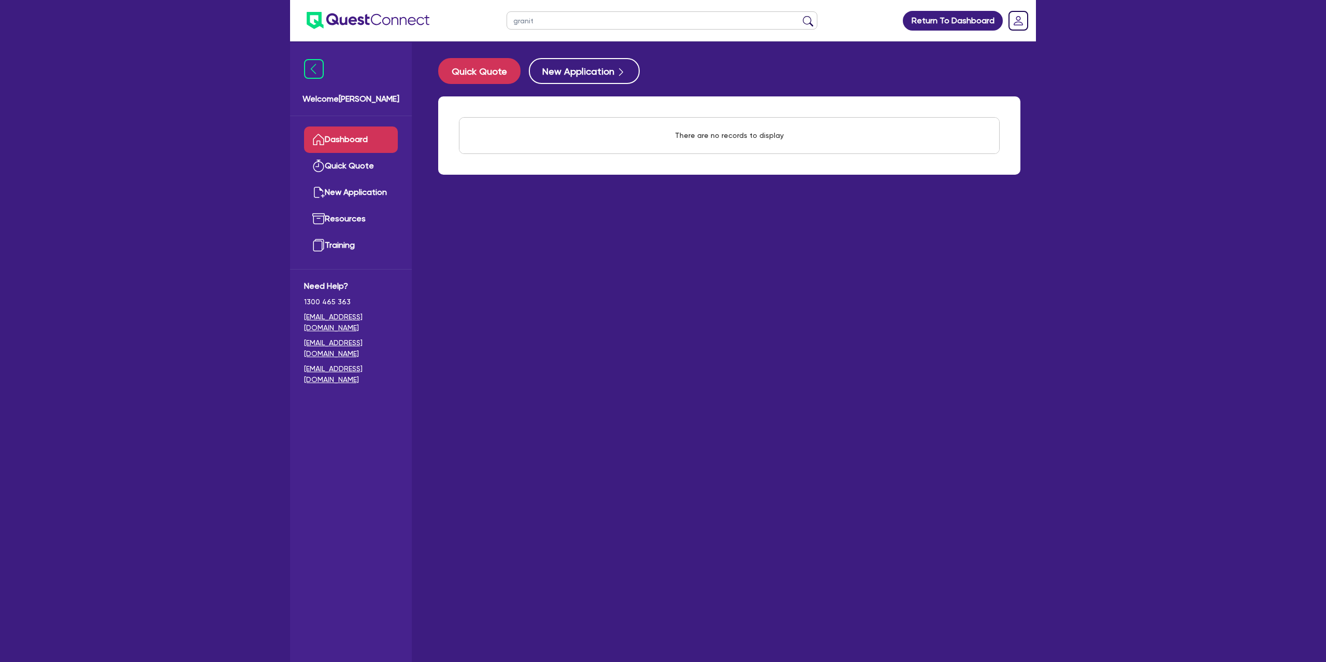
type input "granit"
click at [800, 16] on button "submit" at bounding box center [808, 23] width 17 height 15
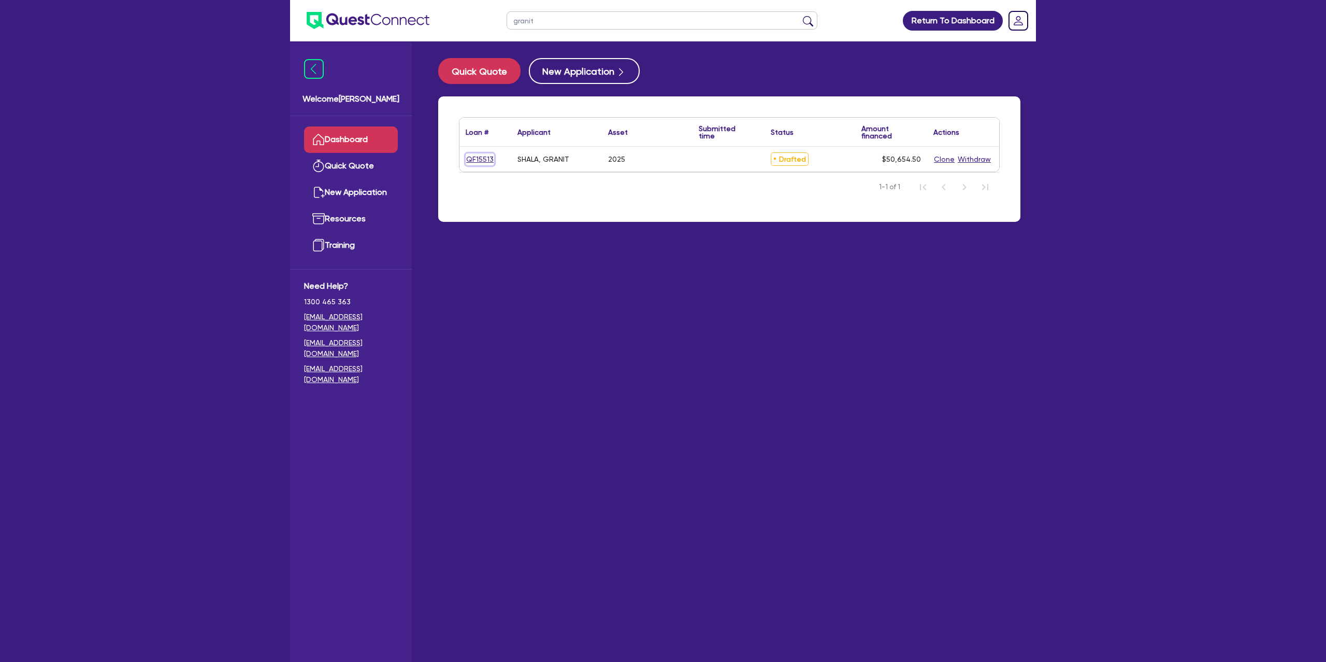
click at [471, 159] on link "QF15513" at bounding box center [480, 159] width 28 height 12
select select "Other"
select select "CARS_AND_LIGHT_TRUCKS"
select select "PASSENGER_VEHICLES"
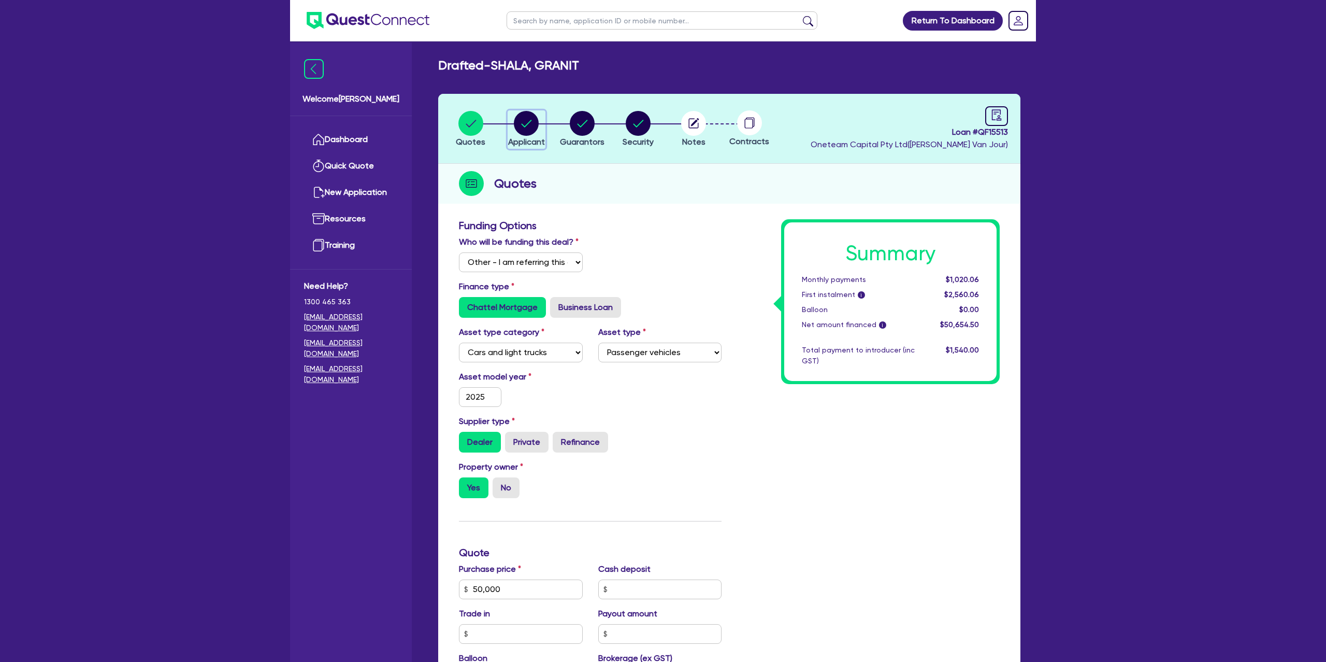
click at [521, 123] on circle "button" at bounding box center [526, 123] width 25 height 25
select select "SOLE_TRADER"
select select "BUILDING_CONSTRUCTION"
select select "TRADES_SERVICES_CONSUMERS"
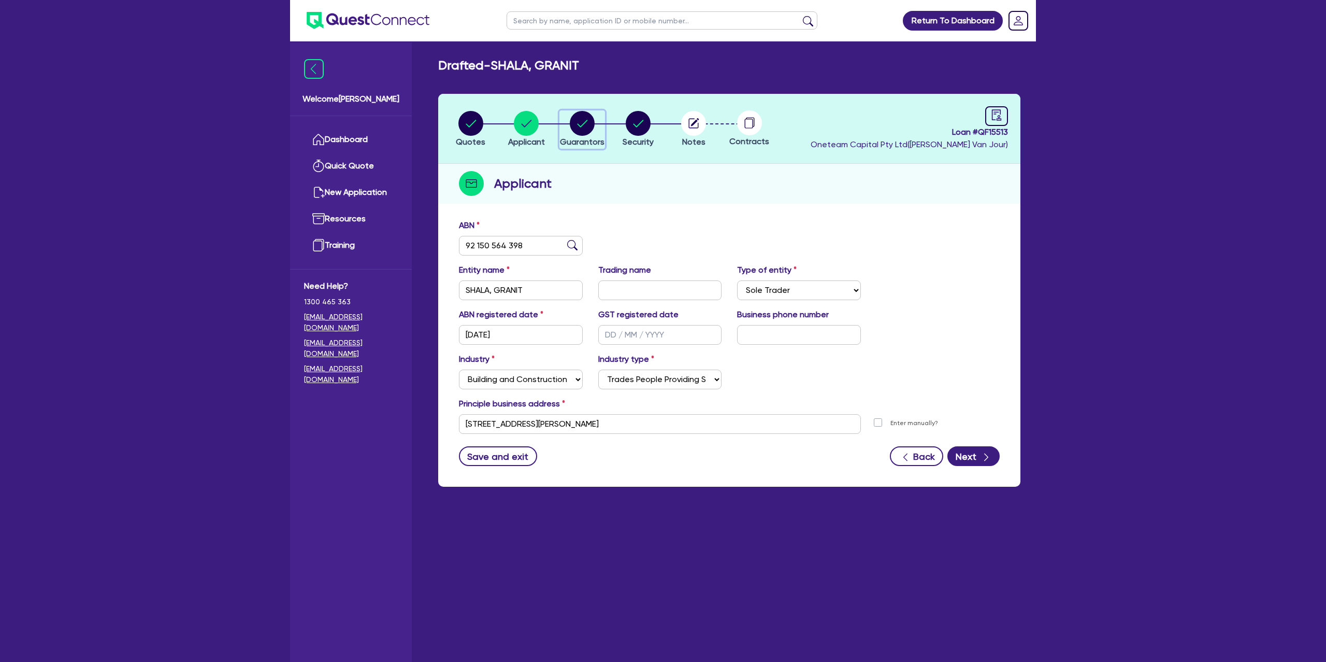
click at [582, 130] on circle "button" at bounding box center [582, 123] width 25 height 25
select select "MR"
select select "[GEOGRAPHIC_DATA]"
select select "MARRIED"
select select "PROPERTY"
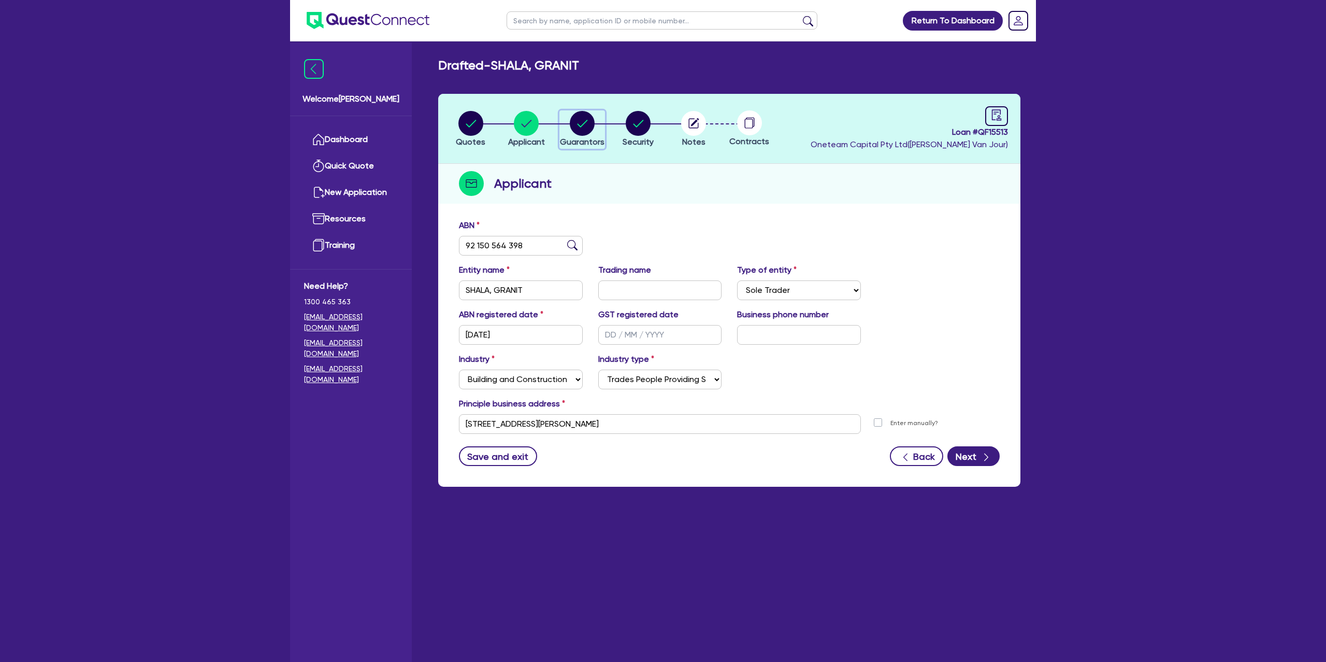
select select "MORTGAGE"
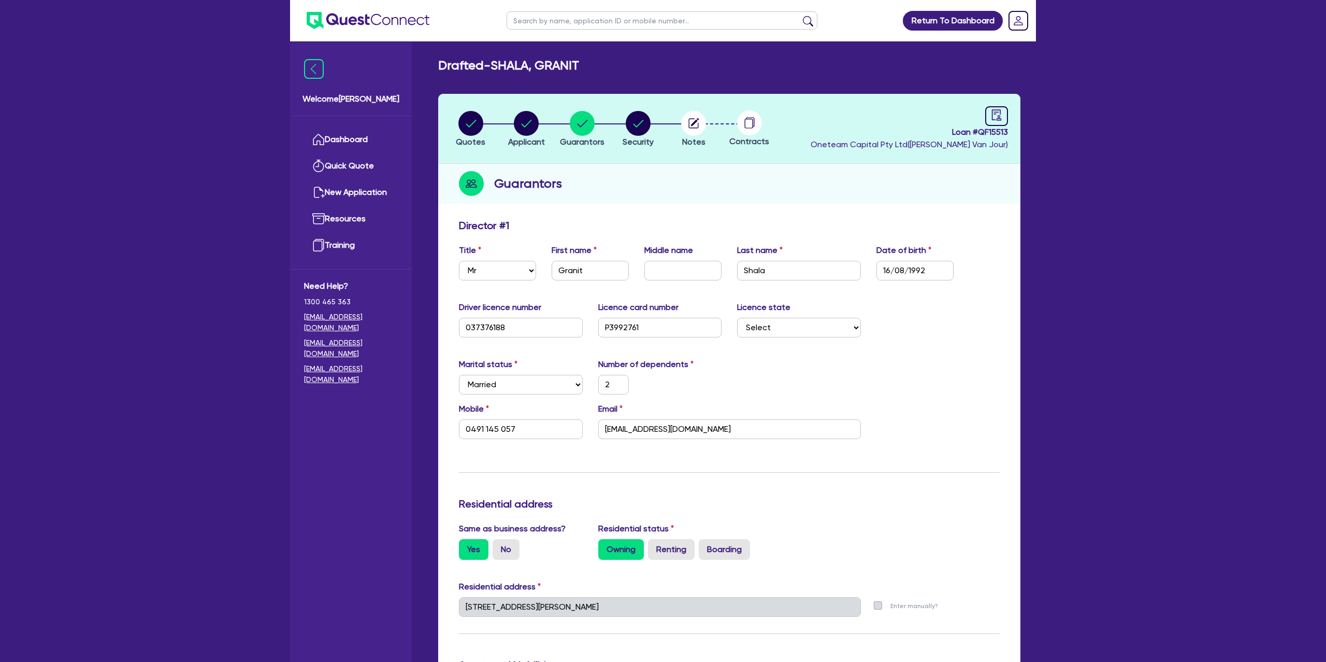
click at [658, 127] on li "Security" at bounding box center [638, 128] width 56 height 36
click at [475, 118] on circle "button" at bounding box center [470, 123] width 25 height 25
select select "Other"
select select "CARS_AND_LIGHT_TRUCKS"
select select "PASSENGER_VEHICLES"
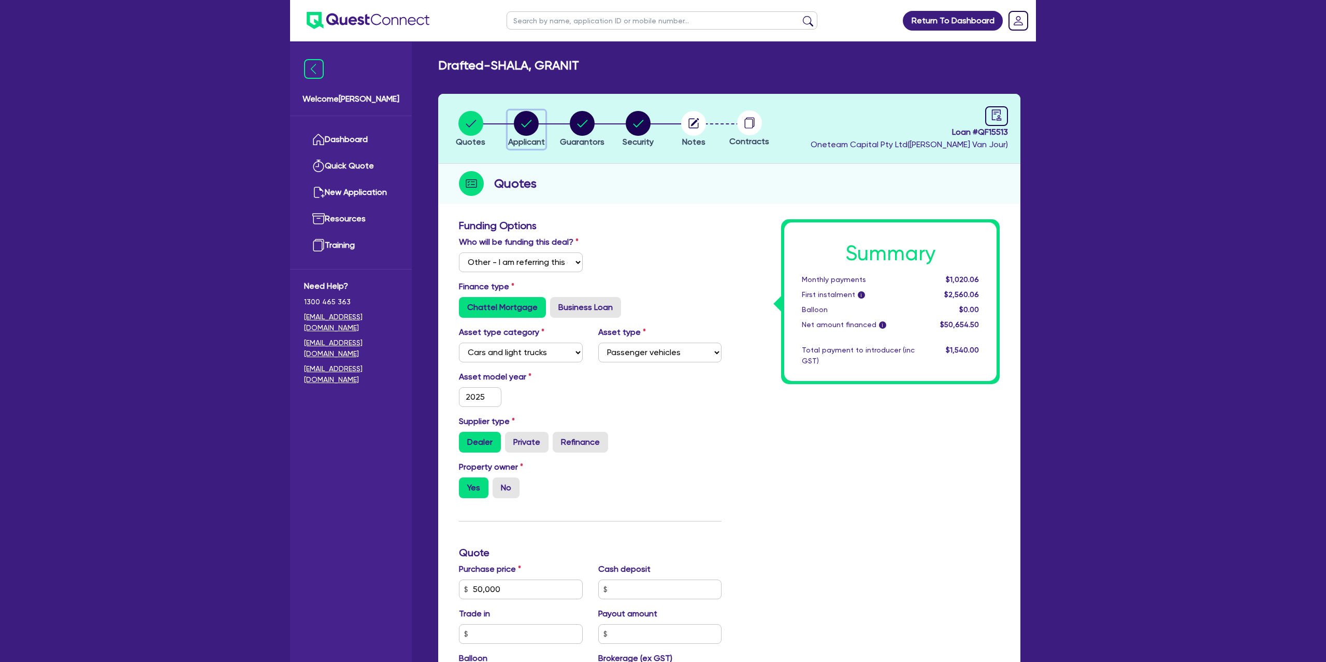
click at [522, 114] on circle "button" at bounding box center [526, 123] width 25 height 25
select select "SOLE_TRADER"
select select "BUILDING_CONSTRUCTION"
select select "TRADES_SERVICES_CONSUMERS"
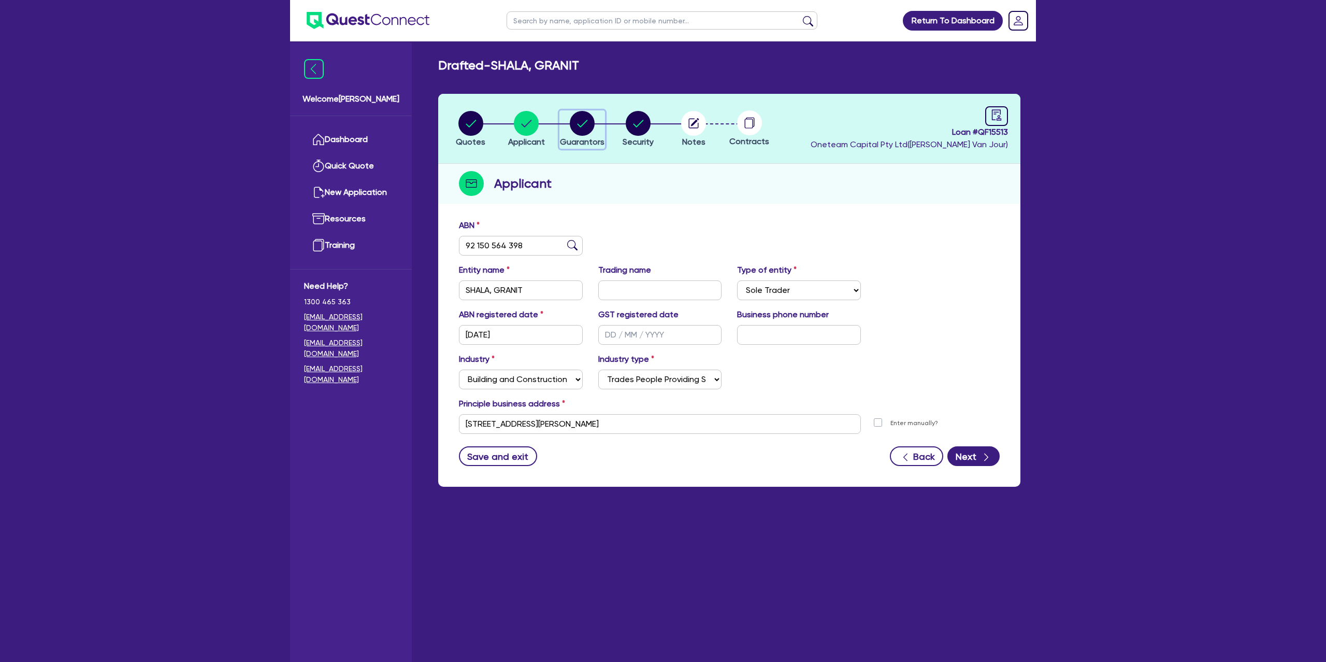
click at [592, 121] on circle "button" at bounding box center [582, 123] width 25 height 25
select select "MR"
select select "[GEOGRAPHIC_DATA]"
select select "MARRIED"
select select "PROPERTY"
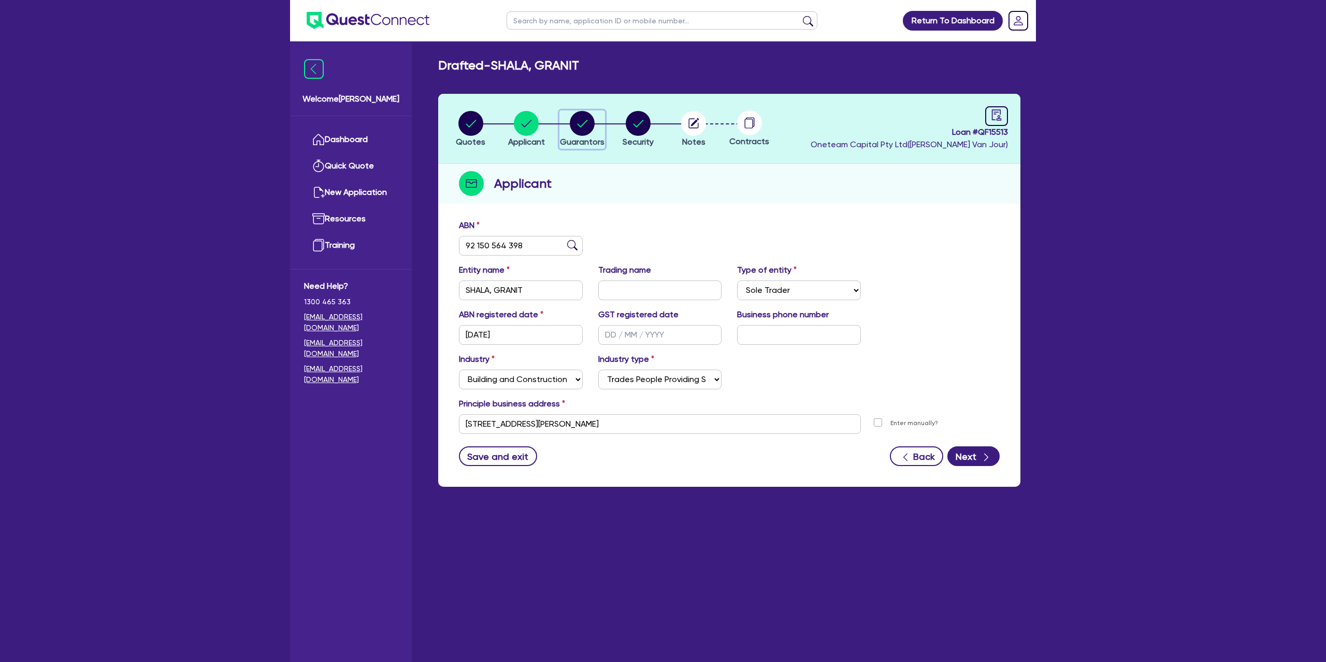
select select "MORTGAGE"
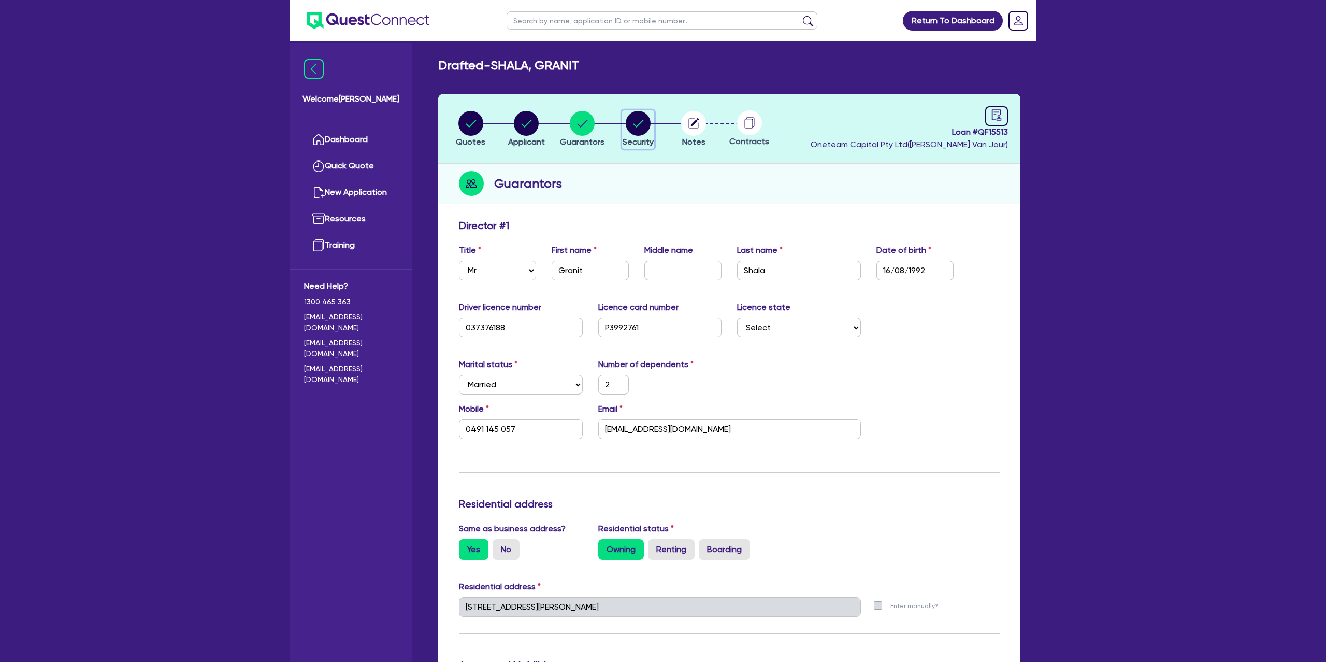
click at [648, 121] on circle "button" at bounding box center [638, 123] width 25 height 25
select select "CARS_AND_LIGHT_TRUCKS"
select select "PASSENGER_VEHICLES"
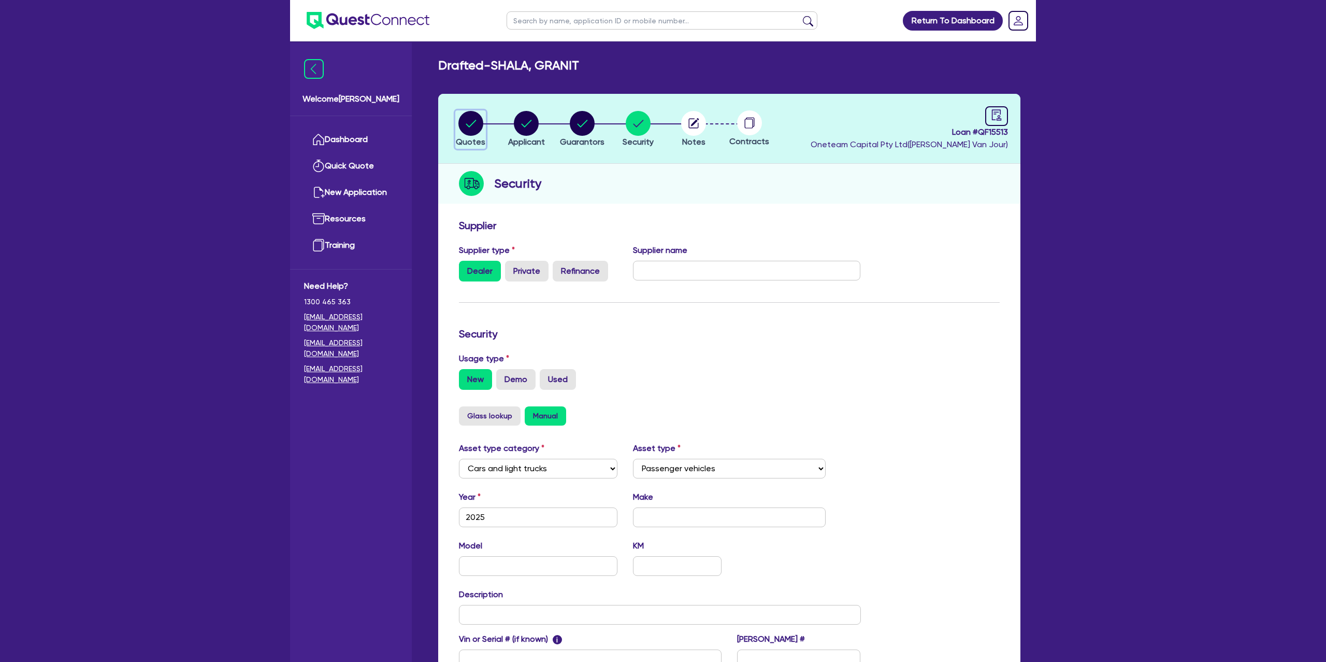
click at [480, 118] on circle "button" at bounding box center [470, 123] width 25 height 25
select select "Other"
select select "CARS_AND_LIGHT_TRUCKS"
select select "PASSENGER_VEHICLES"
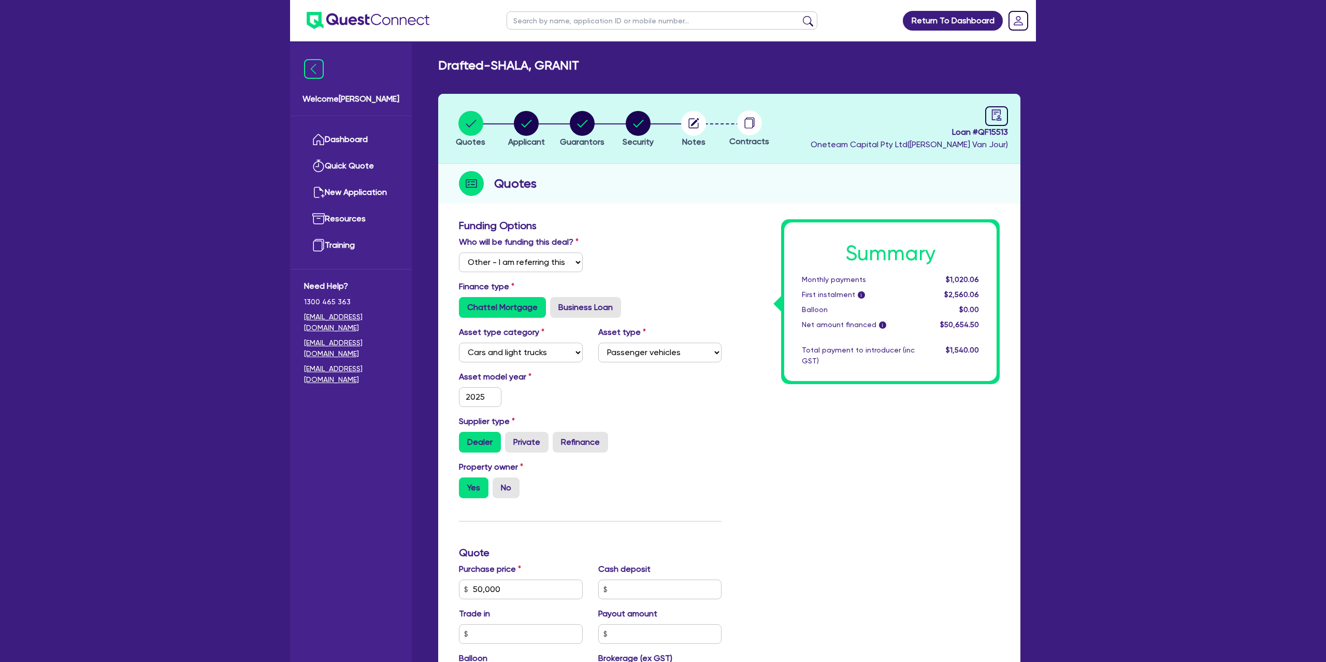
click at [527, 22] on input "text" at bounding box center [662, 20] width 311 height 18
type input "selma"
click button "submit" at bounding box center [808, 23] width 17 height 15
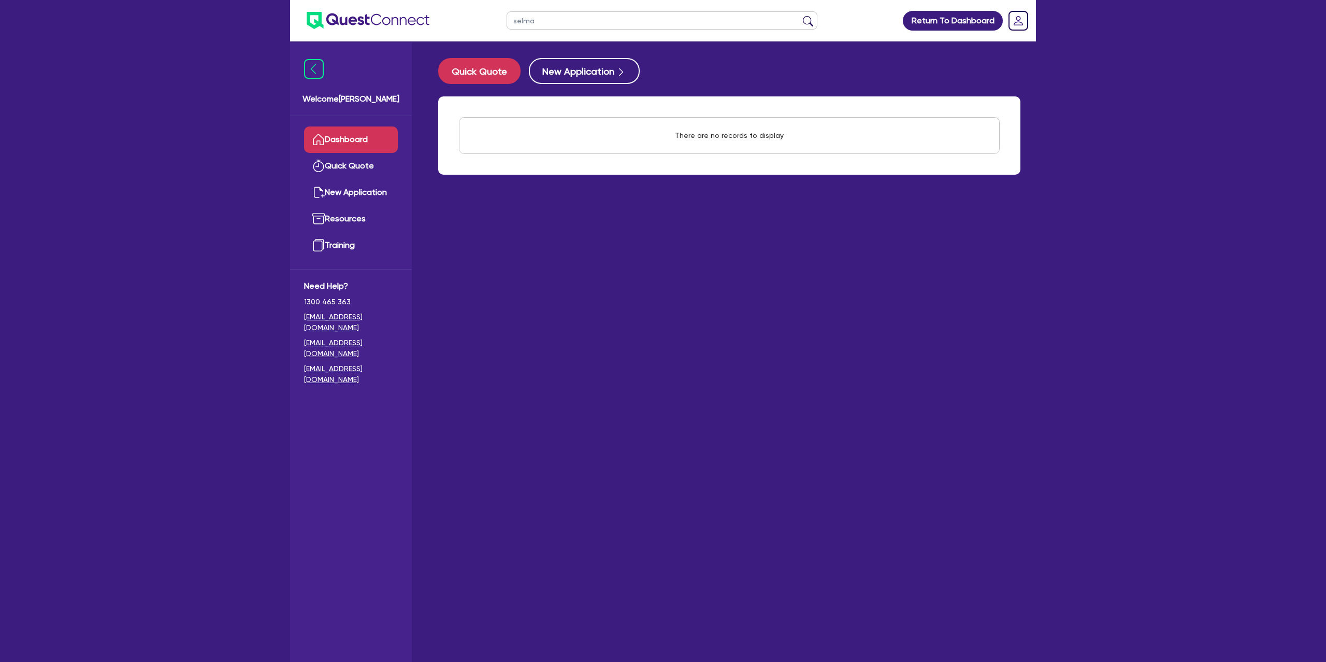
click at [599, 23] on input "selma" at bounding box center [662, 20] width 311 height 18
type input "s"
type input "granit"
click at [800, 16] on button "submit" at bounding box center [808, 23] width 17 height 15
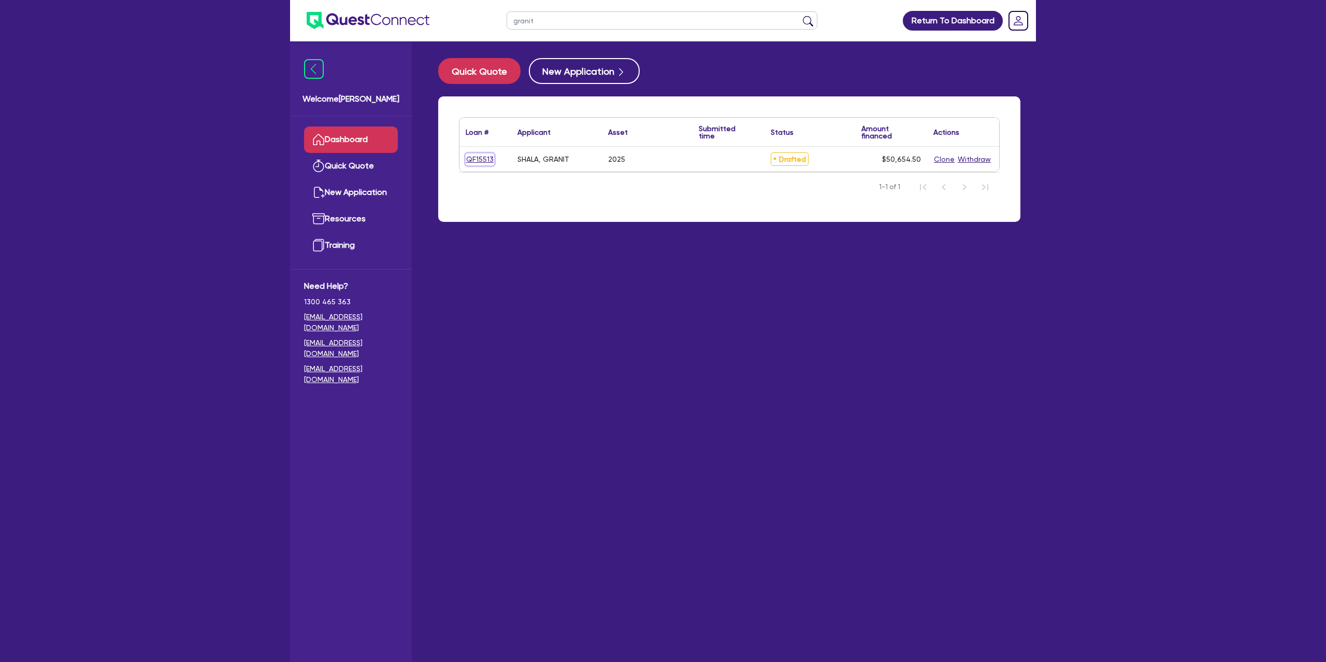
click at [478, 159] on link "QF15513" at bounding box center [480, 159] width 28 height 12
select select "Other"
select select "CARS_AND_LIGHT_TRUCKS"
select select "PASSENGER_VEHICLES"
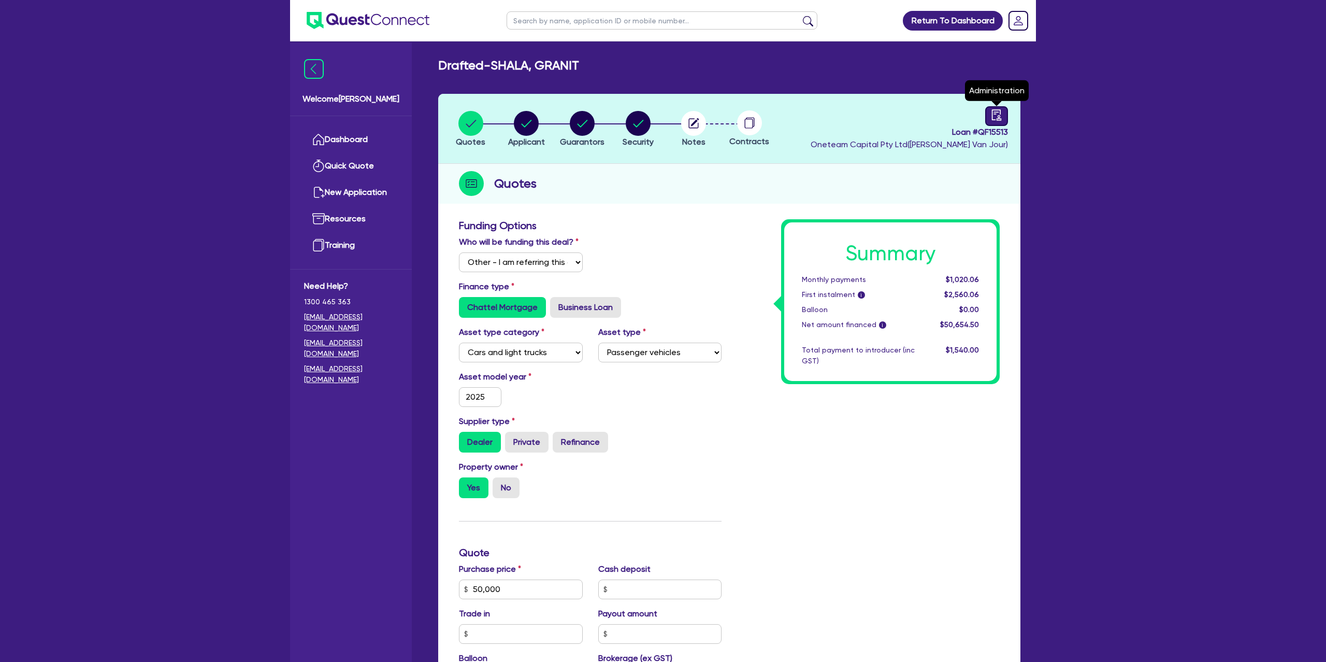
click at [1003, 116] on div at bounding box center [996, 116] width 23 height 20
select select "DRAFTED_NEW"
select select "Other"
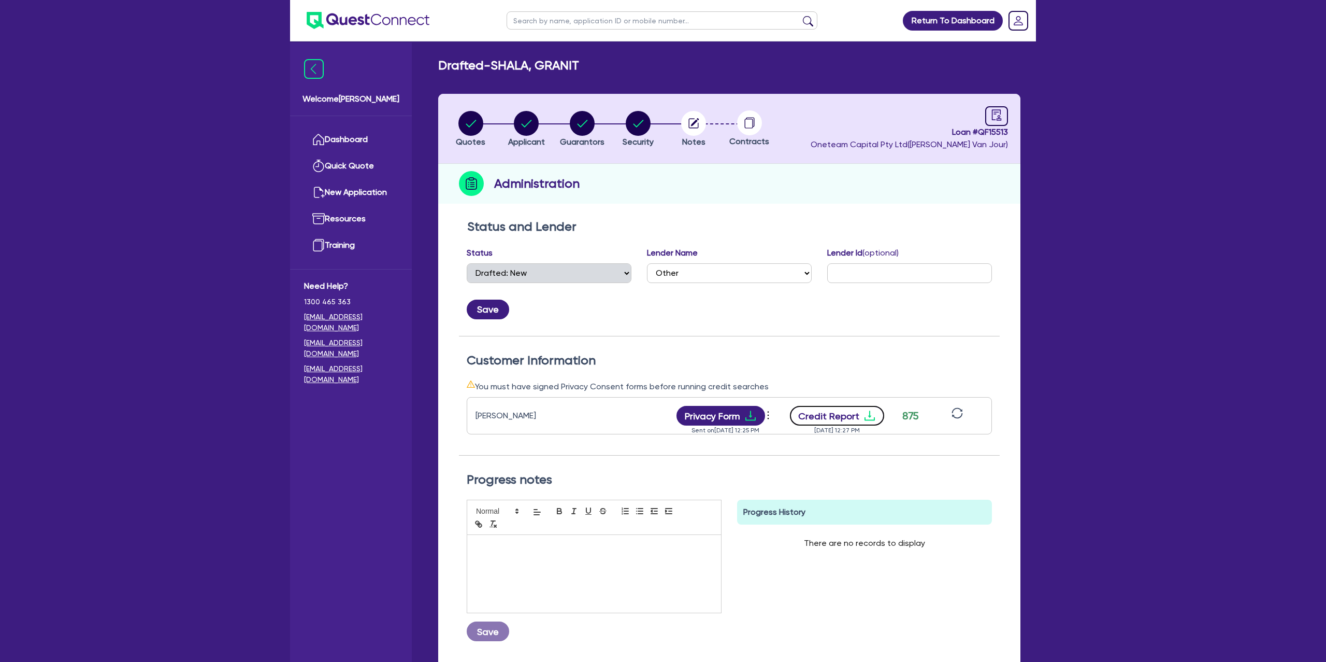
click at [876, 415] on button "Credit Report" at bounding box center [837, 416] width 95 height 20
click at [359, 135] on link "Dashboard" at bounding box center [351, 139] width 94 height 26
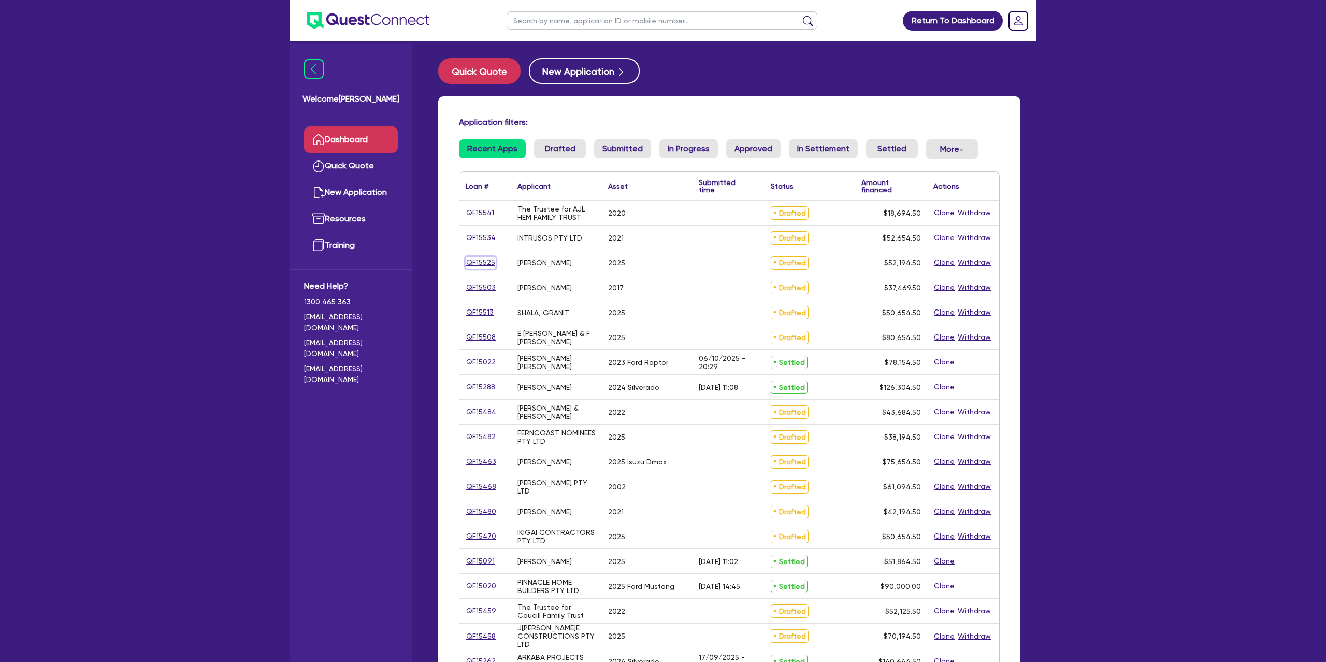
click at [483, 261] on link "QF15525" at bounding box center [481, 262] width 30 height 12
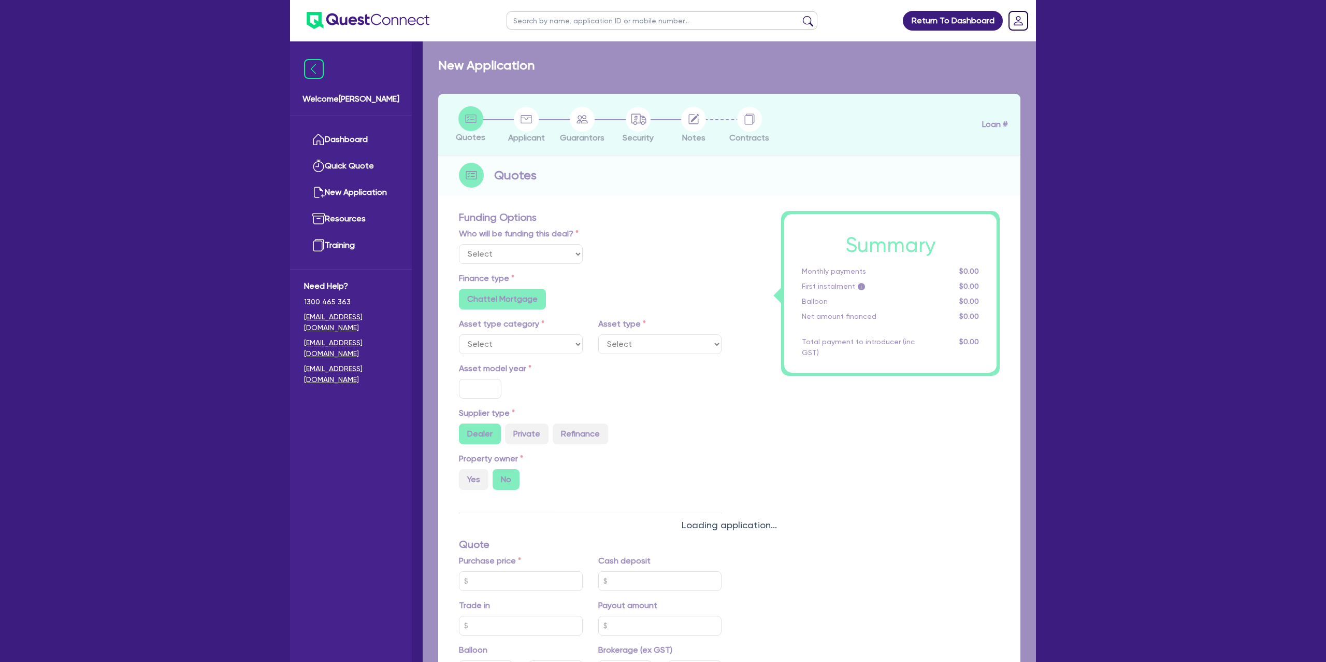
select select "Other"
select select "CARS_AND_LIGHT_TRUCKS"
type input "2025"
radio input "true"
type input "75,000"
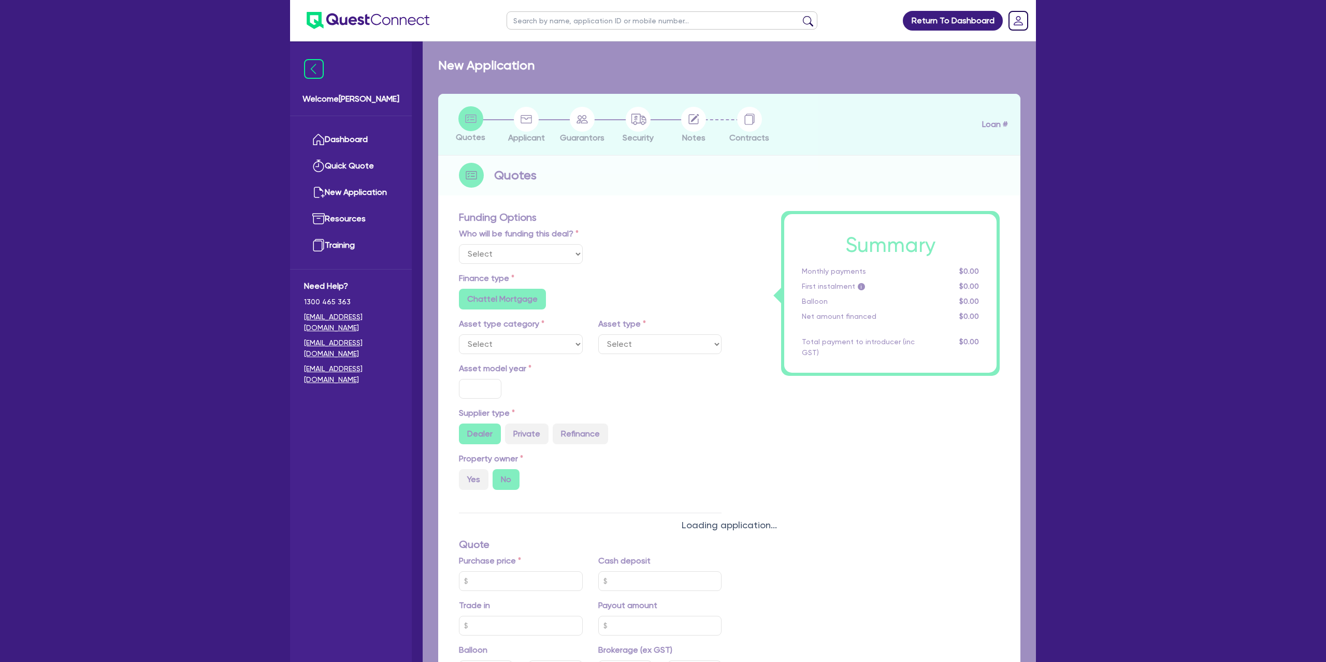
type input "25,000"
type input "15.99"
type input "1,400"
radio input "true"
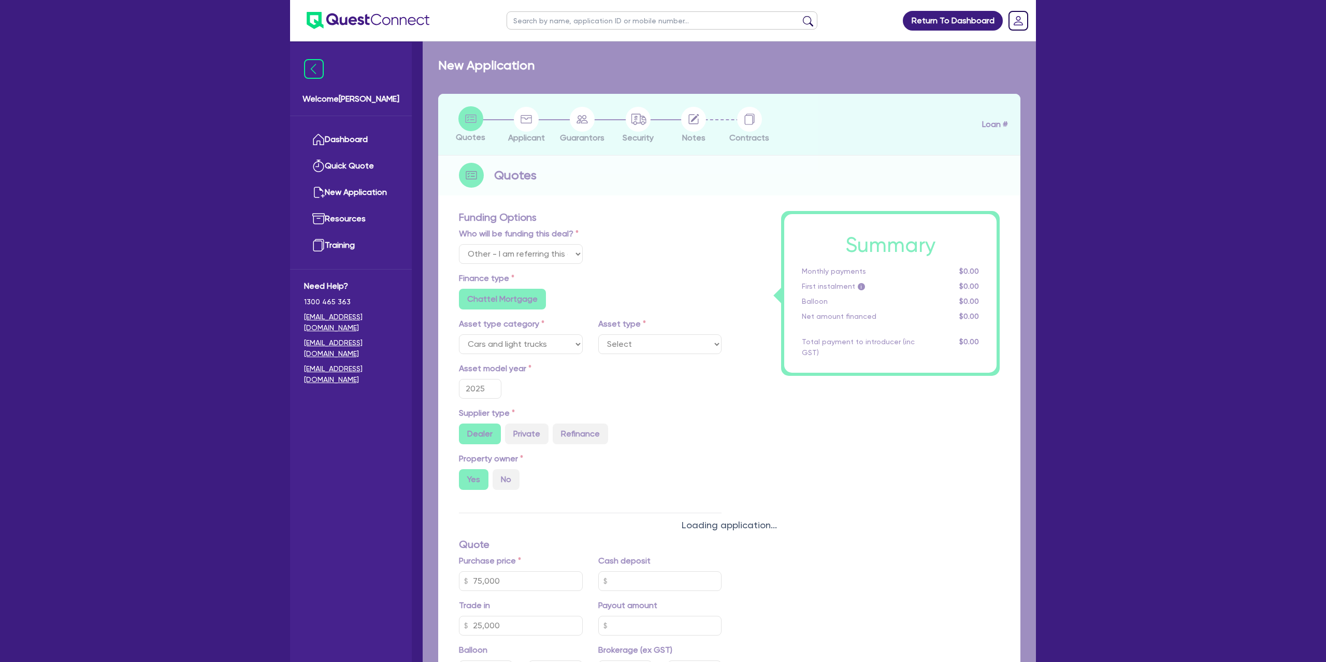
select select "PASSENGER_VEHICLES"
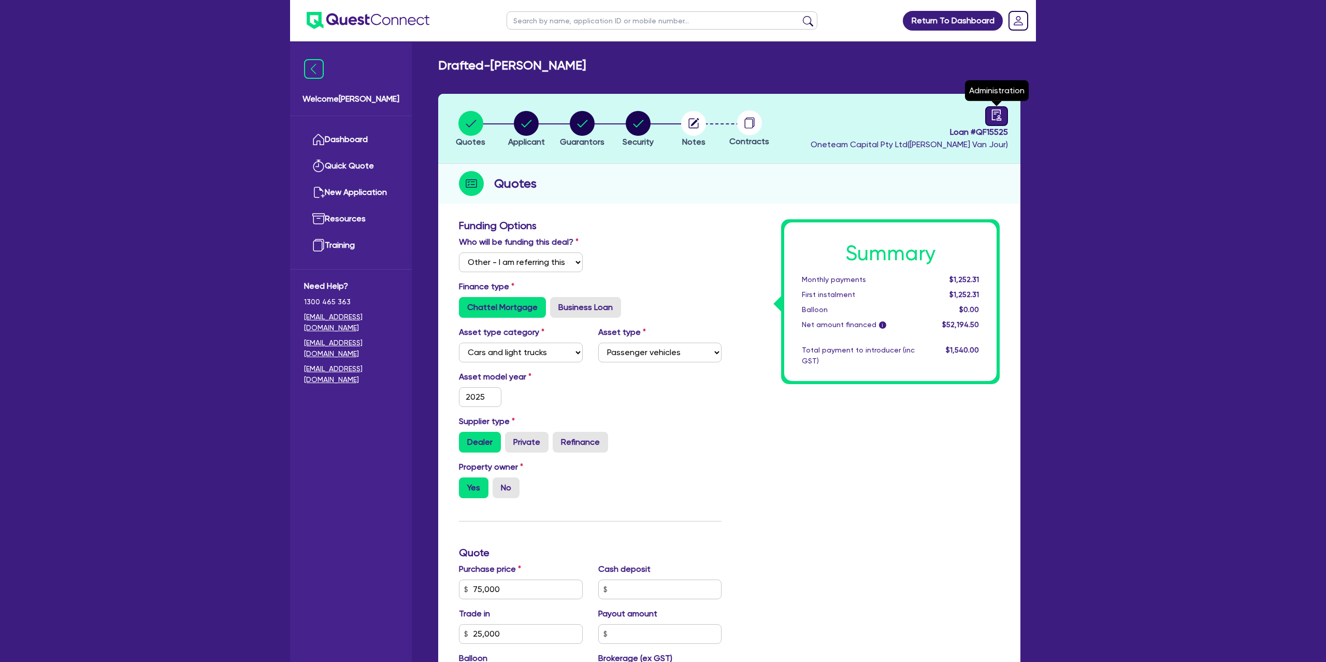
click at [992, 116] on icon "audit" at bounding box center [996, 114] width 9 height 11
select select "DRAFTED_NEW"
select select "Other"
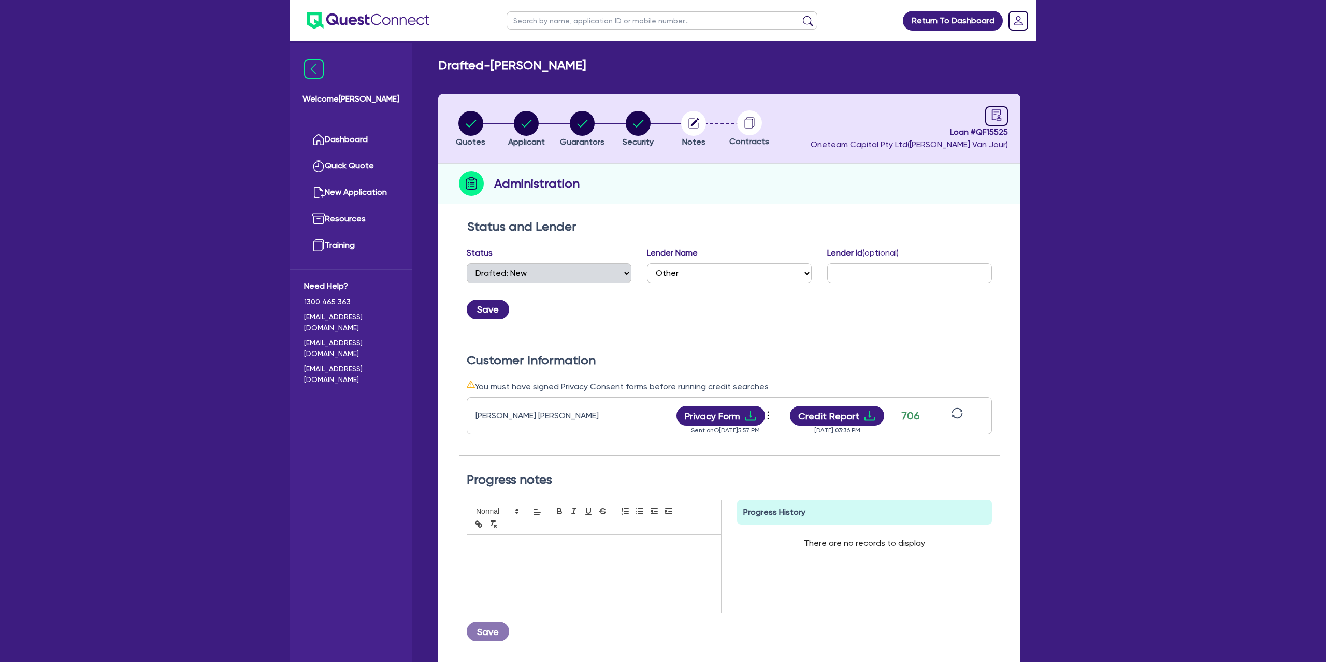
scroll to position [34, 0]
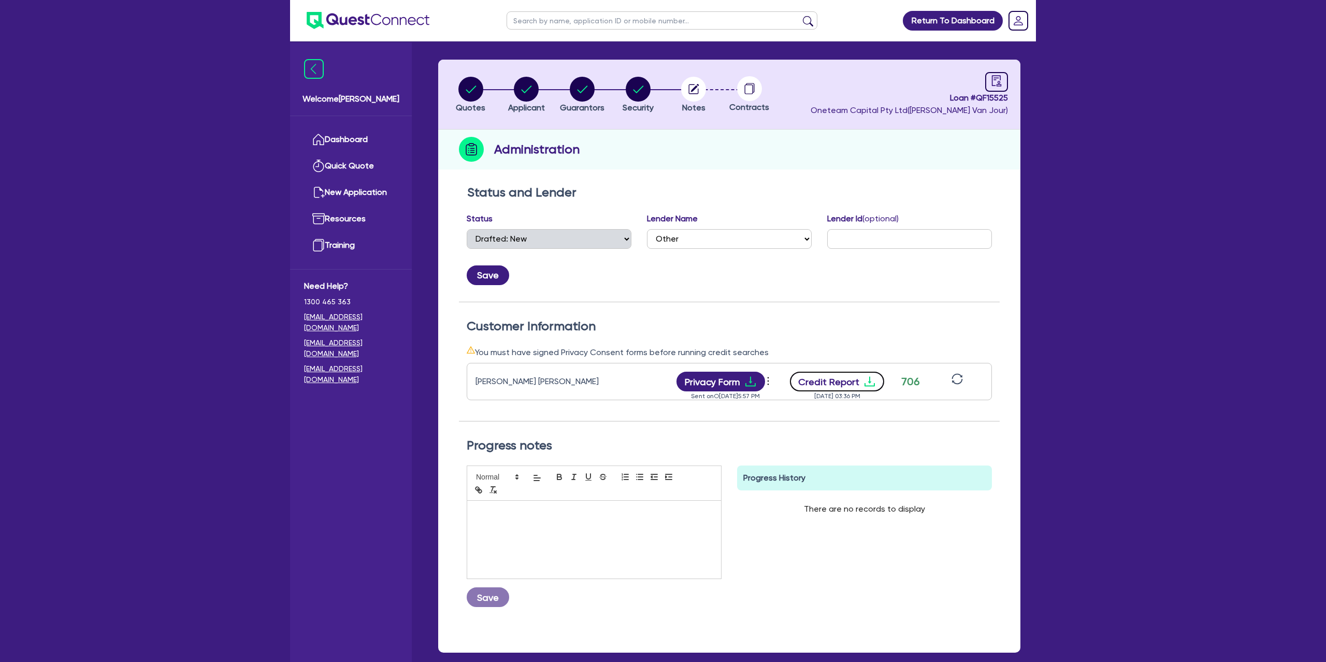
click at [867, 379] on icon "download" at bounding box center [870, 381] width 12 height 12
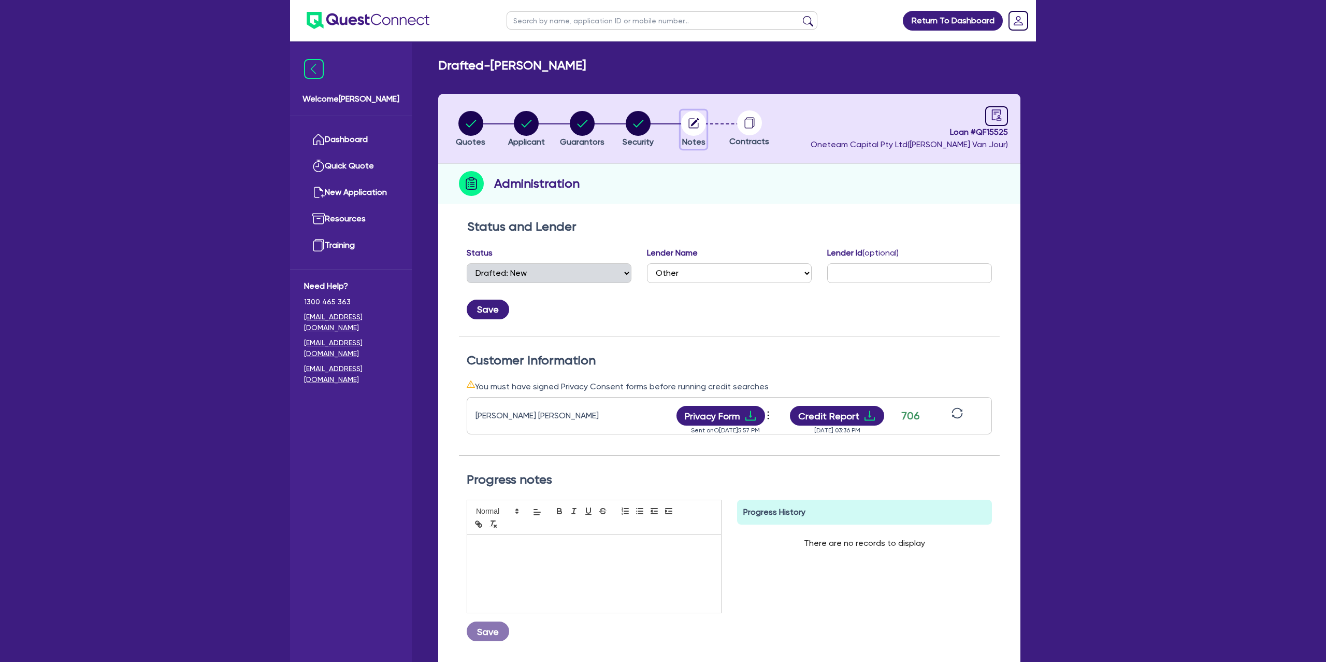
click at [699, 122] on circle "button" at bounding box center [693, 123] width 25 height 25
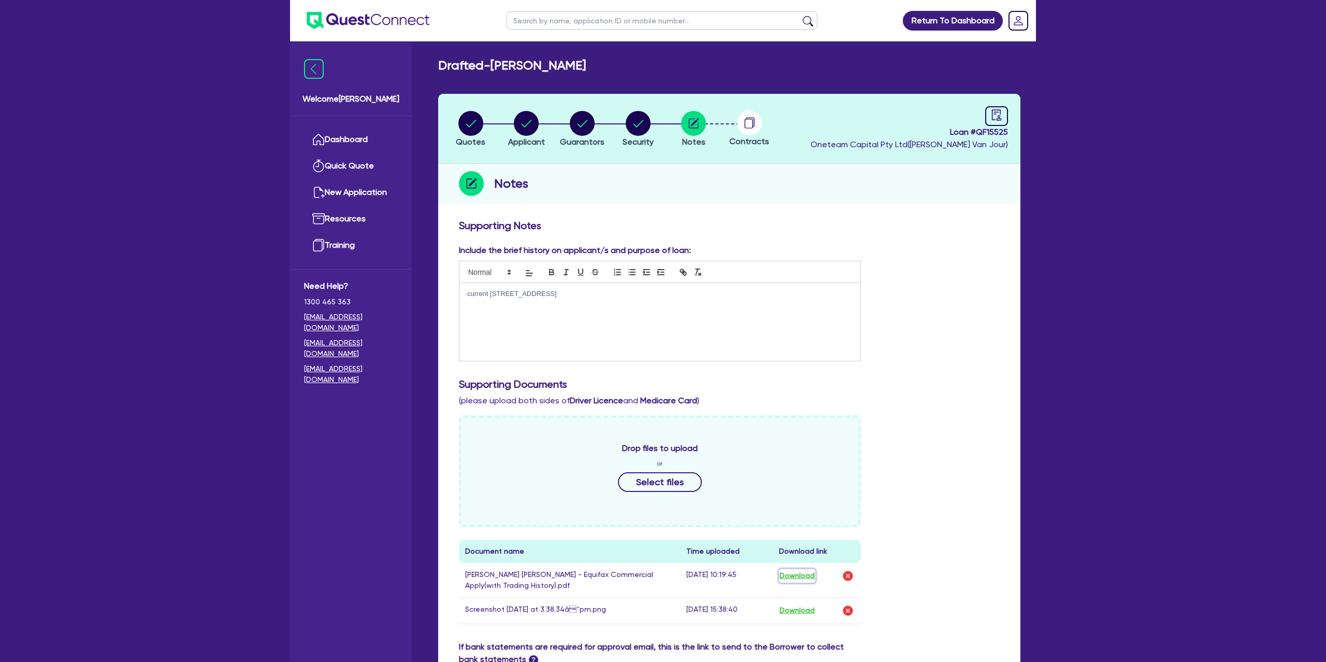
click at [801, 574] on button "Download" at bounding box center [797, 575] width 36 height 13
click at [472, 131] on circle "button" at bounding box center [470, 123] width 25 height 25
select select "Other"
select select "CARS_AND_LIGHT_TRUCKS"
select select "PASSENGER_VEHICLES"
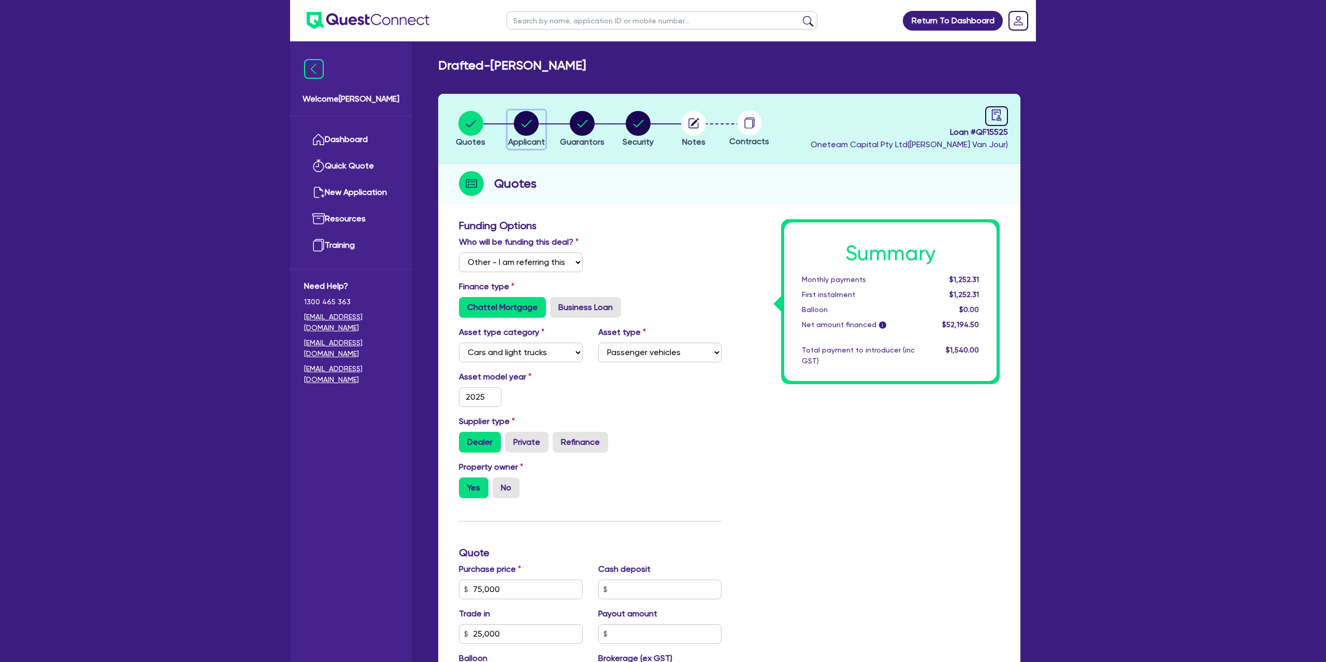
click at [527, 124] on circle "button" at bounding box center [526, 123] width 25 height 25
select select "SOLE_TRADER"
select select "BUILDING_CONSTRUCTION"
select select "BUSINESSES_CONSTRUCTION_SERVICES"
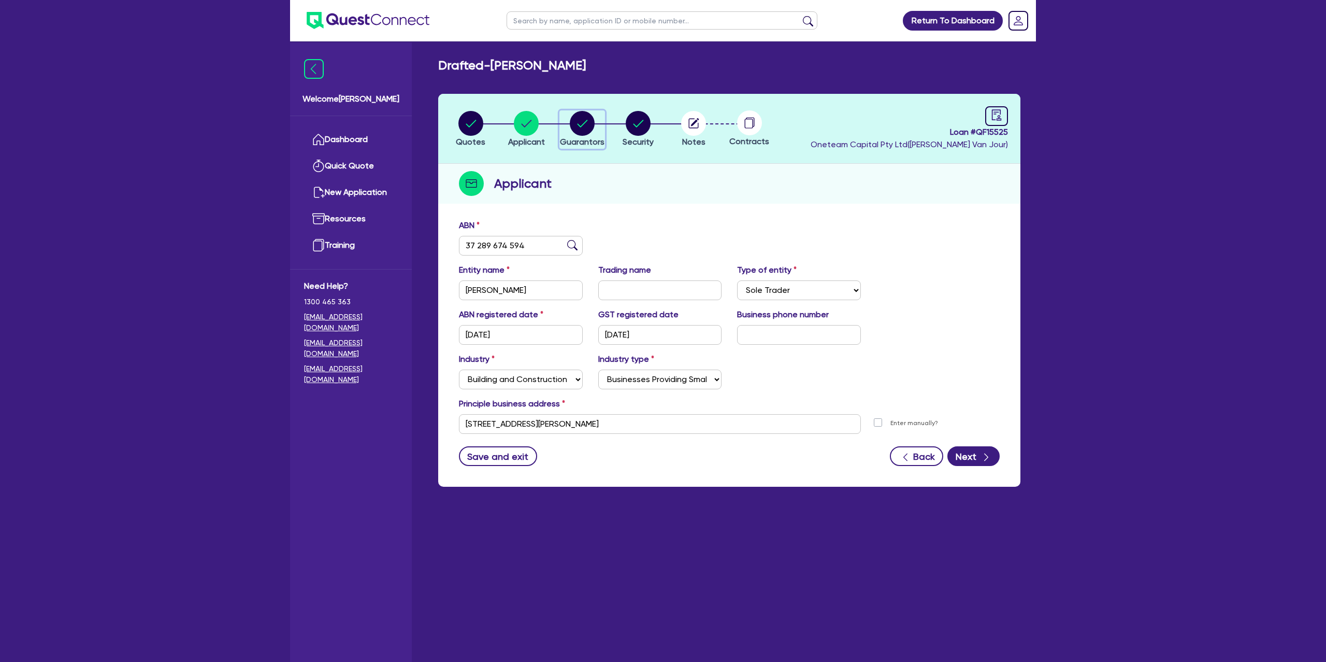
click at [580, 119] on circle "button" at bounding box center [582, 123] width 25 height 25
select select "MR"
select select "QLD"
select select "DE_FACTO"
select select "PROPERTY"
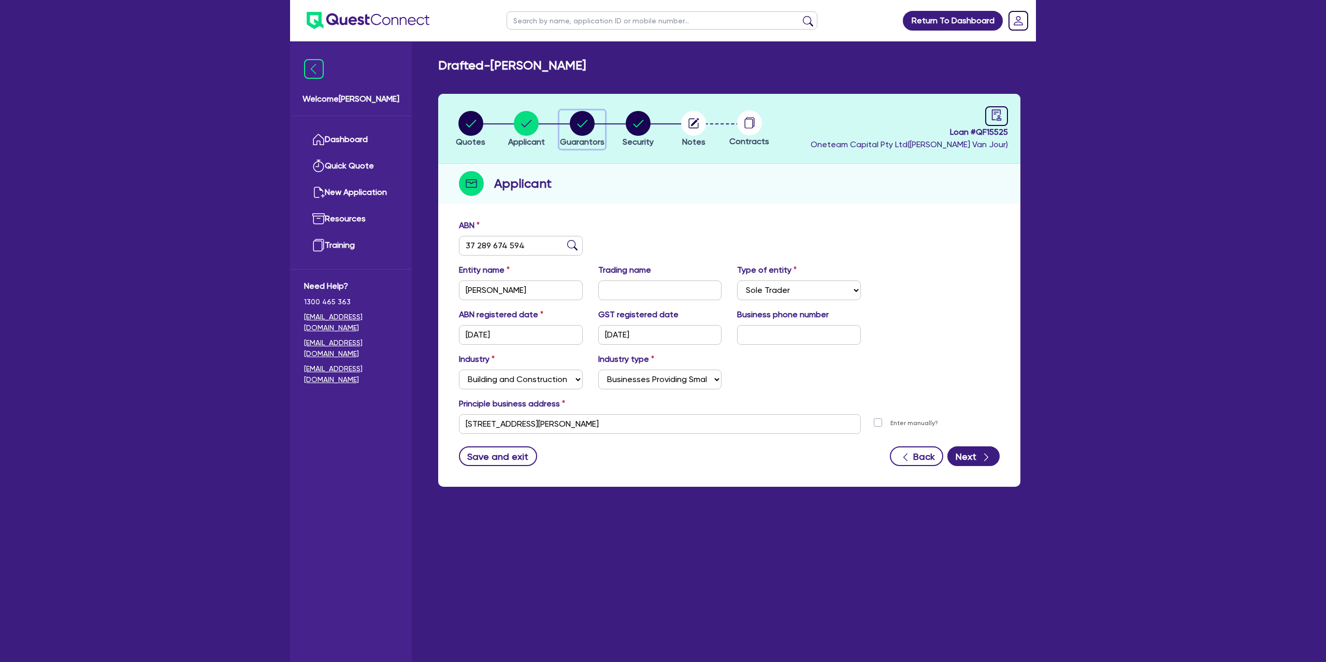
select select "CASH"
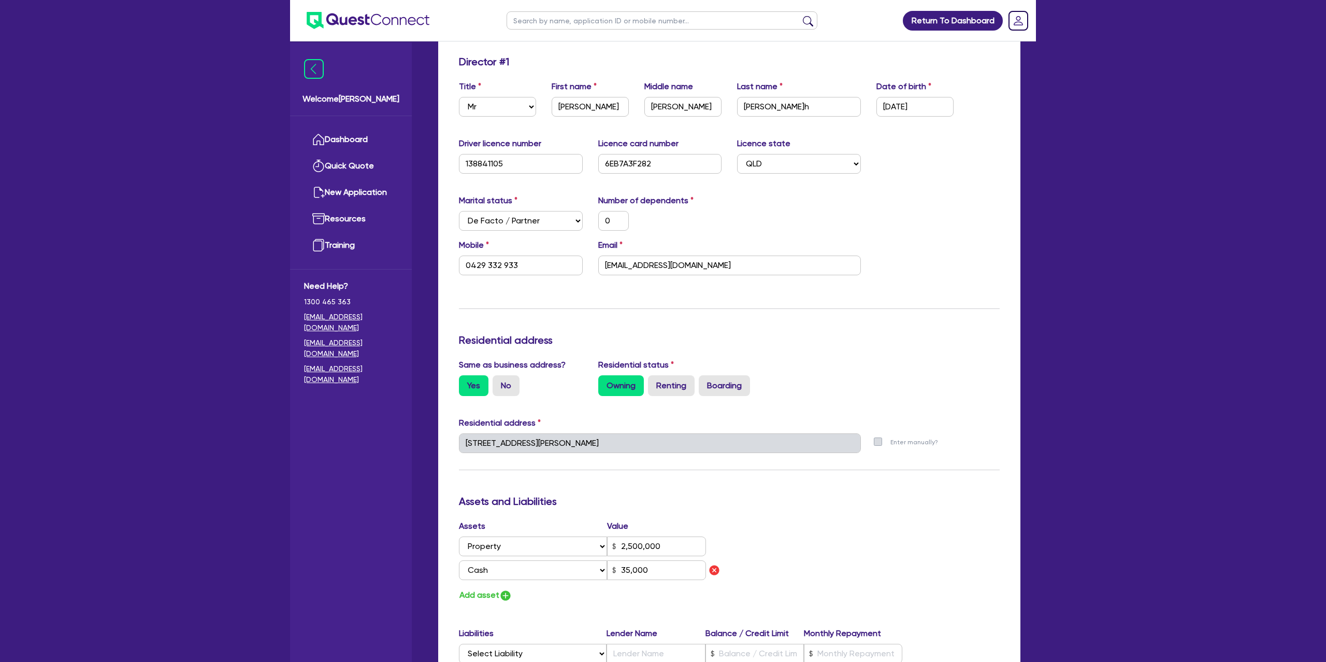
scroll to position [165, 0]
click at [959, 196] on div "Marital status Select [DEMOGRAPHIC_DATA] Married De Facto / Partner Number of d…" at bounding box center [729, 215] width 556 height 45
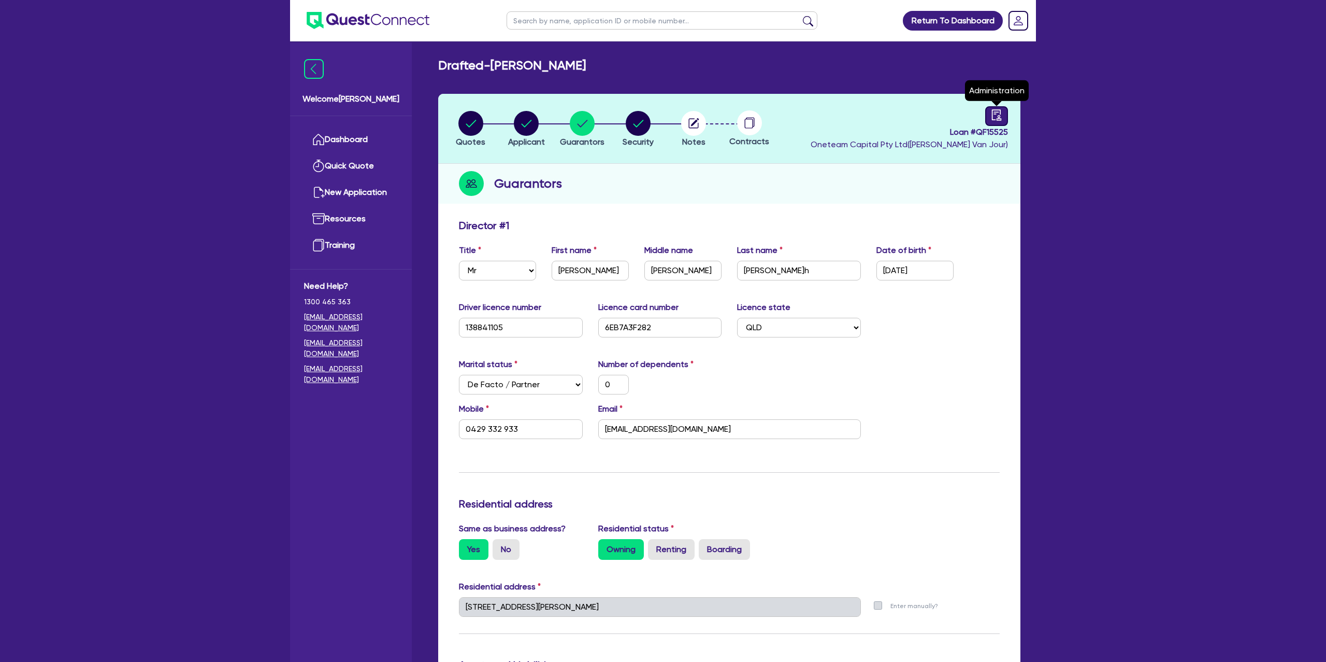
click at [995, 116] on icon "audit" at bounding box center [996, 114] width 11 height 11
select select "DRAFTED_NEW"
select select "Other"
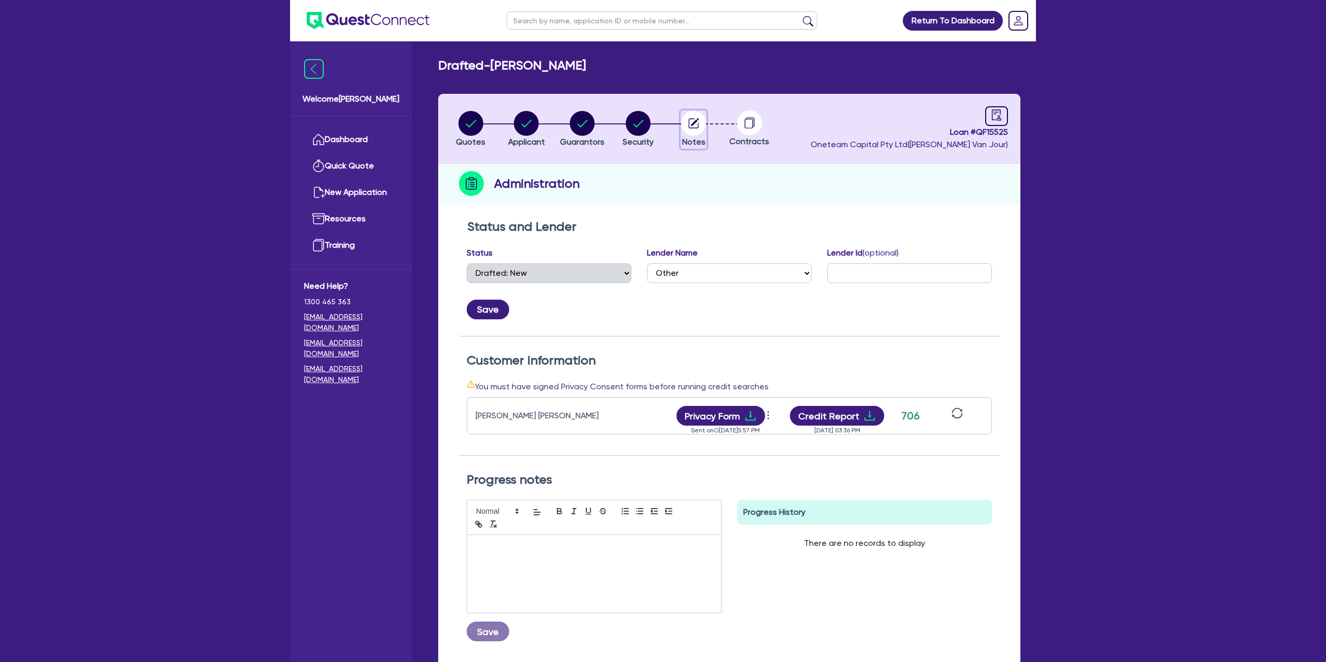
click at [697, 116] on circle "button" at bounding box center [693, 123] width 25 height 25
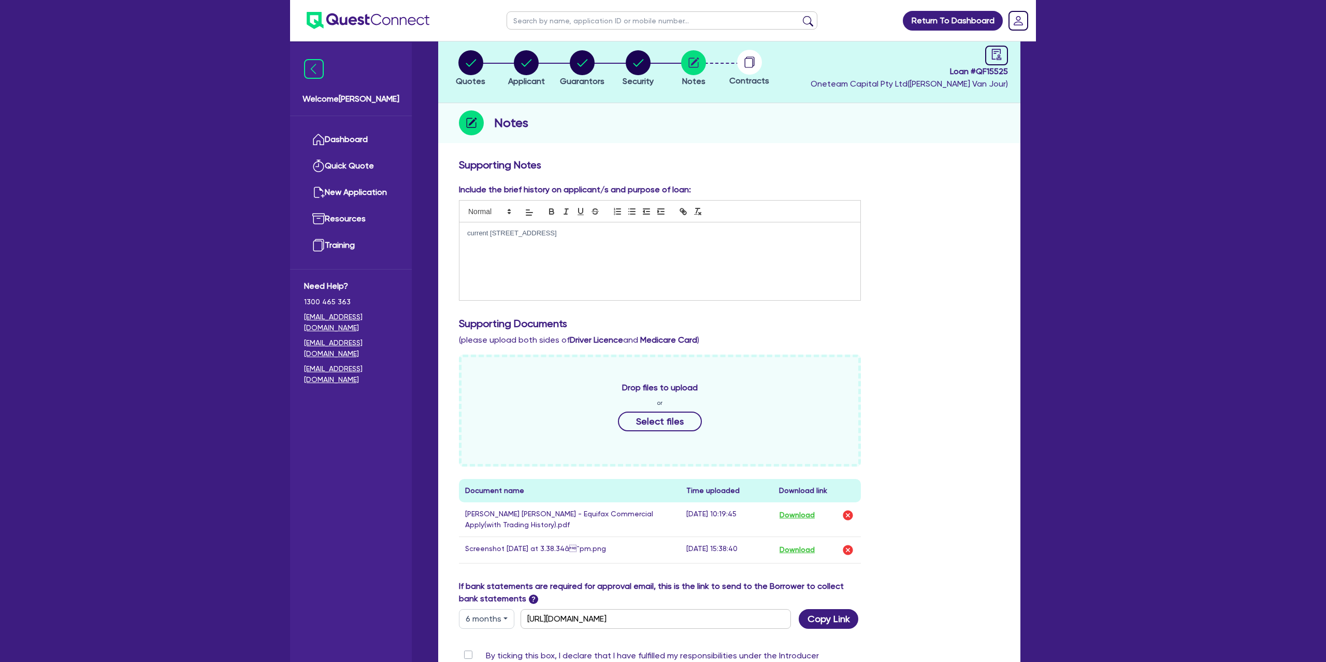
scroll to position [61, 0]
click at [629, 234] on p "current [STREET_ADDRESS]" at bounding box center [659, 232] width 385 height 9
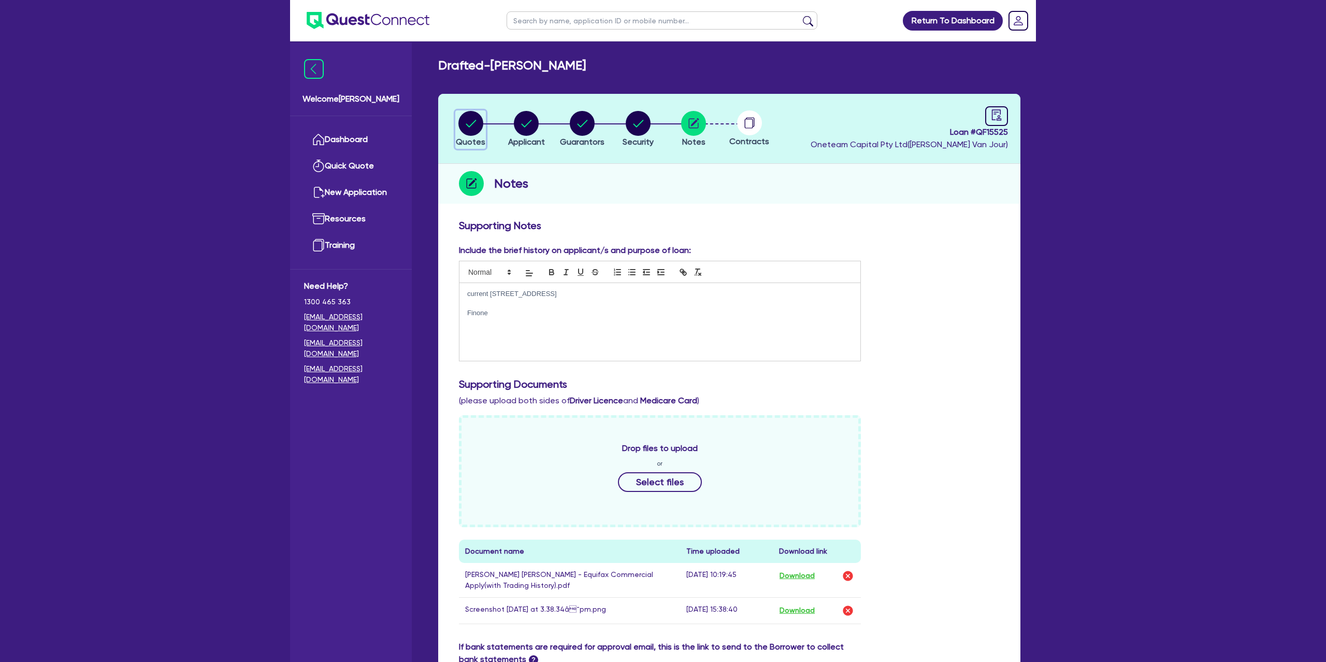
click at [465, 117] on circle "button" at bounding box center [470, 123] width 25 height 25
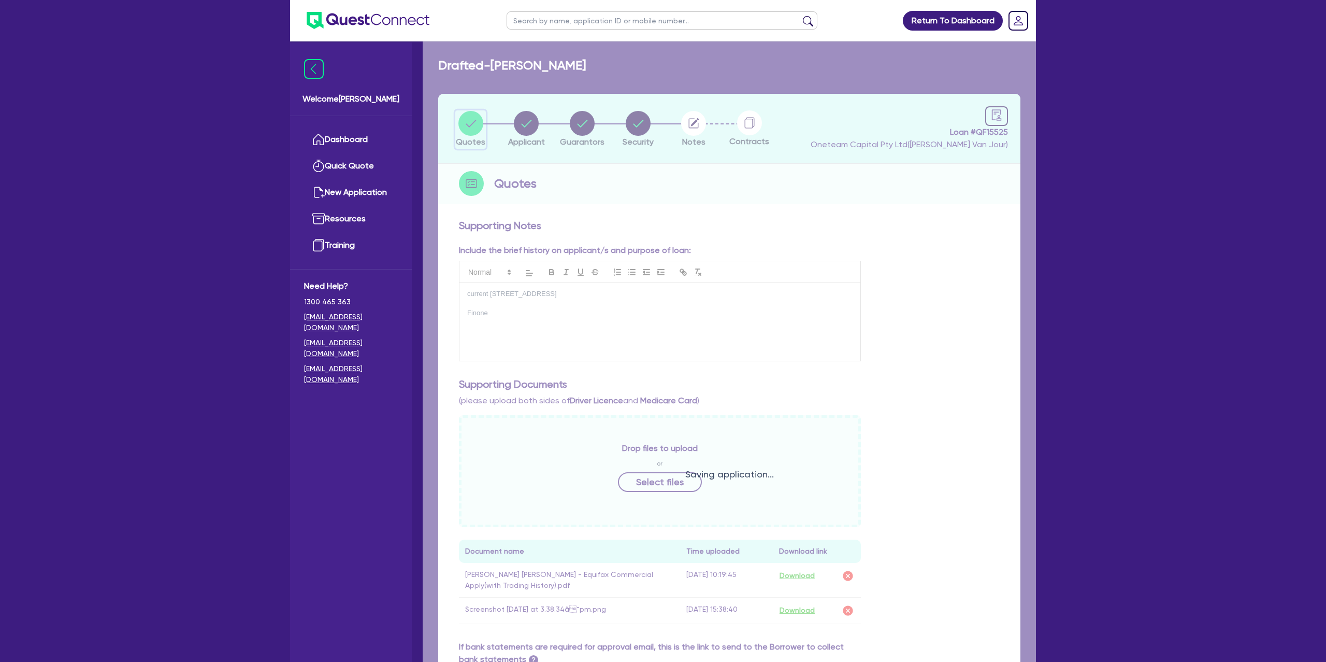
select select "Other"
select select "CARS_AND_LIGHT_TRUCKS"
select select "PASSENGER_VEHICLES"
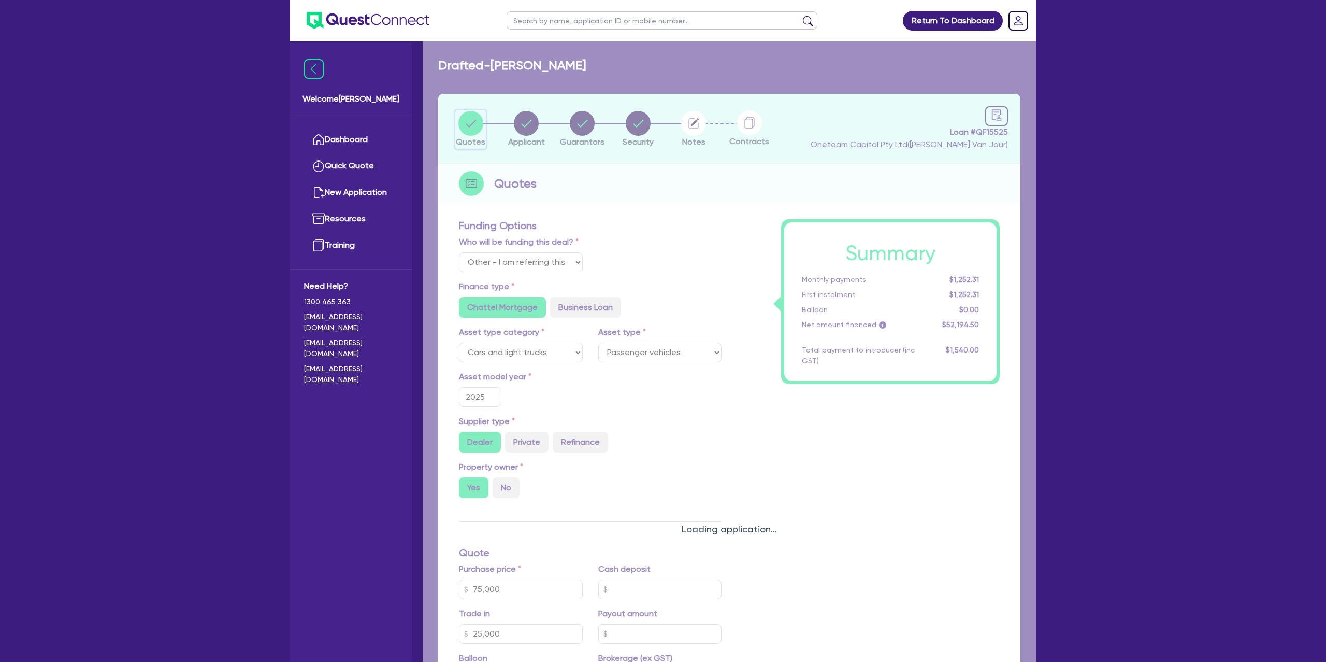
type input "75,000"
type input "25,000"
type input "1,400"
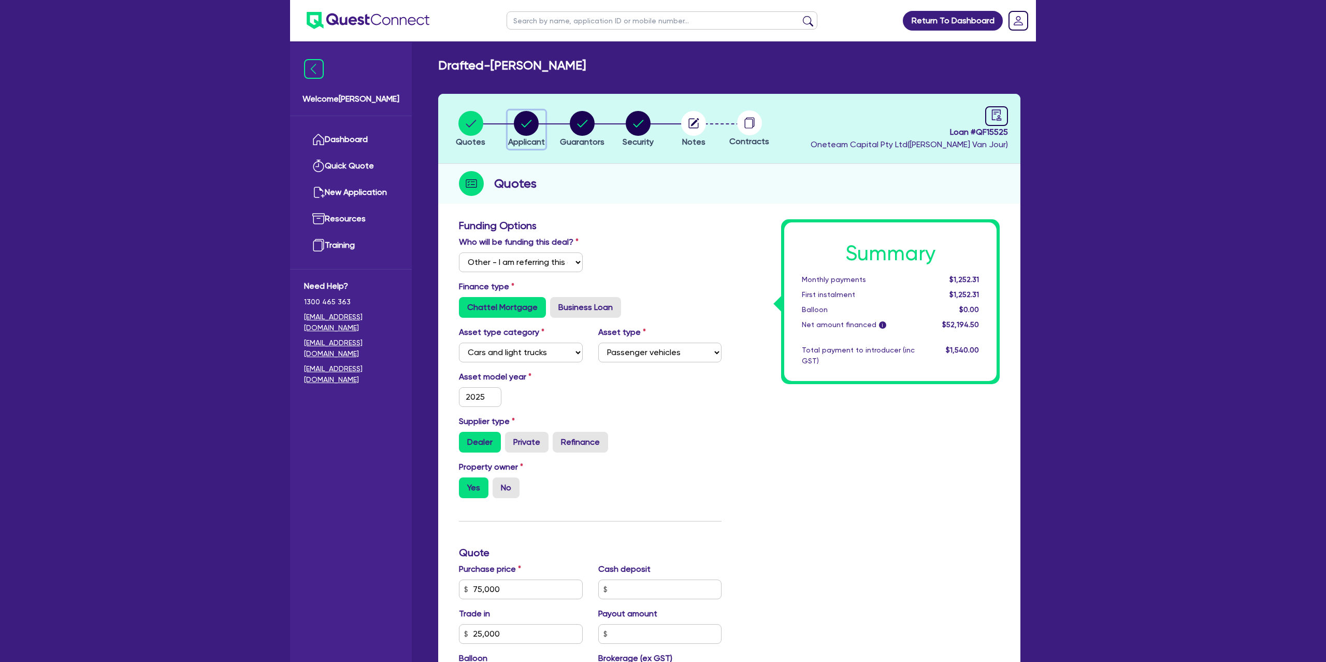
click at [530, 125] on circle "button" at bounding box center [526, 123] width 25 height 25
select select "SOLE_TRADER"
select select "BUILDING_CONSTRUCTION"
select select "BUSINESSES_CONSTRUCTION_SERVICES"
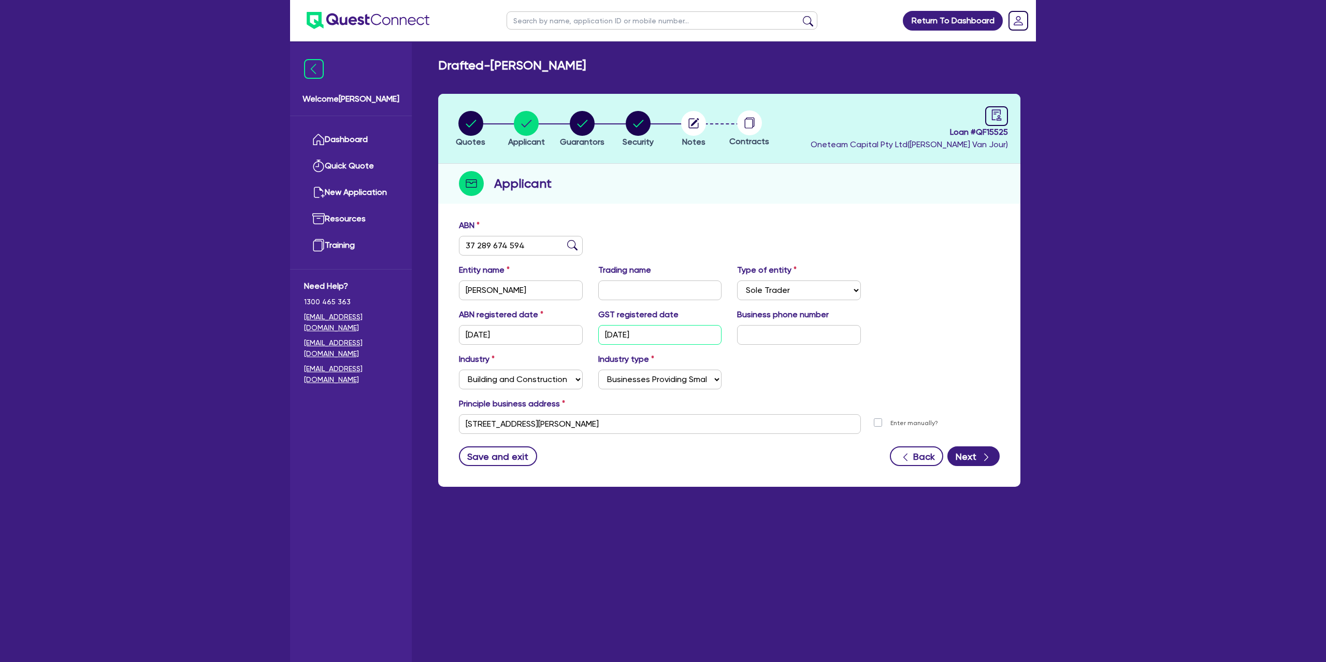
drag, startPoint x: 607, startPoint y: 334, endPoint x: 611, endPoint y: 343, distance: 10.7
click at [654, 334] on input "[DATE]" at bounding box center [660, 335] width 124 height 20
drag, startPoint x: 513, startPoint y: 335, endPoint x: 458, endPoint y: 334, distance: 54.4
click at [459, 334] on input "[DATE]" at bounding box center [521, 335] width 124 height 20
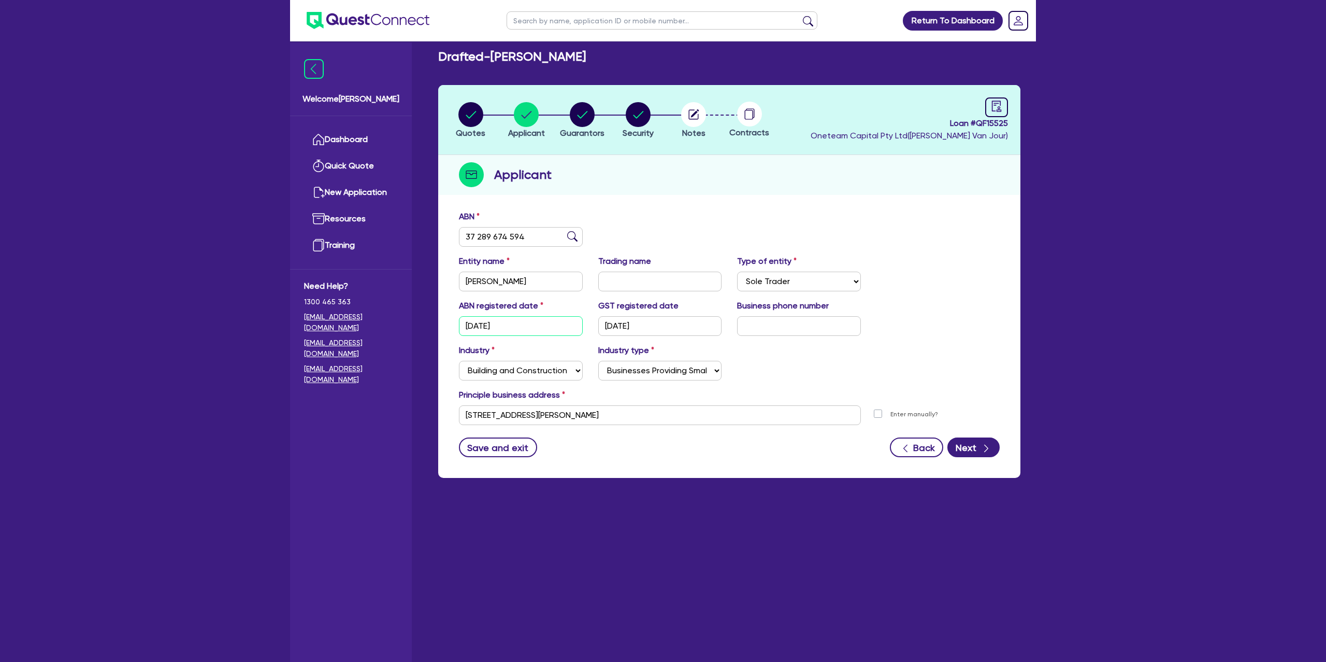
scroll to position [11, 0]
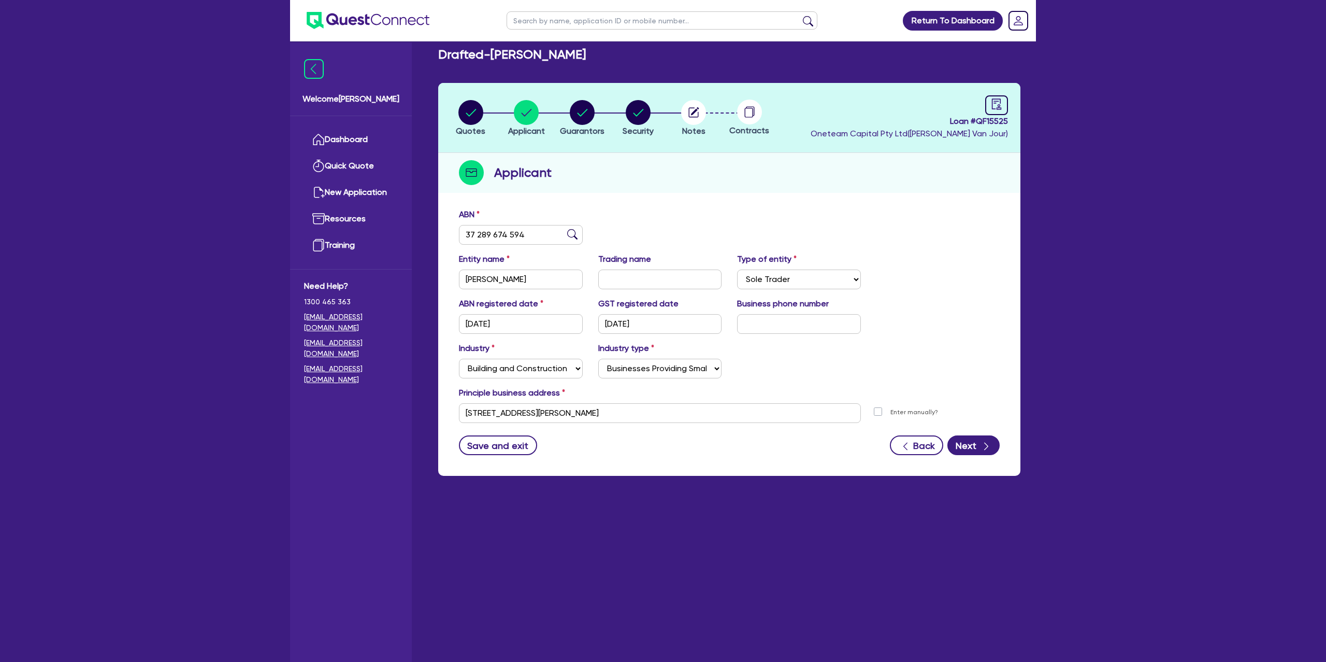
click at [728, 221] on div "ABN 37 289 674 594" at bounding box center [729, 230] width 556 height 45
drag, startPoint x: 513, startPoint y: 327, endPoint x: 445, endPoint y: 318, distance: 69.0
click at [445, 318] on div "ABN 37 289 674 594 Entity name GARTH, LUCAS Trading name Type of entity Select …" at bounding box center [729, 339] width 582 height 272
click at [786, 278] on select "Select Sole Trader Company Partnership Trust" at bounding box center [799, 279] width 124 height 20
click at [475, 114] on circle "button" at bounding box center [470, 112] width 25 height 25
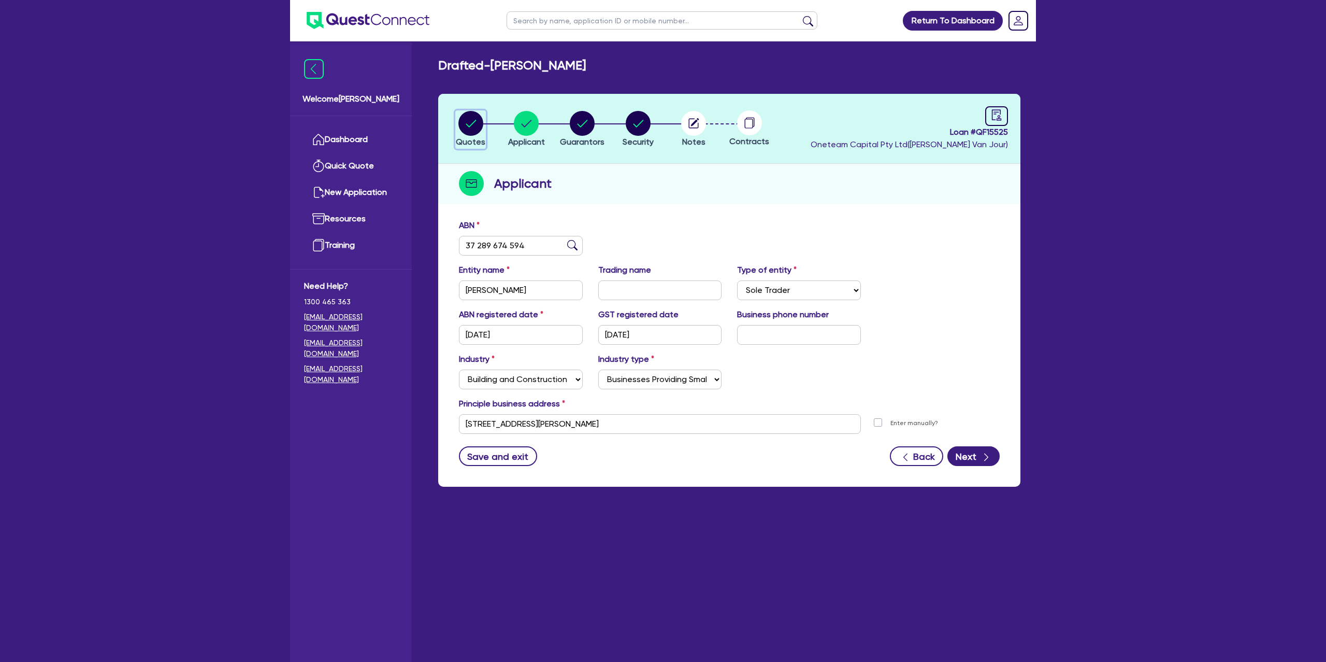
select select "Other"
select select "CARS_AND_LIGHT_TRUCKS"
select select "PASSENGER_VEHICLES"
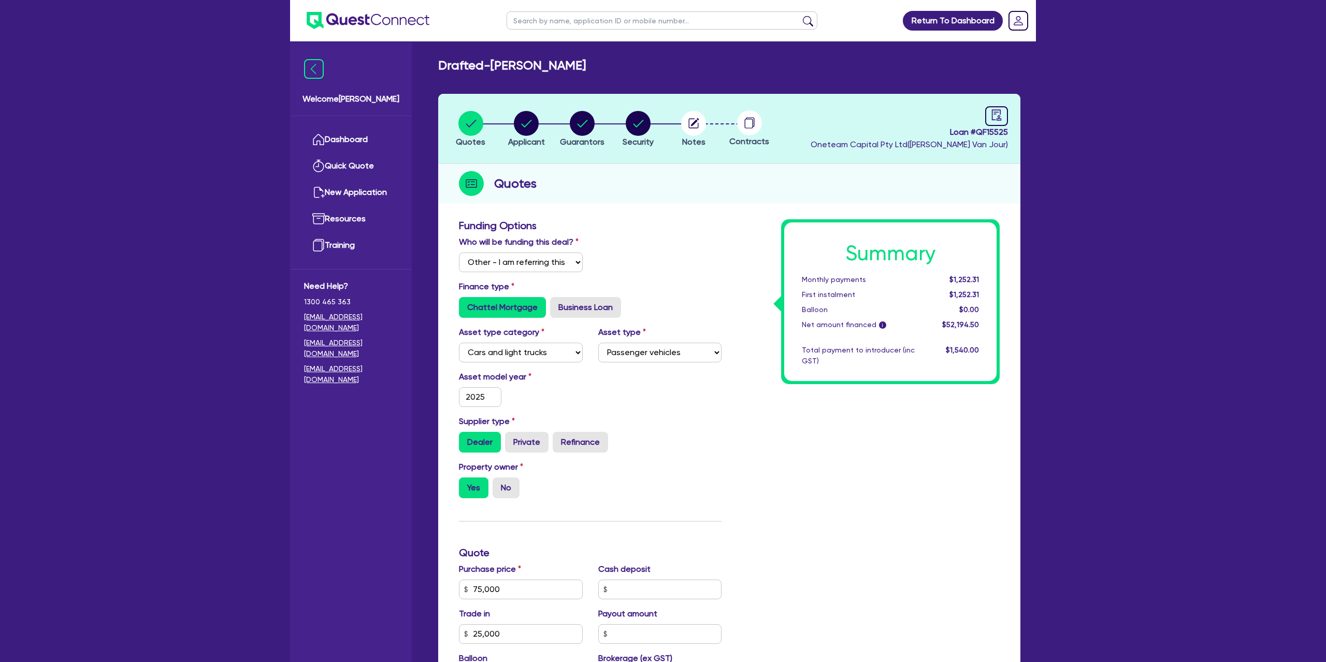
drag, startPoint x: 522, startPoint y: 104, endPoint x: 532, endPoint y: 112, distance: 13.2
click at [527, 107] on header "Quotes Applicant [GEOGRAPHIC_DATA] Security Notes Contracts Loan # QF15525 Onet…" at bounding box center [729, 129] width 582 height 70
click at [535, 118] on circle "button" at bounding box center [526, 123] width 25 height 25
select select "SOLE_TRADER"
select select "BUILDING_CONSTRUCTION"
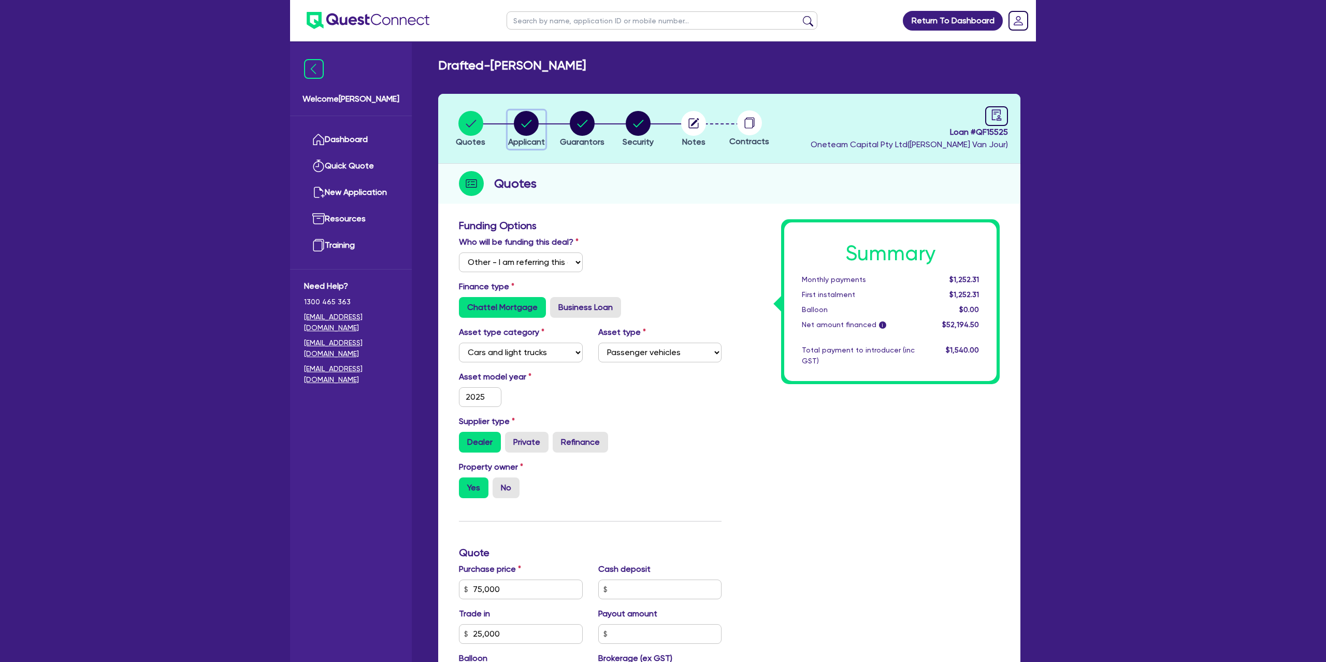
select select "BUSINESSES_CONSTRUCTION_SERVICES"
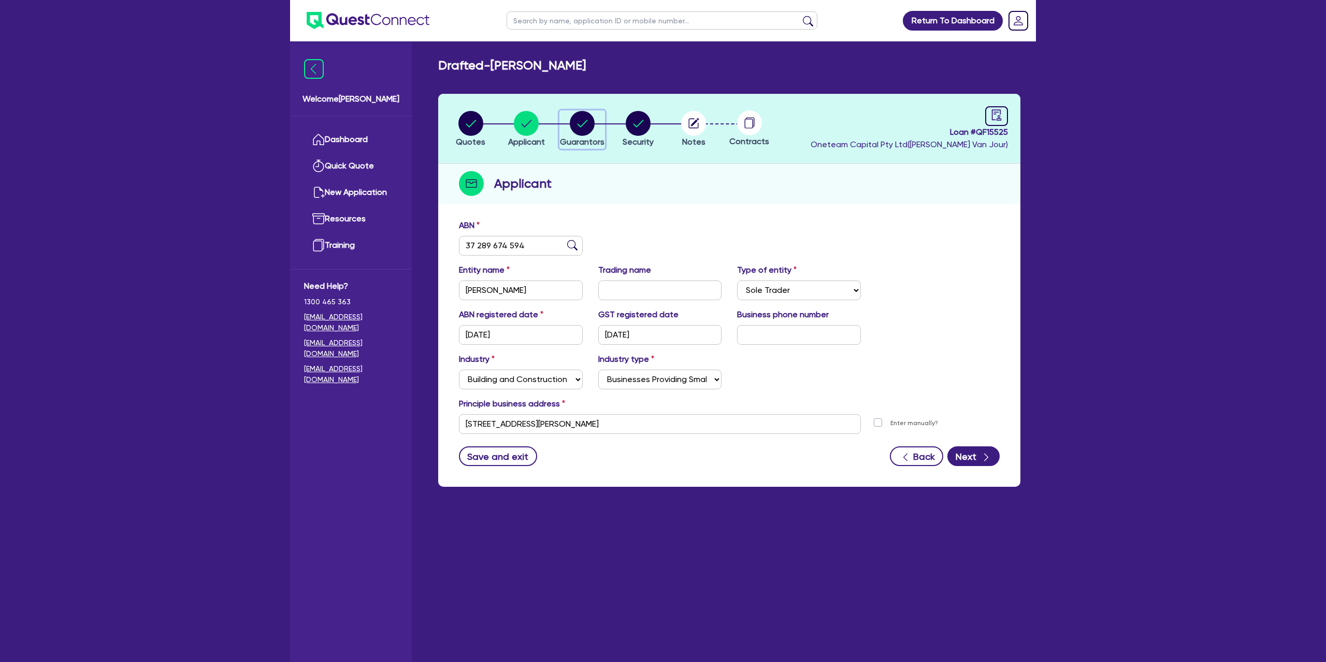
click at [580, 122] on circle "button" at bounding box center [582, 123] width 25 height 25
select select "MR"
select select "QLD"
select select "DE_FACTO"
select select "PROPERTY"
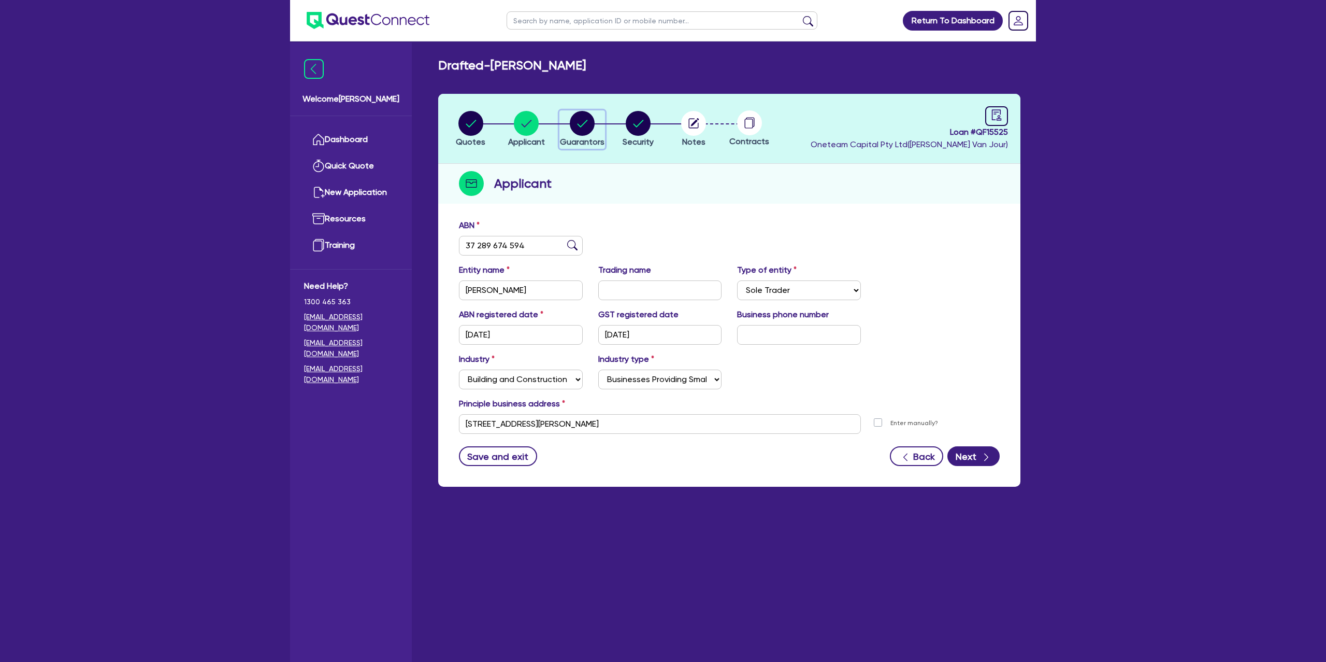
select select "CASH"
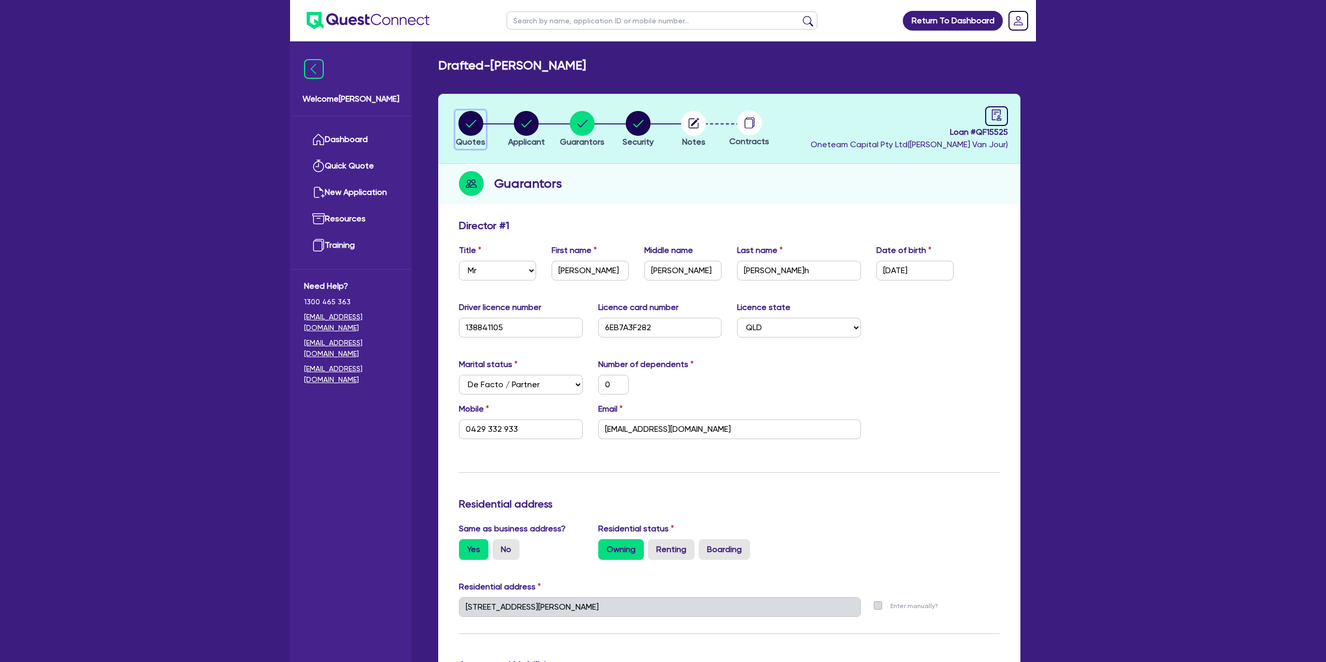
click at [471, 112] on circle "button" at bounding box center [470, 123] width 25 height 25
select select "Other"
select select "CARS_AND_LIGHT_TRUCKS"
select select "PASSENGER_VEHICLES"
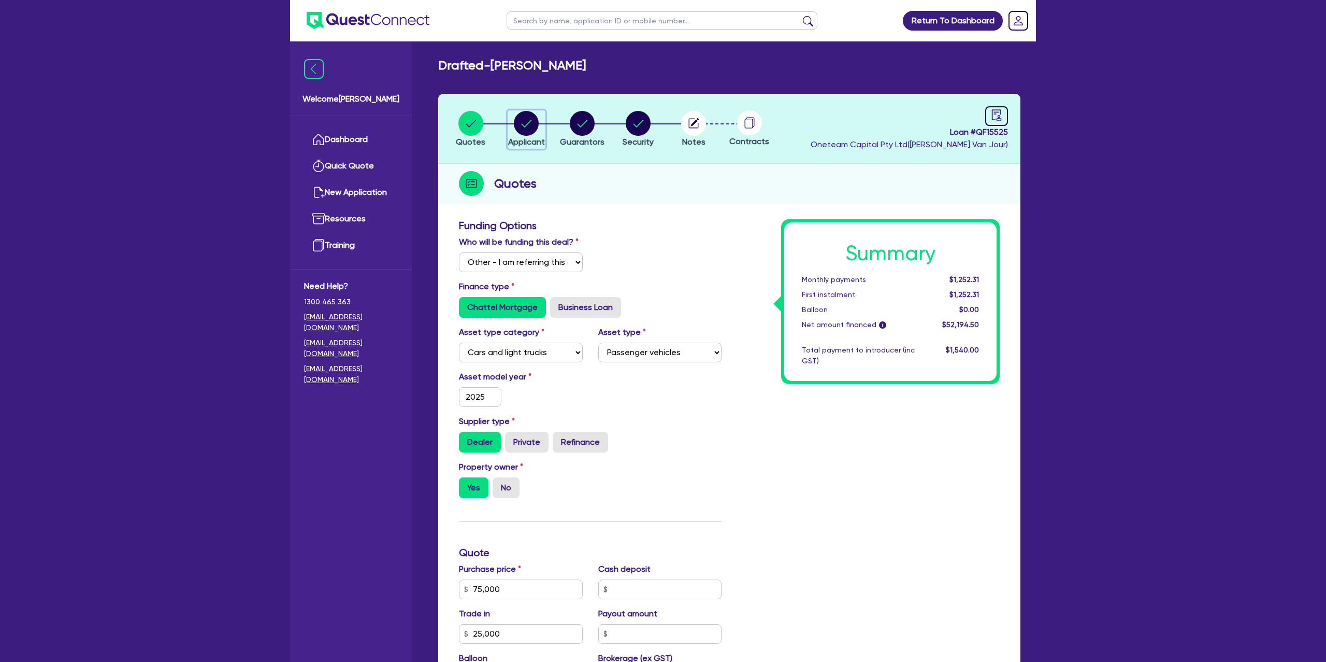
click at [531, 125] on circle "button" at bounding box center [526, 123] width 25 height 25
select select "SOLE_TRADER"
select select "BUILDING_CONSTRUCTION"
select select "BUSINESSES_CONSTRUCTION_SERVICES"
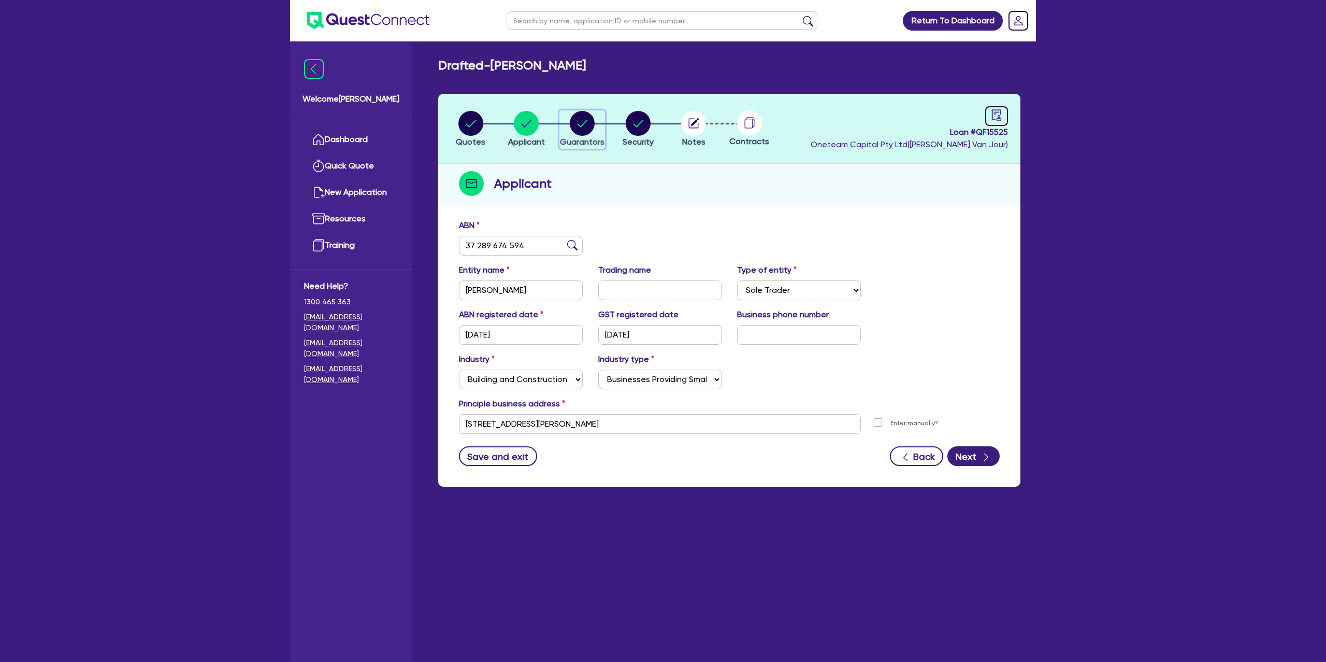
click at [591, 126] on circle "button" at bounding box center [582, 123] width 25 height 25
select select "MR"
select select "QLD"
select select "DE_FACTO"
select select "PROPERTY"
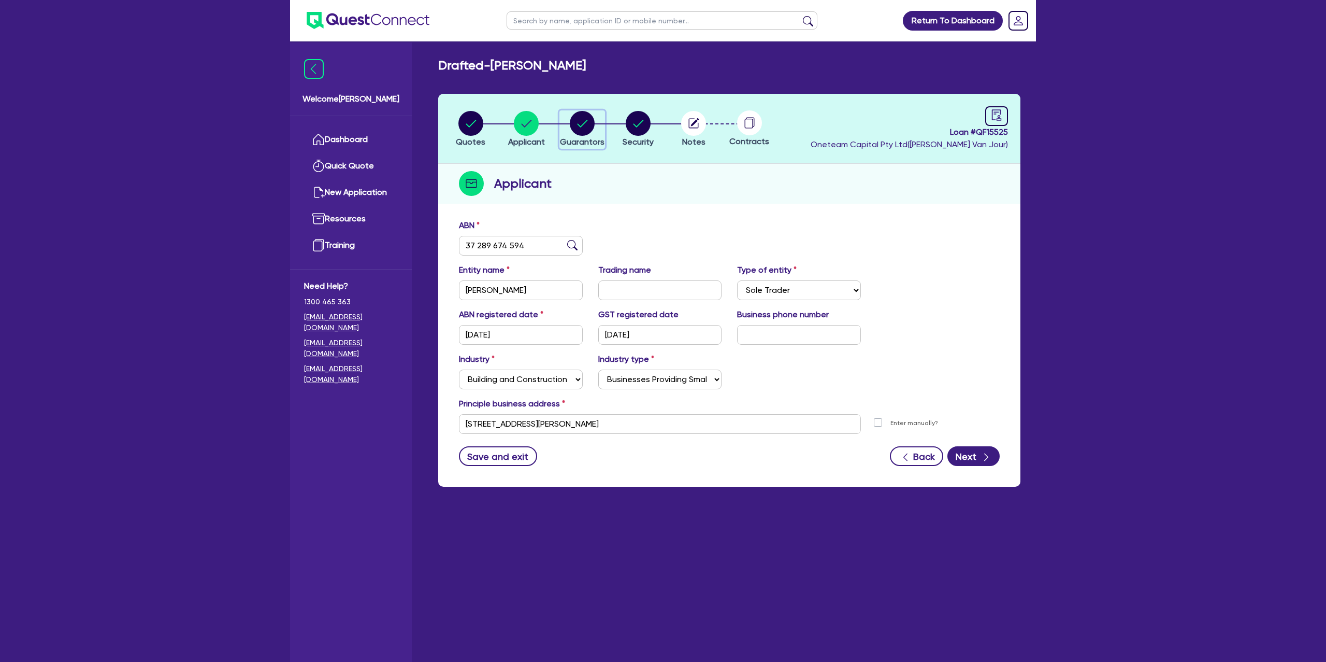
select select "CASH"
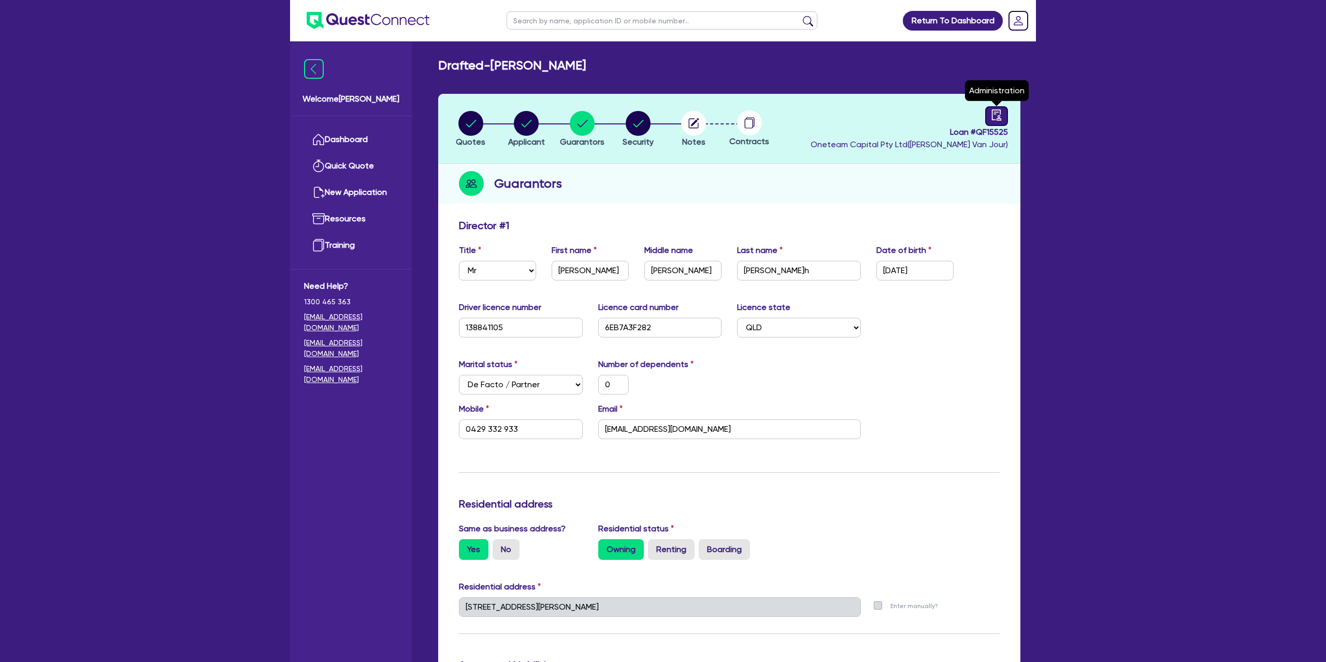
click at [998, 123] on div at bounding box center [996, 116] width 23 height 20
select select "DRAFTED_NEW"
select select "Other"
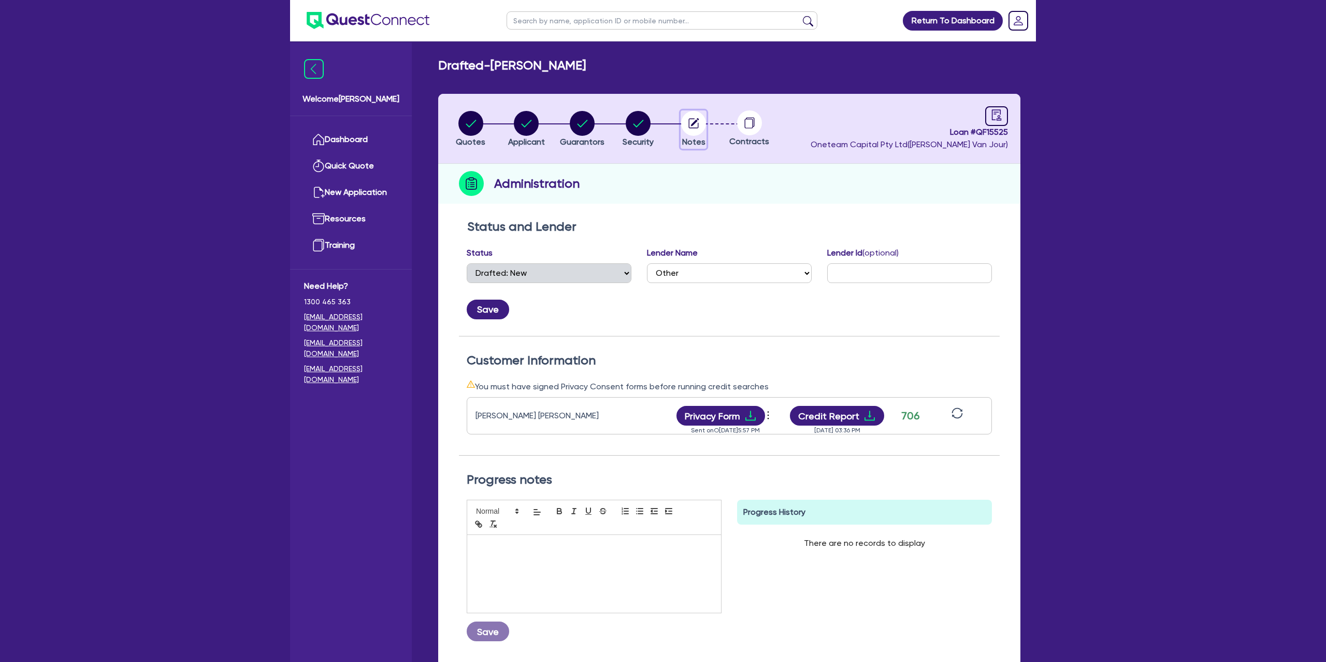
click at [699, 125] on circle "button" at bounding box center [693, 123] width 25 height 25
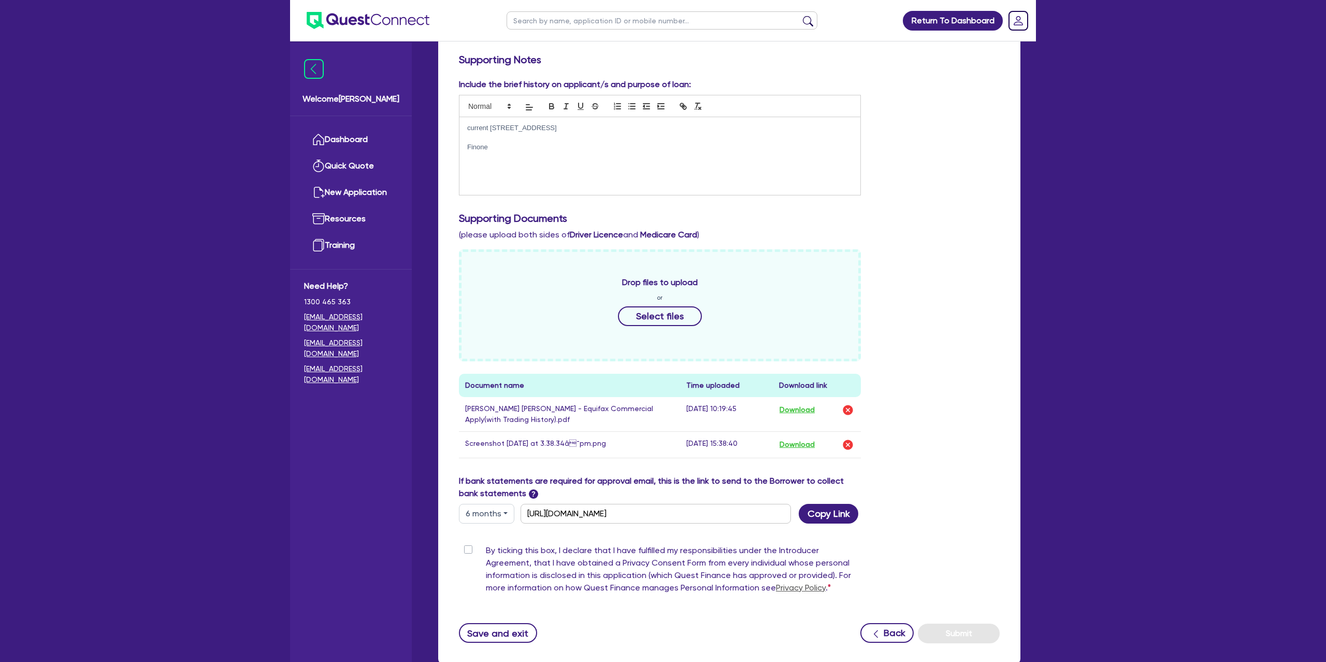
scroll to position [232, 0]
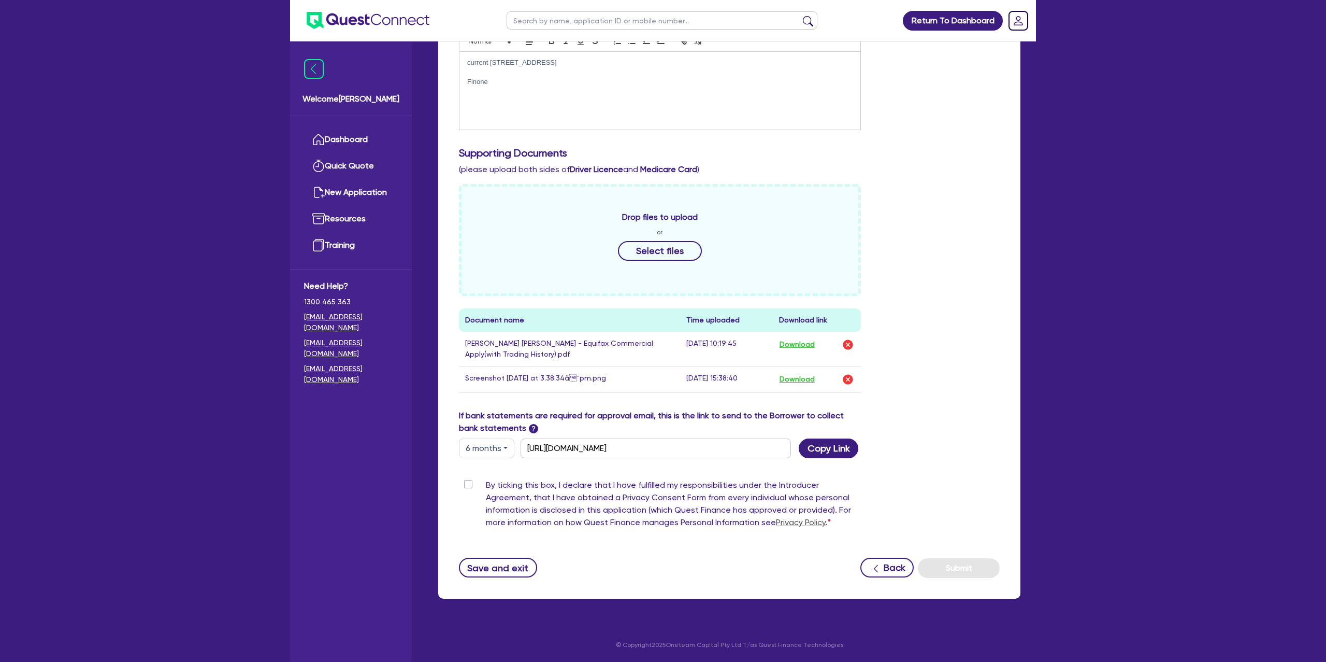
drag, startPoint x: 496, startPoint y: 454, endPoint x: 490, endPoint y: 454, distance: 5.7
click at [495, 452] on button "6 months" at bounding box center [486, 448] width 55 height 20
click at [481, 467] on link "3 months" at bounding box center [500, 472] width 82 height 19
click at [919, 134] on div "Include the brief history on applicant/s and purpose of loan: current [STREET_A…" at bounding box center [729, 75] width 556 height 125
click at [481, 447] on button "3 months" at bounding box center [486, 448] width 55 height 20
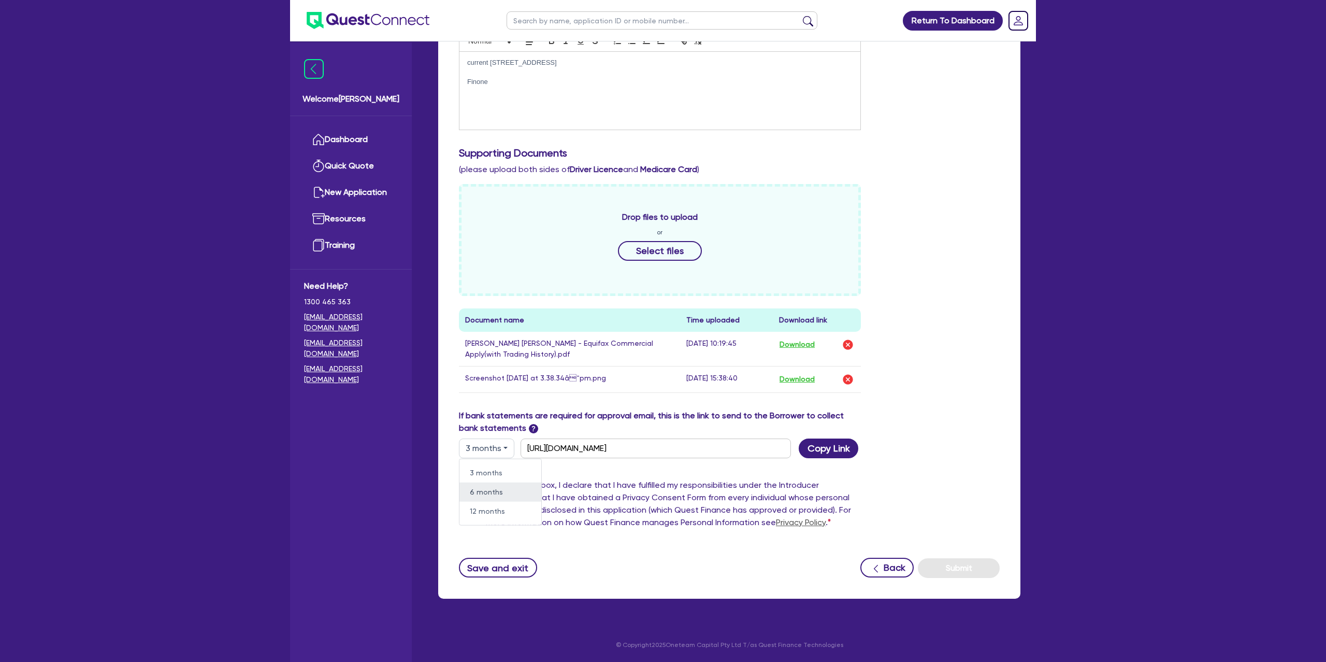
click at [487, 489] on link "6 months" at bounding box center [500, 491] width 82 height 19
type input "[URL][DOMAIN_NAME]"
click at [1055, 158] on div "Return To Dashboard Edit Profile Logout Welcome [PERSON_NAME] Quick Quote New A…" at bounding box center [663, 215] width 1326 height 893
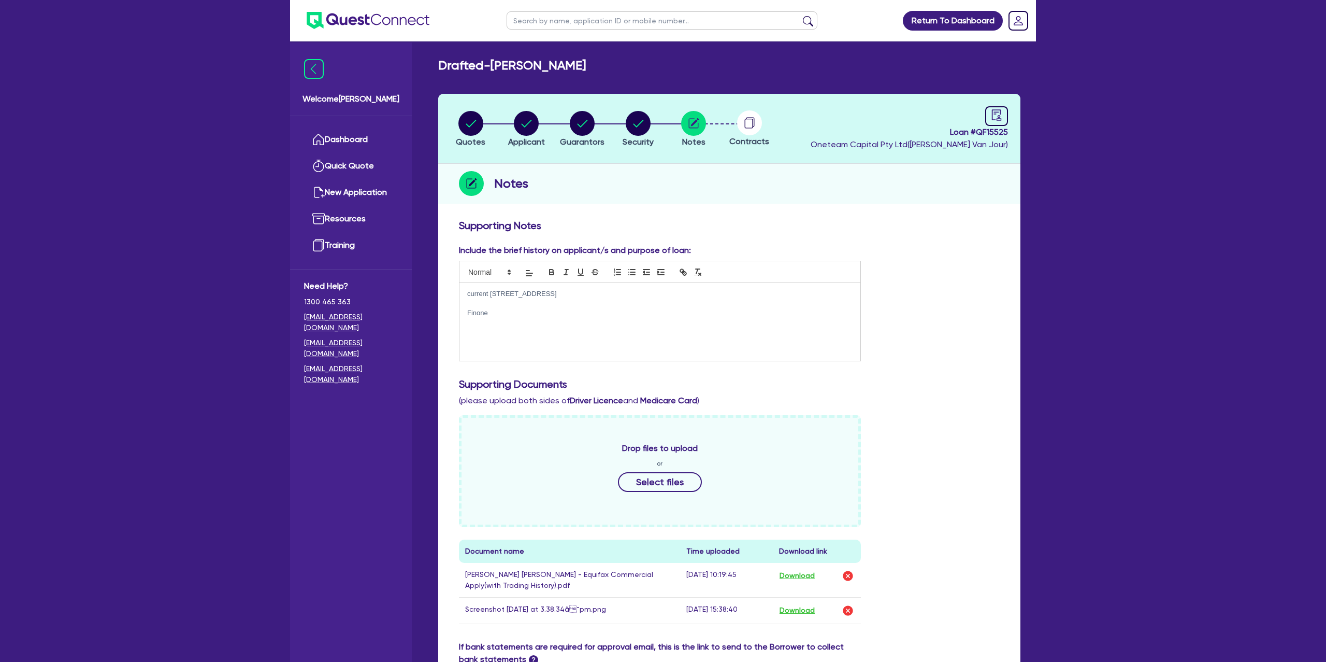
scroll to position [1, 0]
click at [1005, 113] on div at bounding box center [996, 116] width 23 height 20
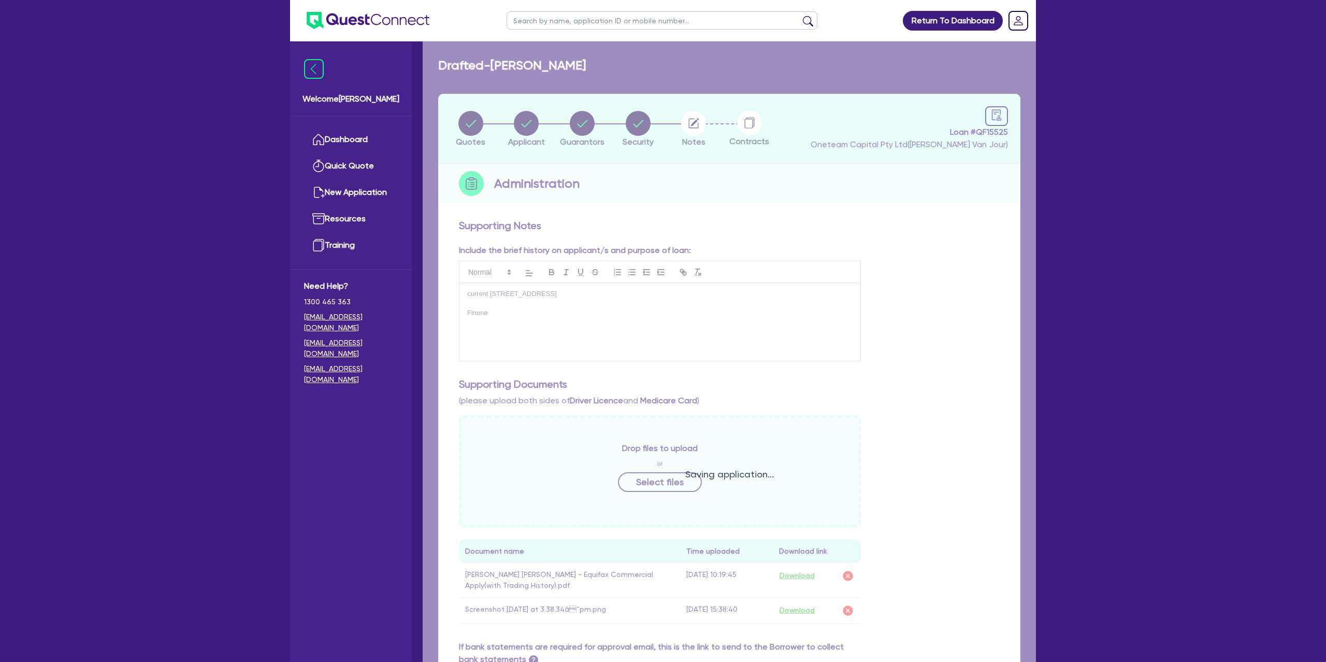
select select "DRAFTED_NEW"
select select "Other"
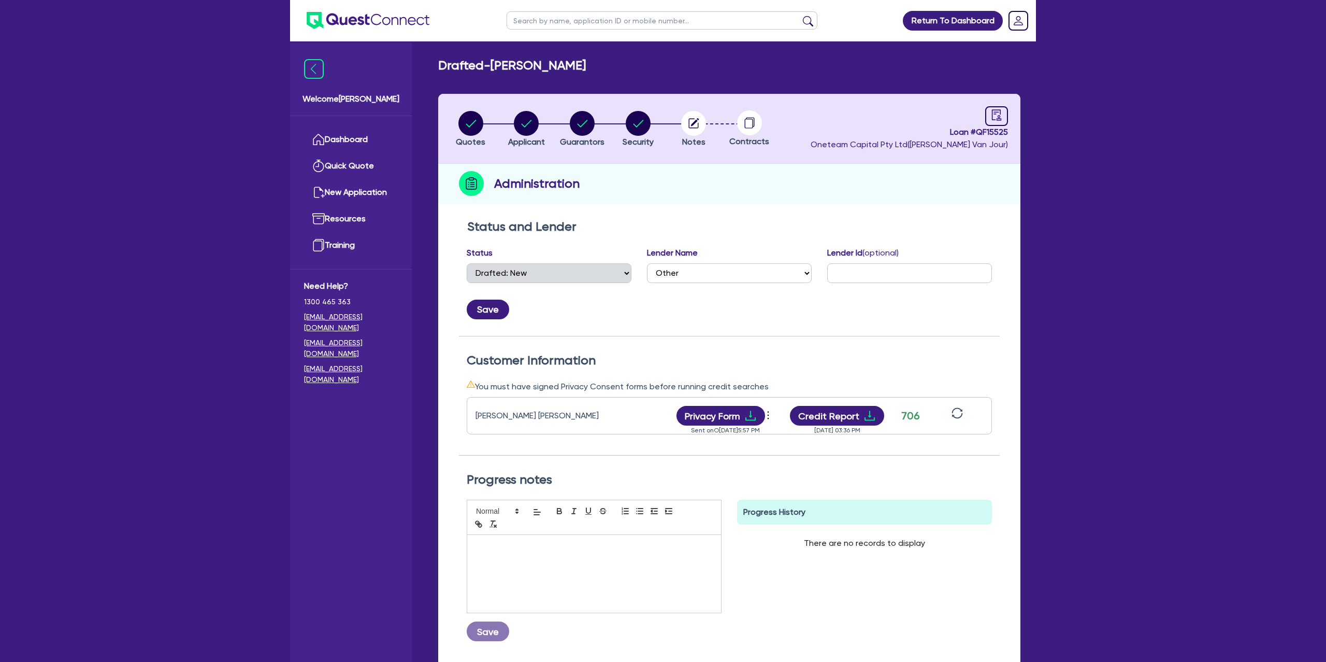
click at [673, 130] on li "Notes" at bounding box center [694, 128] width 56 height 36
click at [698, 120] on icon "button" at bounding box center [695, 122] width 8 height 8
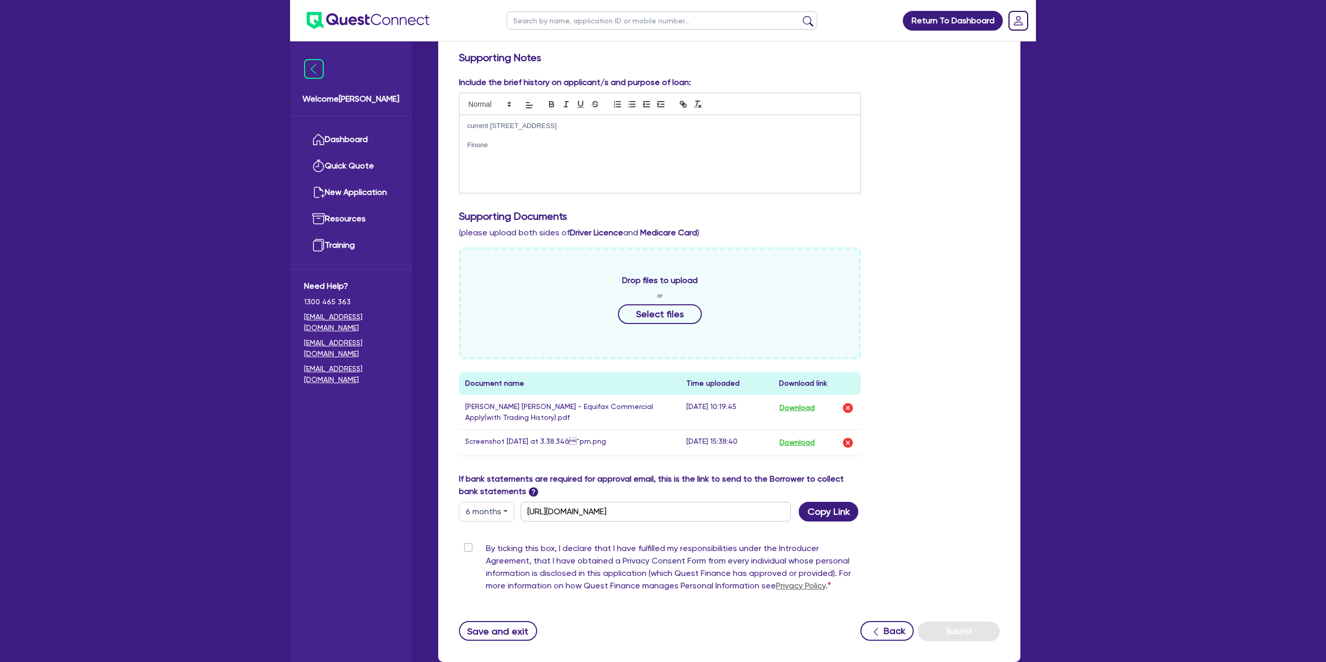
scroll to position [232, 0]
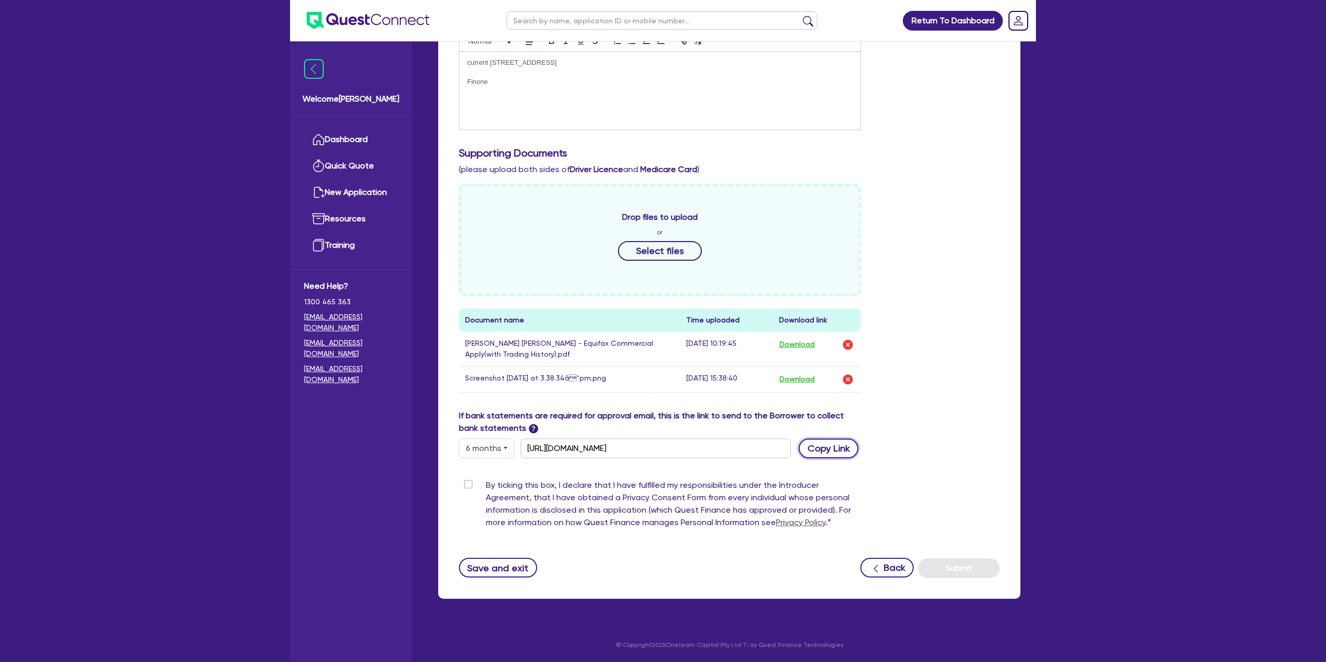
click at [819, 450] on button "Copy Link" at bounding box center [829, 448] width 60 height 20
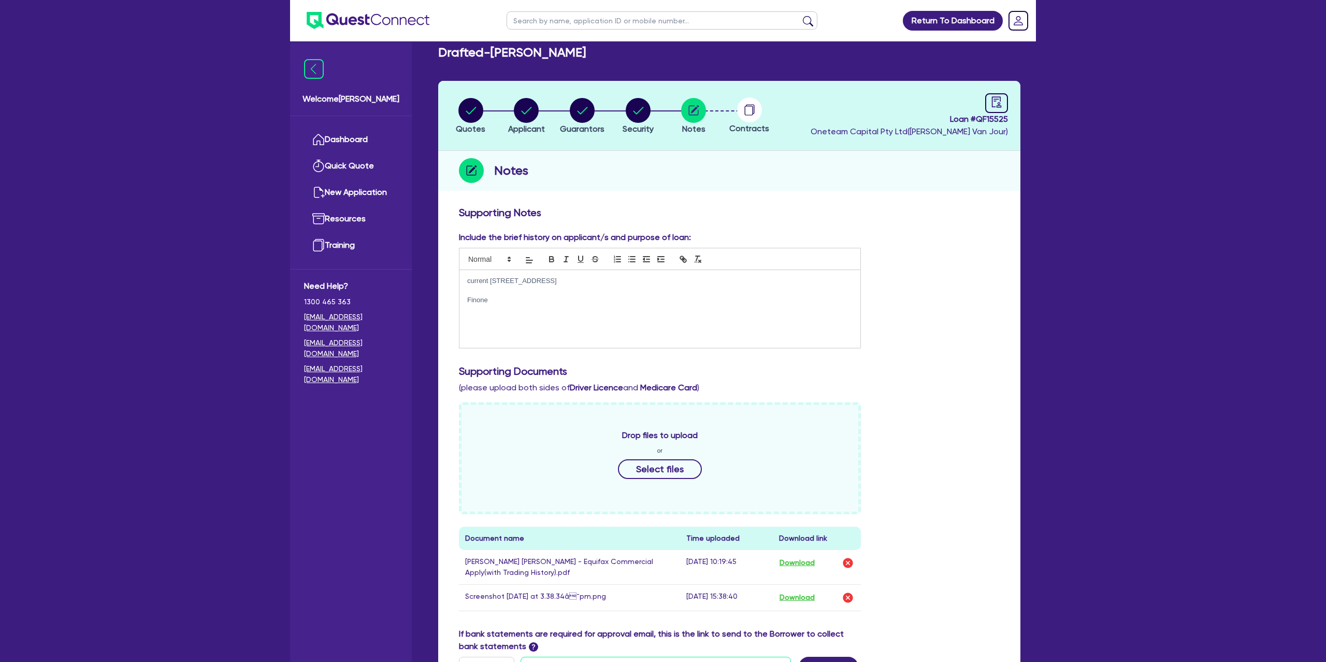
scroll to position [0, 0]
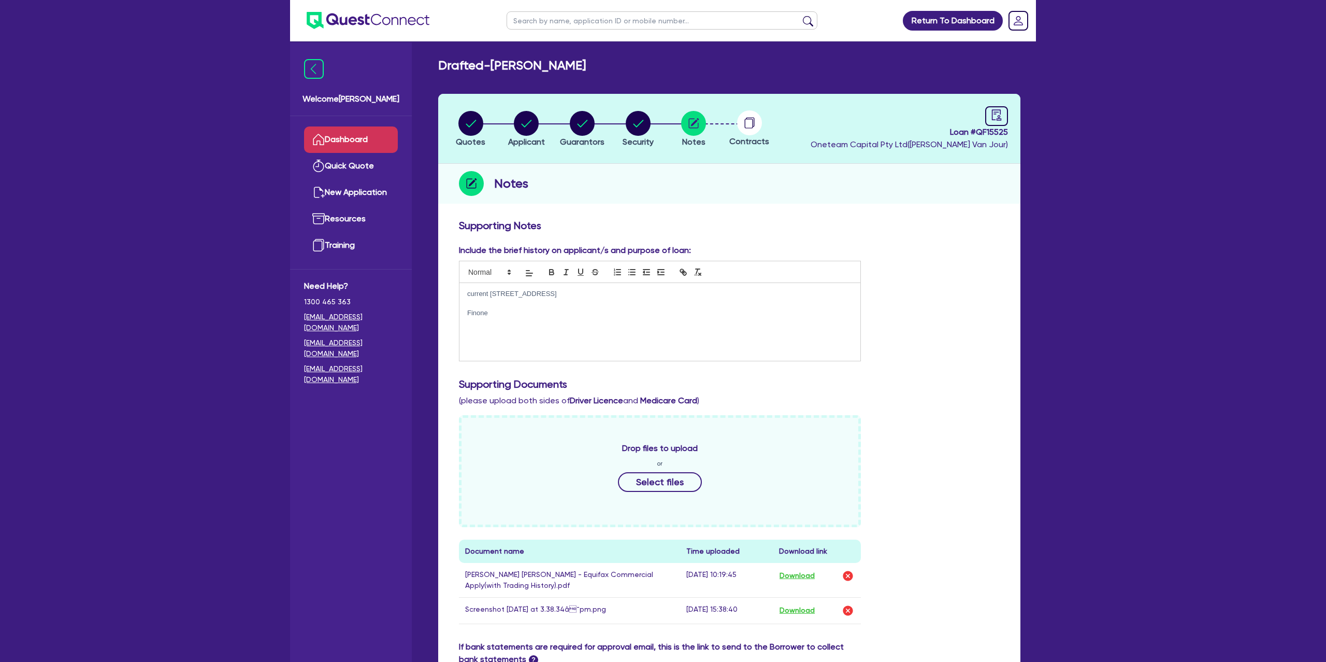
click at [361, 135] on link "Dashboard" at bounding box center [351, 139] width 94 height 26
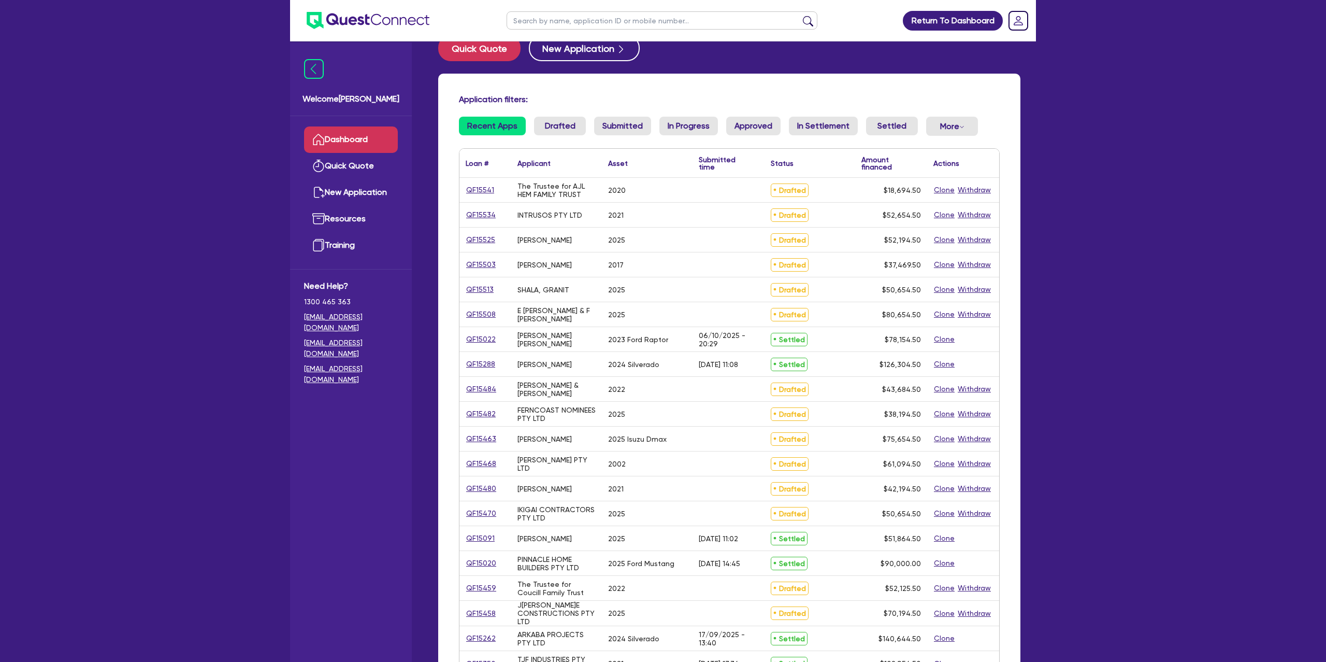
scroll to position [19, 0]
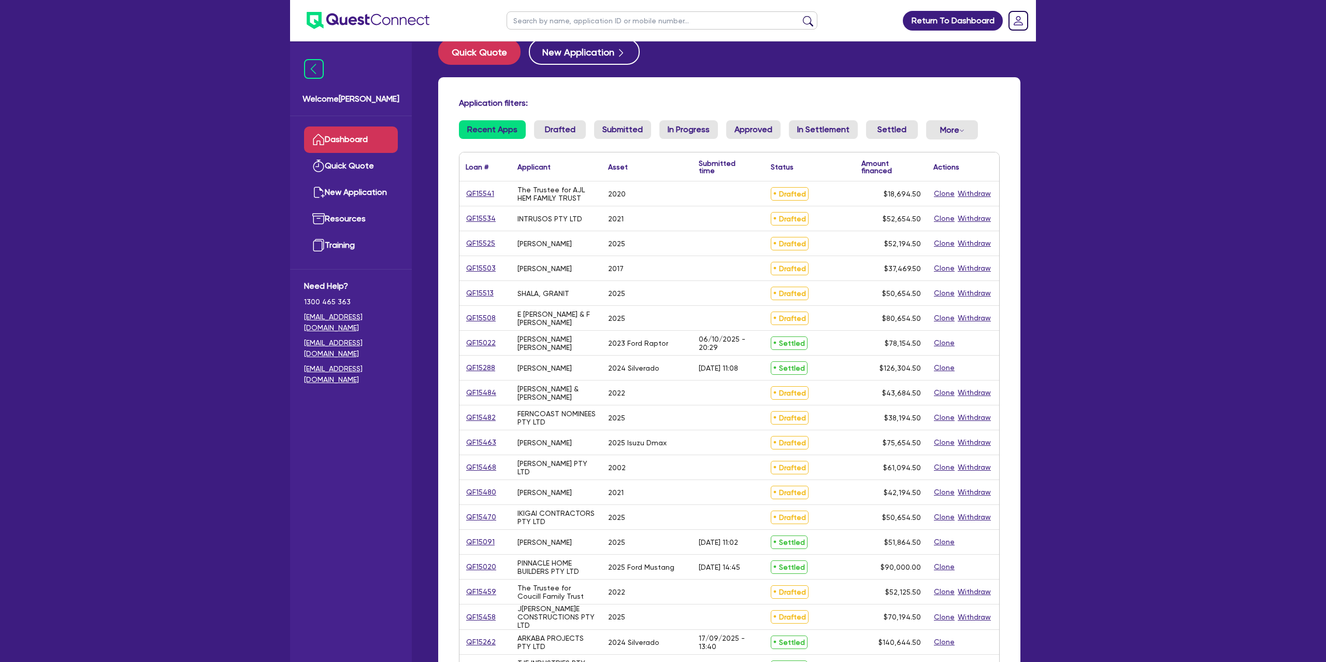
click at [538, 16] on input "text" at bounding box center [662, 20] width 311 height 18
type input "[PERSON_NAME]"
click at [800, 16] on button "submit" at bounding box center [808, 23] width 17 height 15
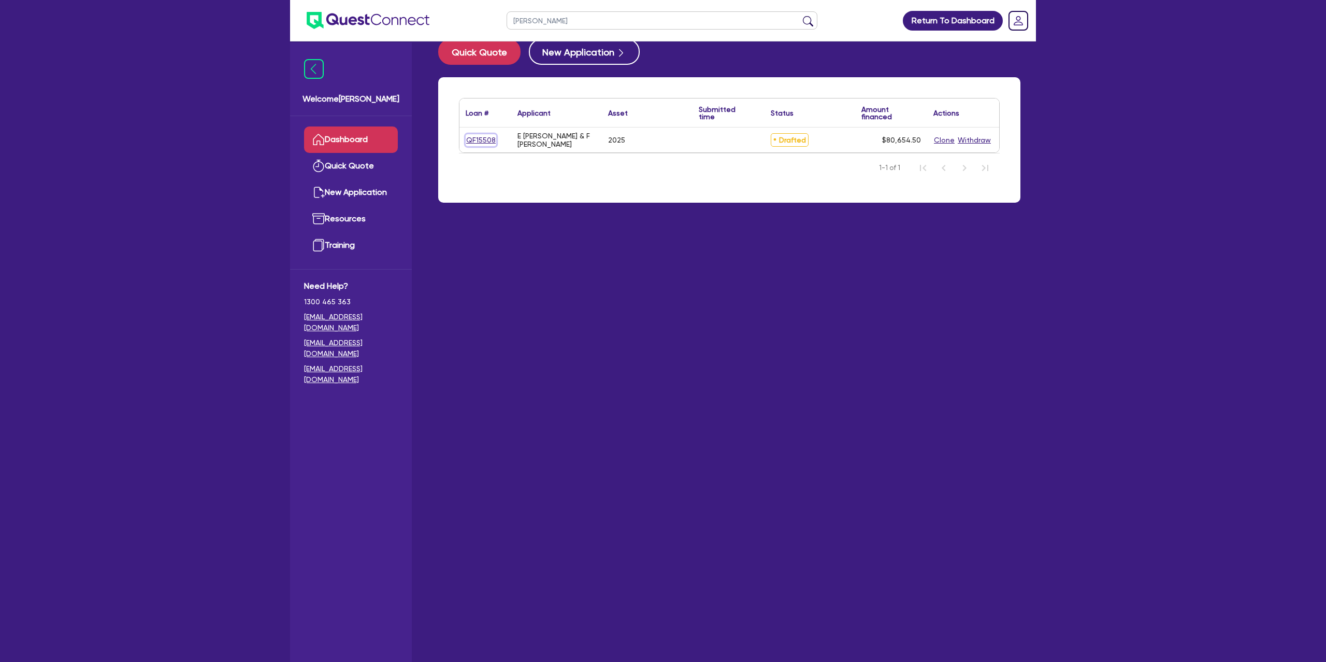
click at [493, 138] on link "QF15508" at bounding box center [481, 140] width 31 height 12
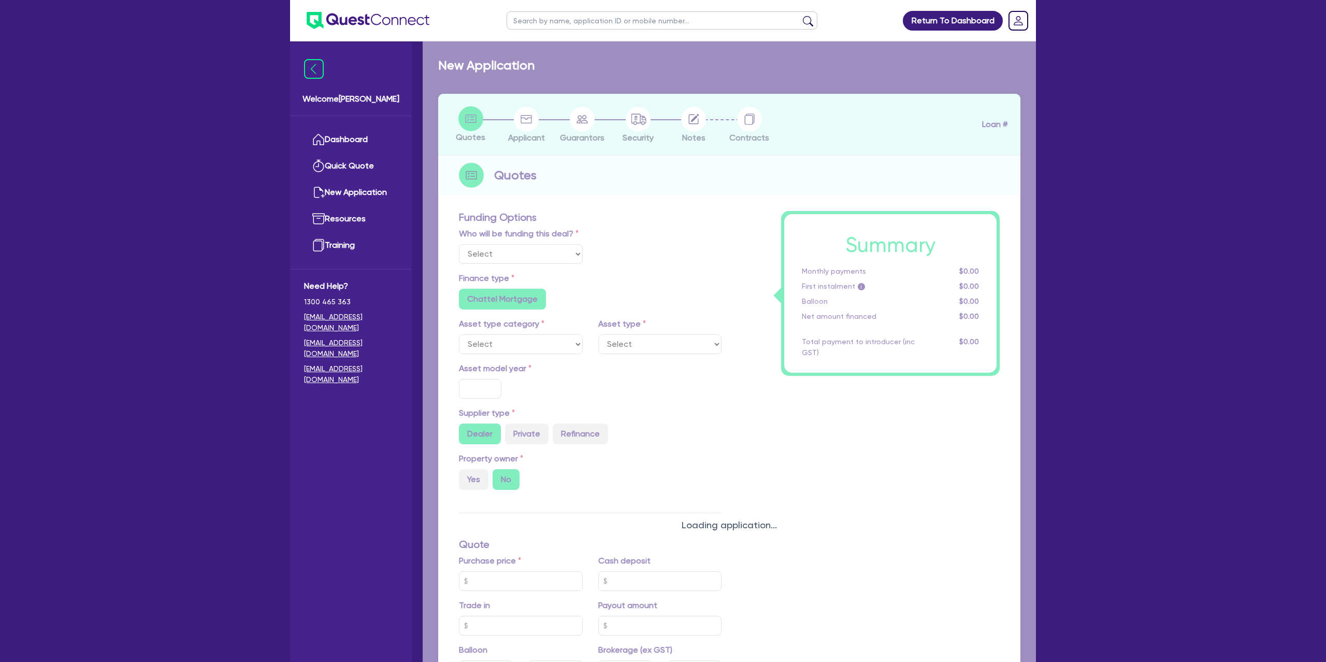
select select "Other"
select select "CARS_AND_LIGHT_TRUCKS"
type input "2025"
radio input "true"
type input "80,000"
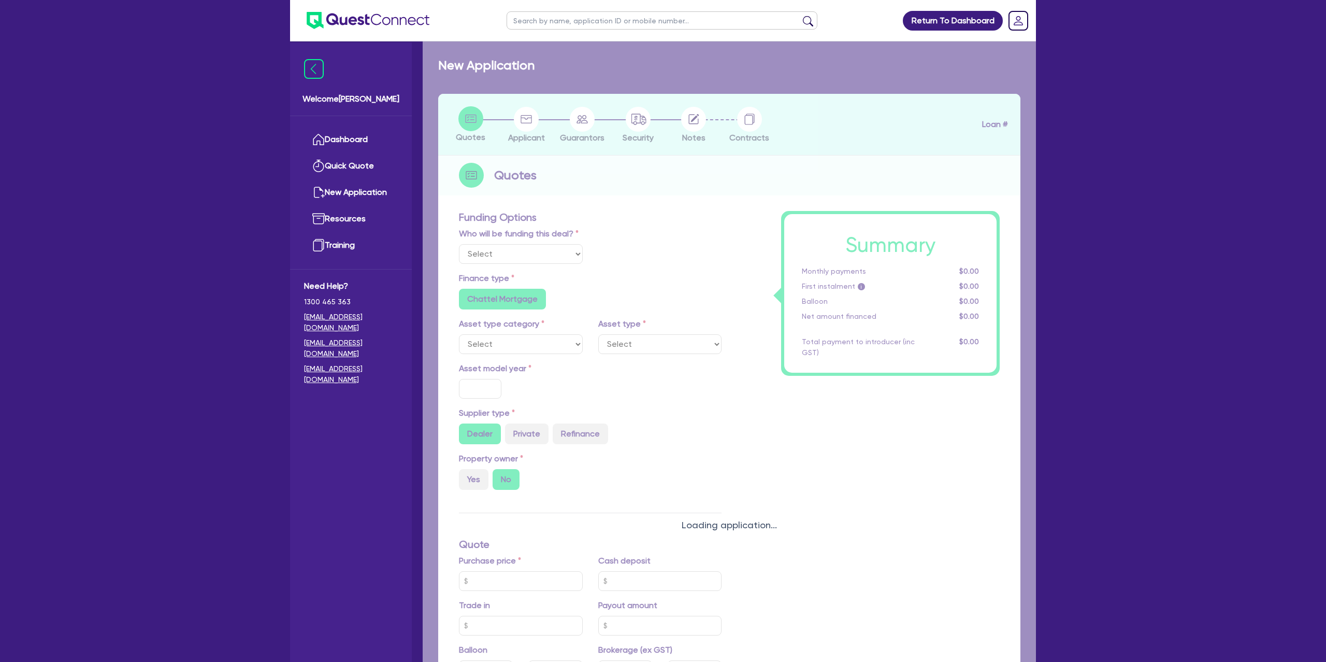
type input "6.99"
radio input "false"
type input "1,400"
radio input "true"
radio input "false"
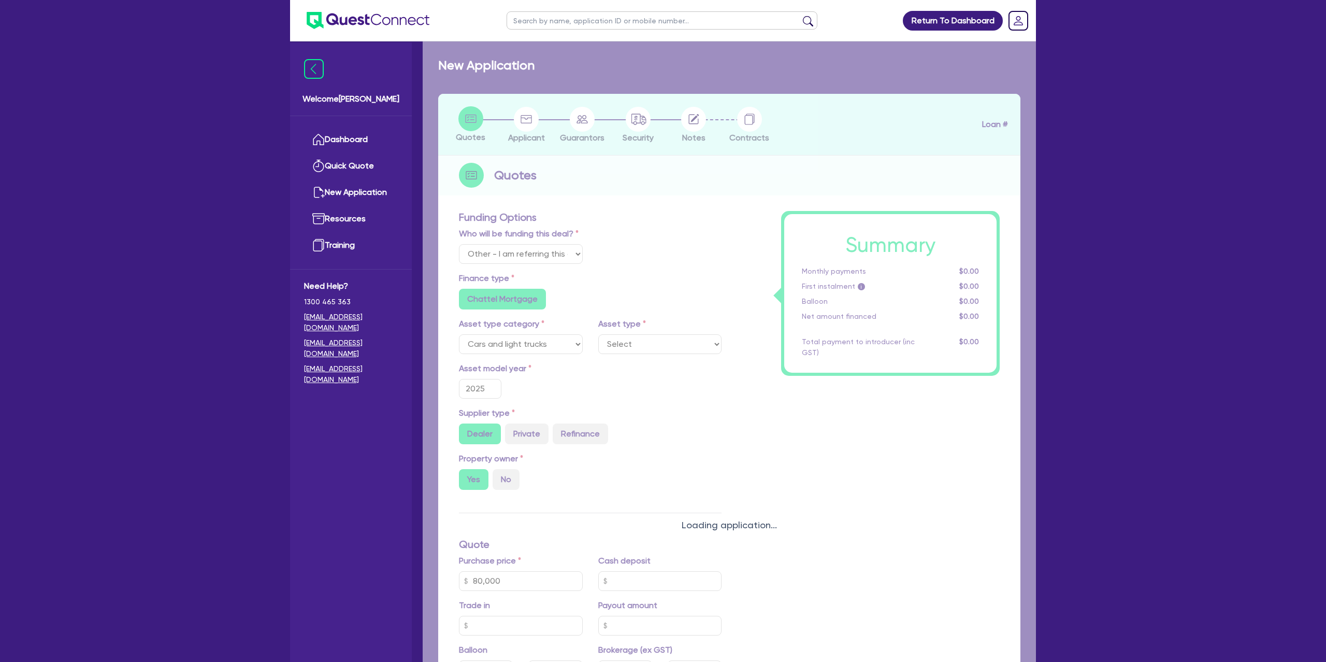
select select "PASSENGER_VEHICLES"
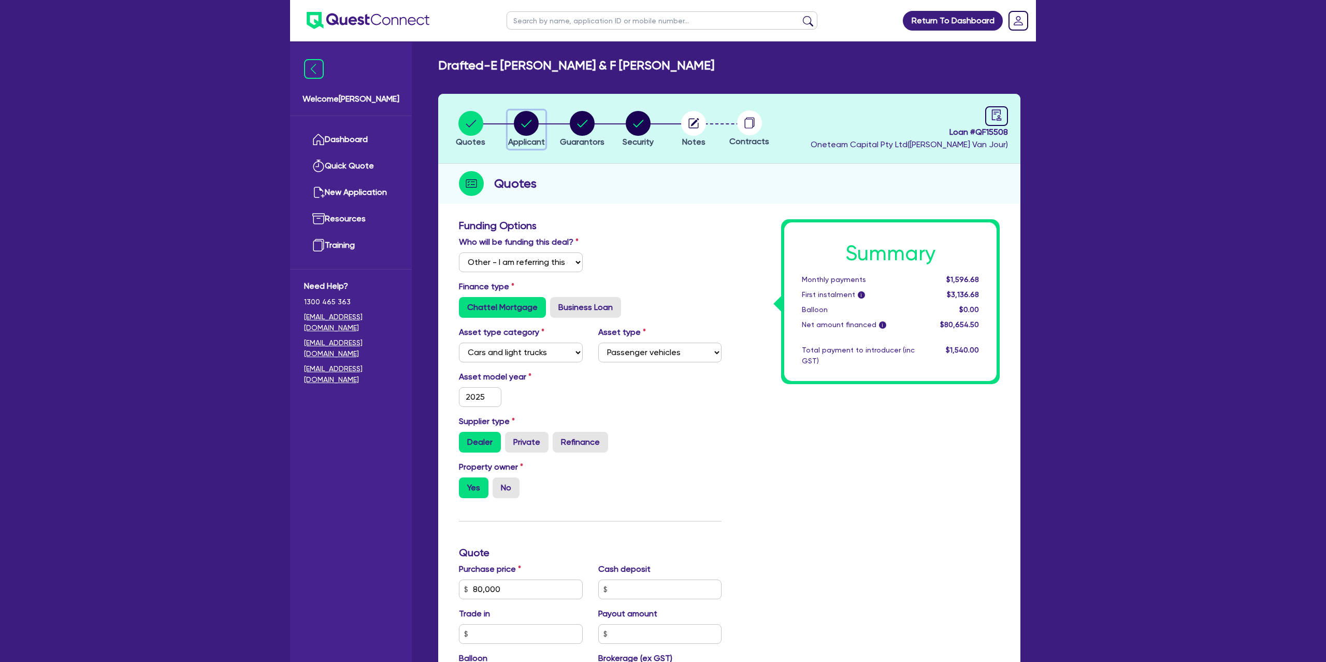
click at [525, 122] on circle "button" at bounding box center [526, 123] width 25 height 25
select select "PARTNERSHIP"
select select "BUILDING_CONSTRUCTION"
select select "TRADES_SERVICES_CONSUMERS"
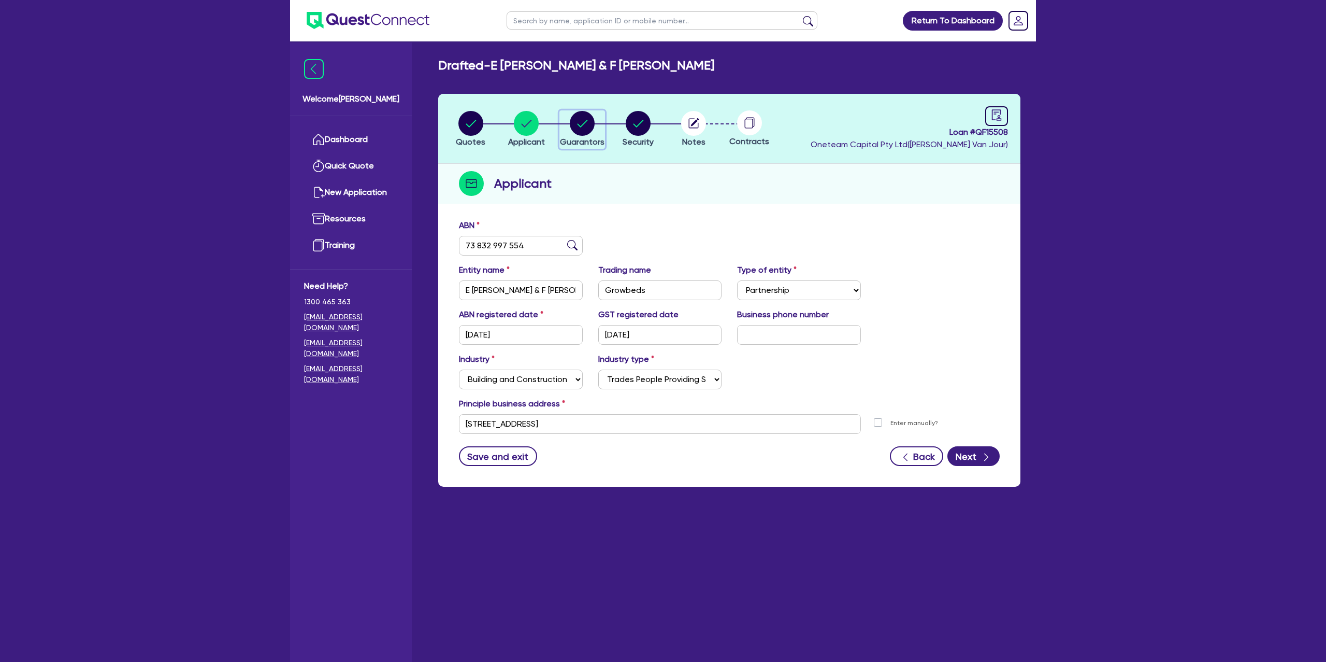
click at [576, 122] on circle "button" at bounding box center [582, 123] width 25 height 25
select select "MR"
select select "[GEOGRAPHIC_DATA]"
select select "MARRIED"
select select "MRS"
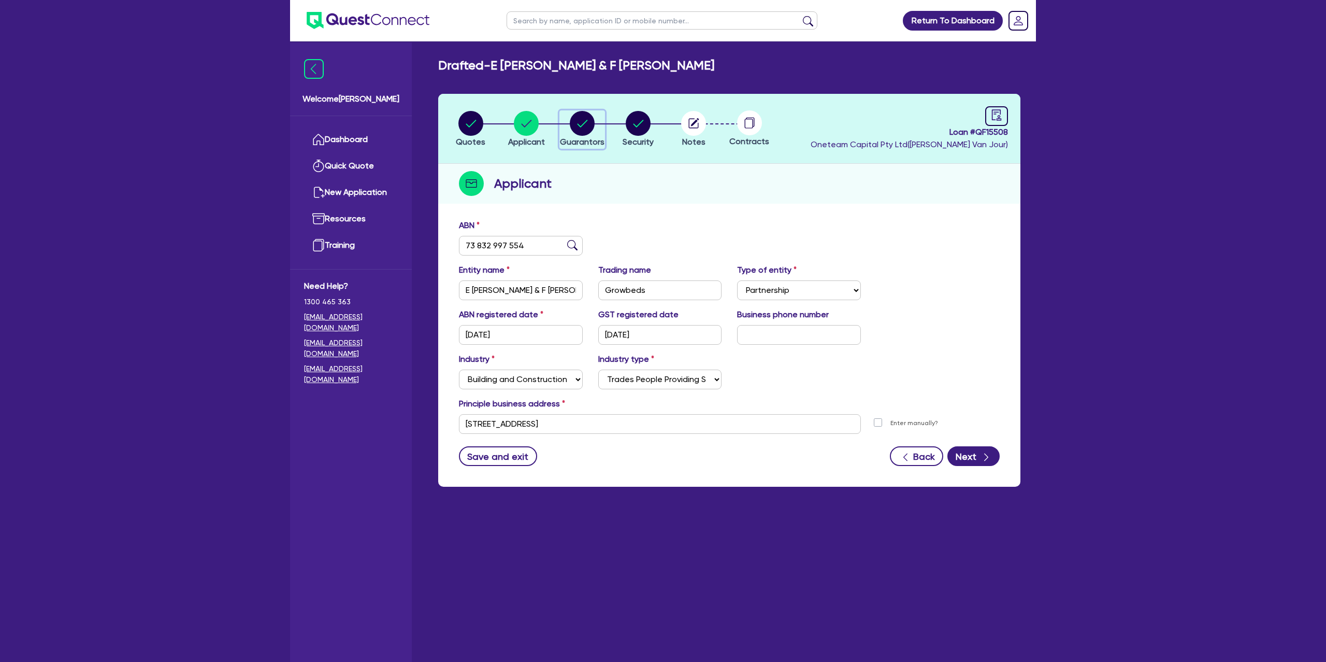
select select "[GEOGRAPHIC_DATA]"
select select "MARRIED"
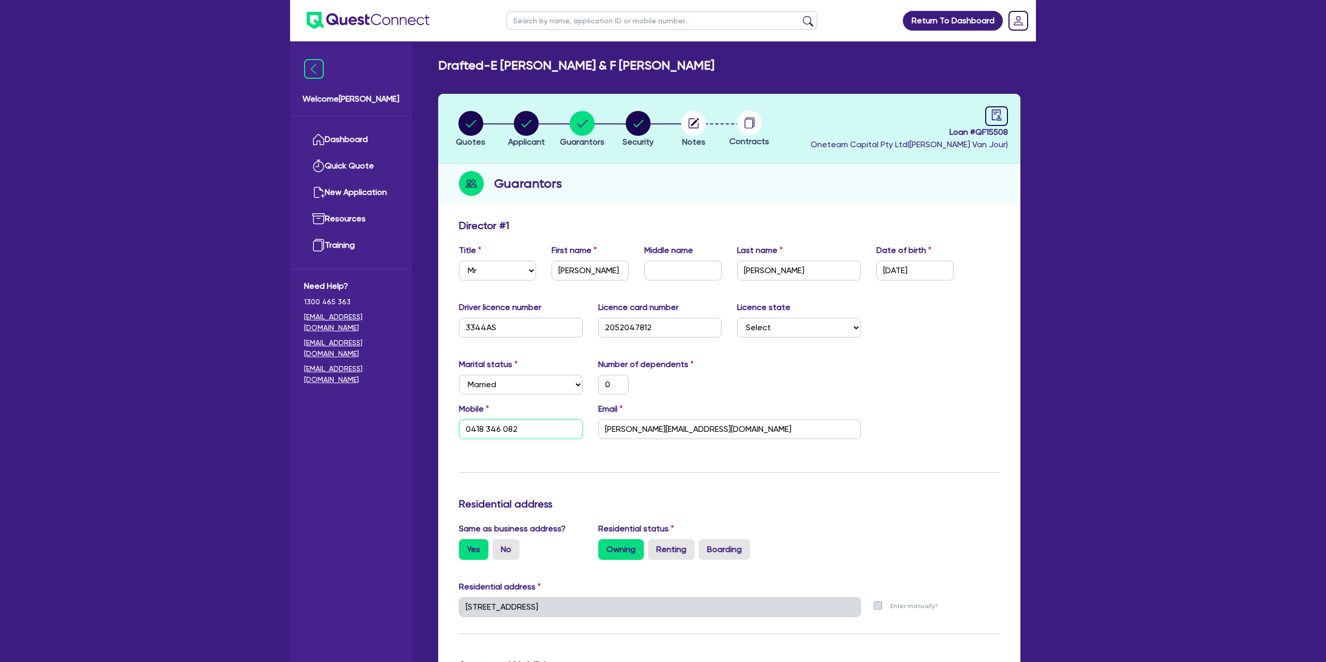
drag, startPoint x: 499, startPoint y: 427, endPoint x: 488, endPoint y: 426, distance: 10.9
click at [497, 427] on input "0418 346 082" at bounding box center [521, 429] width 124 height 20
type input "0"
type input "0418 340 82"
type input "0"
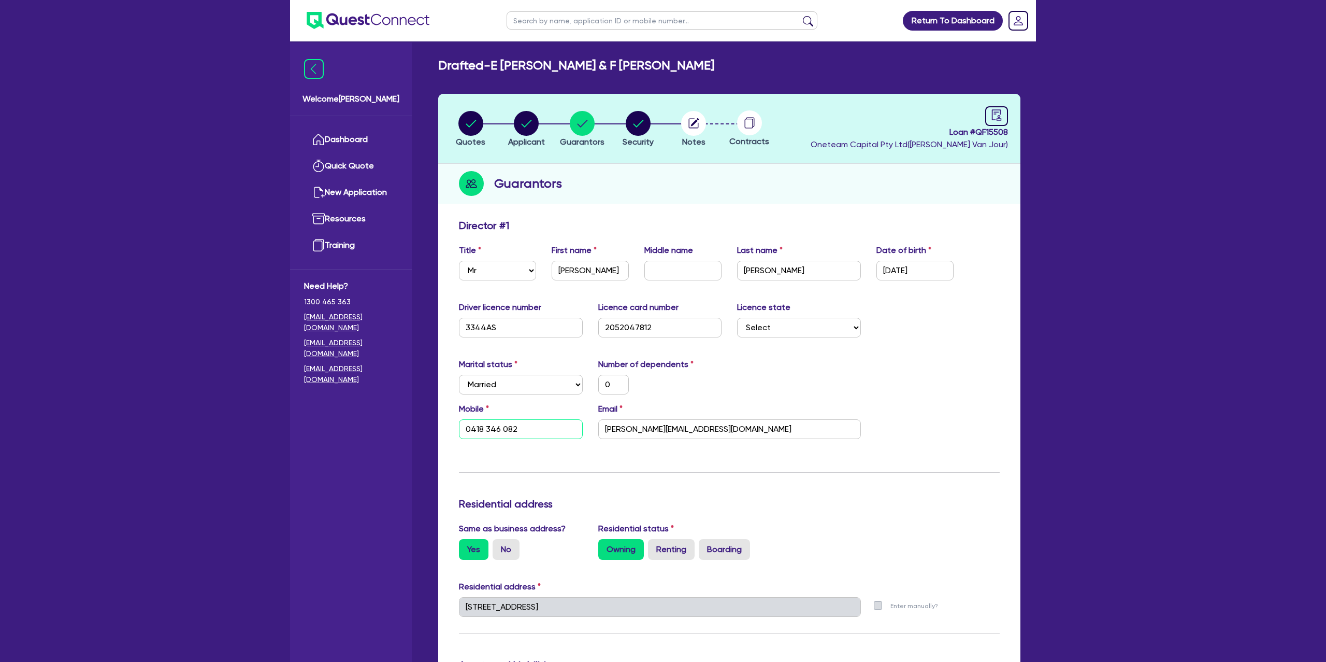
type input "0418346082"
type input "0"
type input "0418 308 2"
type input "0"
type input "0418346082"
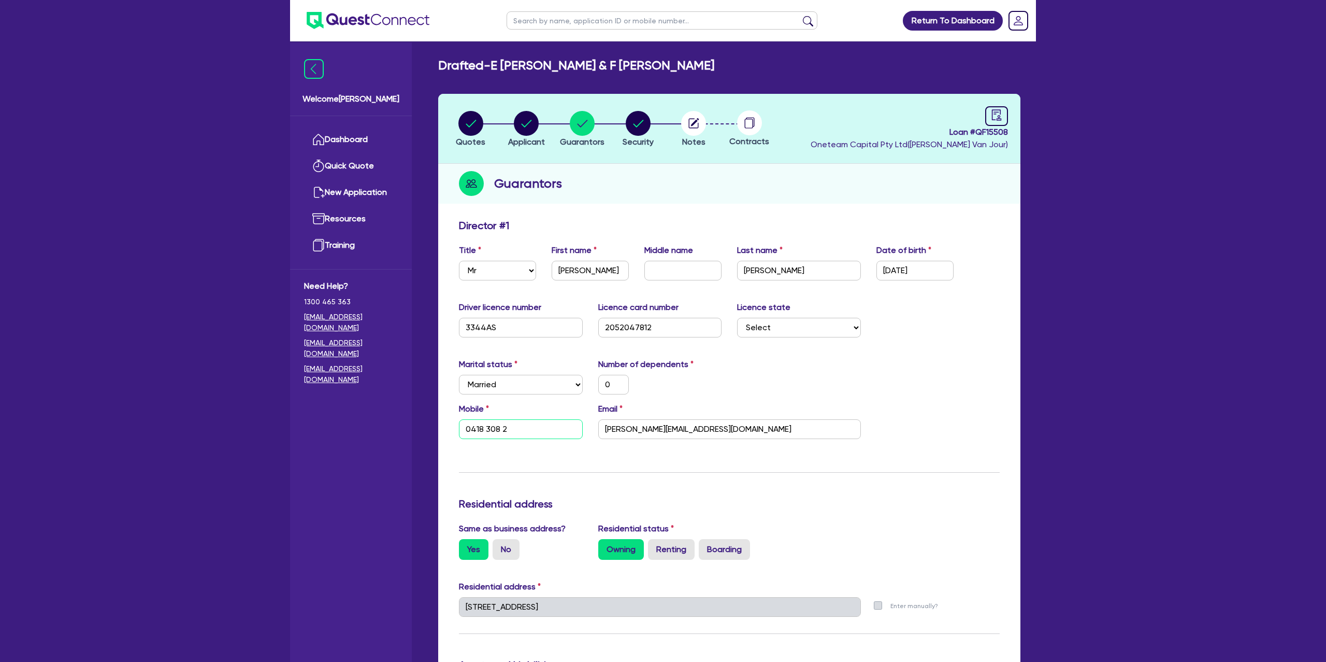
type input "0"
type input "0418 360 82"
type input "0"
type input "0418346082"
type input "0"
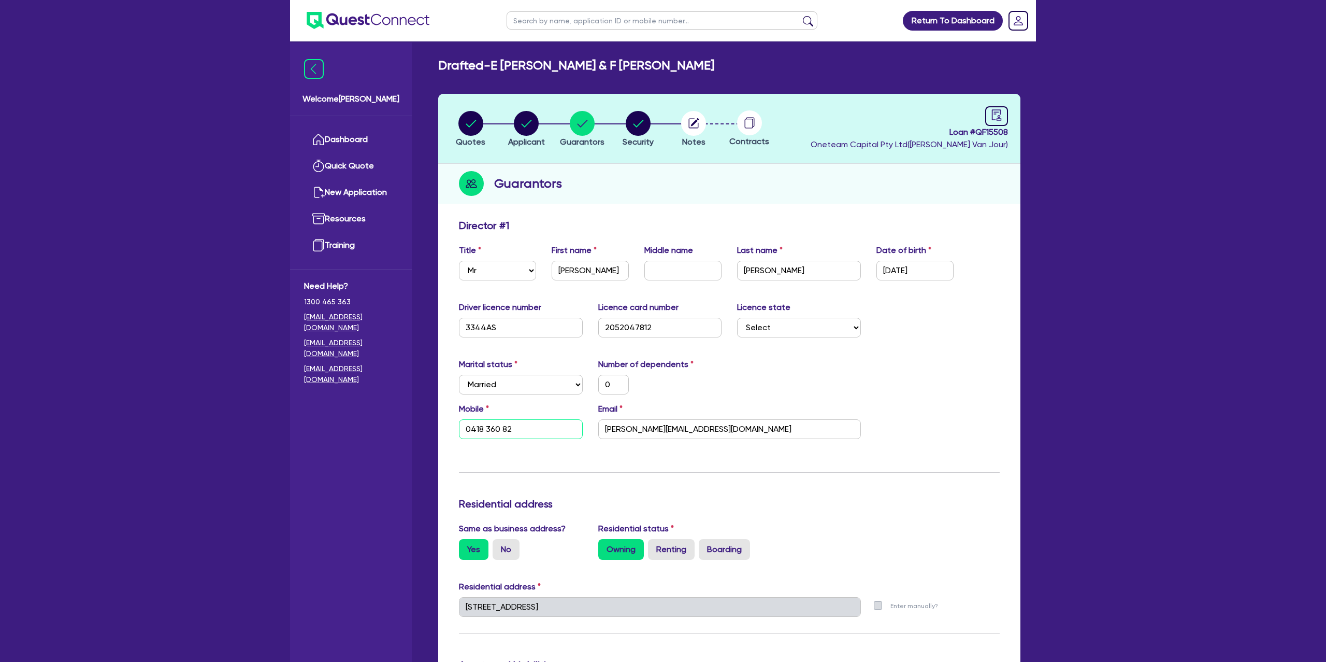
type input "0418 364 082"
type input "0"
type input "0418346082"
type input "0418 364 082"
type input "0"
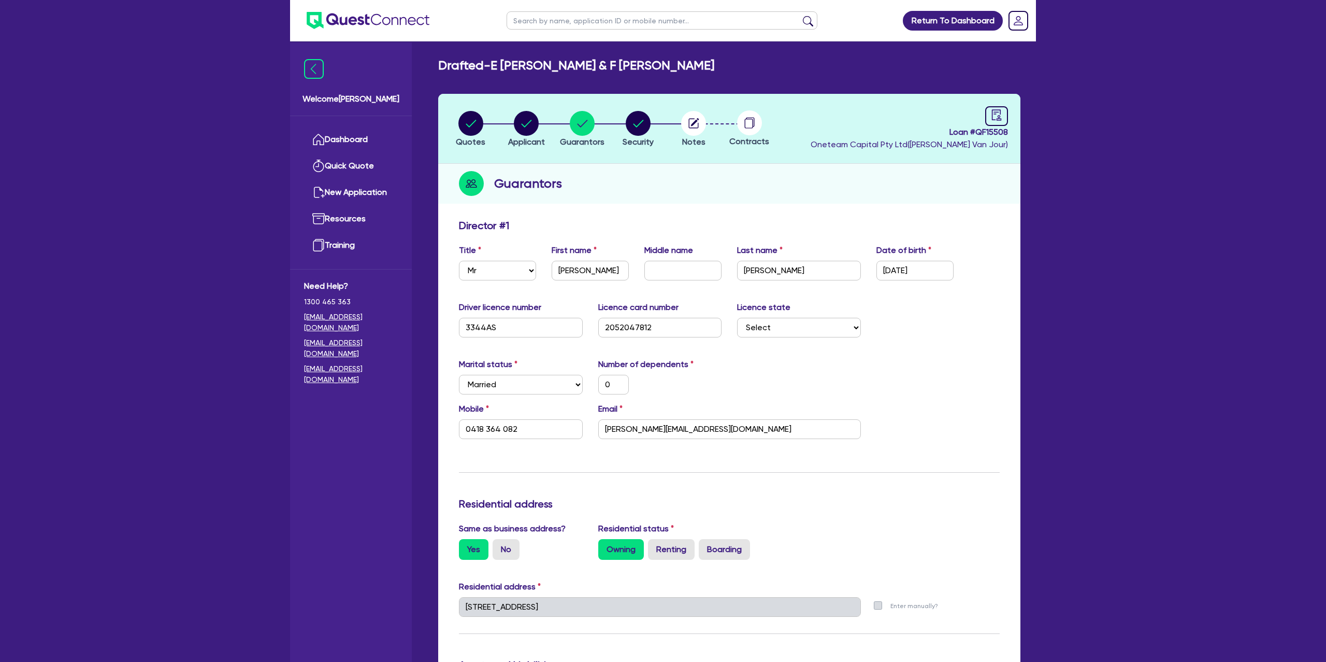
type input "0418 346 082"
